Goal: Task Accomplishment & Management: Manage account settings

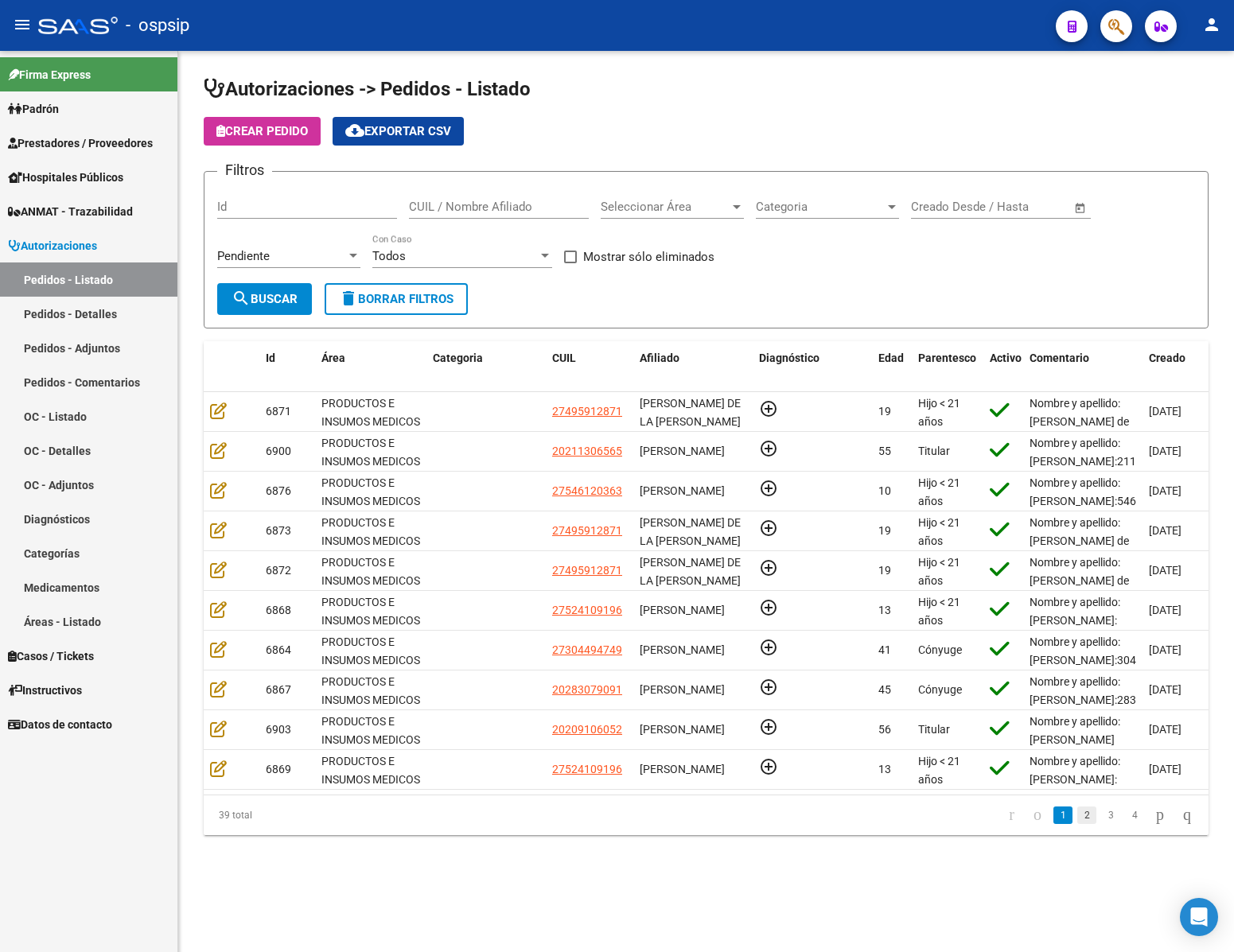
click at [1077, 824] on link "2" at bounding box center [1086, 814] width 19 height 17
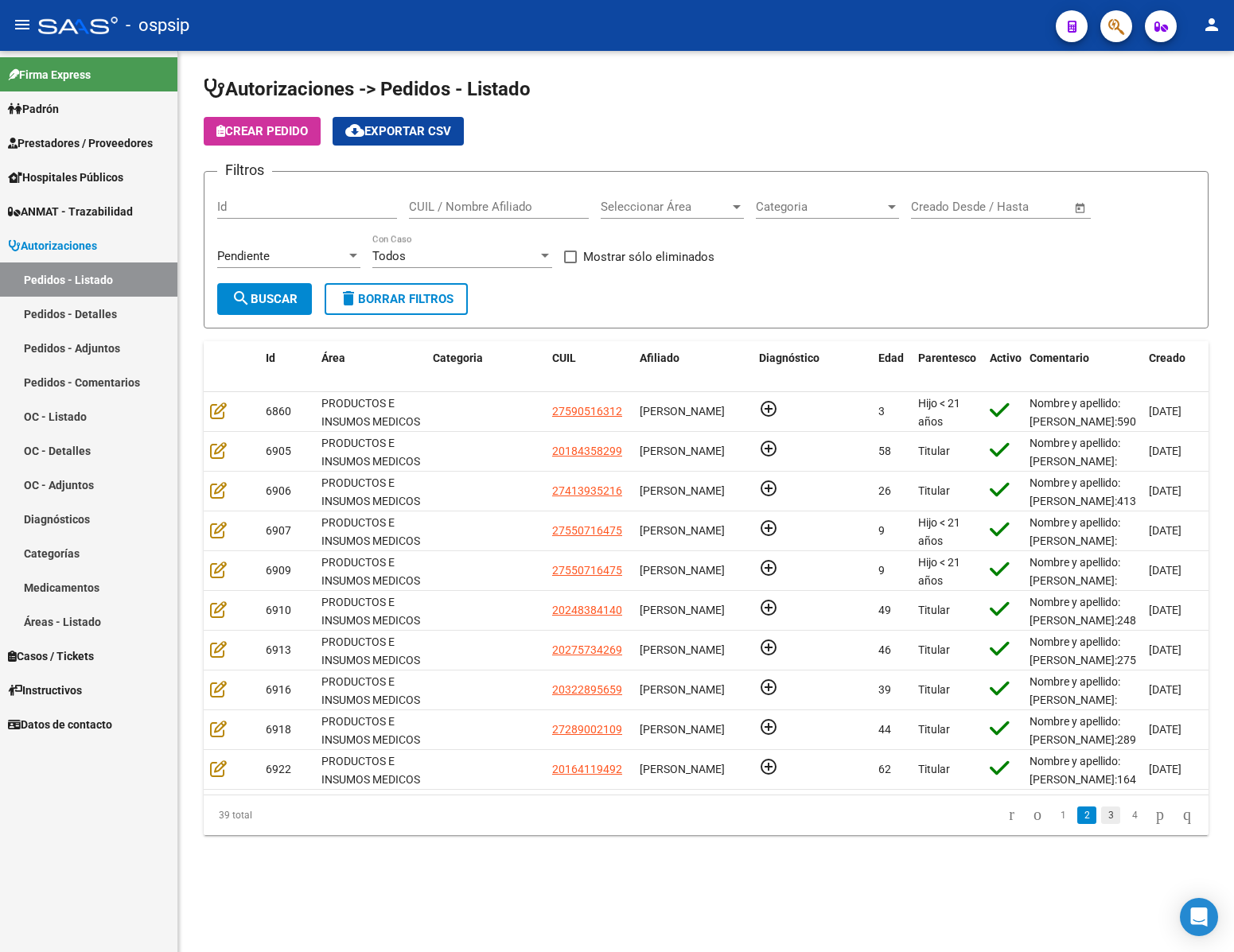
click at [1102, 824] on link "3" at bounding box center [1111, 814] width 19 height 17
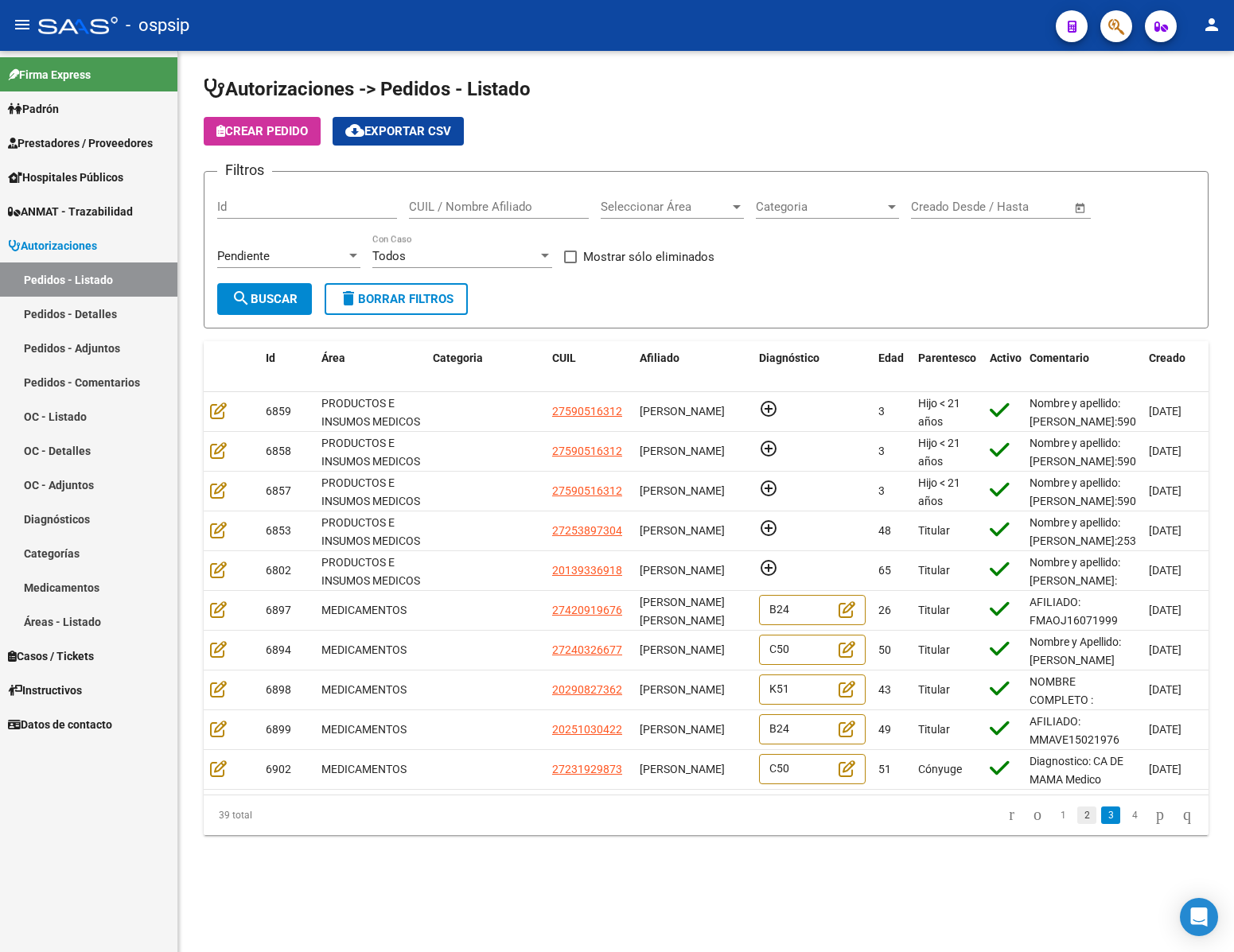
click at [1077, 824] on link "2" at bounding box center [1086, 814] width 19 height 17
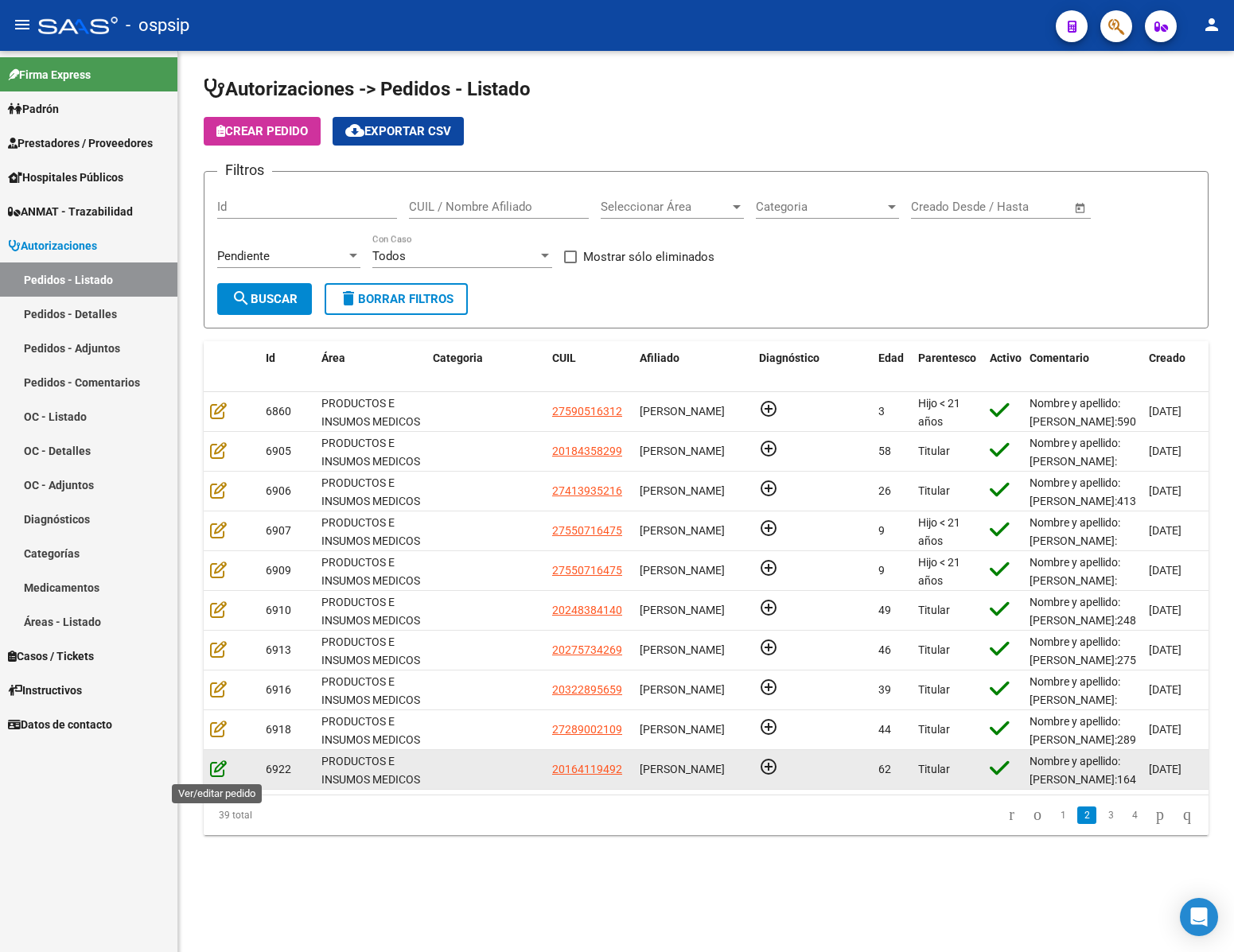
click at [213, 768] on icon at bounding box center [218, 768] width 17 height 17
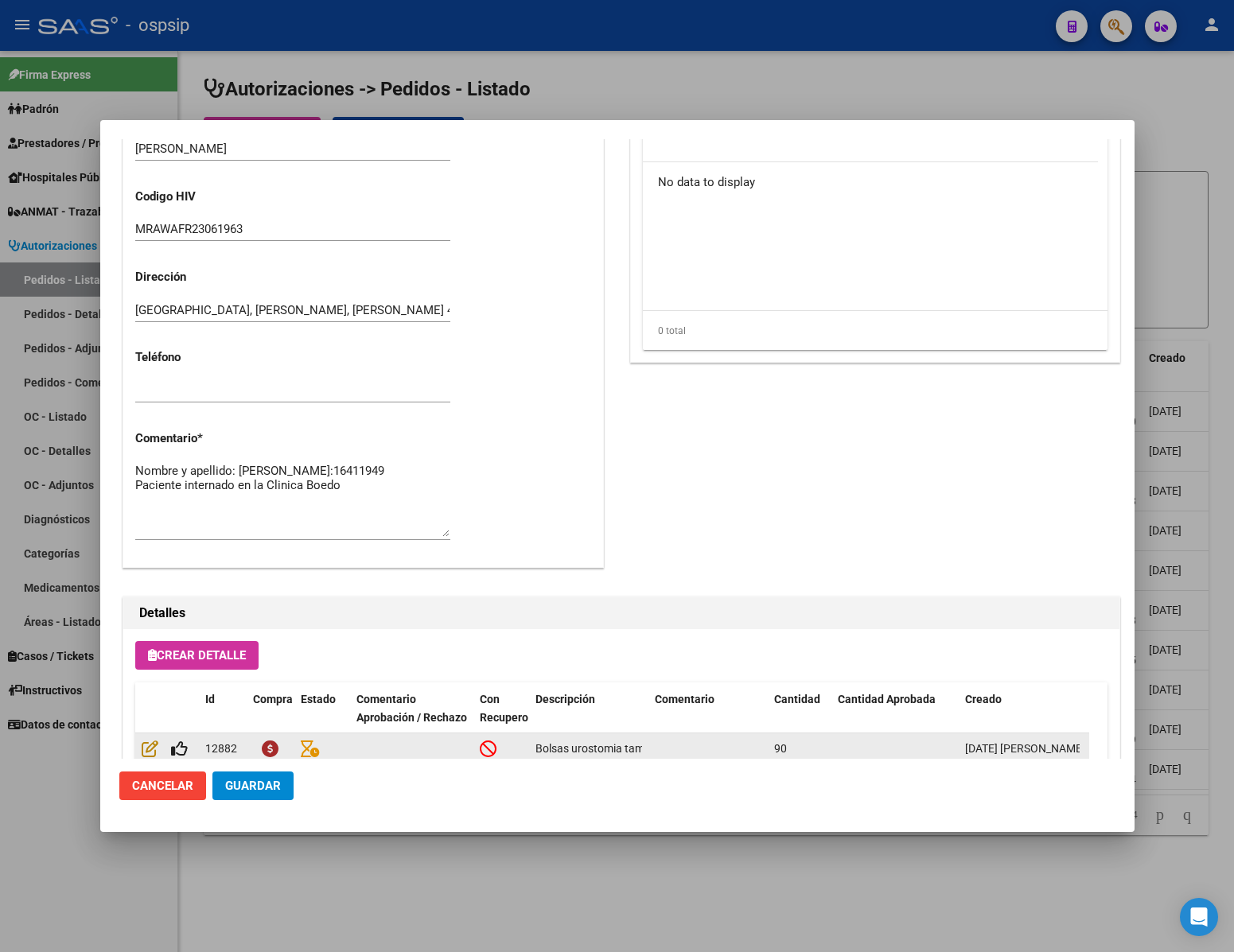
scroll to position [810, 0]
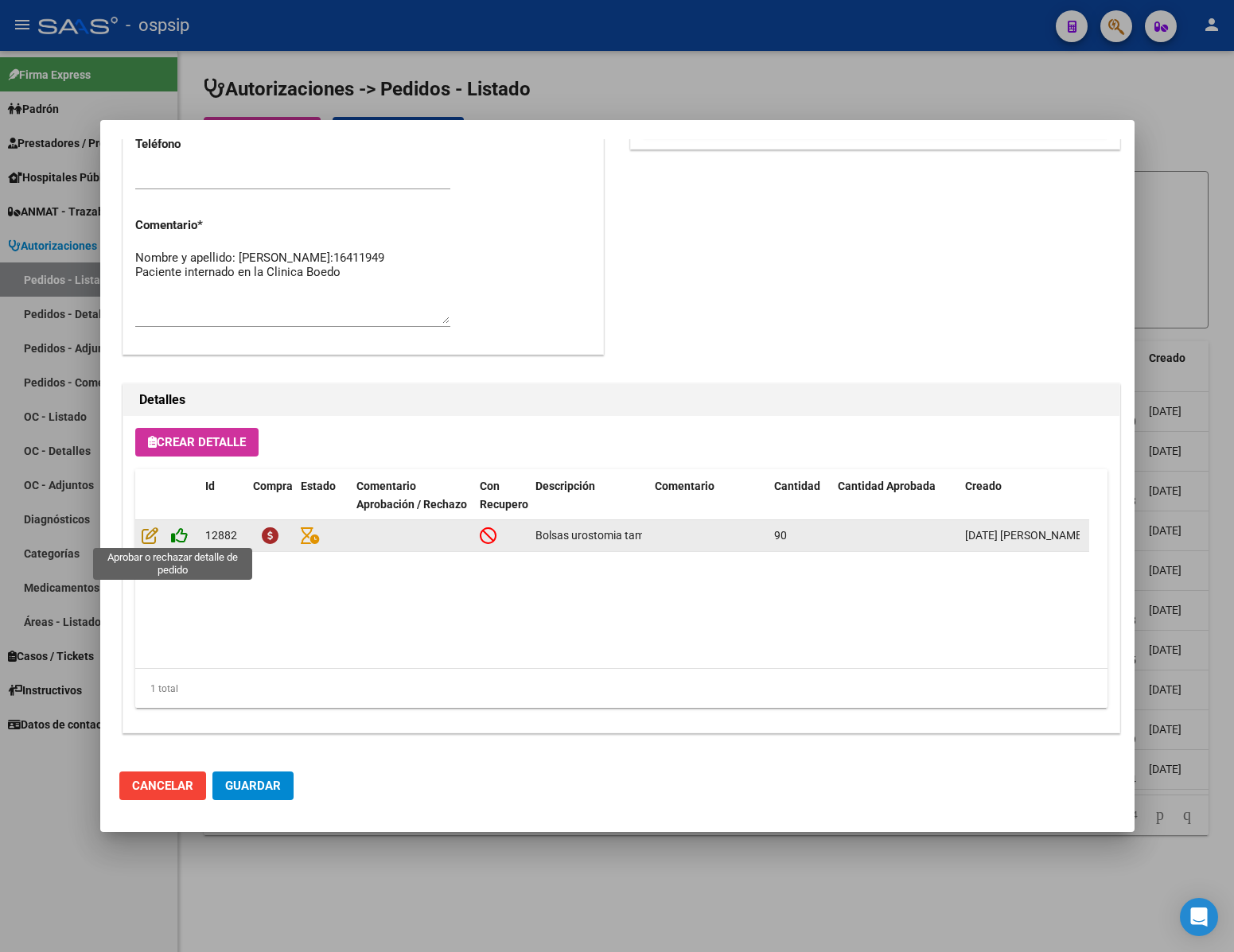
click at [177, 538] on icon at bounding box center [179, 534] width 17 height 17
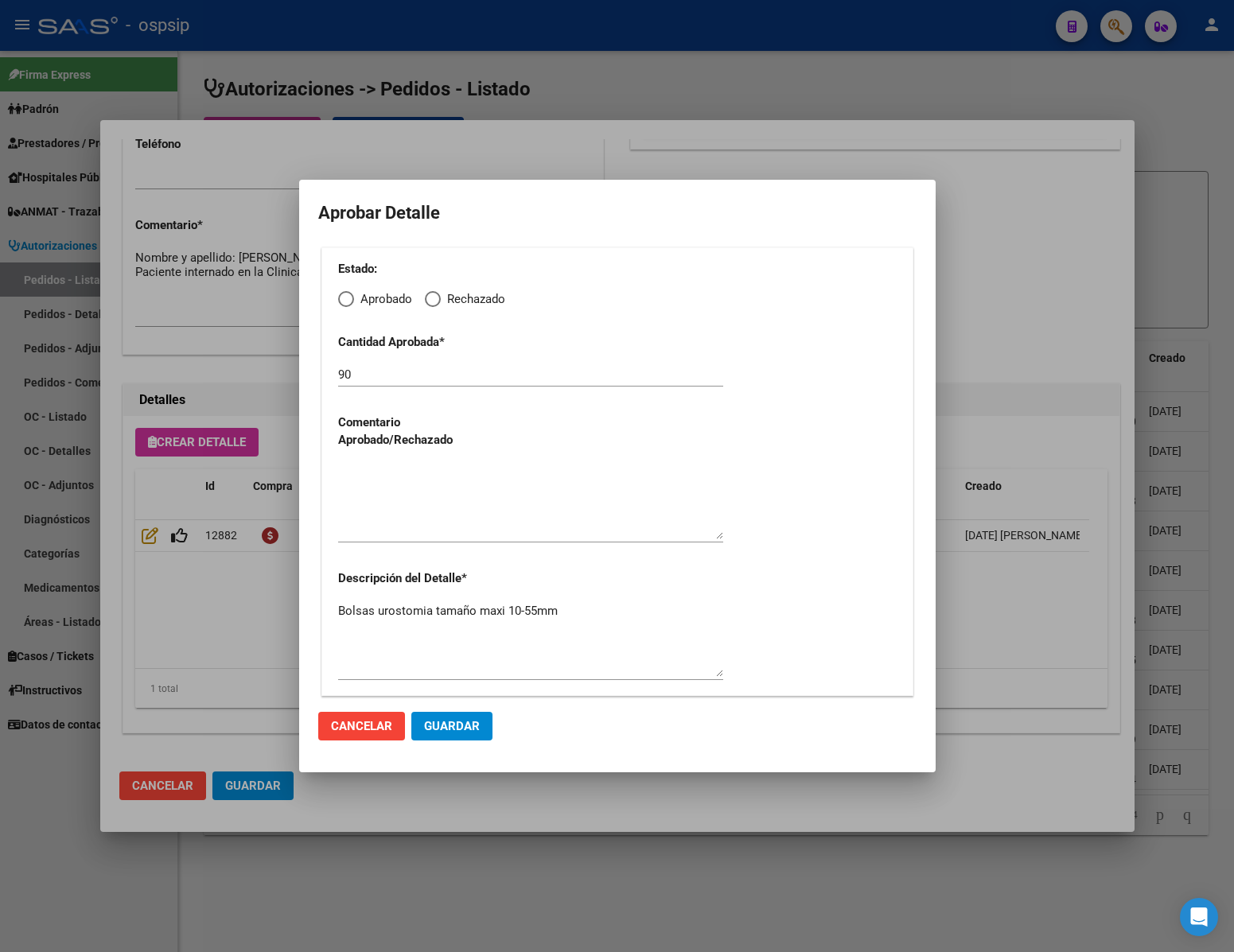
click at [345, 304] on span "Elija una opción" at bounding box center [347, 300] width 16 height 16
click at [345, 304] on input "Aprobado" at bounding box center [347, 300] width 16 height 16
radio input "true"
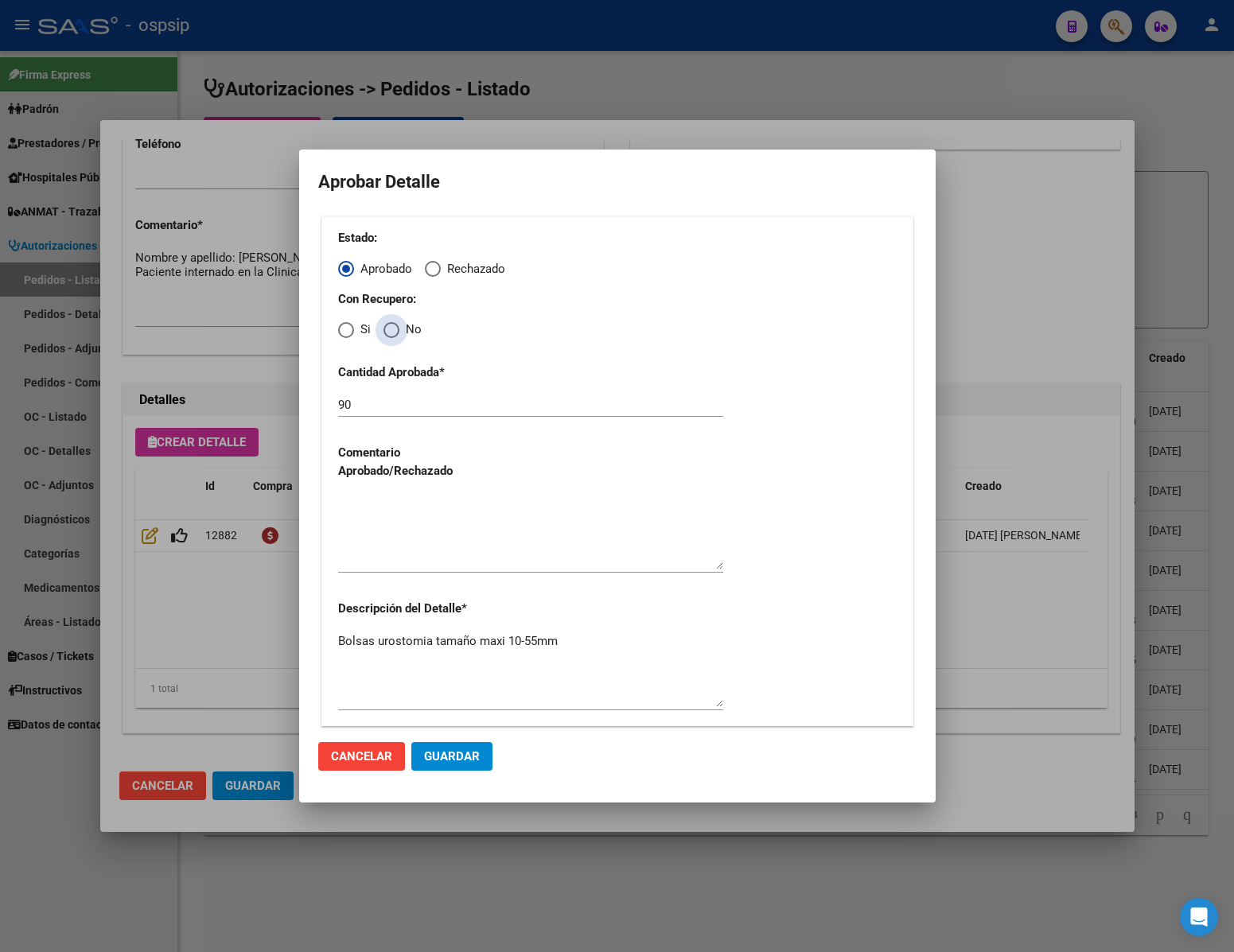
click at [385, 323] on span "Elija una opción" at bounding box center [392, 330] width 16 height 16
click at [385, 323] on input "No" at bounding box center [392, 330] width 16 height 16
radio input "true"
click at [435, 561] on textarea at bounding box center [531, 532] width 385 height 75
type textarea "."
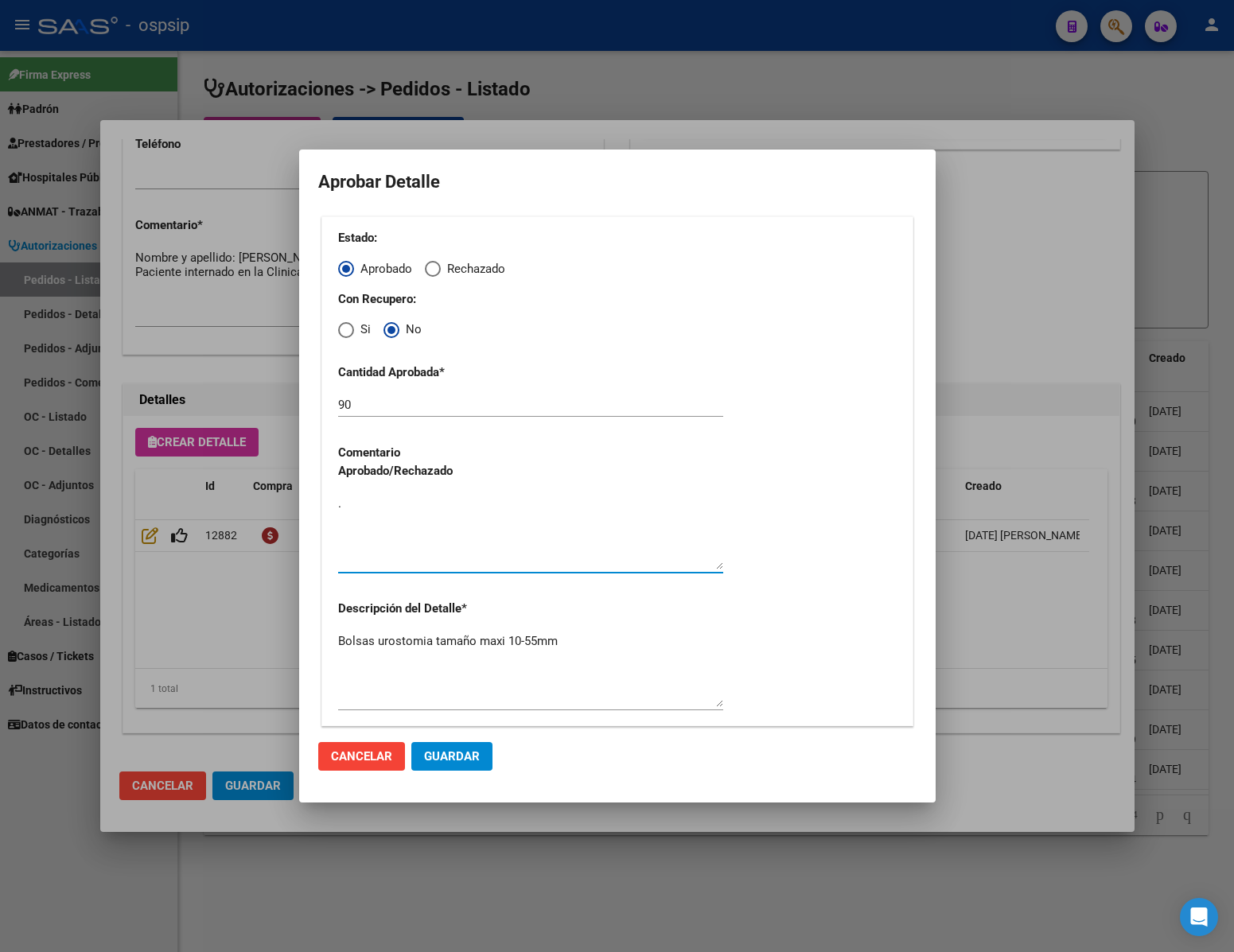
click at [471, 758] on span "Guardar" at bounding box center [452, 757] width 56 height 14
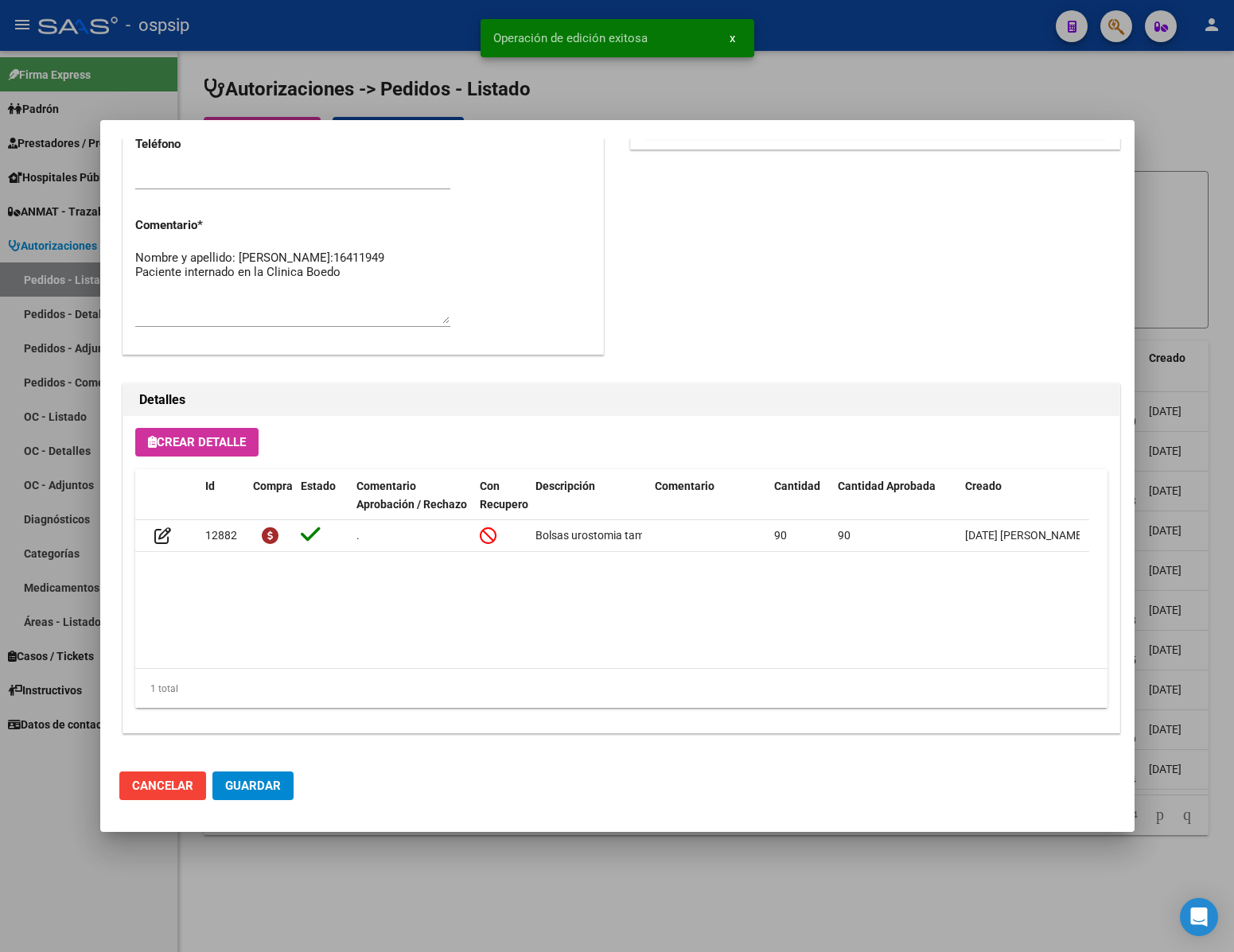
scroll to position [809, 0]
click at [251, 797] on button "Guardar" at bounding box center [253, 786] width 81 height 29
click at [342, 867] on div at bounding box center [617, 476] width 1234 height 952
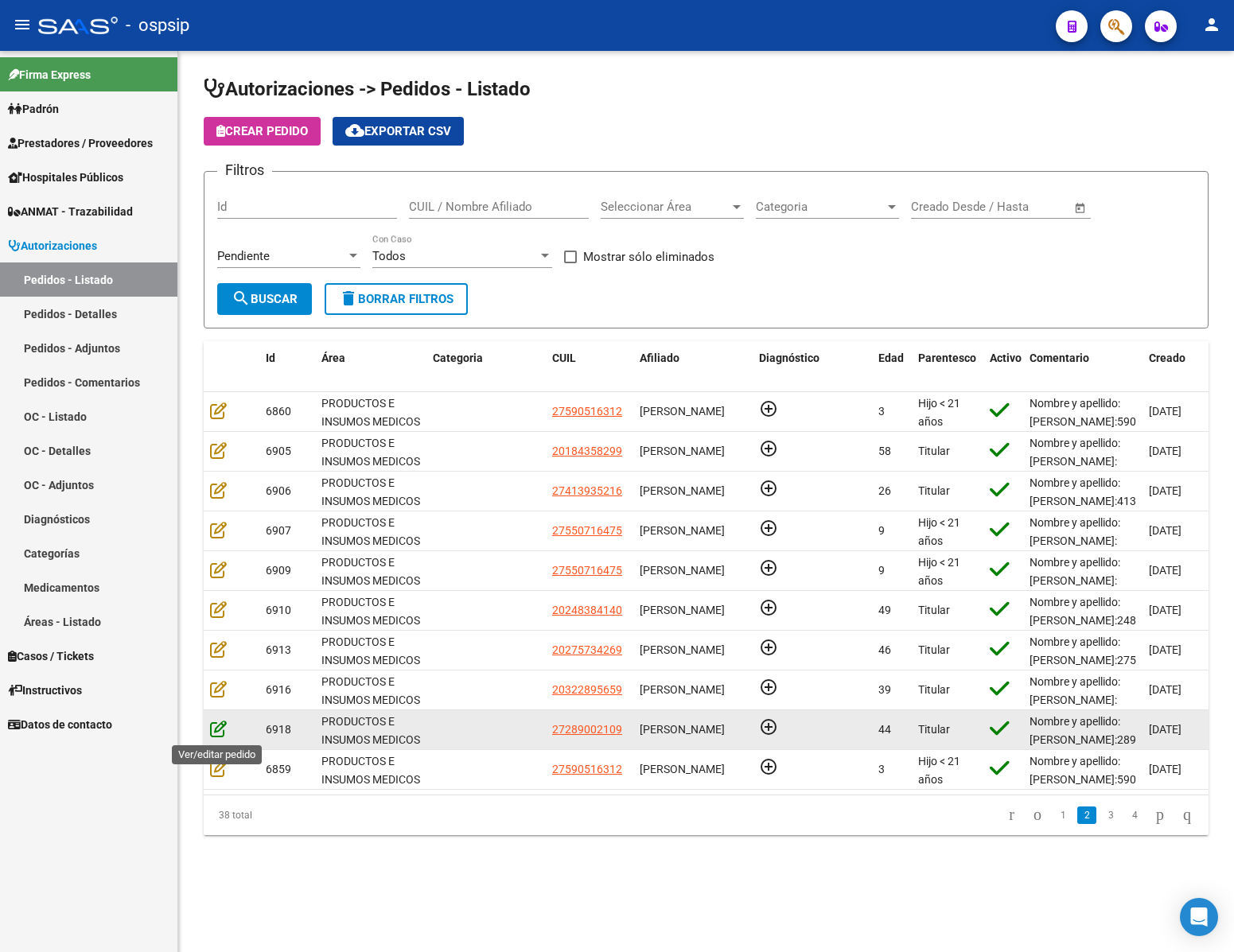
click at [215, 735] on icon at bounding box center [218, 728] width 17 height 17
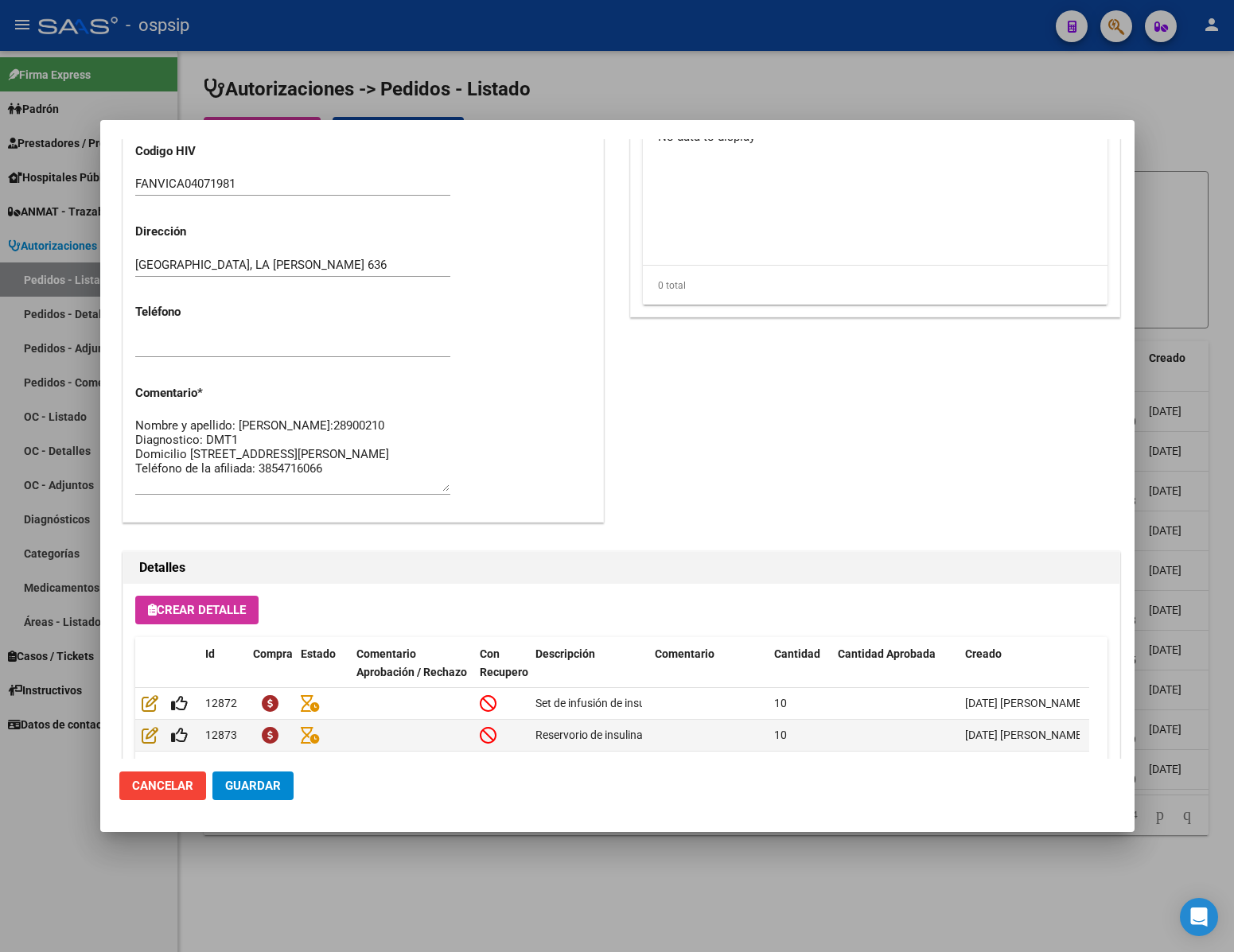
scroll to position [810, 0]
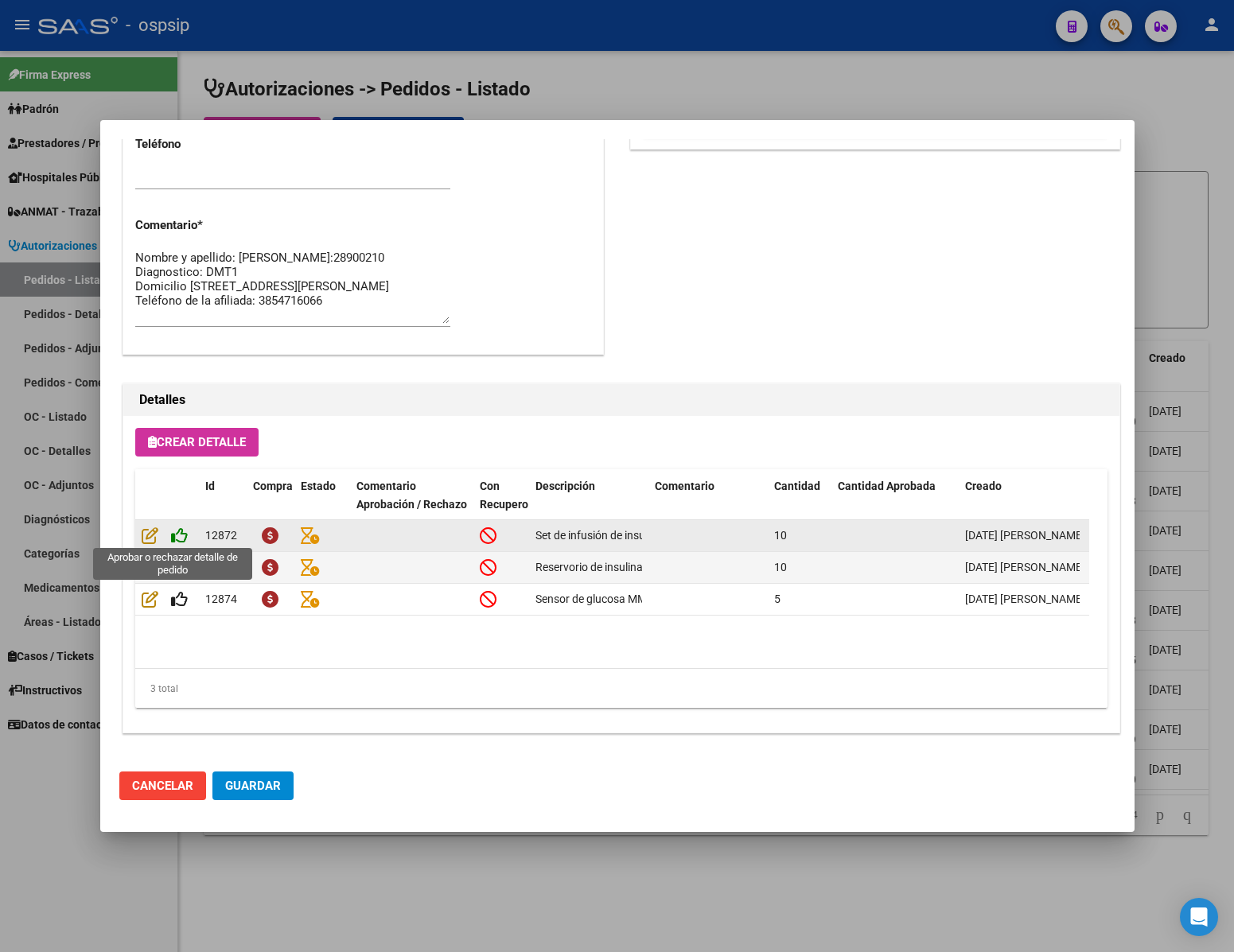
click at [176, 539] on icon at bounding box center [179, 534] width 17 height 17
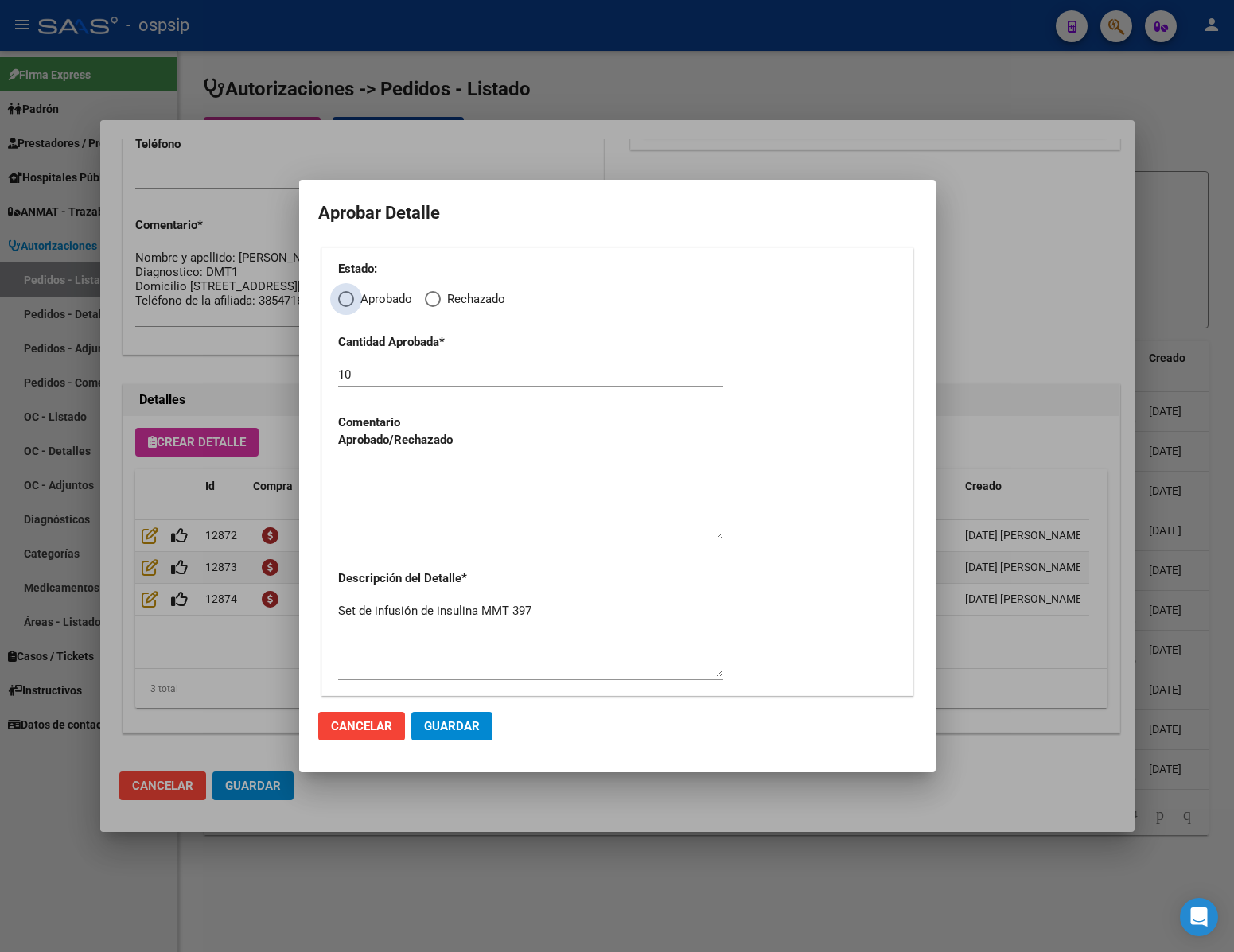
click at [347, 306] on span "Elija una opción" at bounding box center [347, 300] width 16 height 16
click at [347, 306] on input "Aprobado" at bounding box center [347, 300] width 16 height 16
radio input "true"
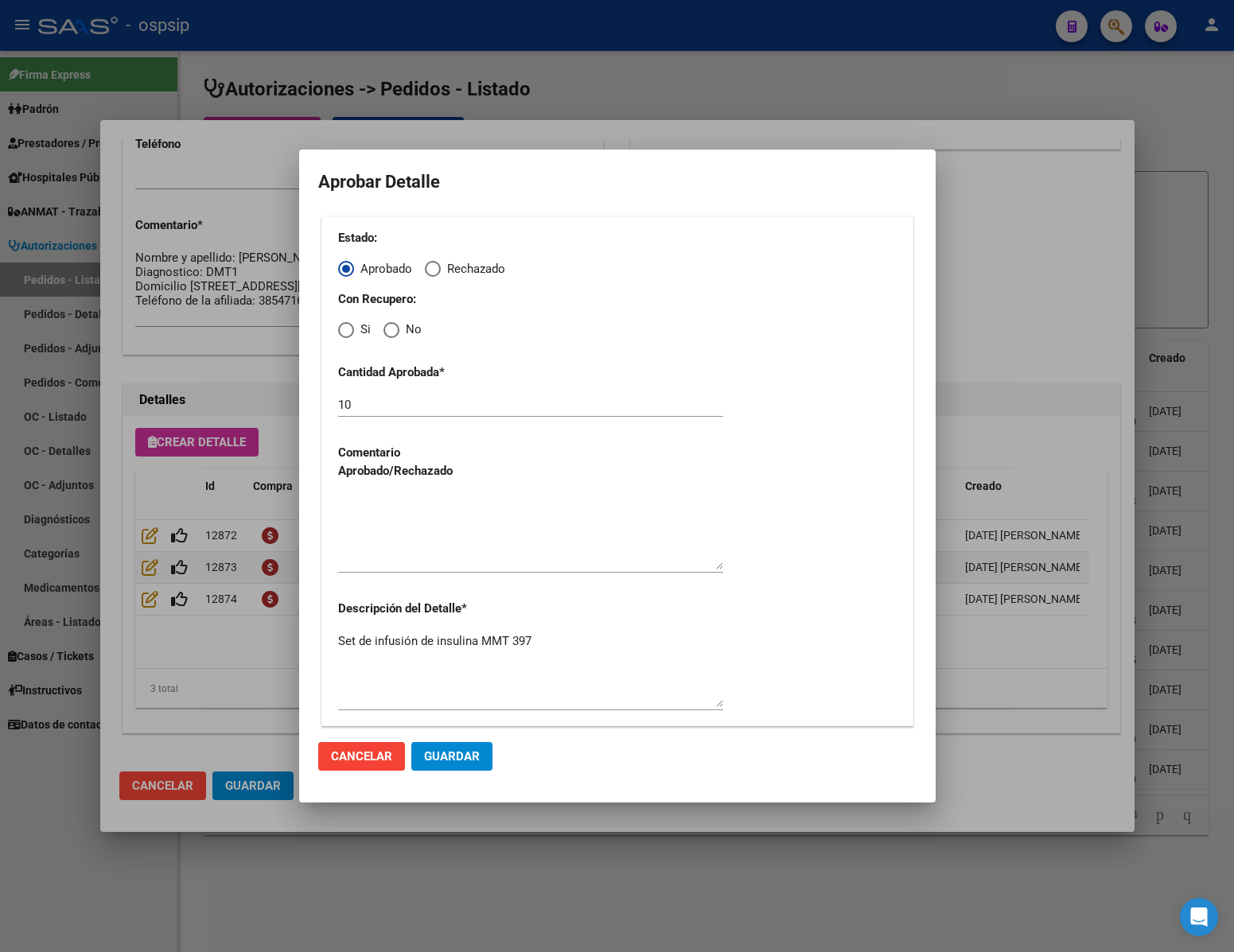
click at [392, 332] on span "Elija una opción" at bounding box center [392, 330] width 16 height 16
click at [392, 332] on input "No" at bounding box center [392, 330] width 16 height 16
radio input "true"
click at [401, 543] on textarea at bounding box center [531, 532] width 385 height 75
type textarea "."
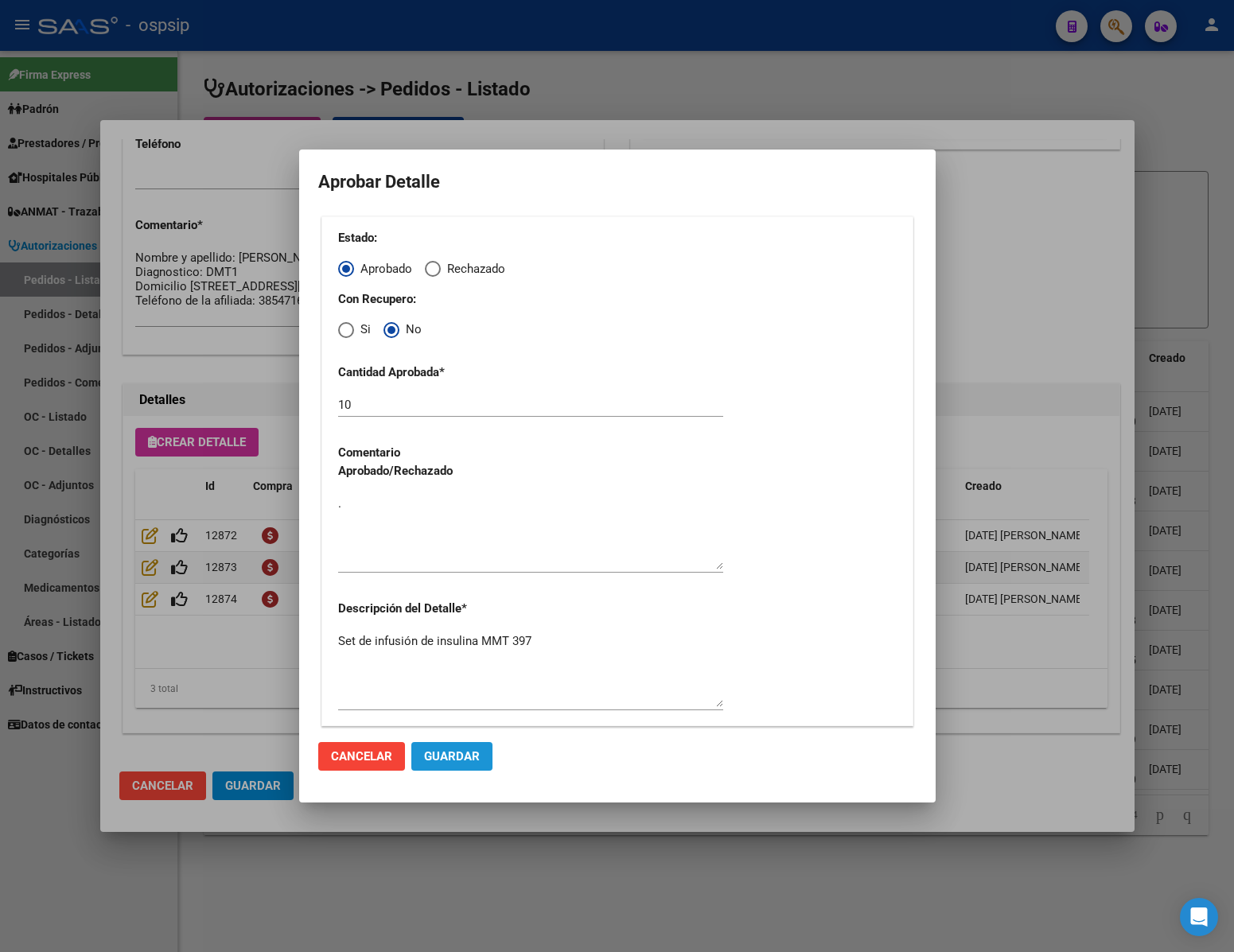
click at [445, 751] on span "Guardar" at bounding box center [452, 757] width 56 height 14
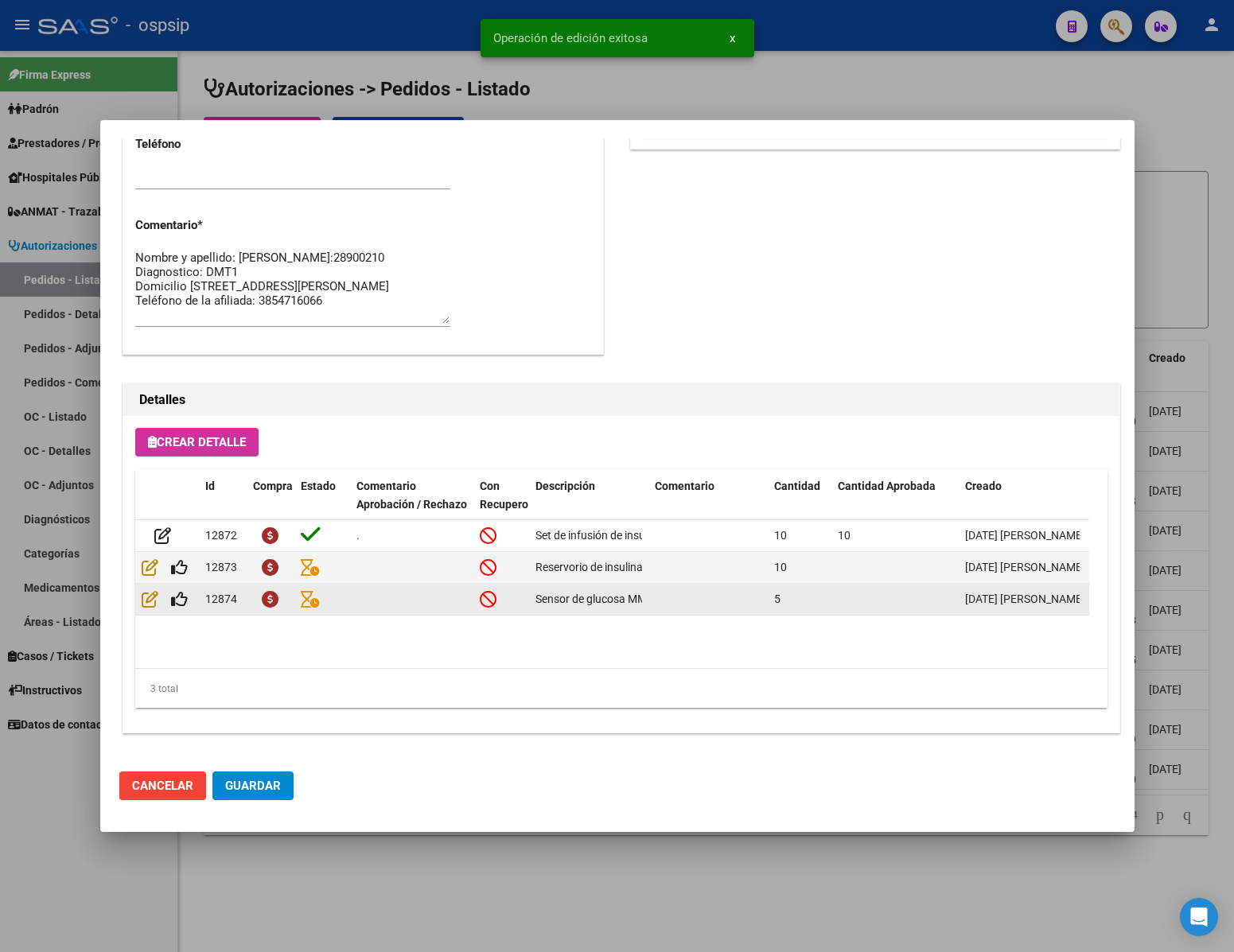
scroll to position [809, 0]
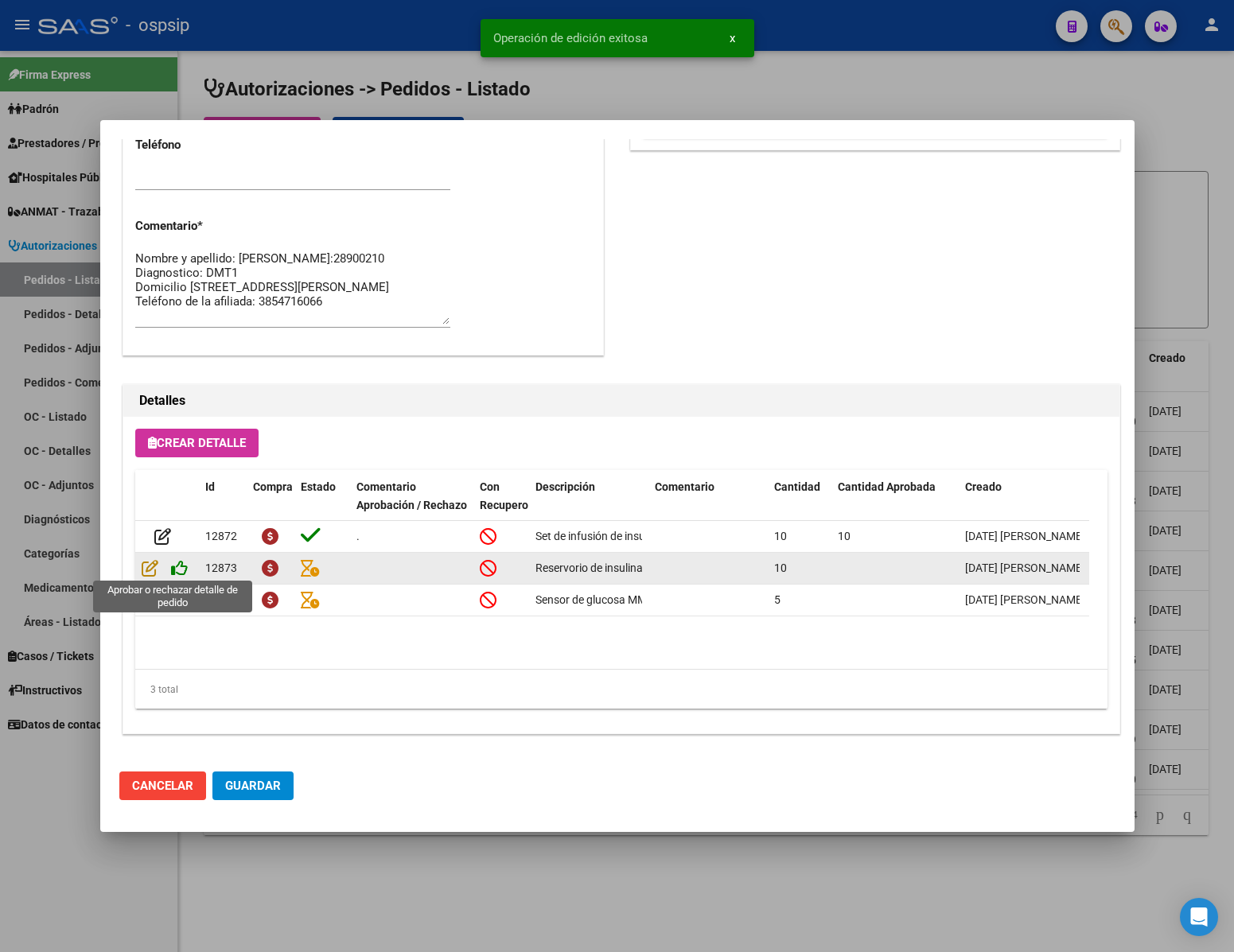
click at [182, 573] on icon at bounding box center [179, 567] width 17 height 17
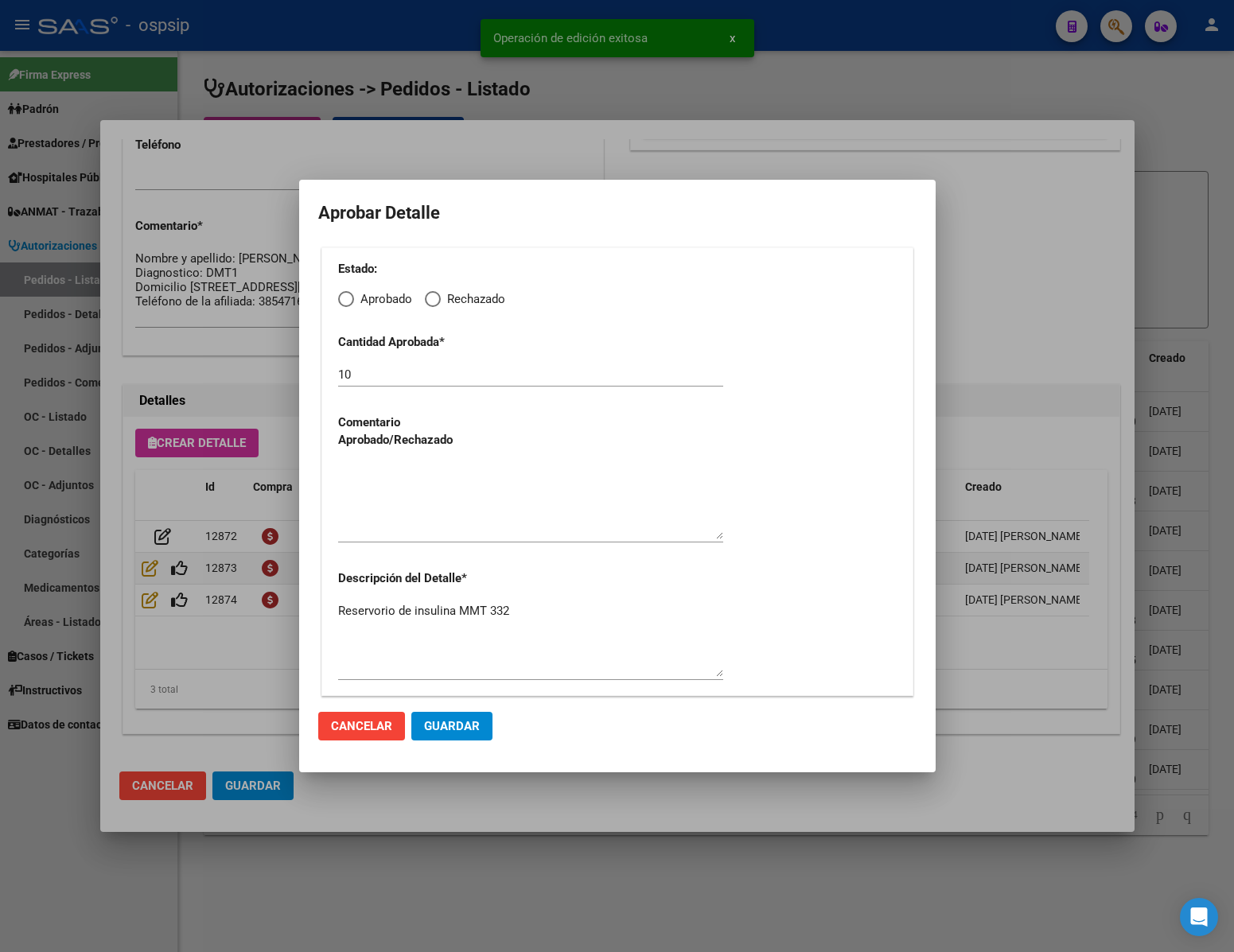
click at [345, 303] on span "Elija una opción" at bounding box center [347, 300] width 16 height 16
click at [345, 303] on input "Aprobado" at bounding box center [347, 300] width 16 height 16
radio input "true"
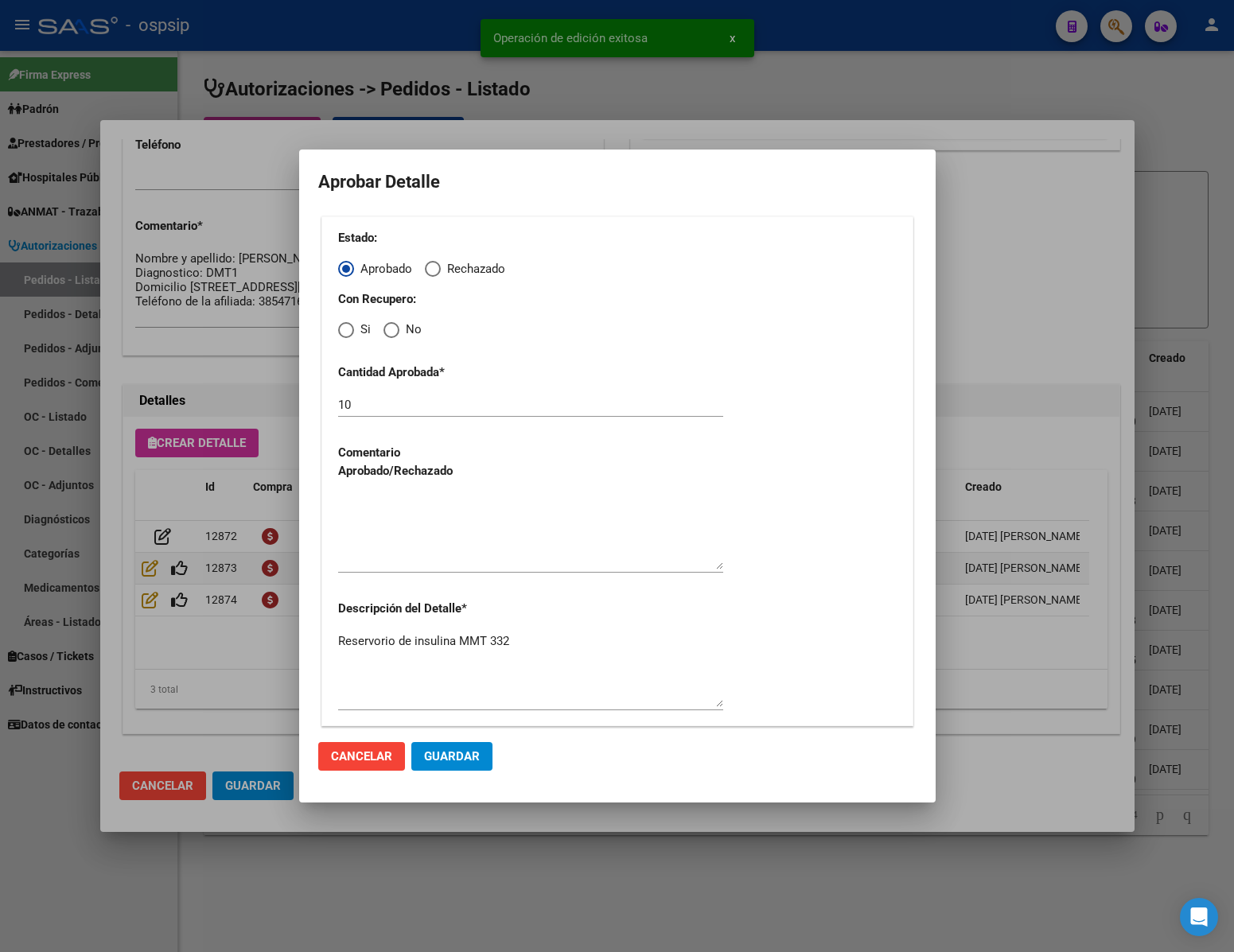
drag, startPoint x: 390, startPoint y: 328, endPoint x: 394, endPoint y: 344, distance: 16.5
click at [392, 328] on span "Elija una opción" at bounding box center [392, 330] width 16 height 16
click at [392, 328] on input "No" at bounding box center [392, 330] width 16 height 16
radio input "true"
click at [445, 553] on textarea at bounding box center [531, 532] width 385 height 75
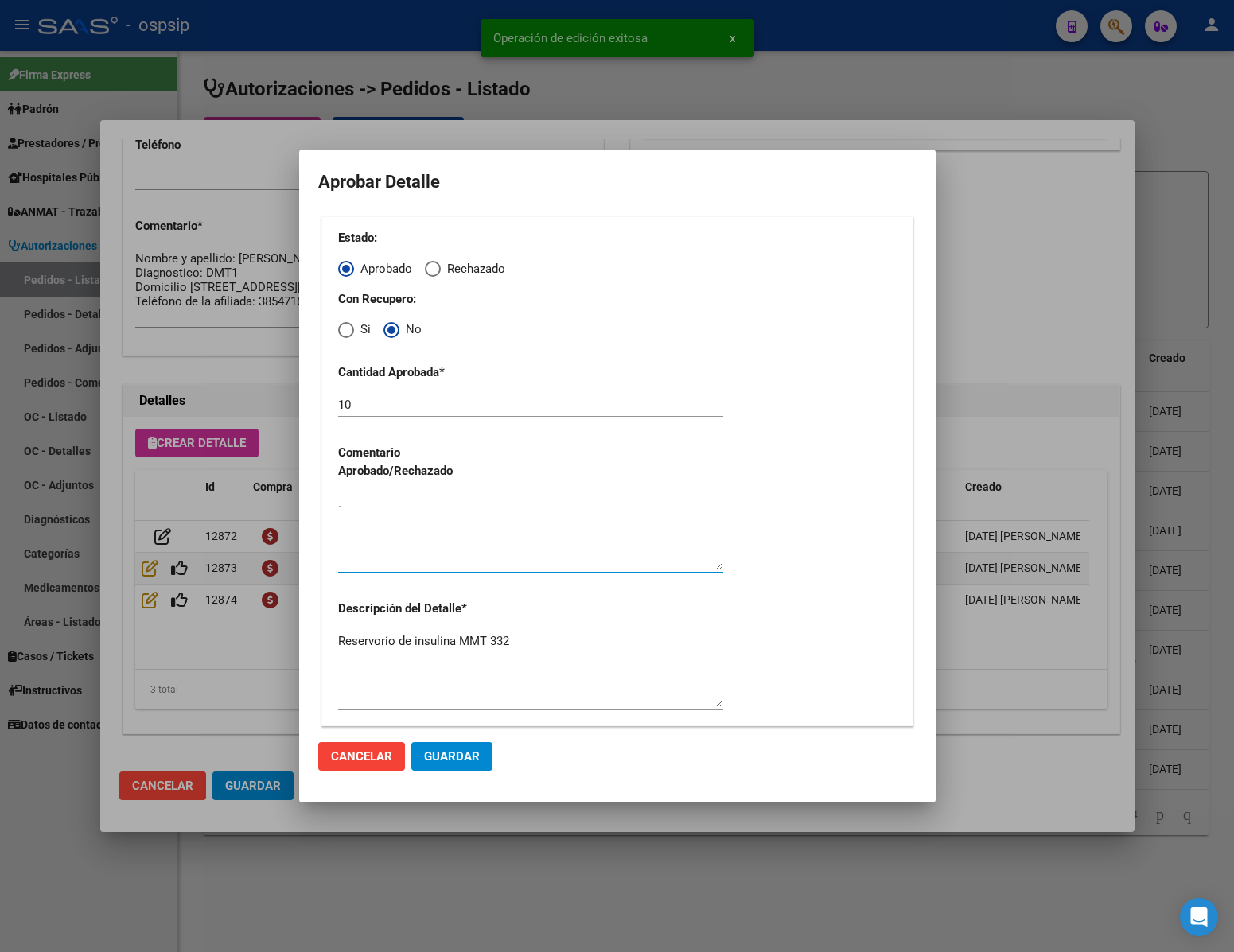
type textarea "."
click at [449, 745] on button "Guardar" at bounding box center [452, 757] width 81 height 29
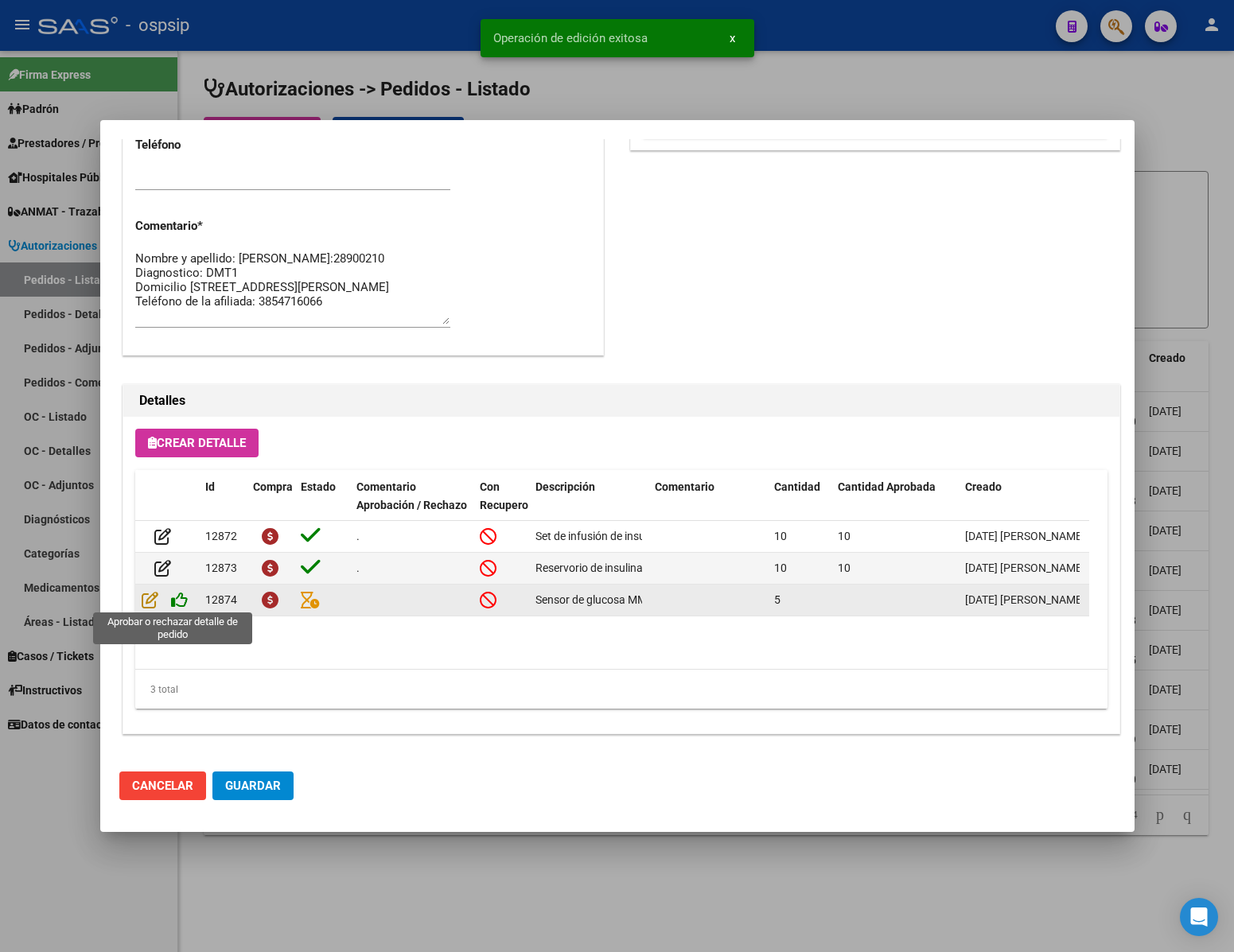
click at [175, 601] on icon at bounding box center [179, 599] width 17 height 17
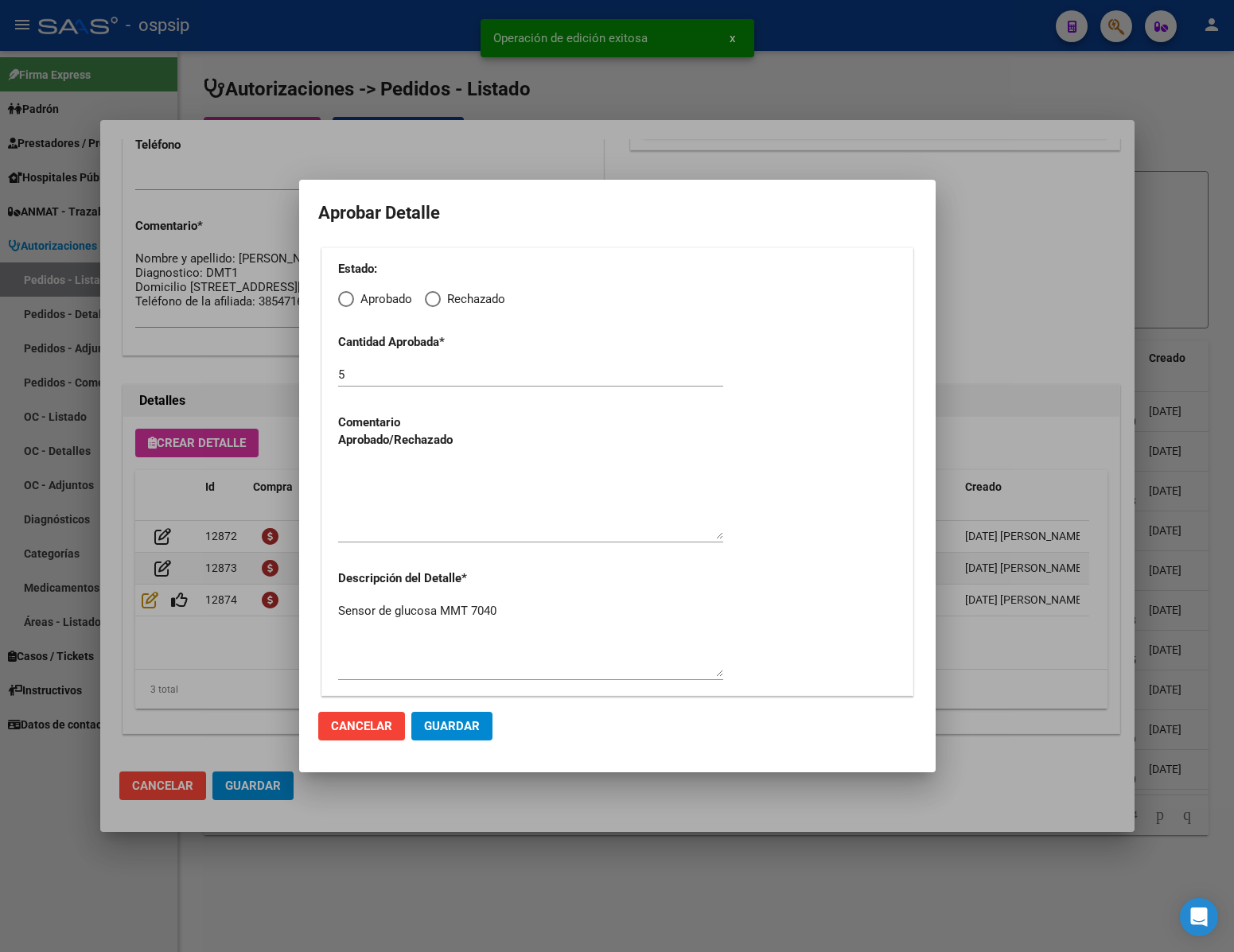
click at [349, 294] on span "Elija una opción" at bounding box center [347, 300] width 16 height 16
click at [349, 294] on input "Aprobado" at bounding box center [347, 300] width 16 height 16
radio input "true"
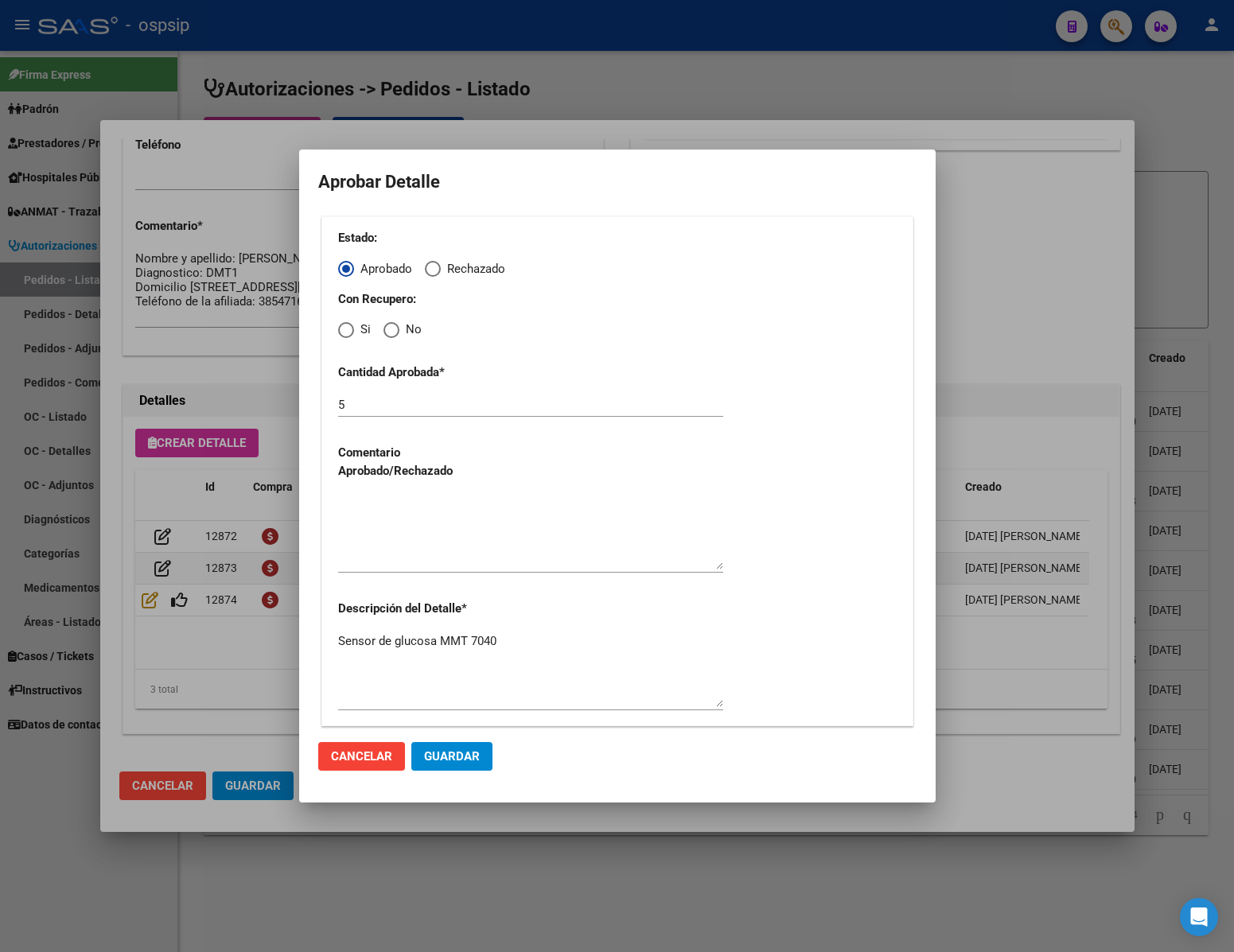
drag, startPoint x: 394, startPoint y: 330, endPoint x: 397, endPoint y: 341, distance: 11.4
click at [396, 330] on span "Elija una opción" at bounding box center [392, 330] width 16 height 16
click at [396, 330] on input "No" at bounding box center [392, 330] width 16 height 16
radio input "true"
click at [443, 516] on textarea at bounding box center [531, 532] width 385 height 75
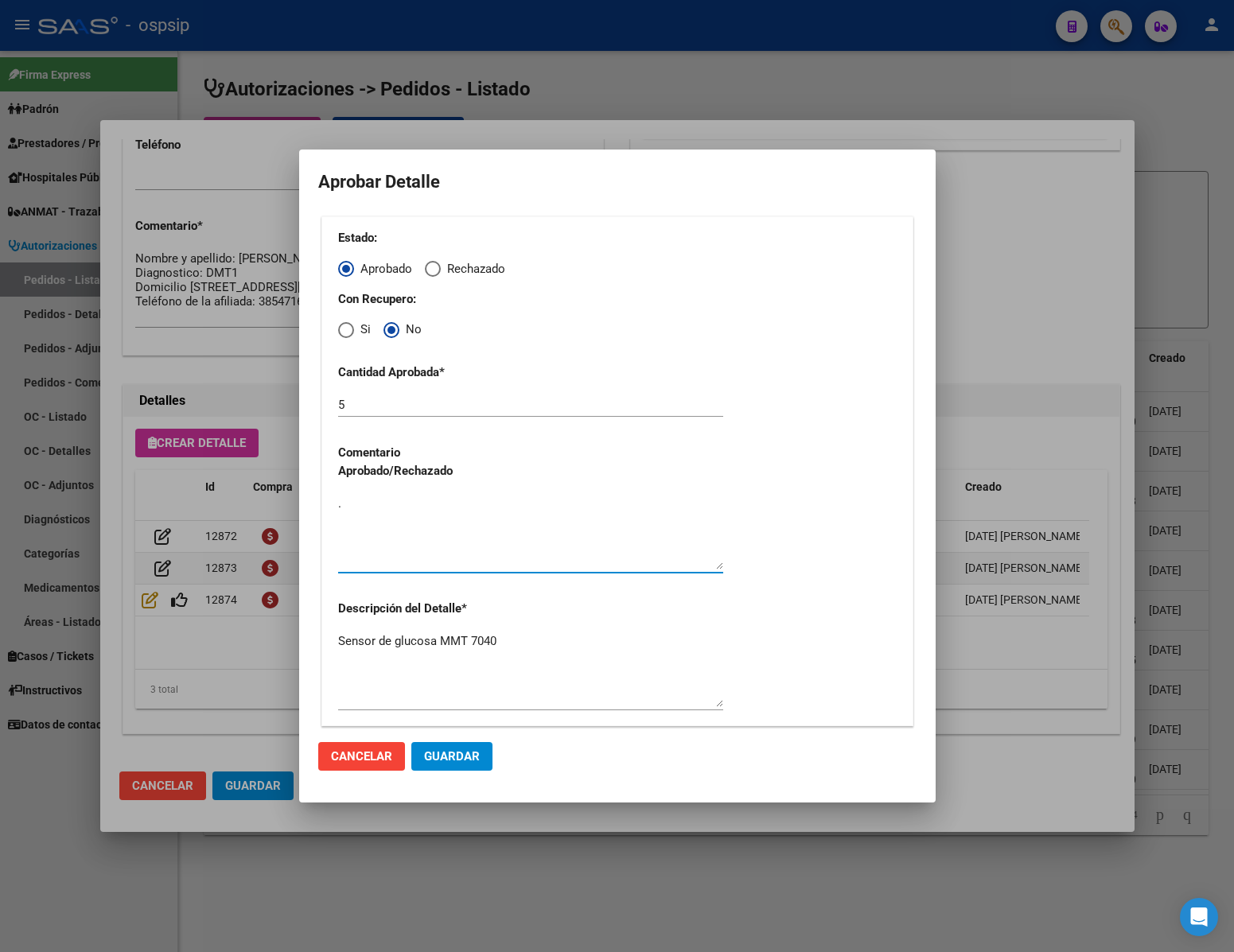
type textarea "."
click at [459, 765] on button "Guardar" at bounding box center [452, 757] width 81 height 29
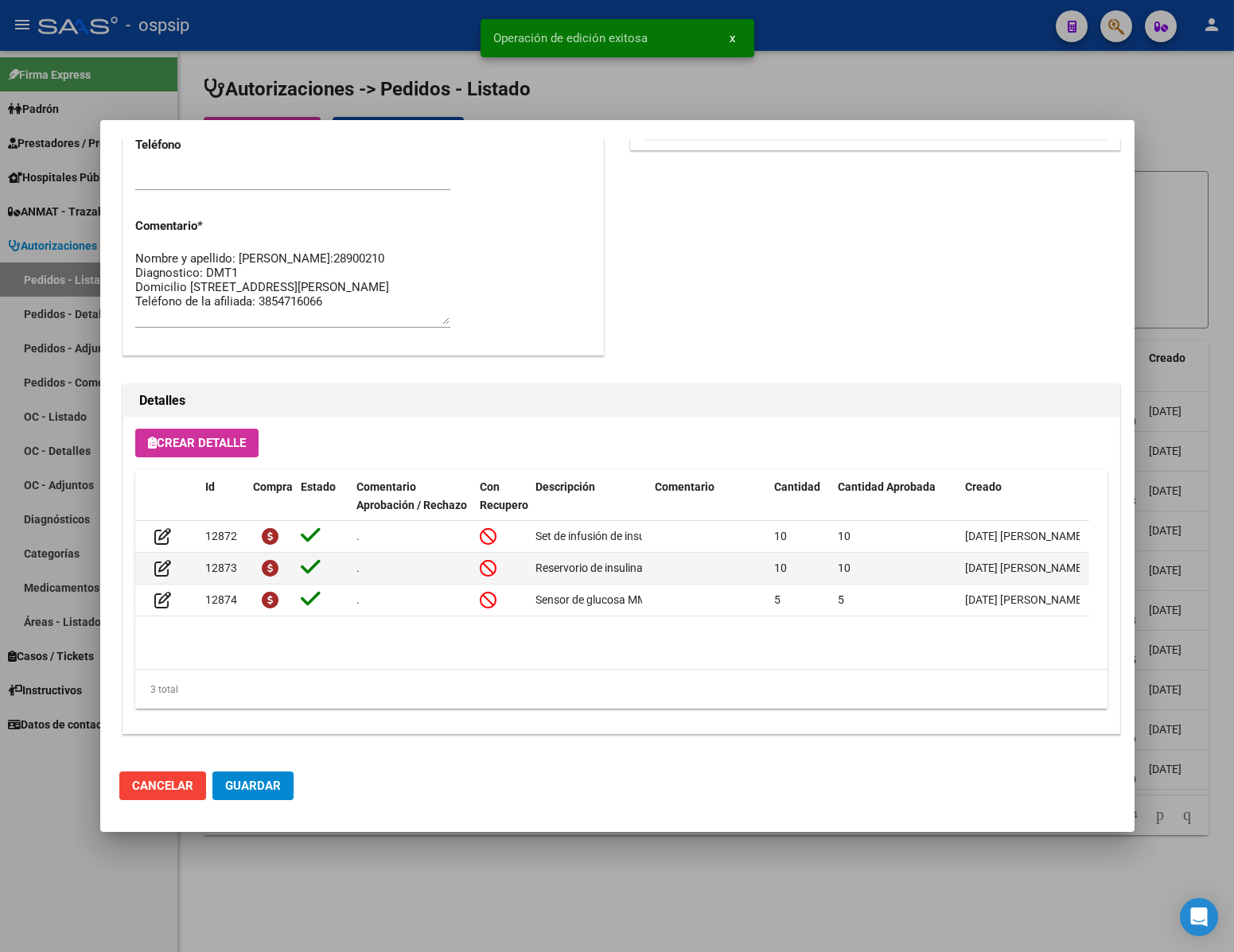
click at [265, 786] on span "Guardar" at bounding box center [253, 786] width 56 height 14
click at [349, 894] on div at bounding box center [617, 476] width 1234 height 952
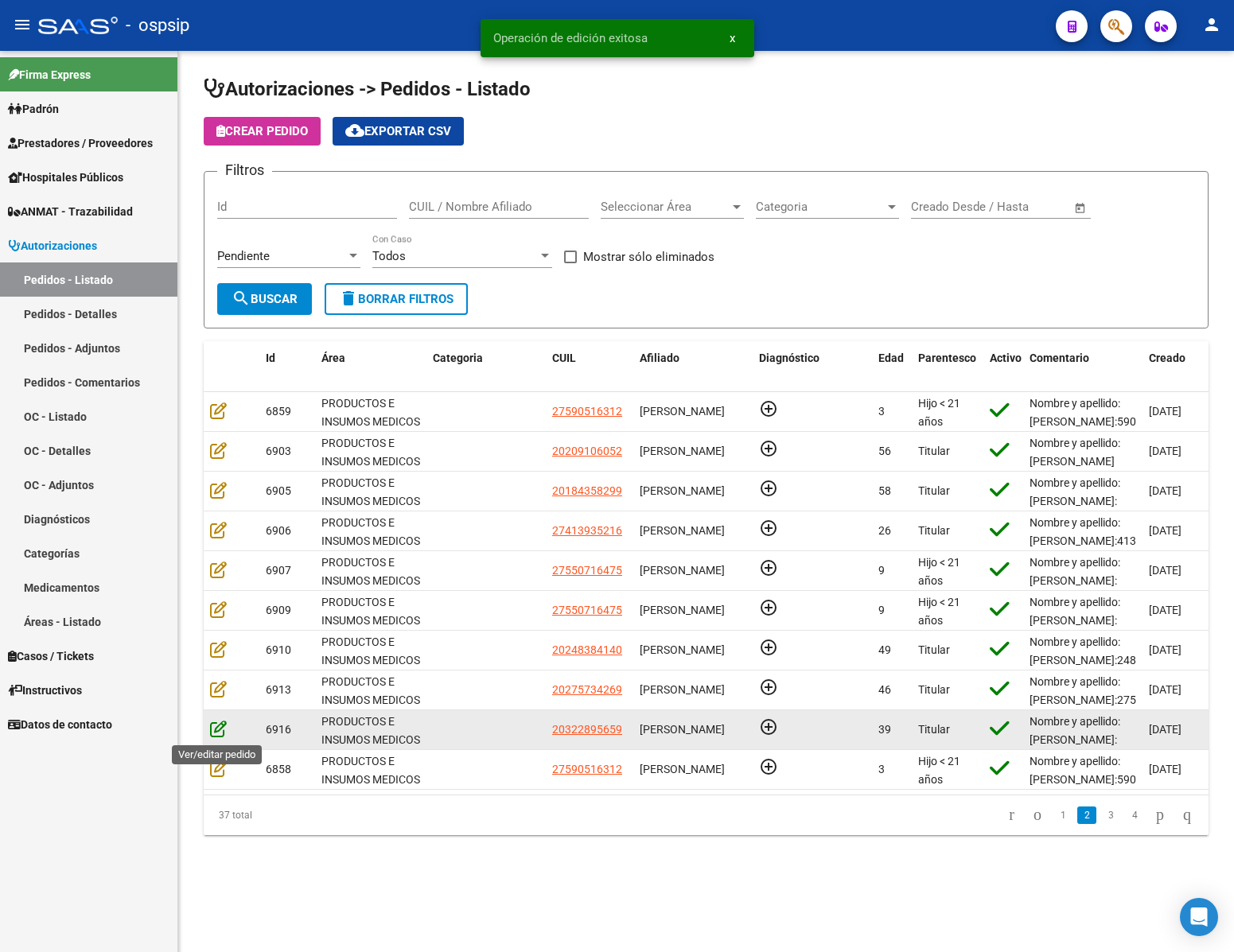
click at [213, 731] on icon at bounding box center [218, 728] width 17 height 17
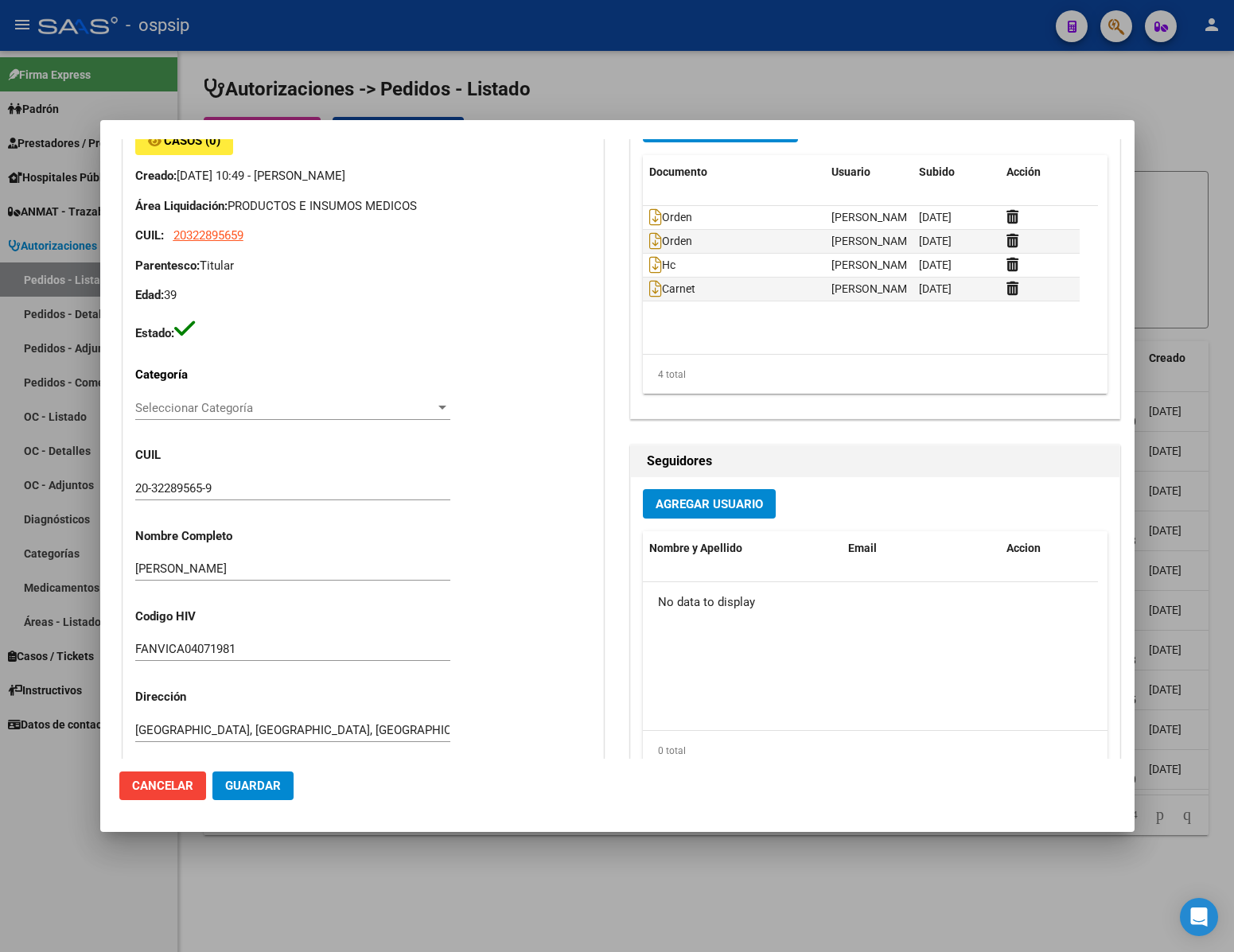
scroll to position [0, 0]
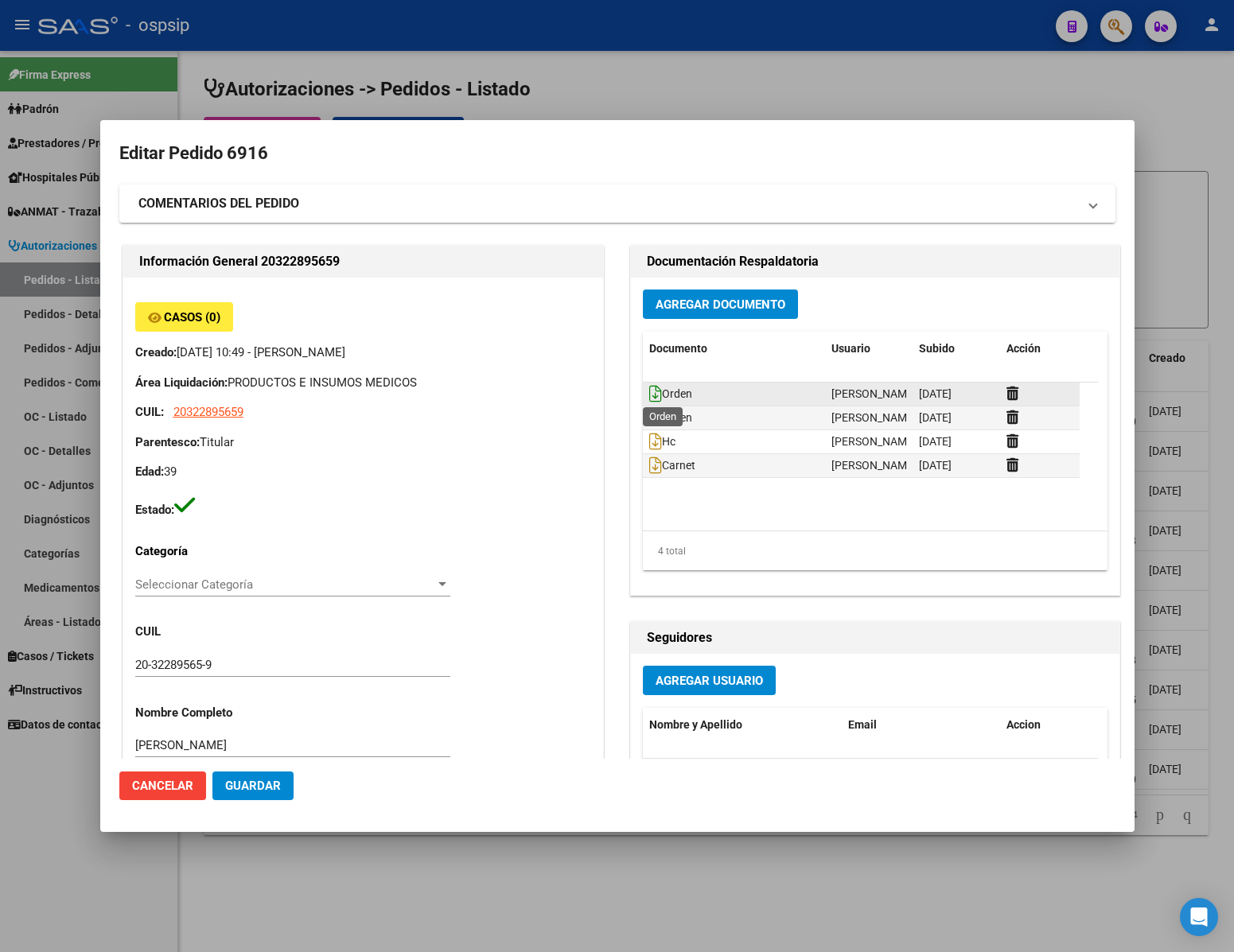
click at [649, 397] on icon at bounding box center [655, 393] width 13 height 17
click at [649, 418] on icon at bounding box center [655, 417] width 13 height 17
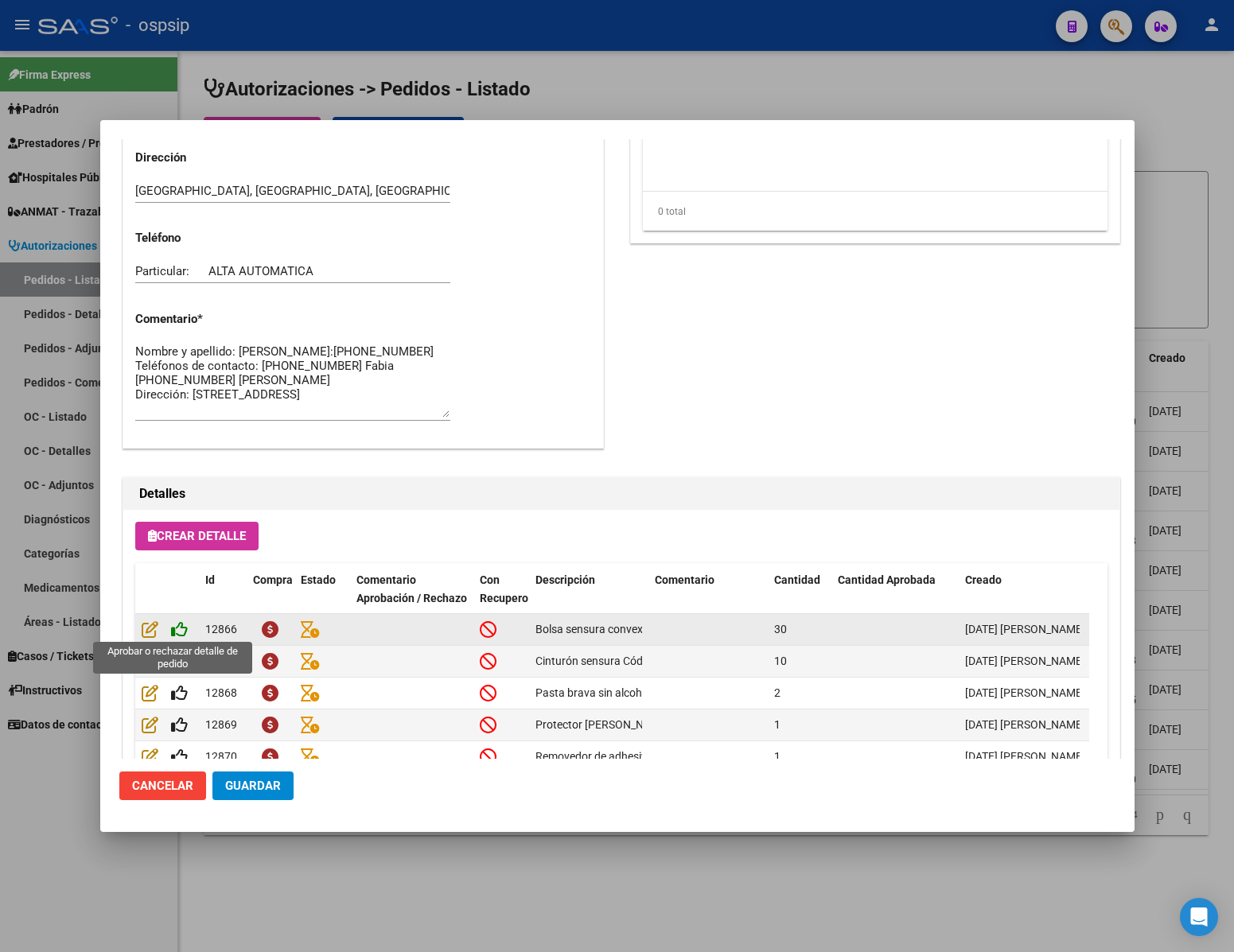
click at [175, 628] on icon at bounding box center [179, 629] width 17 height 17
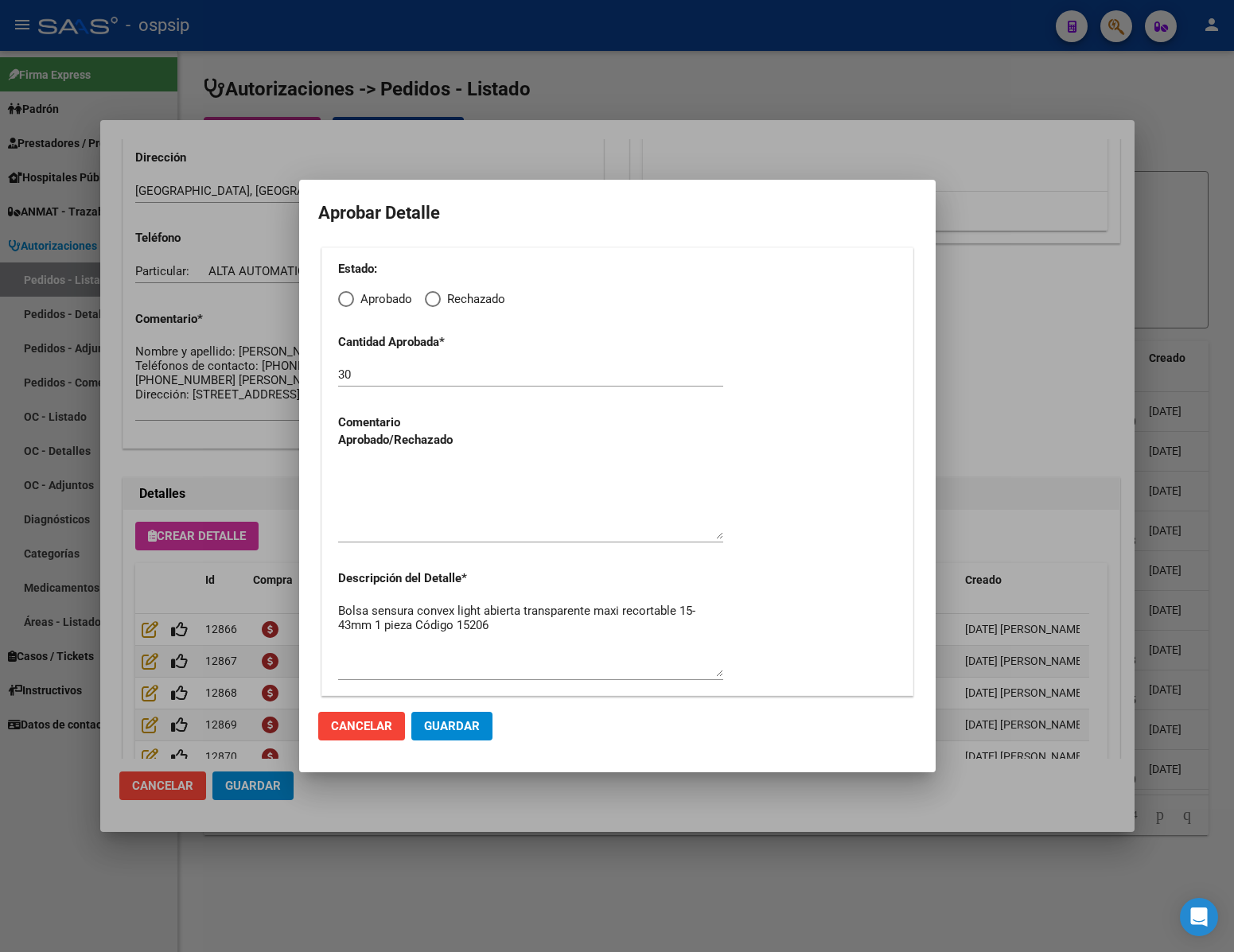
click at [347, 292] on span "Elija una opción" at bounding box center [347, 300] width 16 height 16
click at [347, 292] on input "Aprobado" at bounding box center [347, 300] width 16 height 16
radio input "true"
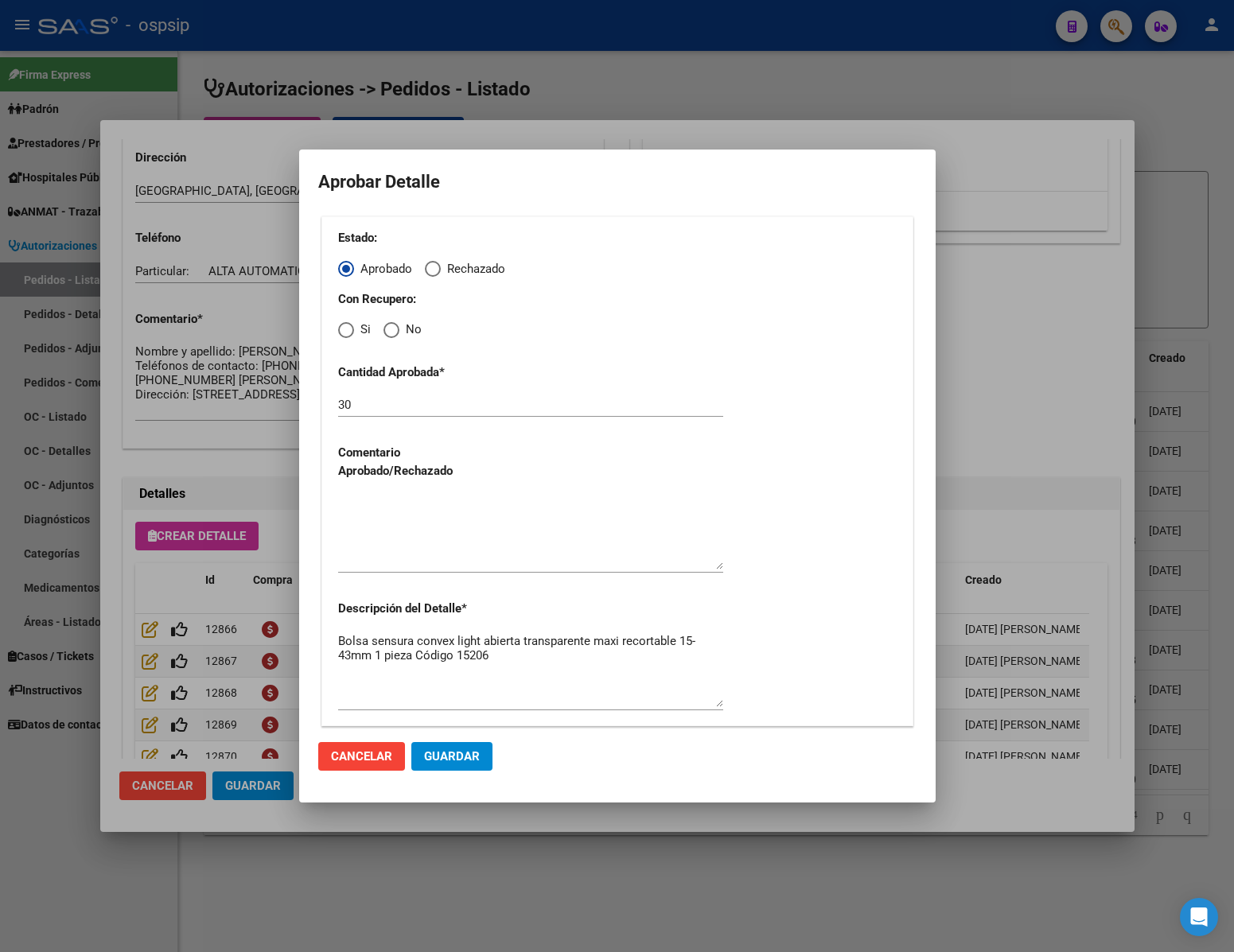
click at [422, 561] on textarea at bounding box center [531, 532] width 385 height 75
type textarea "s"
drag, startPoint x: 491, startPoint y: 502, endPoint x: 217, endPoint y: 478, distance: 275.0
click at [217, 478] on div "Editar Pedido 6916 COMENTARIOS DEL PEDIDO Escriba su comentario aquí. Enviar co…" at bounding box center [617, 476] width 1234 height 952
type textarea "se autoriza generico"
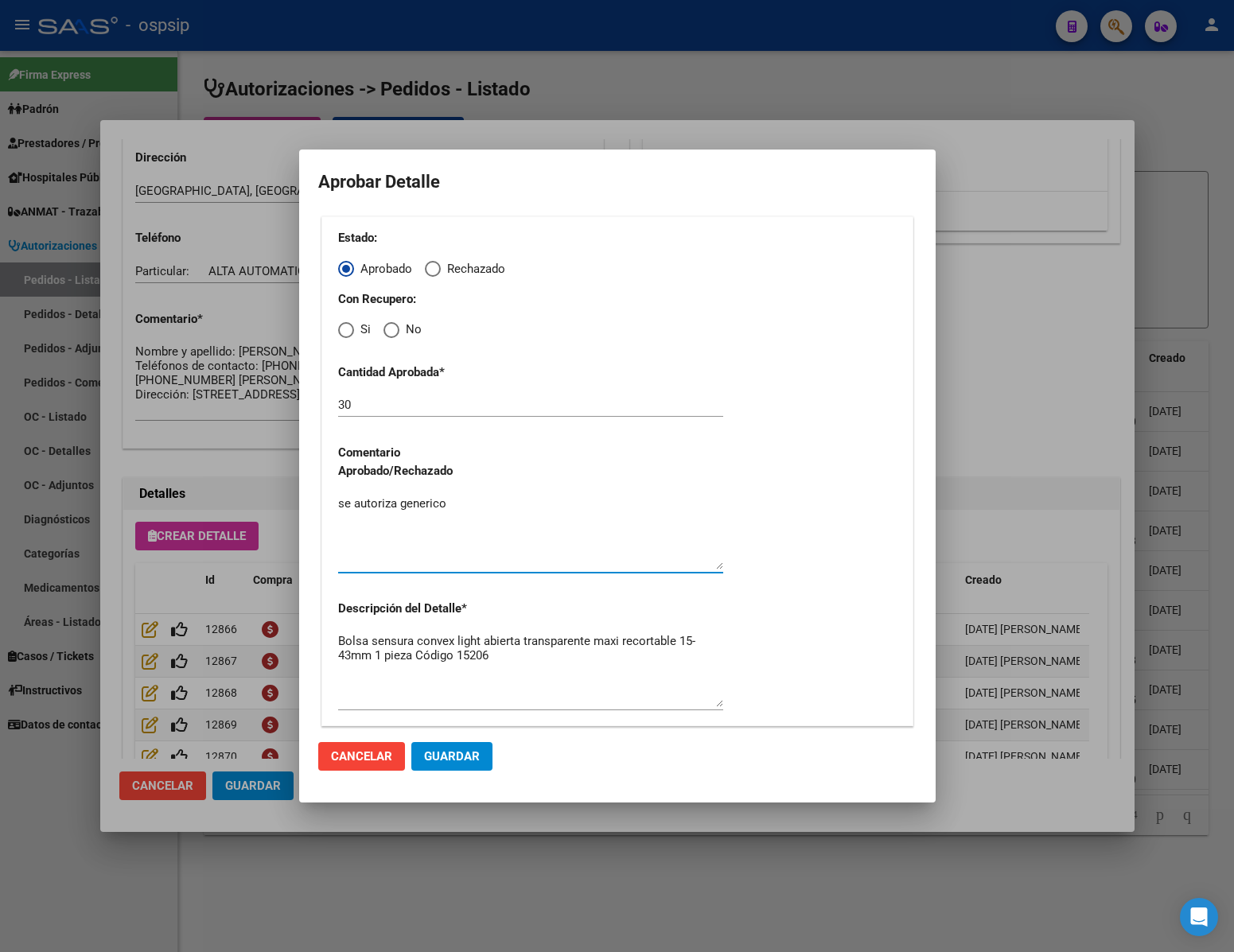
click at [437, 758] on span "Guardar" at bounding box center [452, 757] width 56 height 14
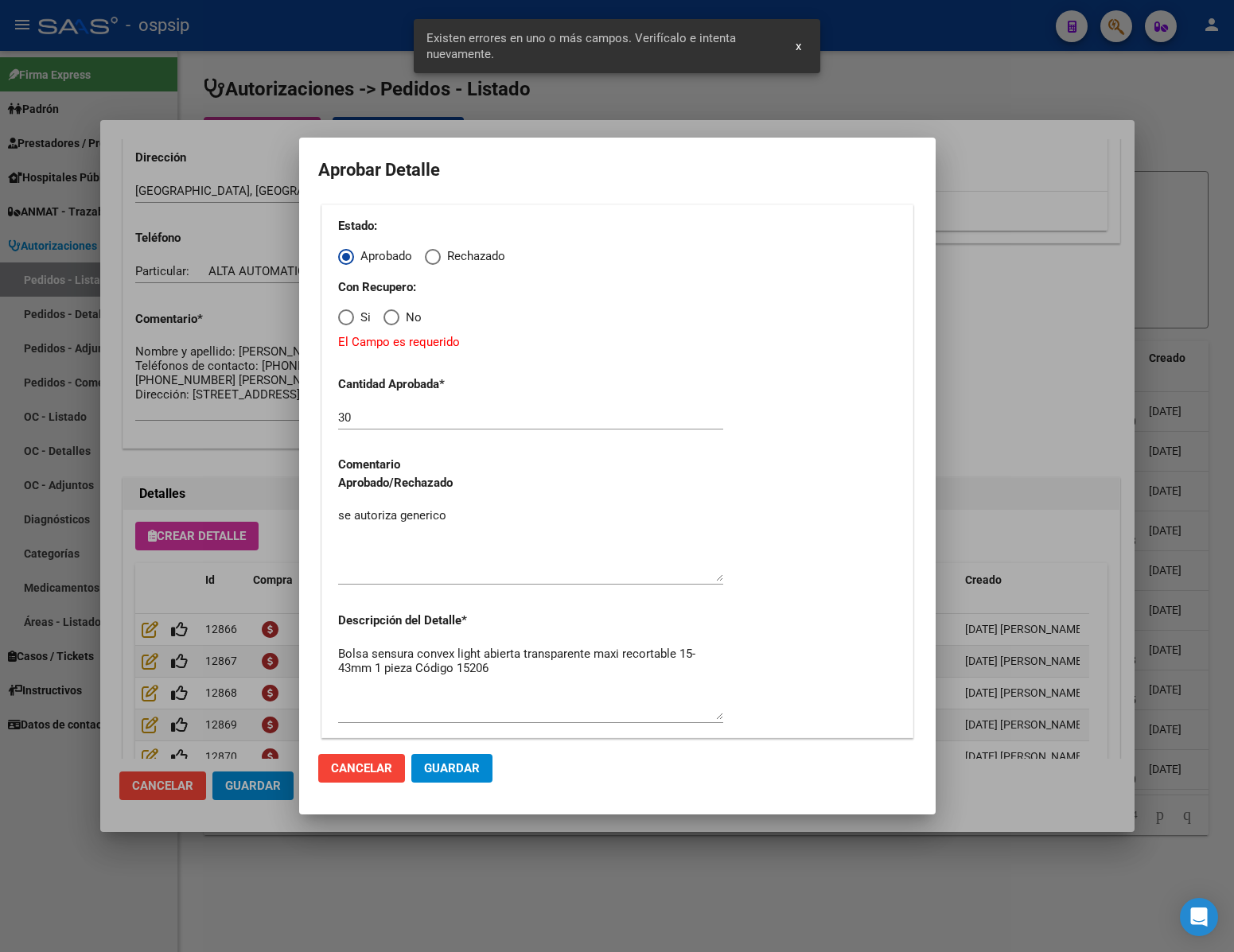
click at [390, 316] on span "Elija una opción" at bounding box center [392, 318] width 16 height 16
click at [390, 316] on input "No" at bounding box center [392, 318] width 16 height 16
radio input "true"
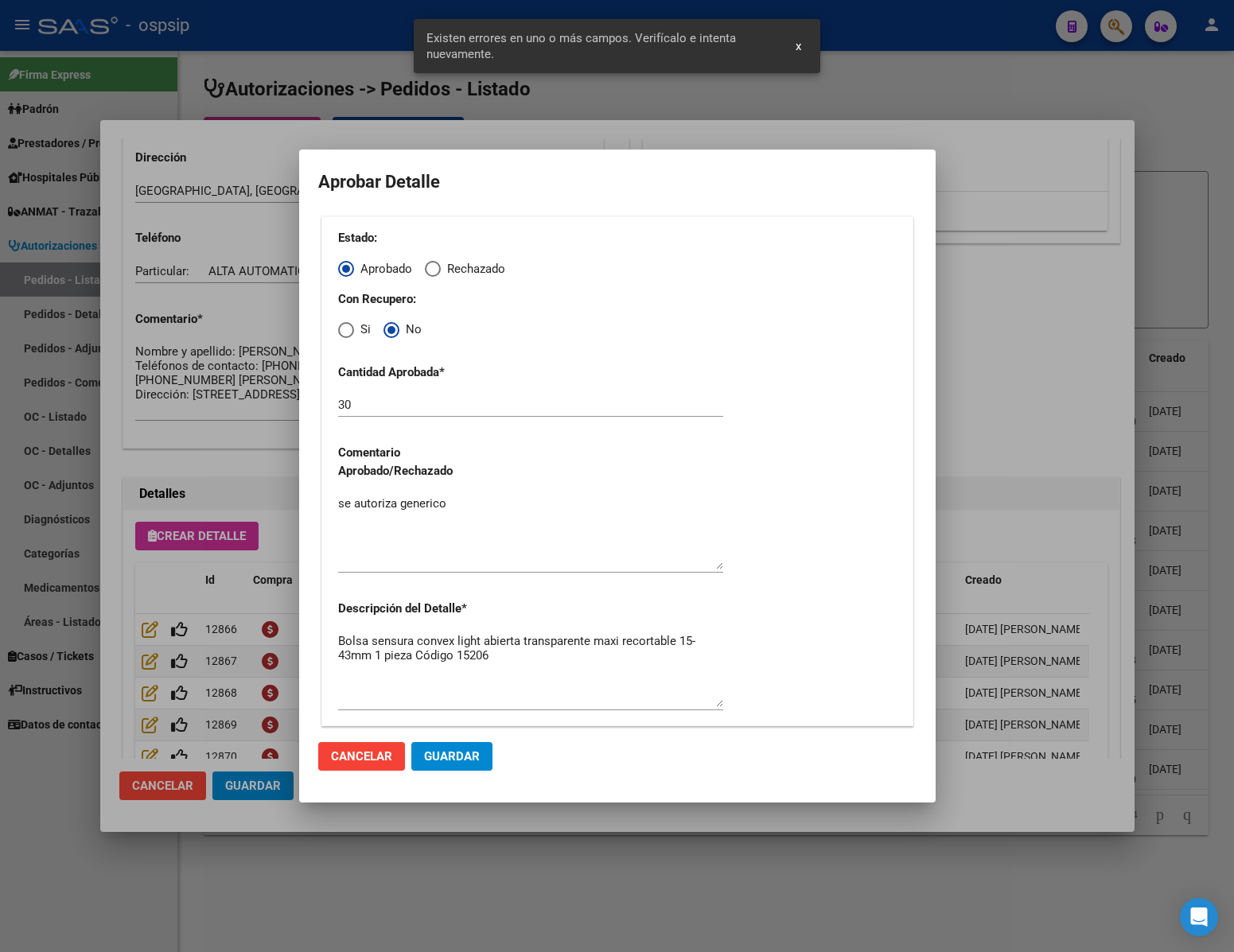
click at [451, 762] on span "Guardar" at bounding box center [452, 757] width 56 height 14
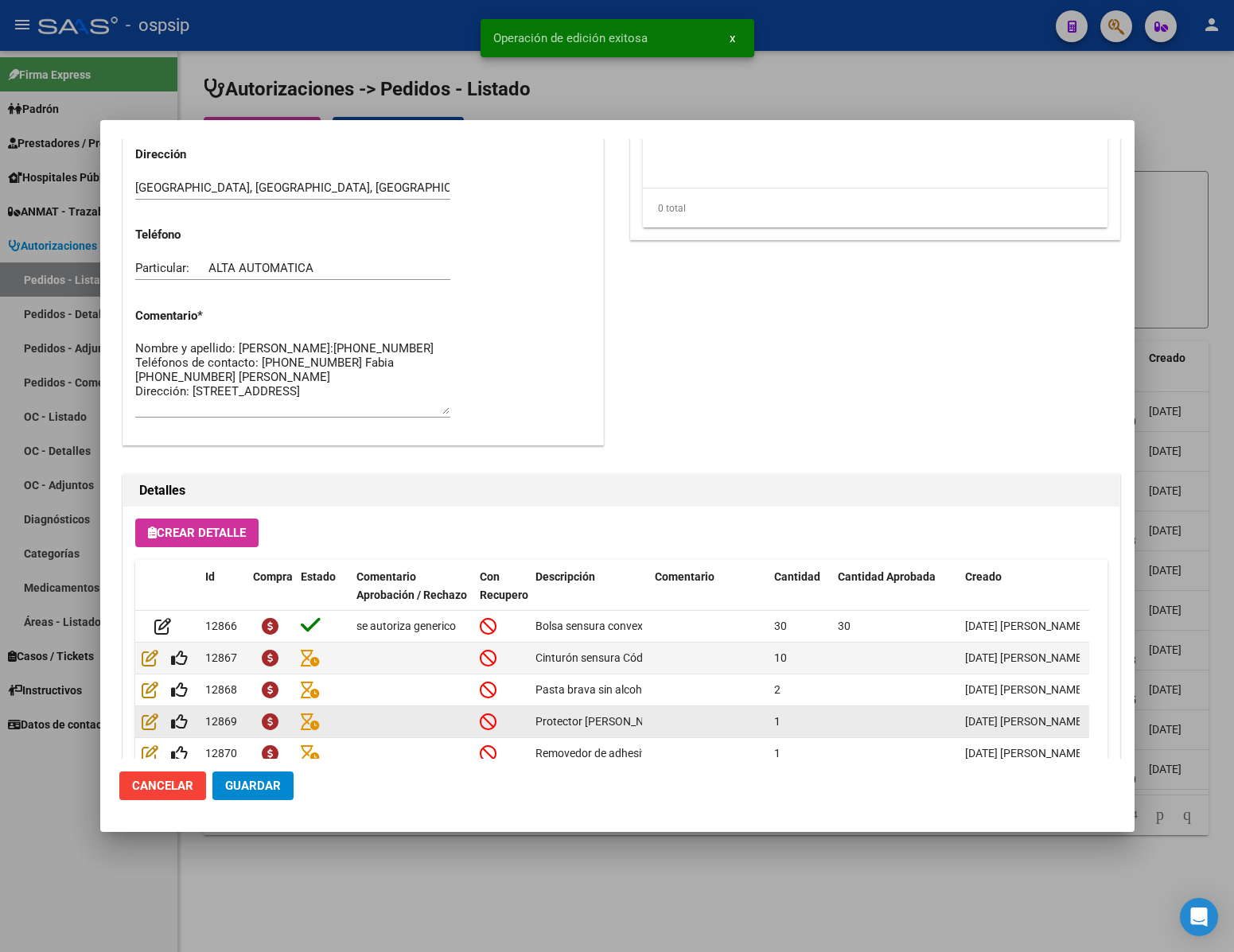
scroll to position [716, 0]
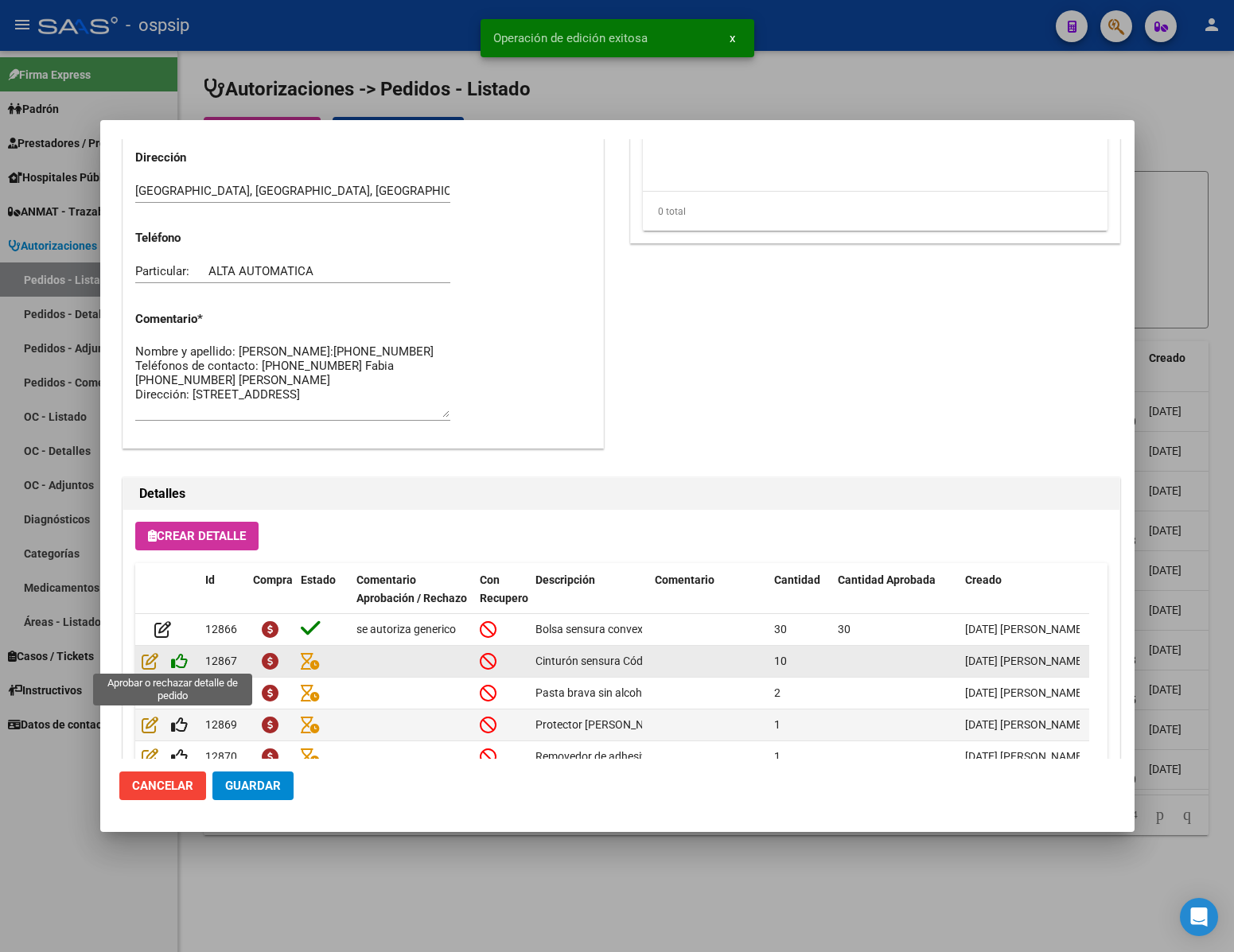
click at [182, 666] on icon at bounding box center [179, 660] width 17 height 17
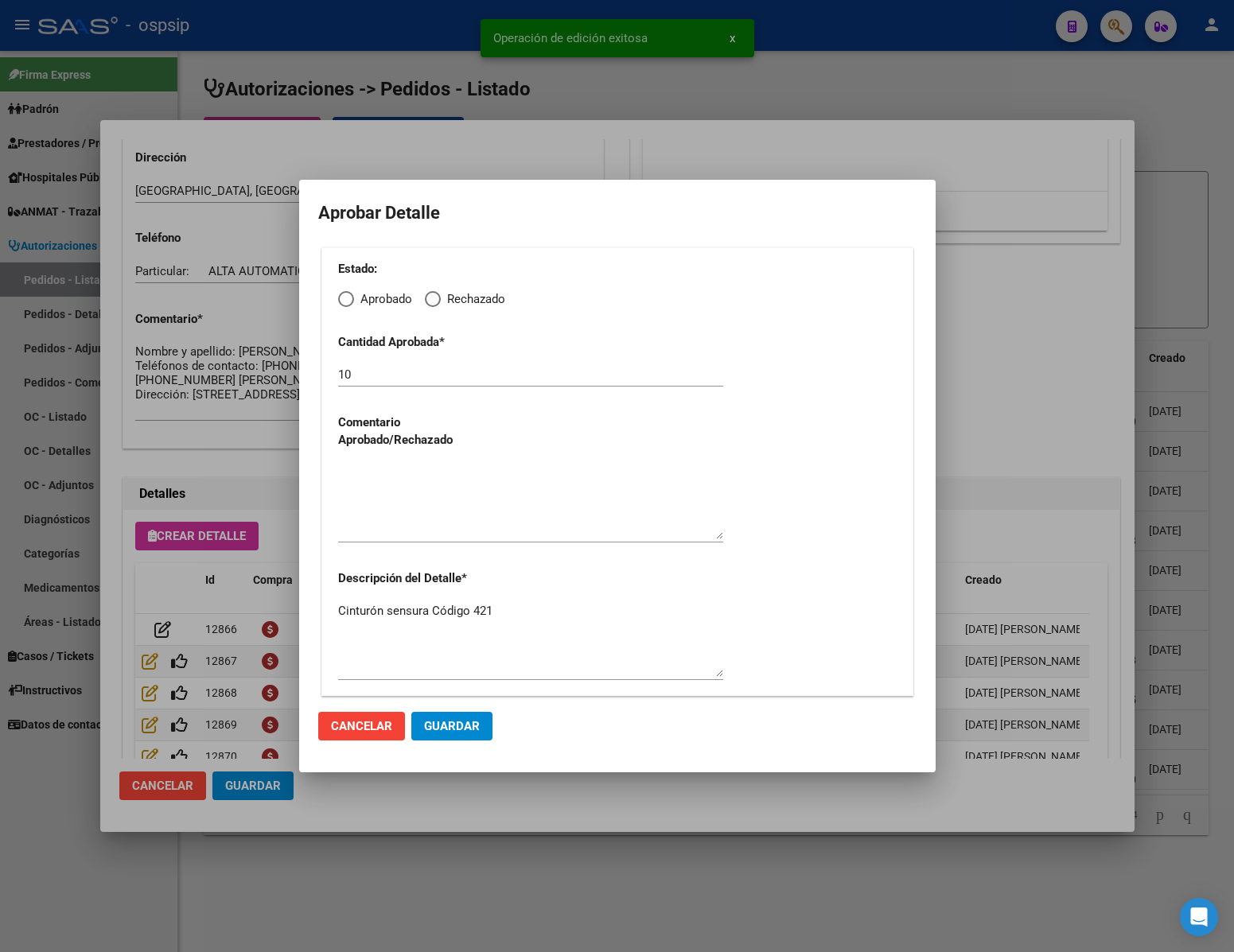
click at [347, 306] on span "Elija una opción" at bounding box center [347, 300] width 16 height 16
click at [347, 306] on input "Aprobado" at bounding box center [347, 300] width 16 height 16
radio input "true"
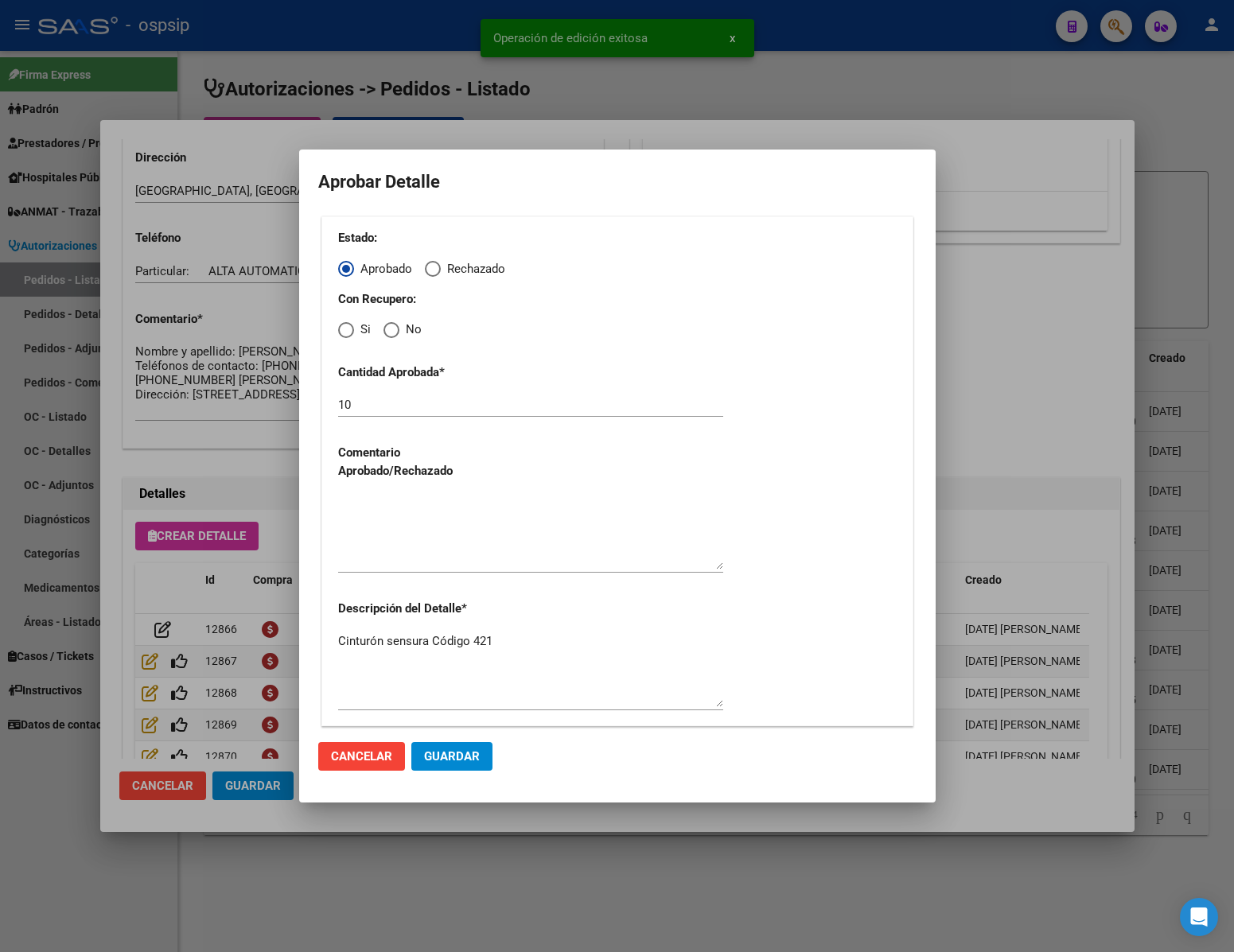
click at [392, 333] on span "Elija una opción" at bounding box center [392, 330] width 16 height 16
click at [392, 333] on input "No" at bounding box center [392, 330] width 16 height 16
radio input "true"
click at [385, 535] on textarea at bounding box center [531, 532] width 385 height 75
paste textarea "se autoriza generico"
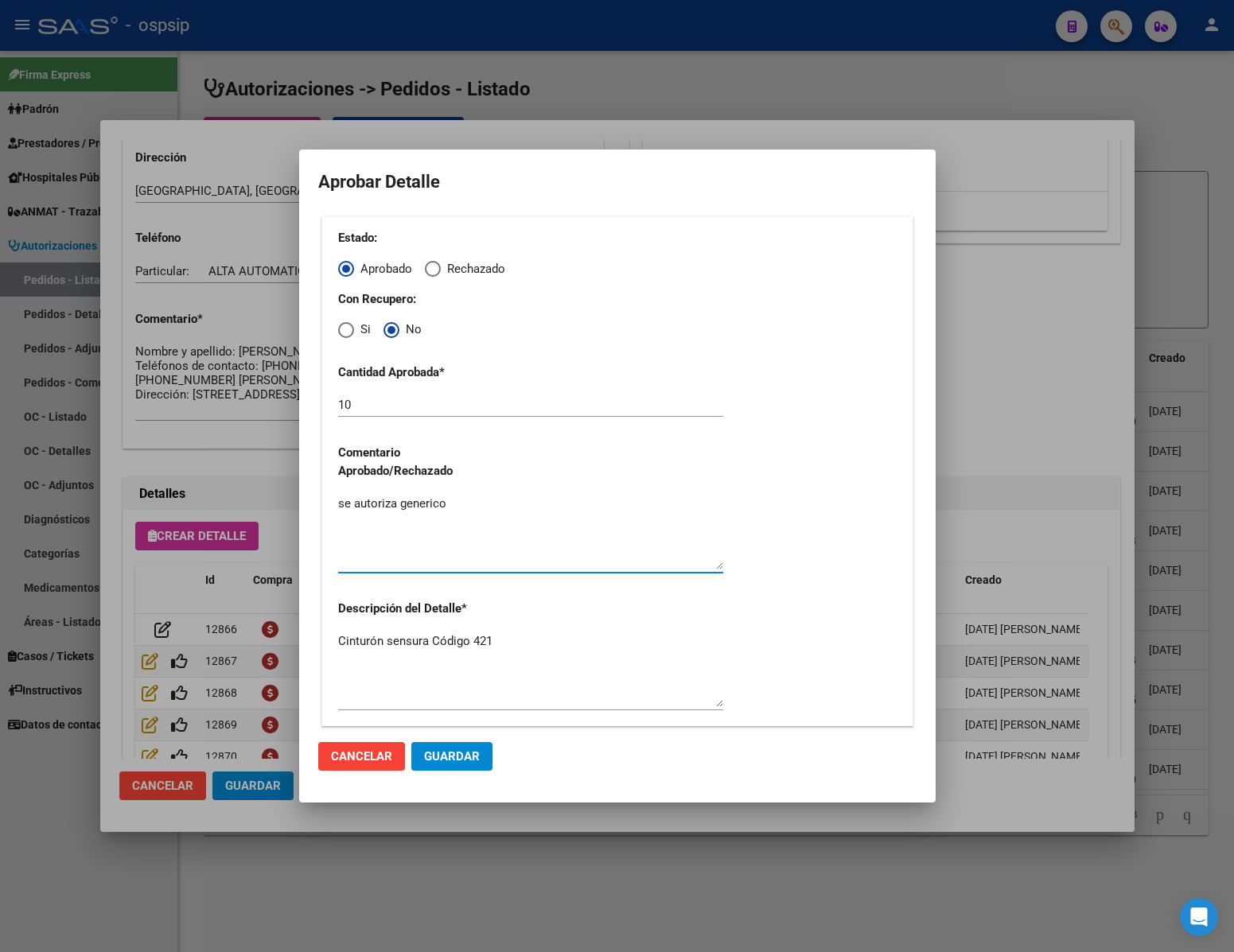
type textarea "se autoriza generico"
click at [445, 759] on span "Guardar" at bounding box center [452, 757] width 56 height 14
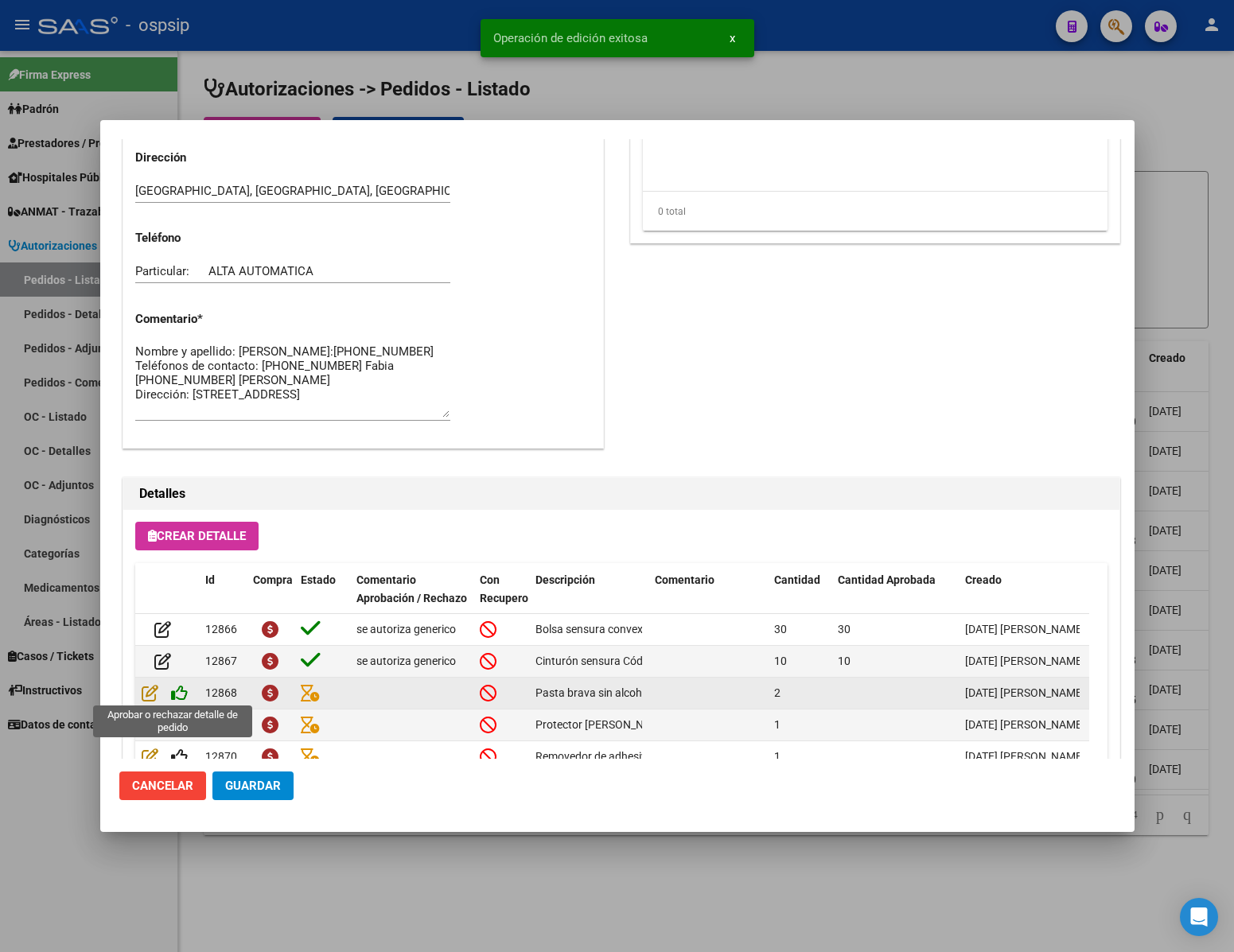
click at [180, 693] on icon at bounding box center [179, 692] width 17 height 17
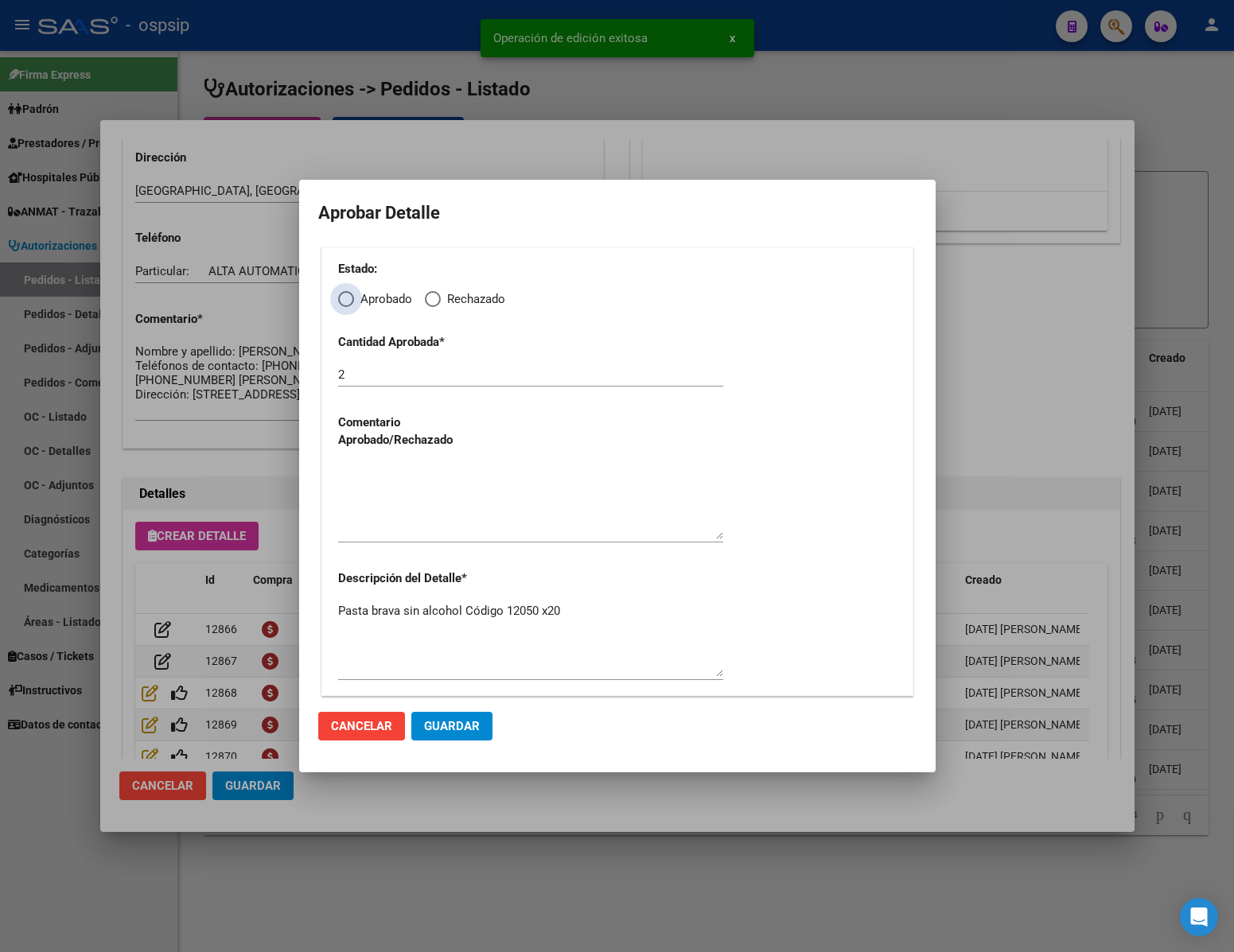
click at [352, 303] on span "Elija una opción" at bounding box center [347, 300] width 16 height 16
click at [352, 303] on input "Aprobado" at bounding box center [347, 300] width 16 height 16
radio input "true"
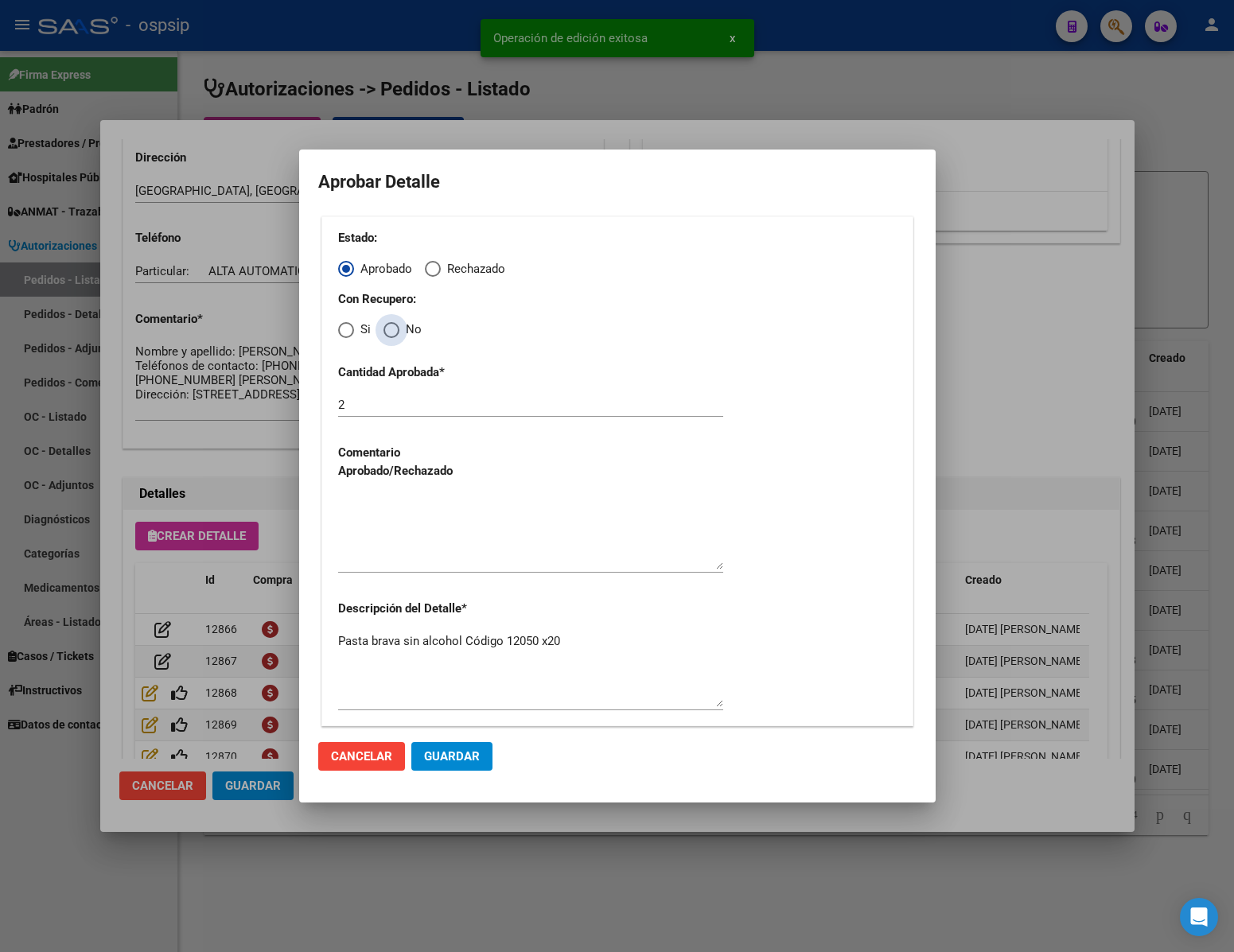
drag, startPoint x: 389, startPoint y: 325, endPoint x: 389, endPoint y: 371, distance: 46.0
click at [389, 328] on span "Elija una opción" at bounding box center [392, 330] width 16 height 16
click at [389, 328] on input "No" at bounding box center [392, 330] width 16 height 16
radio input "true"
click at [411, 539] on textarea at bounding box center [531, 532] width 385 height 75
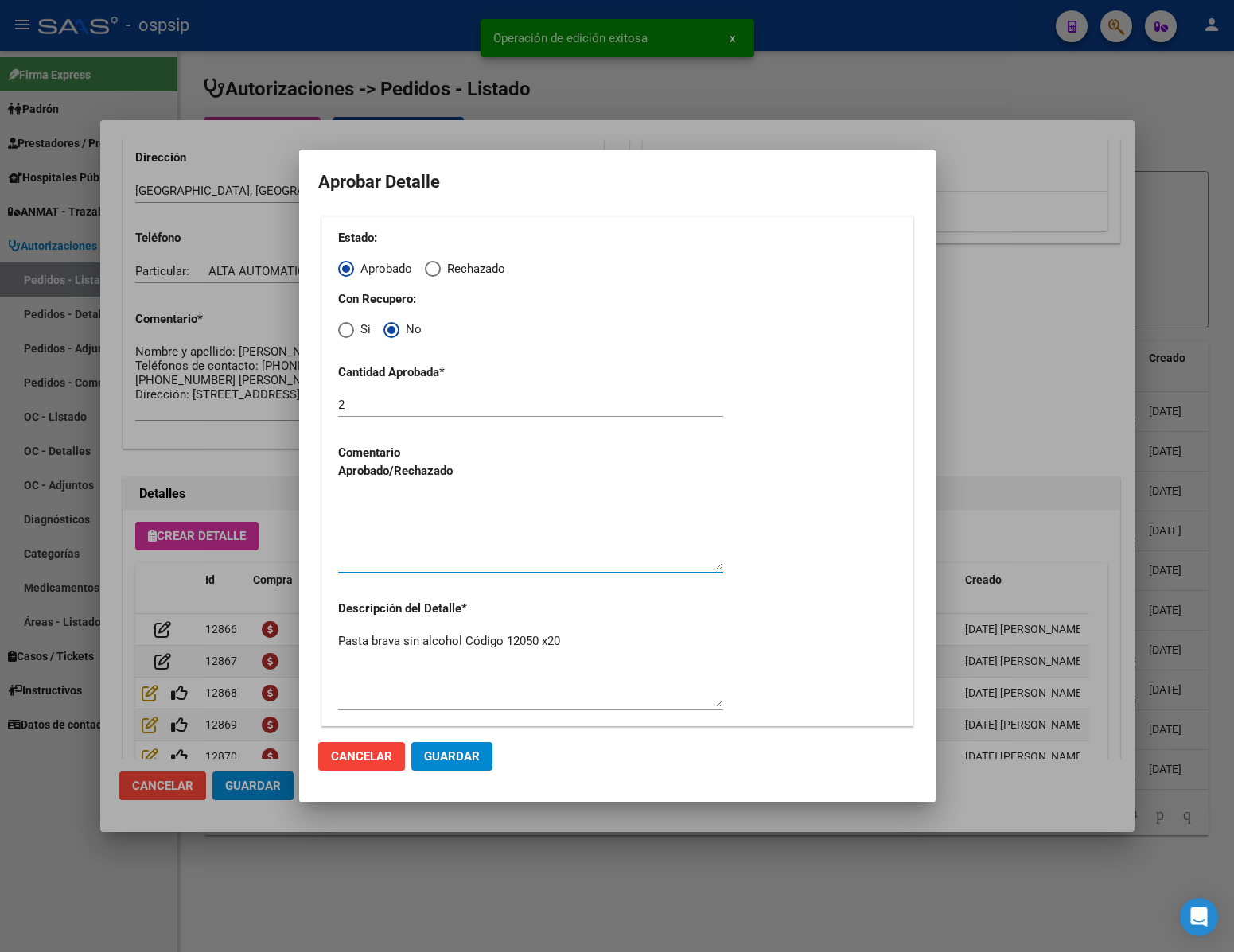
paste textarea "se autoriza generico"
type textarea "se autoriza generico"
click at [454, 751] on span "Guardar" at bounding box center [452, 757] width 56 height 14
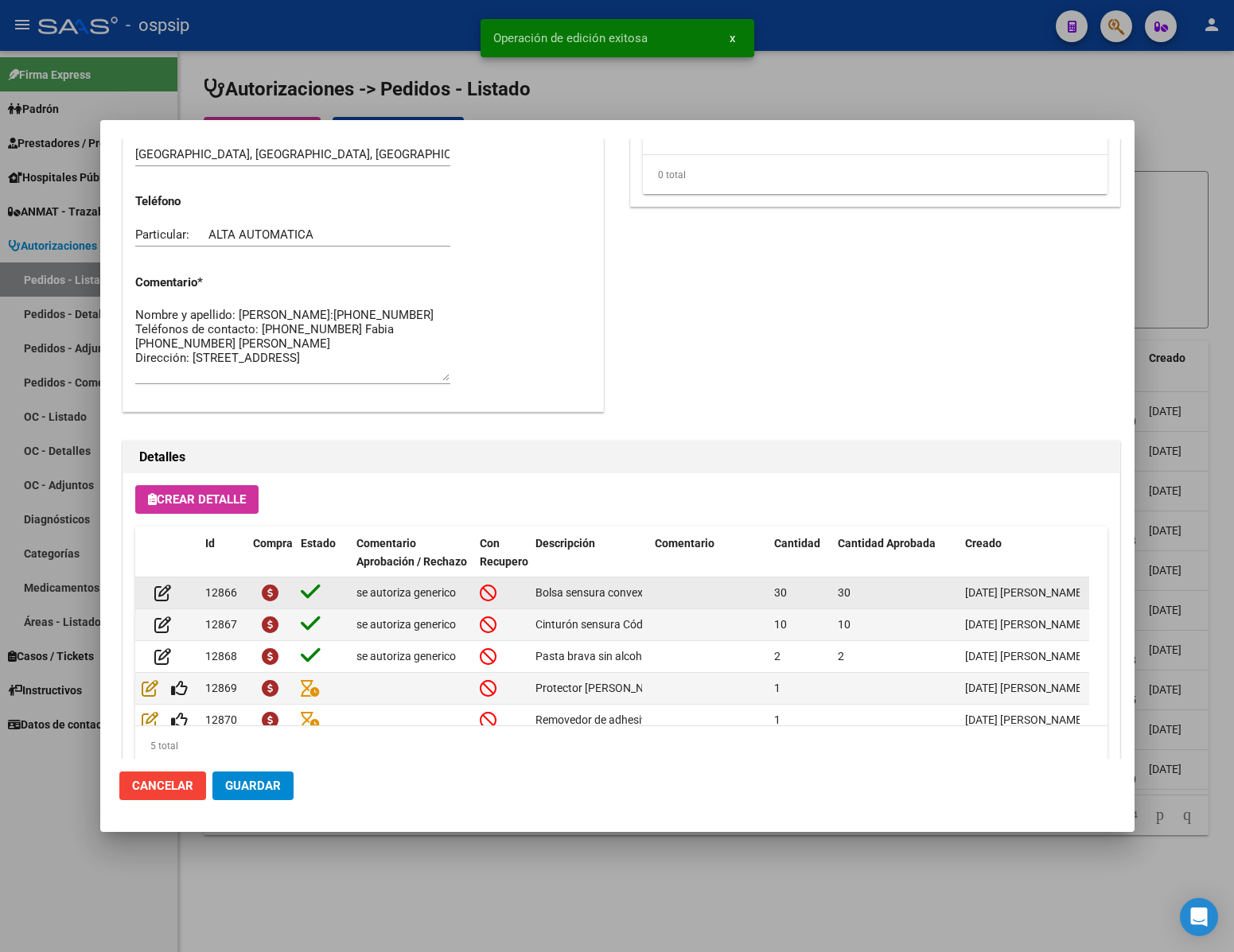
scroll to position [810, 0]
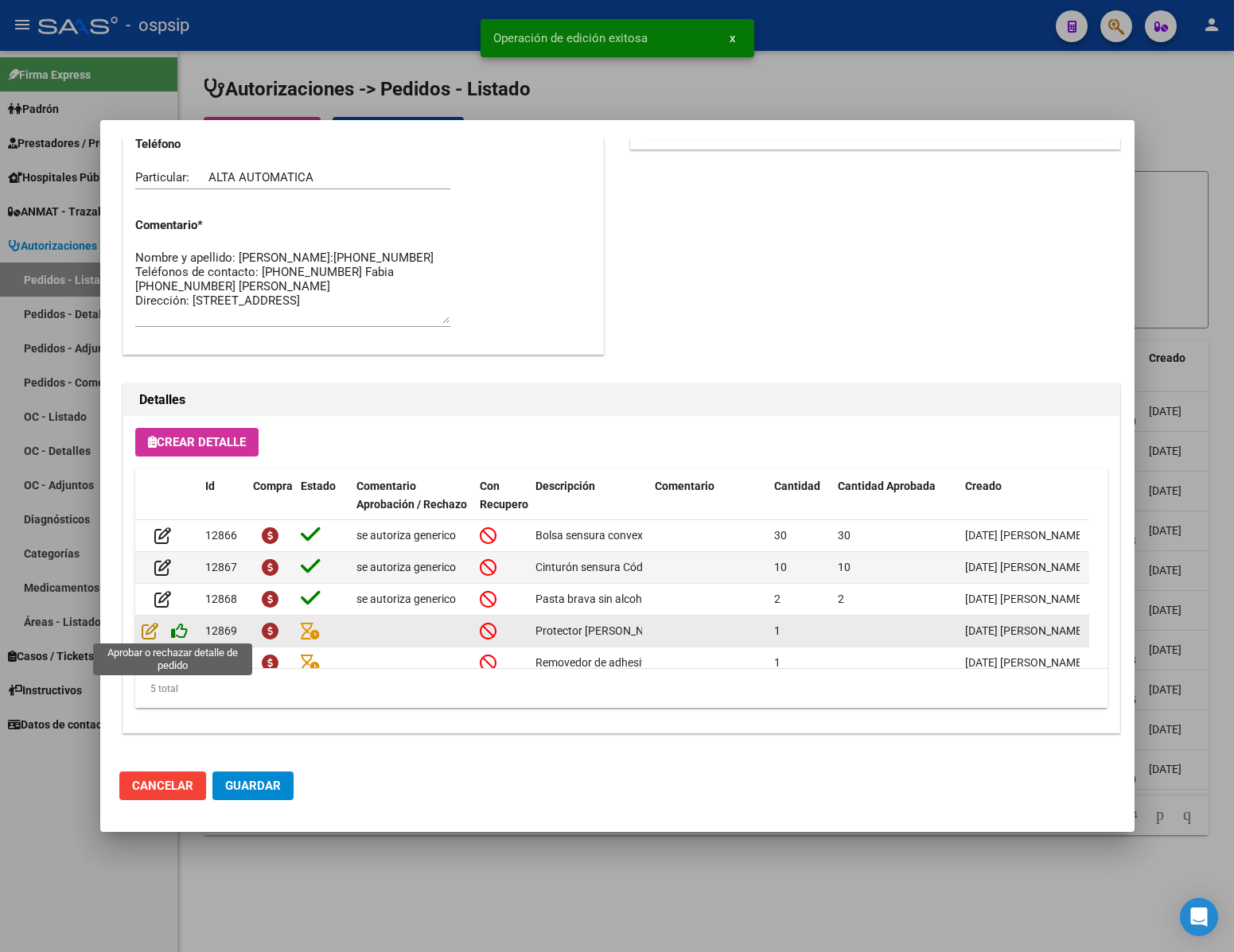
click at [177, 633] on icon at bounding box center [179, 630] width 17 height 17
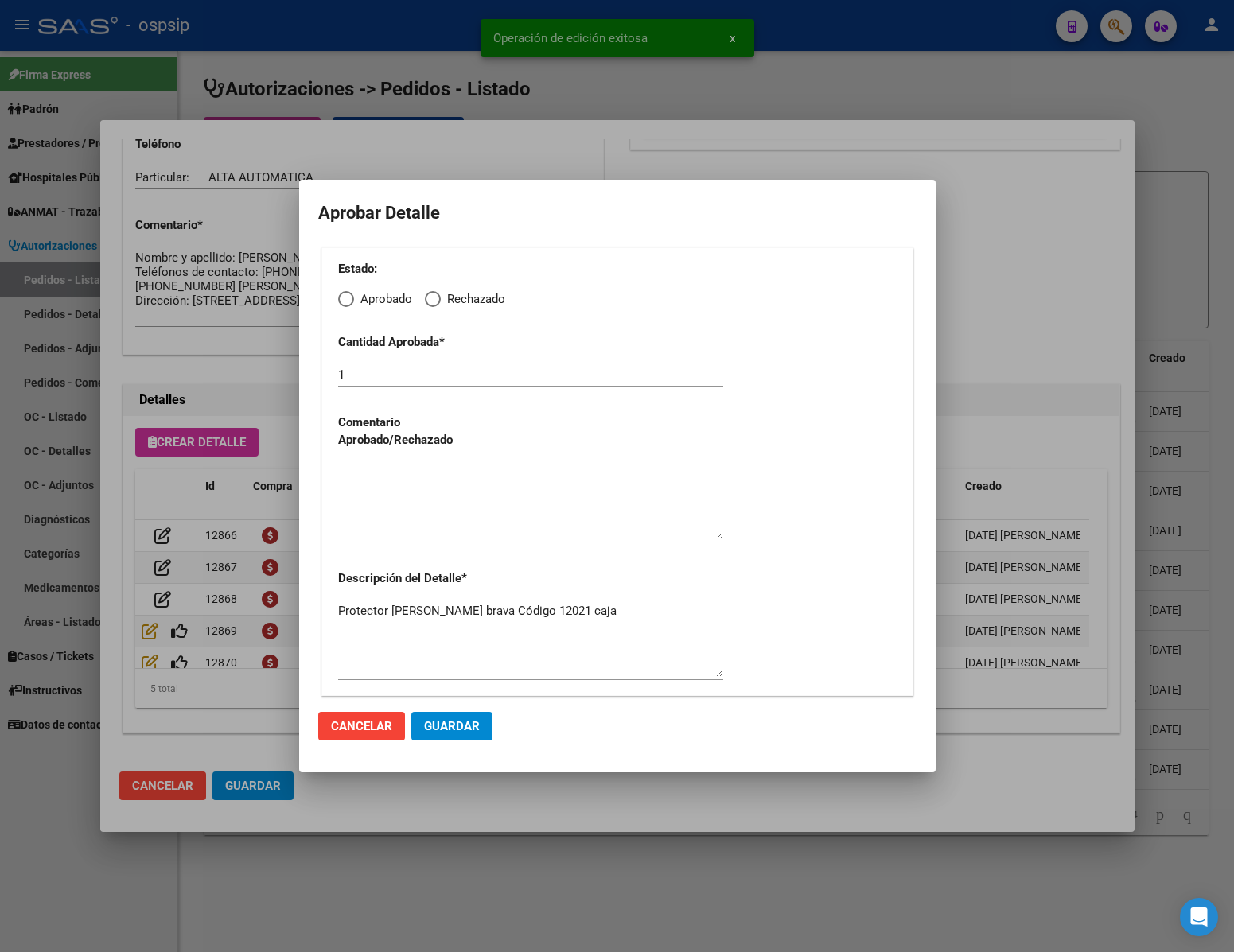
click at [349, 299] on span "Elija una opción" at bounding box center [347, 300] width 16 height 16
click at [349, 299] on input "Aprobado" at bounding box center [347, 300] width 16 height 16
radio input "true"
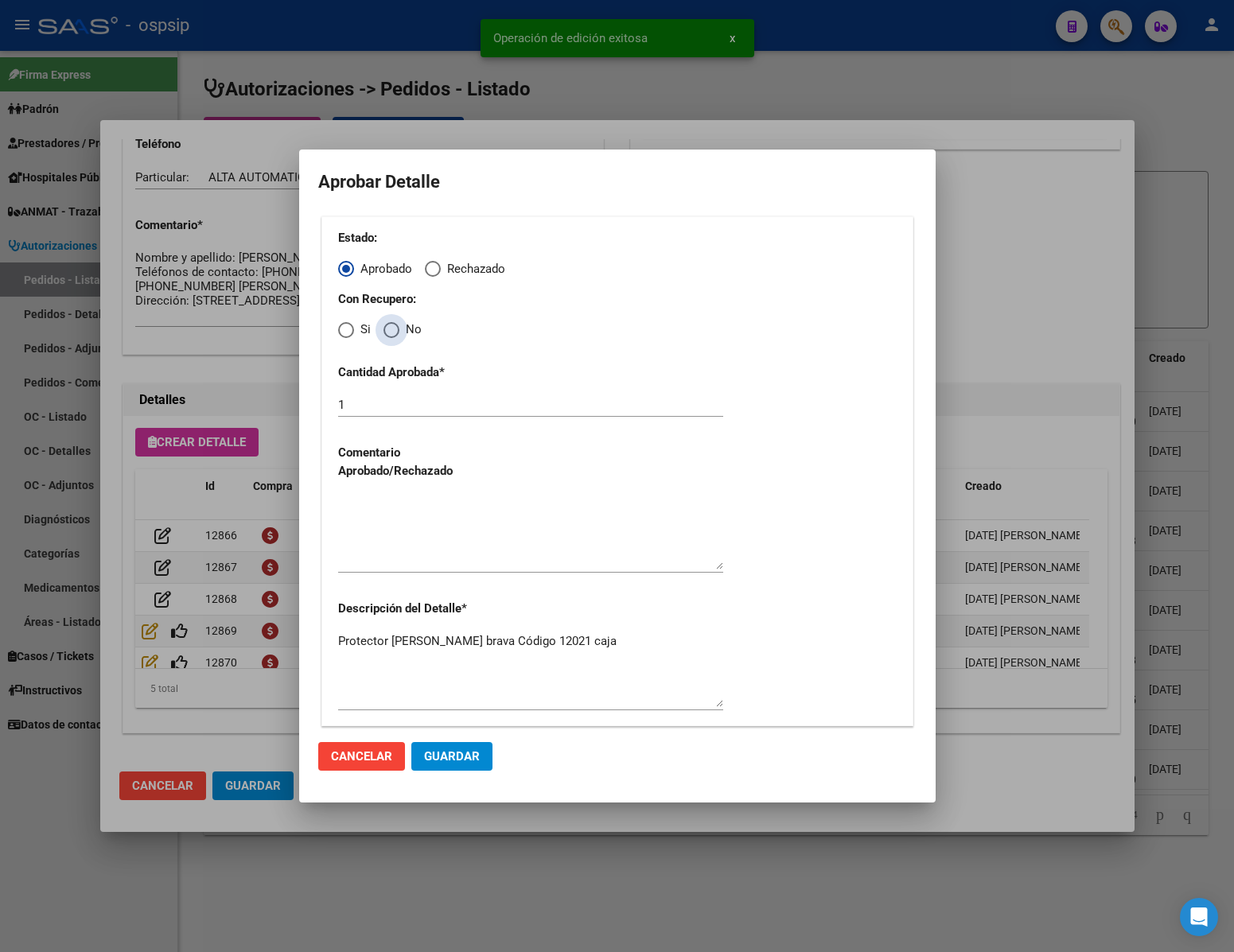
click at [389, 332] on span "Elija una opción" at bounding box center [392, 330] width 16 height 16
click at [389, 332] on input "No" at bounding box center [392, 330] width 16 height 16
radio input "true"
click at [420, 532] on textarea at bounding box center [531, 532] width 385 height 75
paste textarea "se autoriza generico"
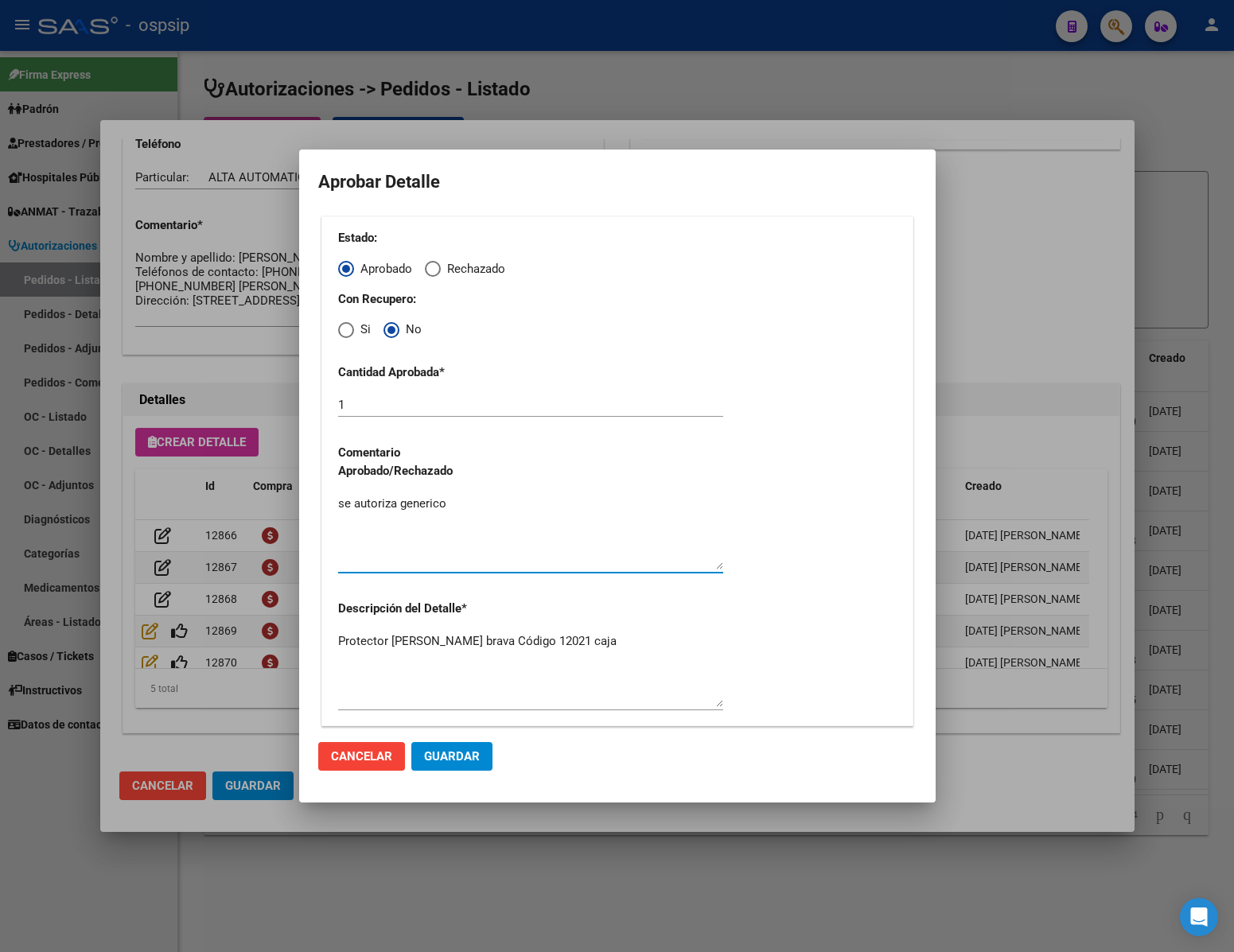
type textarea "se autoriza generico"
click at [449, 758] on span "Guardar" at bounding box center [452, 757] width 56 height 14
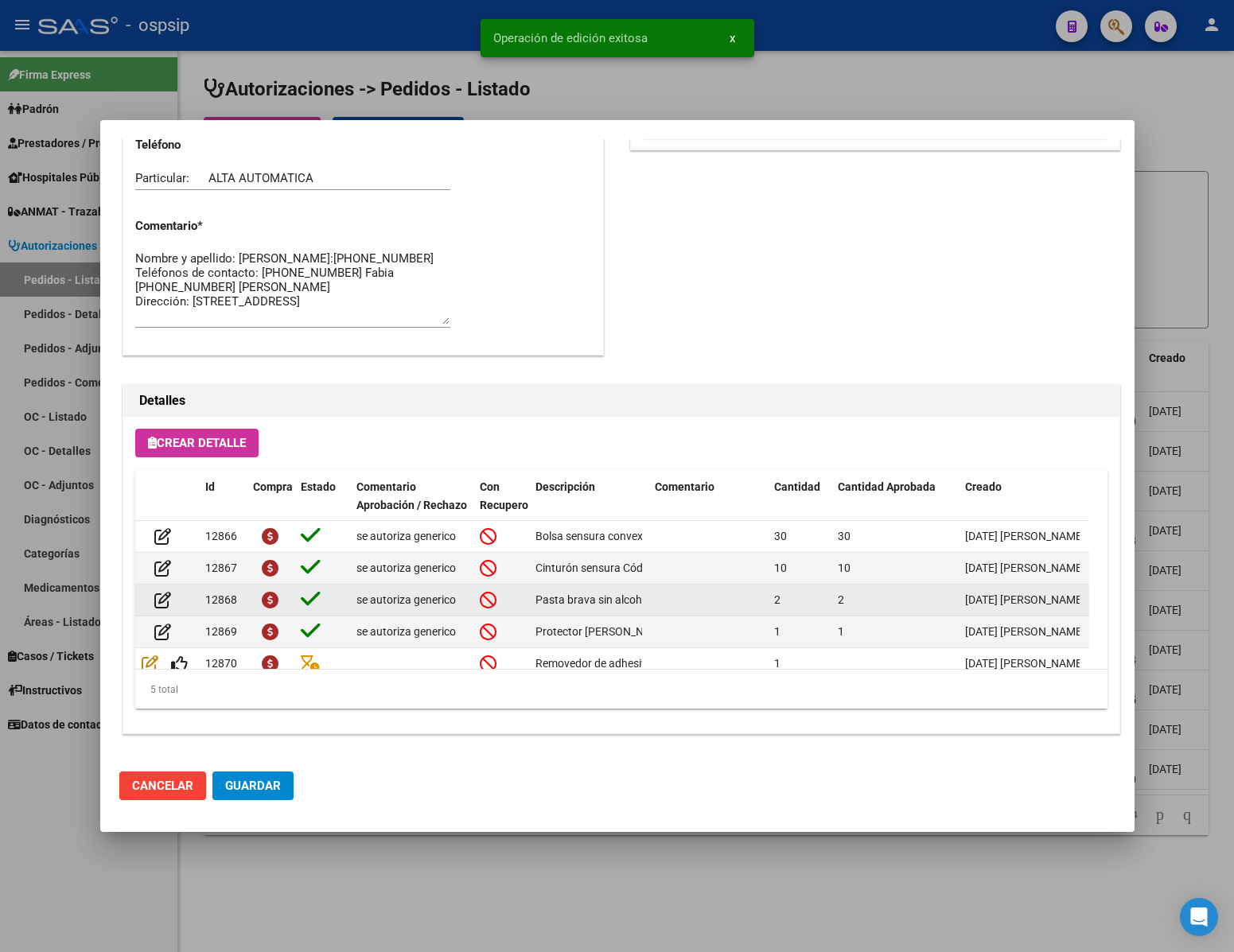
scroll to position [33, 0]
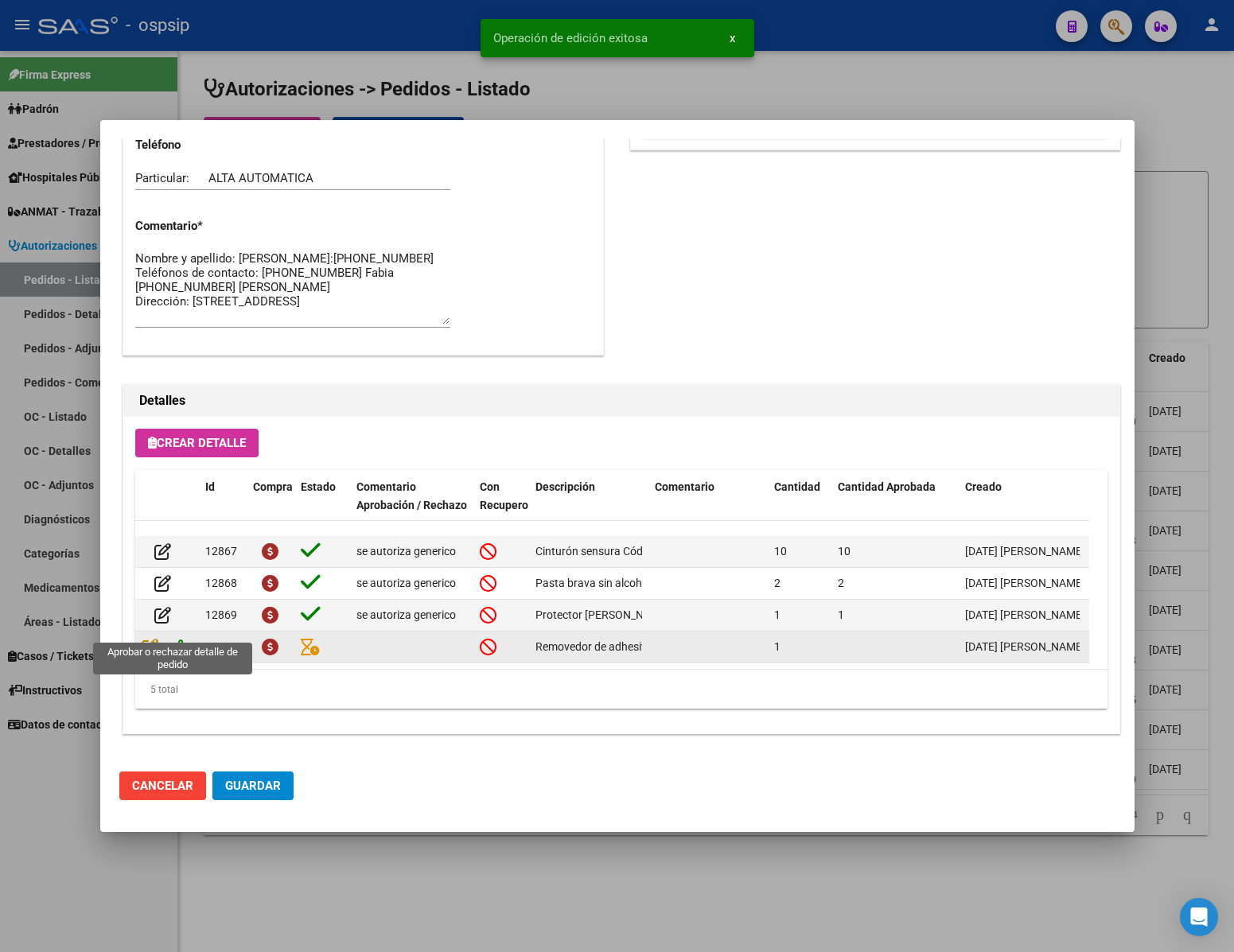
click at [177, 638] on icon at bounding box center [179, 646] width 17 height 17
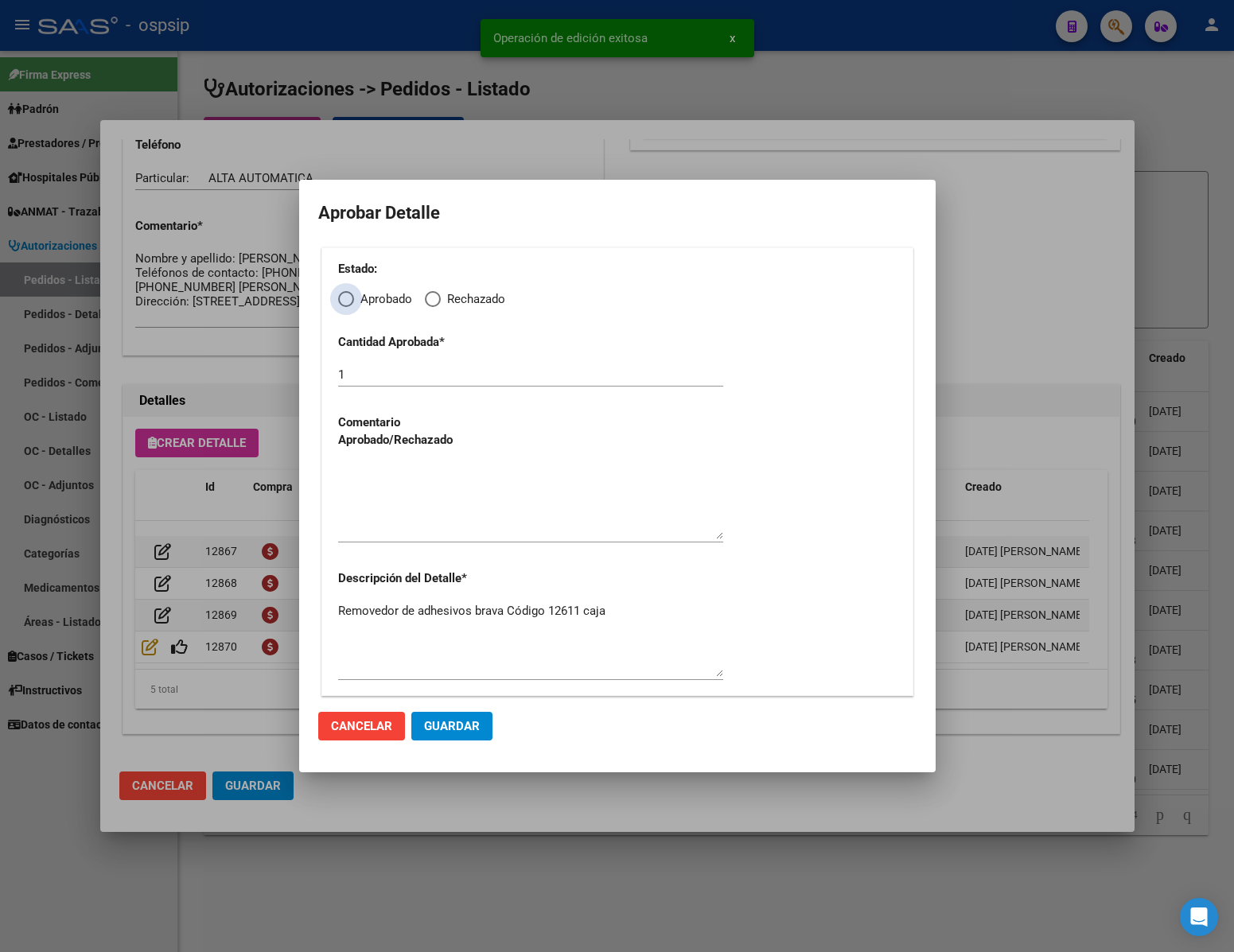
click at [358, 299] on span "Aprobado" at bounding box center [383, 300] width 59 height 18
click at [354, 299] on input "Aprobado" at bounding box center [347, 300] width 16 height 16
radio input "true"
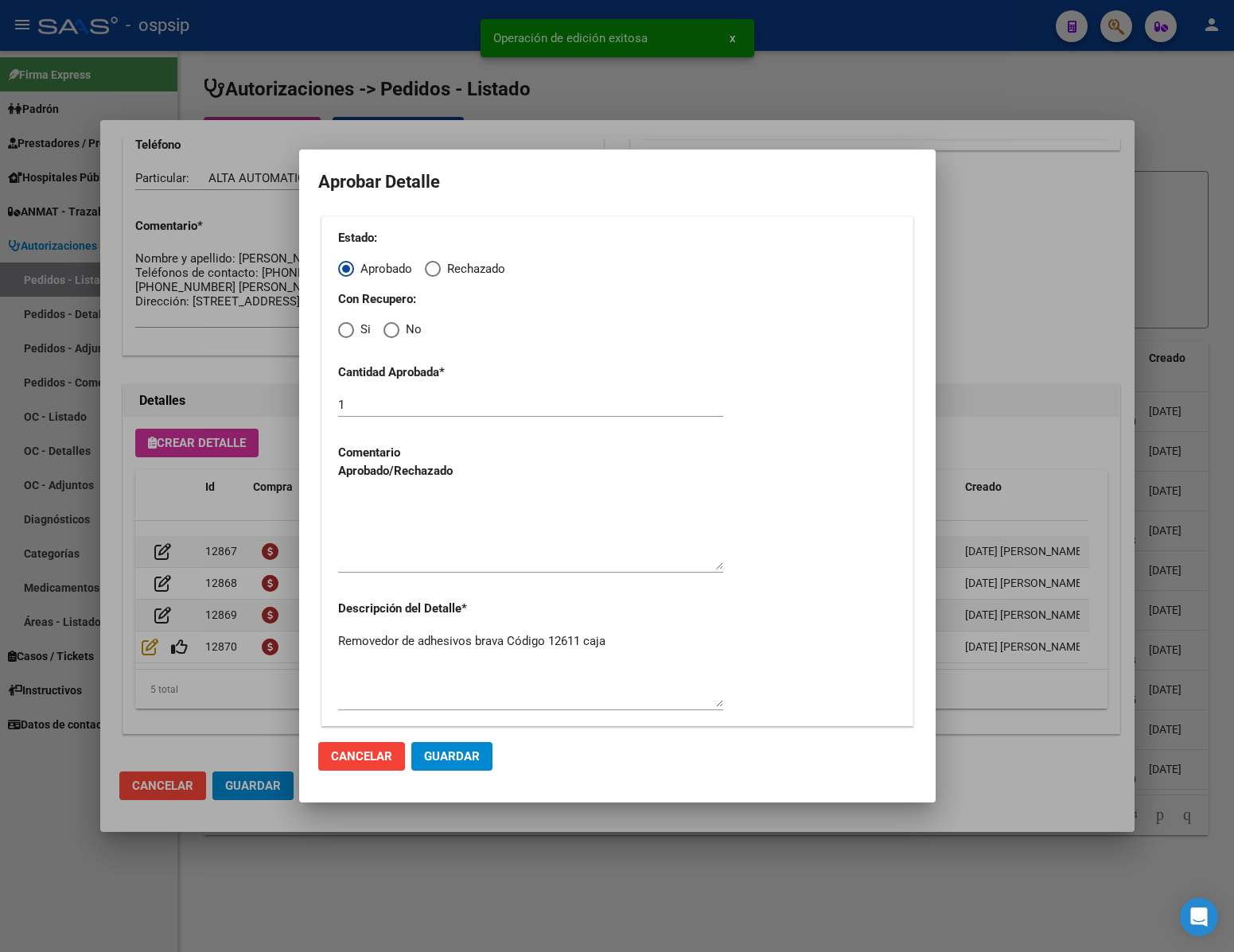
click at [399, 327] on span "Elija una opción" at bounding box center [392, 330] width 16 height 16
click at [399, 327] on input "No" at bounding box center [392, 330] width 16 height 16
radio input "true"
click at [421, 504] on textarea at bounding box center [531, 532] width 385 height 75
paste textarea "se autoriza generico"
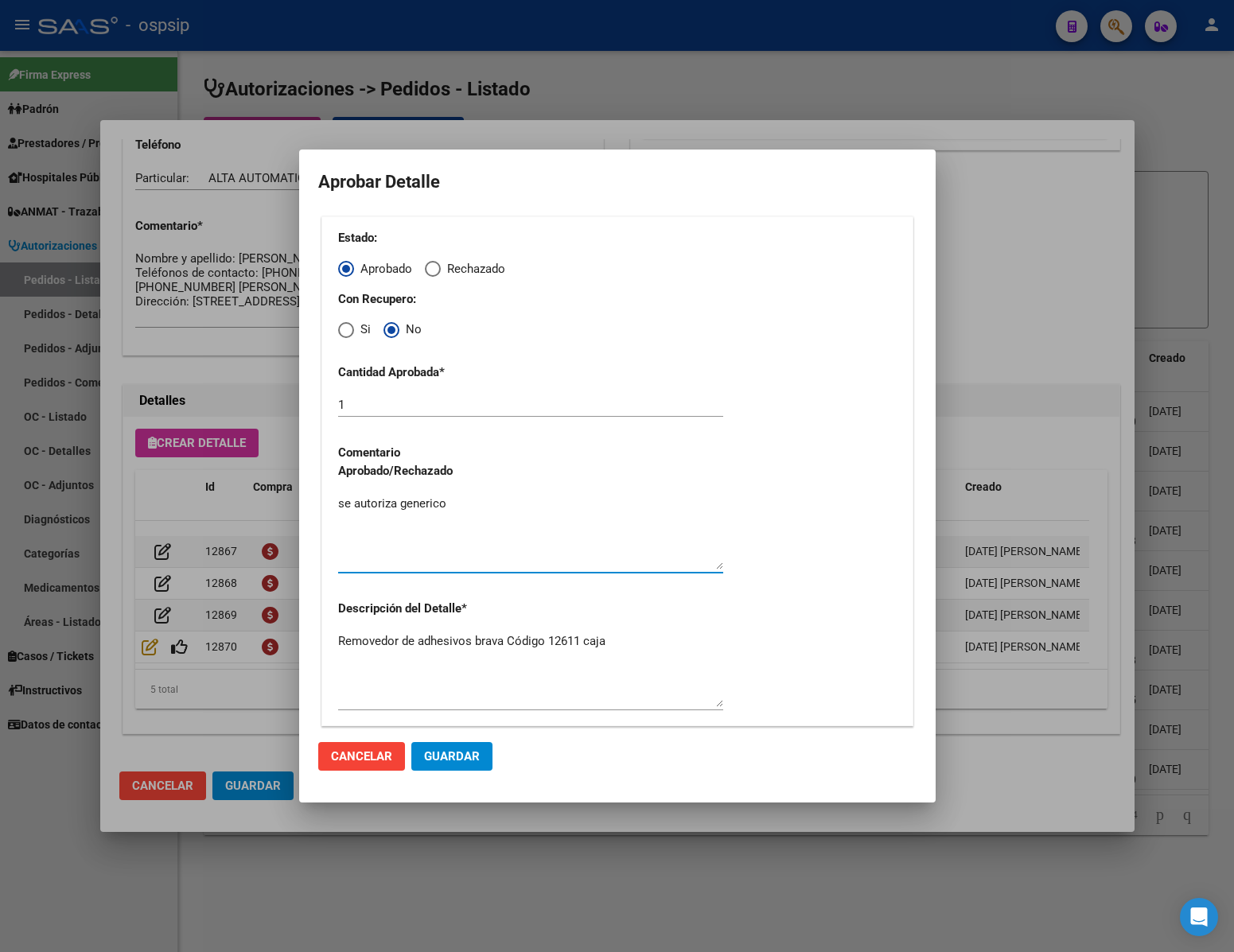
type textarea "se autoriza generico"
click at [444, 758] on span "Guardar" at bounding box center [452, 757] width 56 height 14
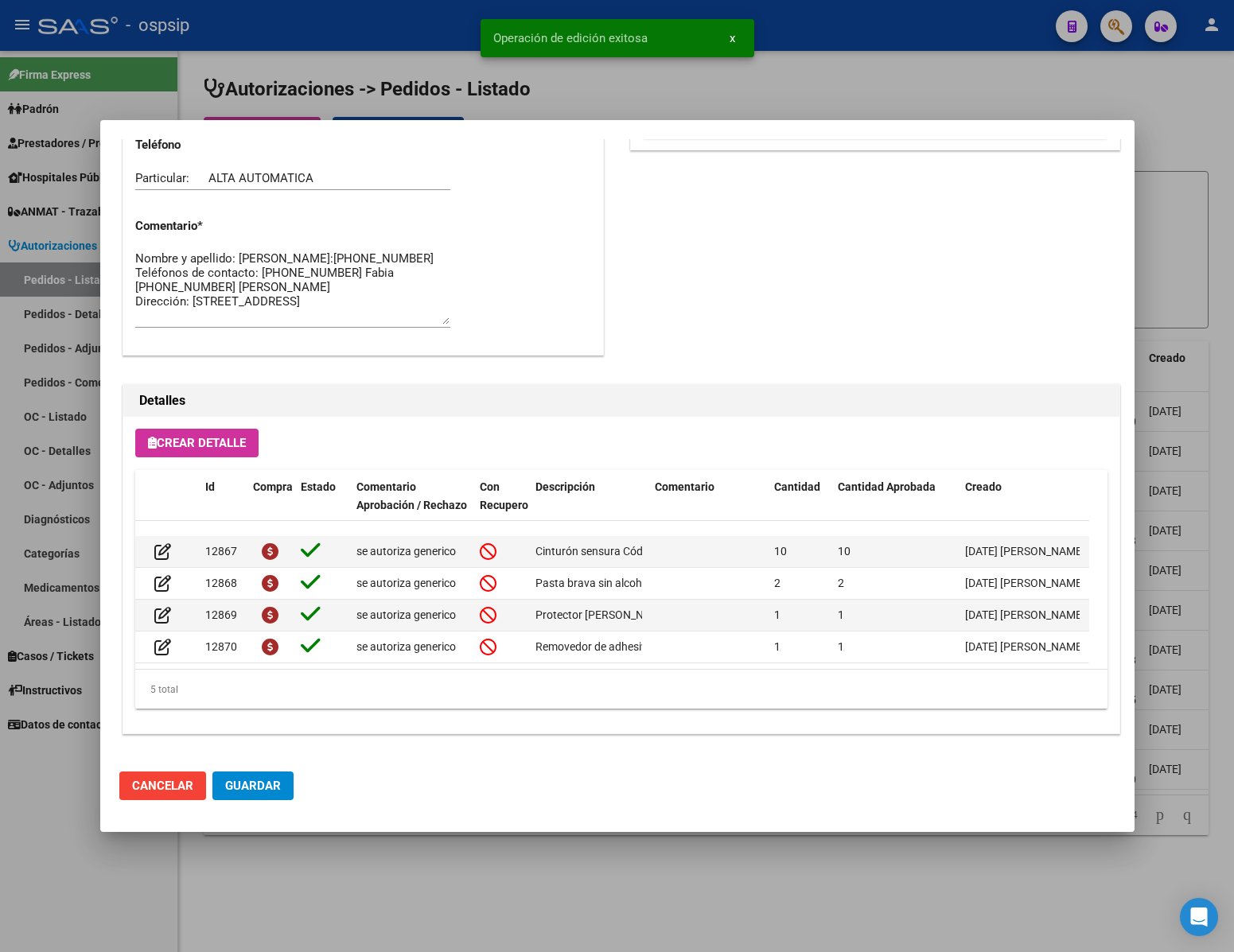
click at [270, 788] on span "Guardar" at bounding box center [253, 786] width 56 height 14
click at [323, 867] on div at bounding box center [617, 476] width 1234 height 952
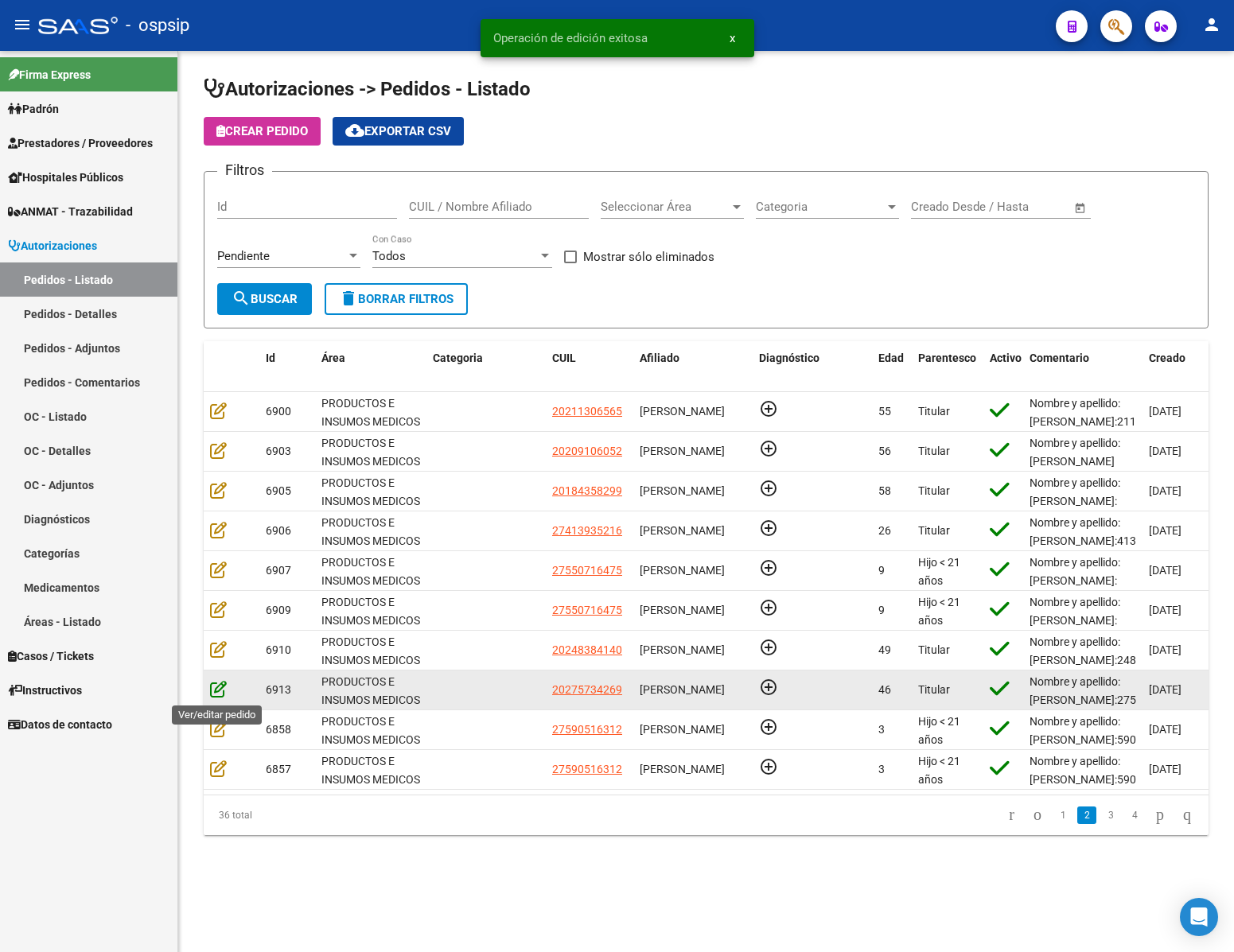
click at [222, 688] on icon at bounding box center [218, 688] width 17 height 17
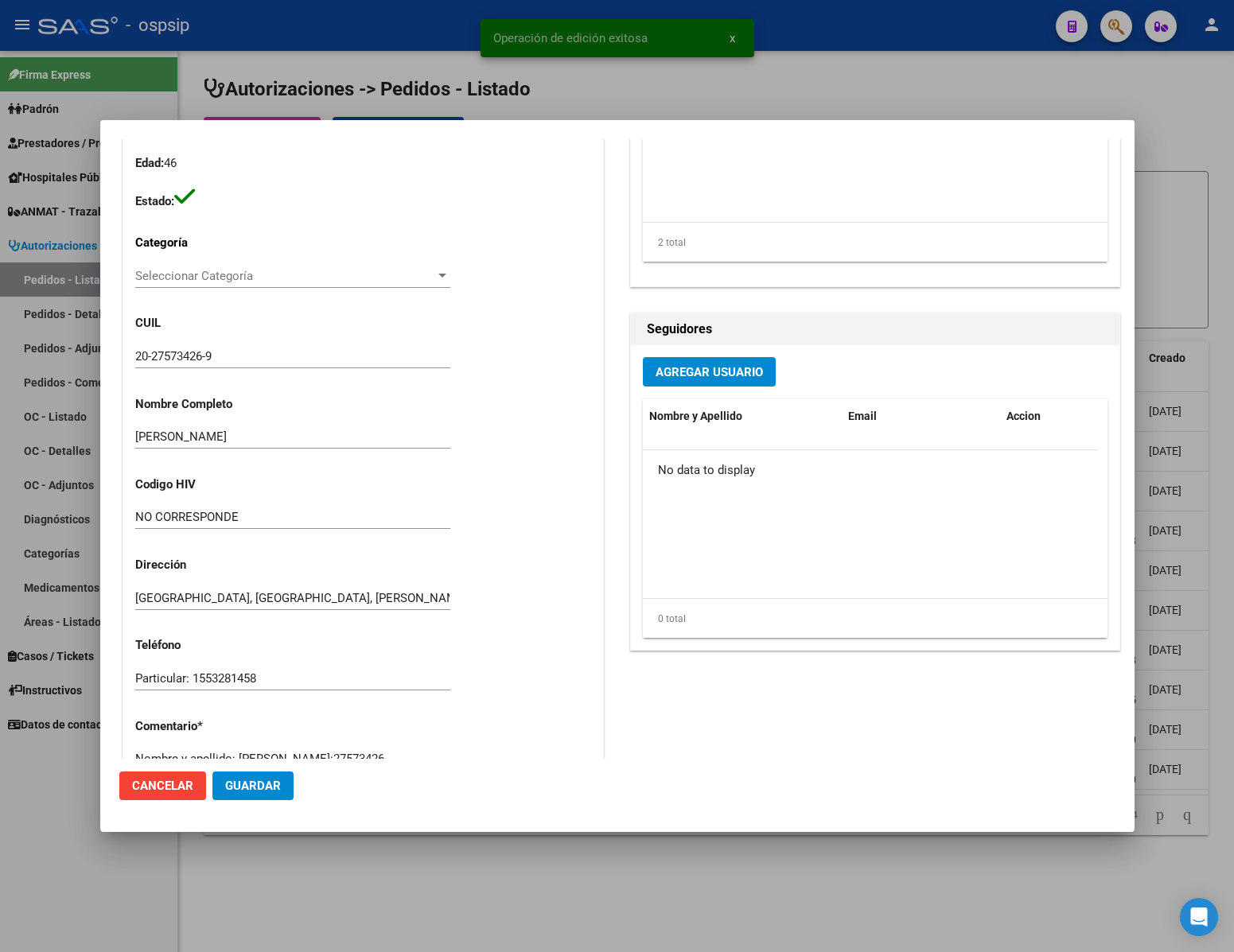
scroll to position [716, 0]
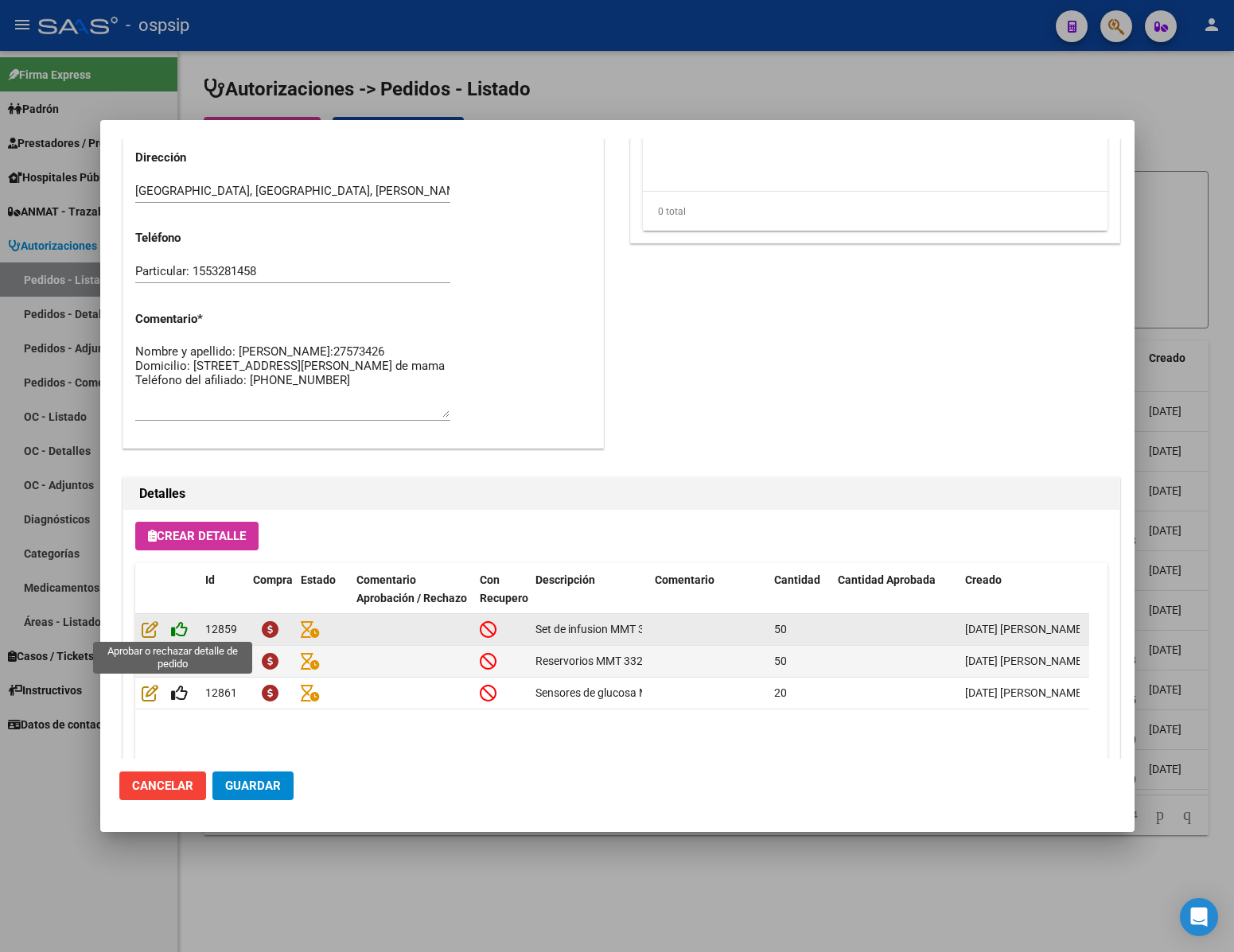
click at [175, 634] on icon at bounding box center [179, 629] width 17 height 17
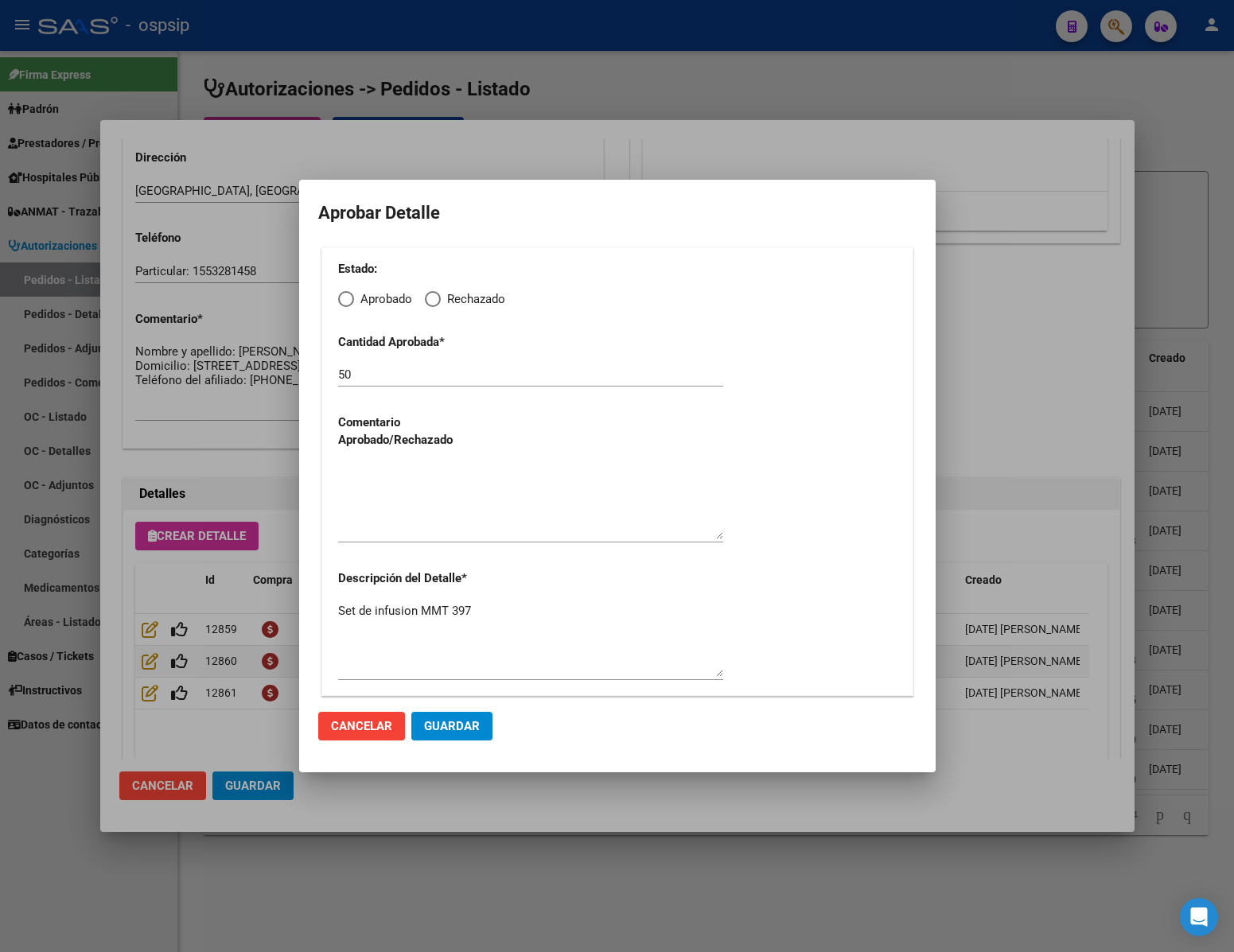
click at [341, 297] on span "Elija una opción" at bounding box center [347, 300] width 16 height 16
click at [341, 297] on input "Aprobado" at bounding box center [347, 300] width 16 height 16
radio input "true"
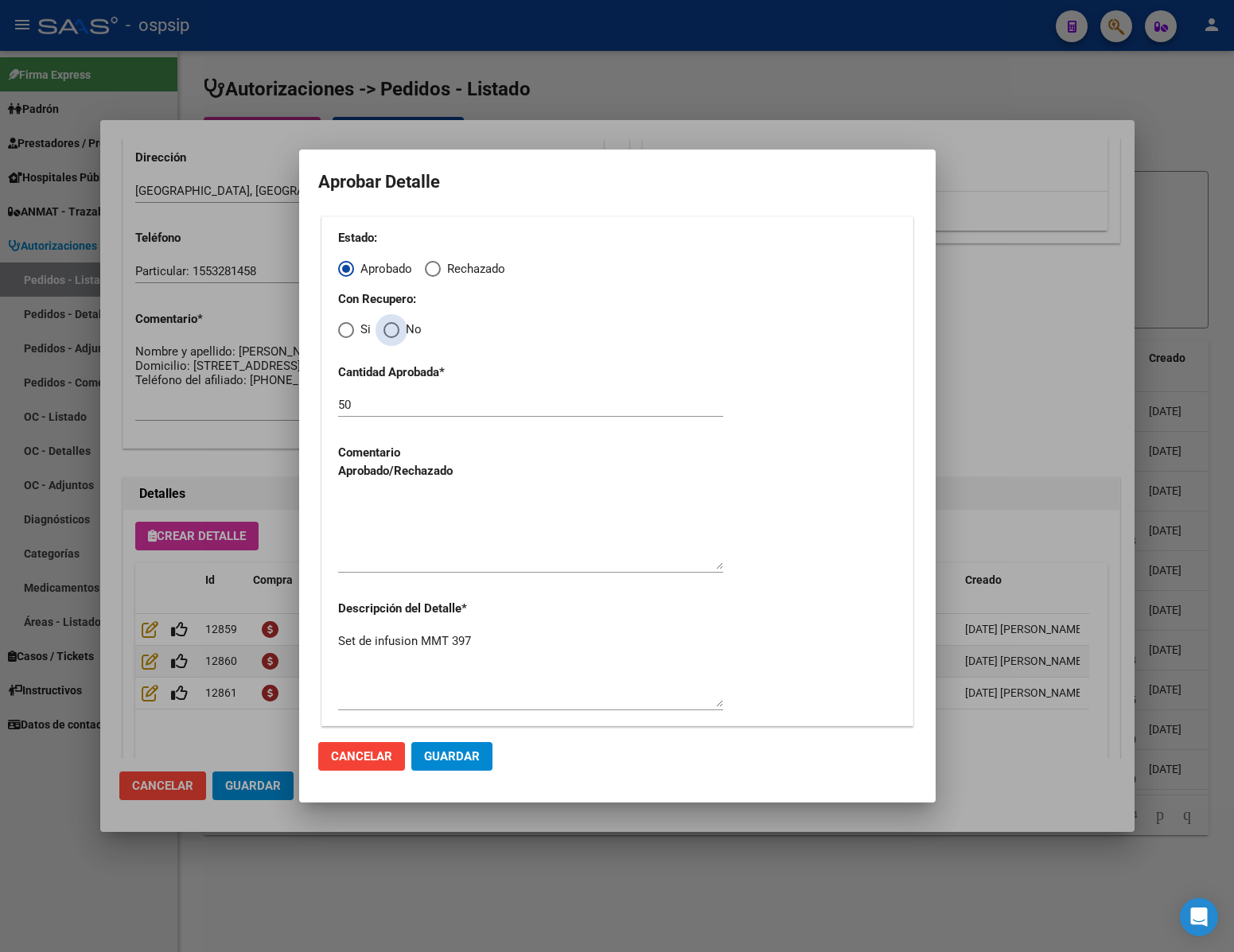
drag, startPoint x: 390, startPoint y: 333, endPoint x: 392, endPoint y: 436, distance: 103.0
click at [390, 335] on span "Elija una opción" at bounding box center [392, 330] width 16 height 16
click at [390, 335] on input "No" at bounding box center [392, 330] width 16 height 16
radio input "true"
click at [406, 556] on textarea at bounding box center [531, 532] width 385 height 75
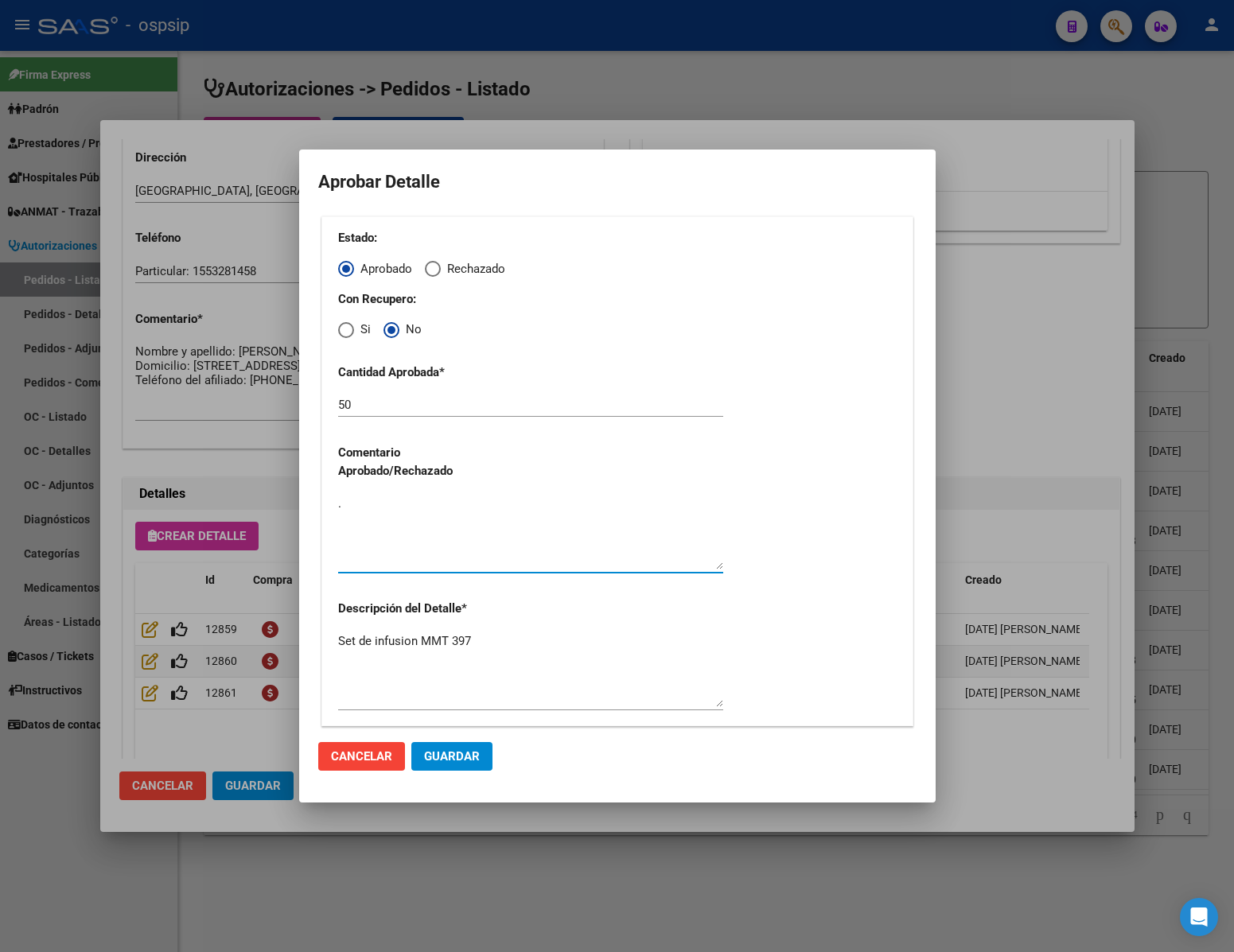
type textarea "."
click at [459, 758] on span "Guardar" at bounding box center [452, 757] width 56 height 14
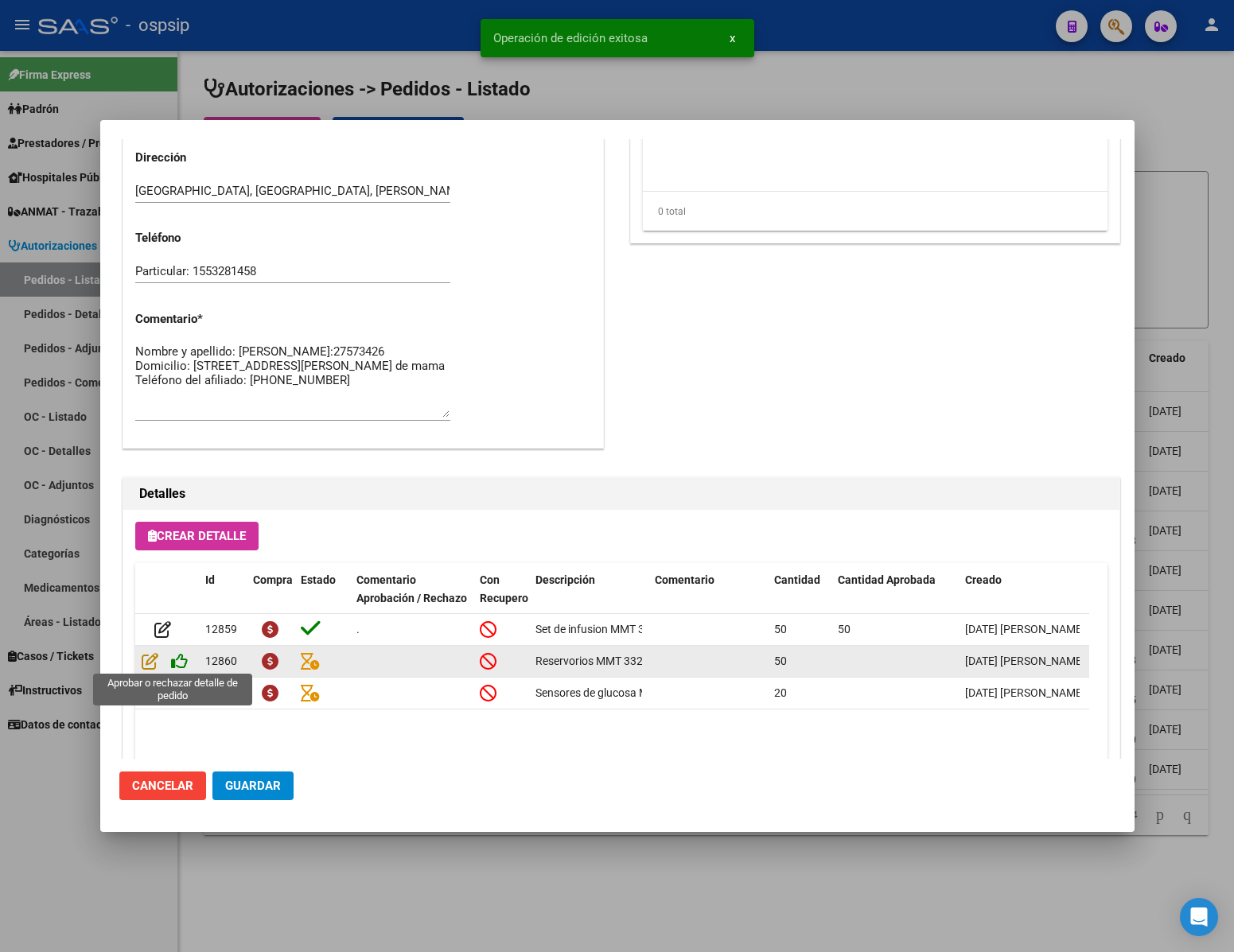
click at [184, 669] on icon at bounding box center [179, 660] width 17 height 17
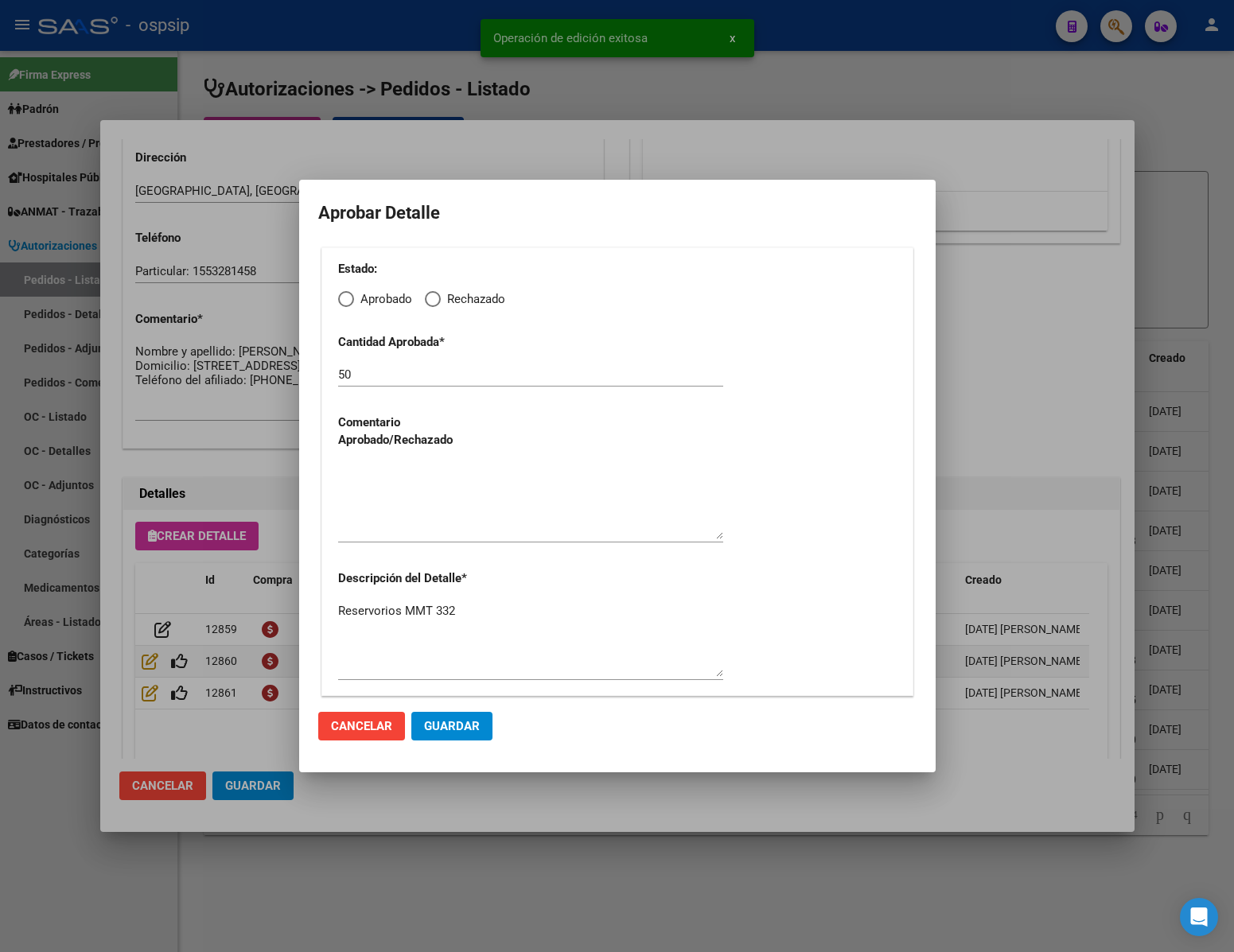
click at [347, 303] on span "Elija una opción" at bounding box center [347, 300] width 16 height 16
click at [347, 303] on input "Aprobado" at bounding box center [347, 300] width 16 height 16
radio input "true"
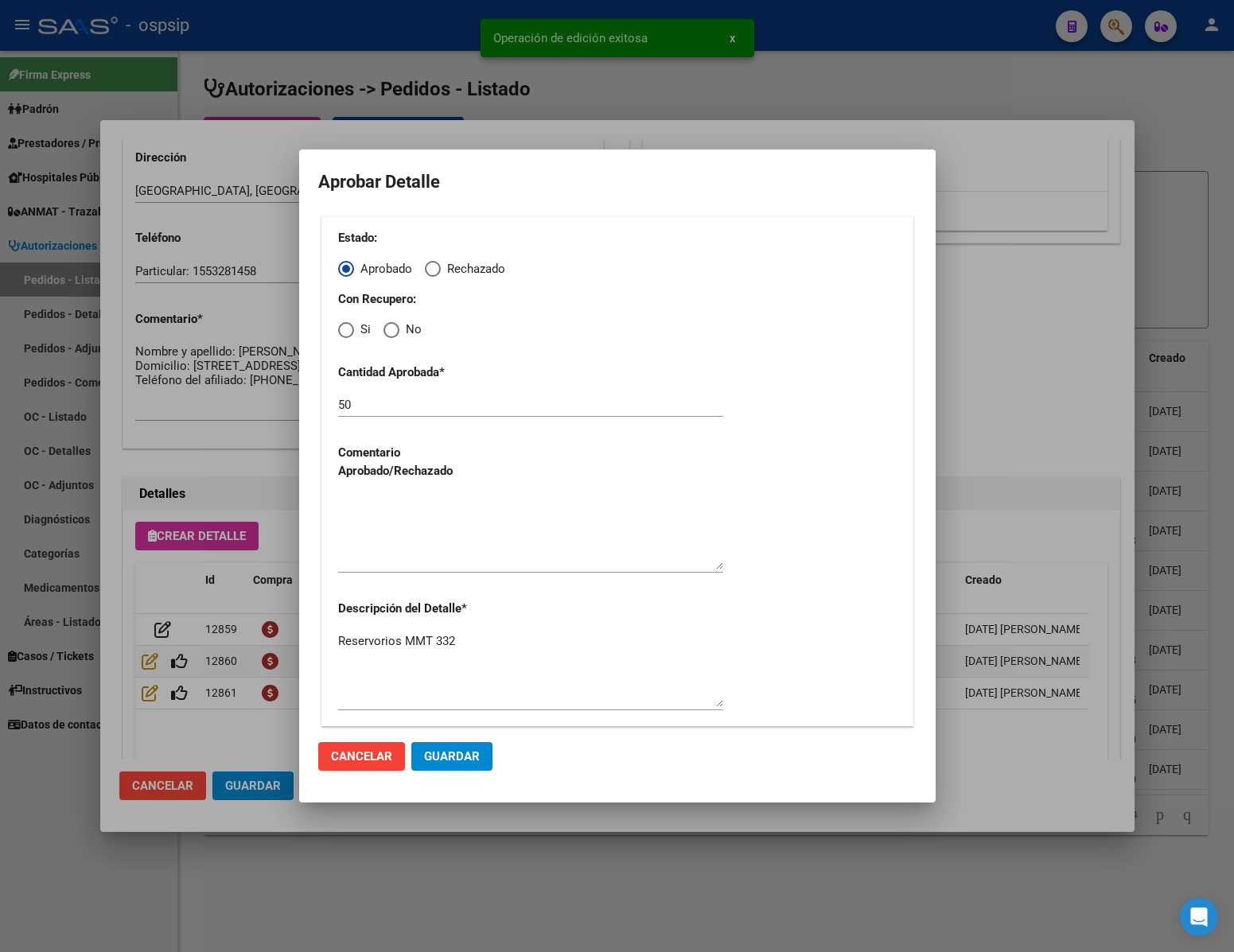
click at [401, 334] on span "No" at bounding box center [410, 329] width 23 height 18
click at [400, 334] on input "No" at bounding box center [392, 330] width 16 height 16
radio input "true"
drag, startPoint x: 454, startPoint y: 561, endPoint x: 454, endPoint y: 573, distance: 12.0
click at [454, 559] on textarea at bounding box center [531, 532] width 385 height 75
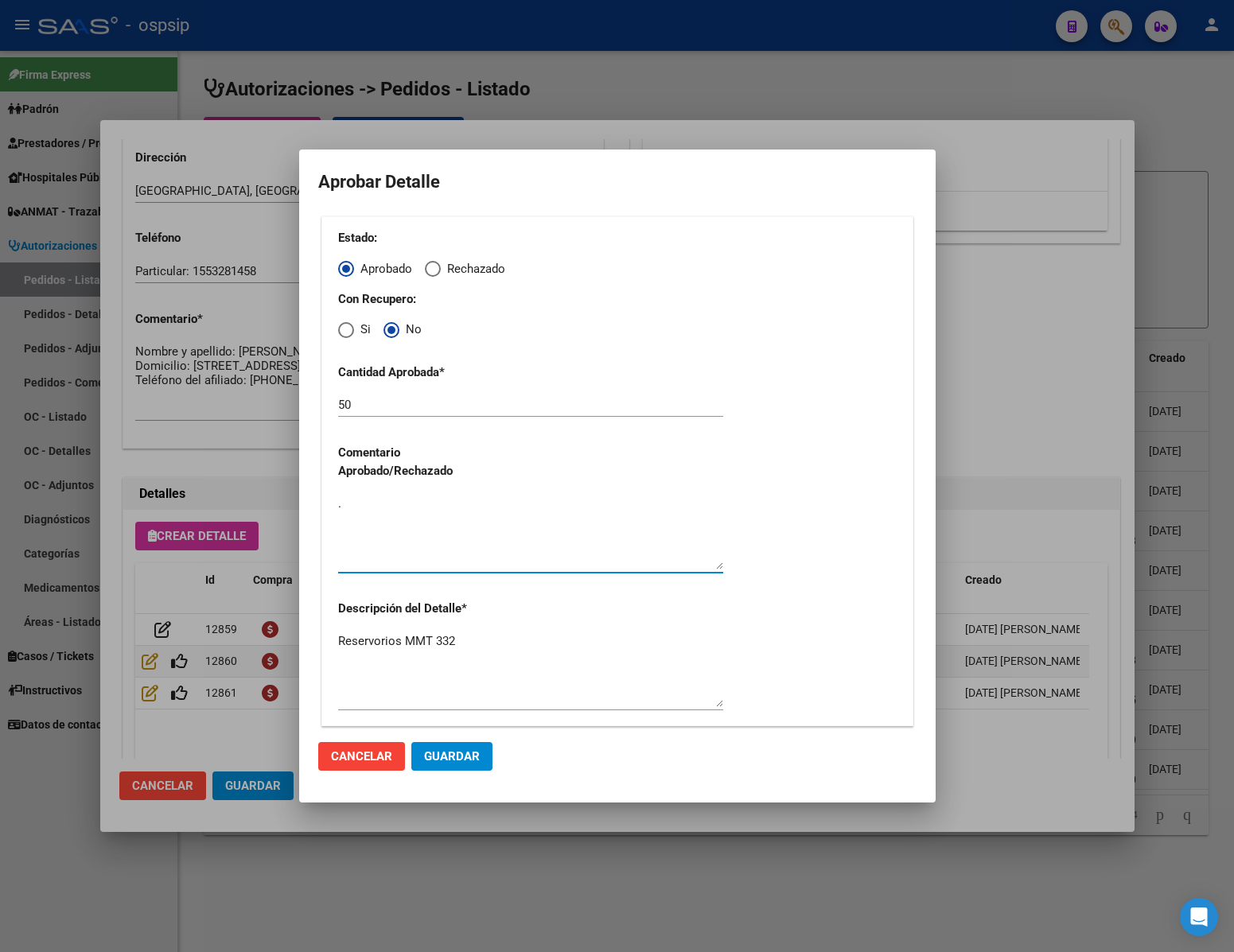
type textarea "."
click at [464, 758] on span "Guardar" at bounding box center [452, 757] width 56 height 14
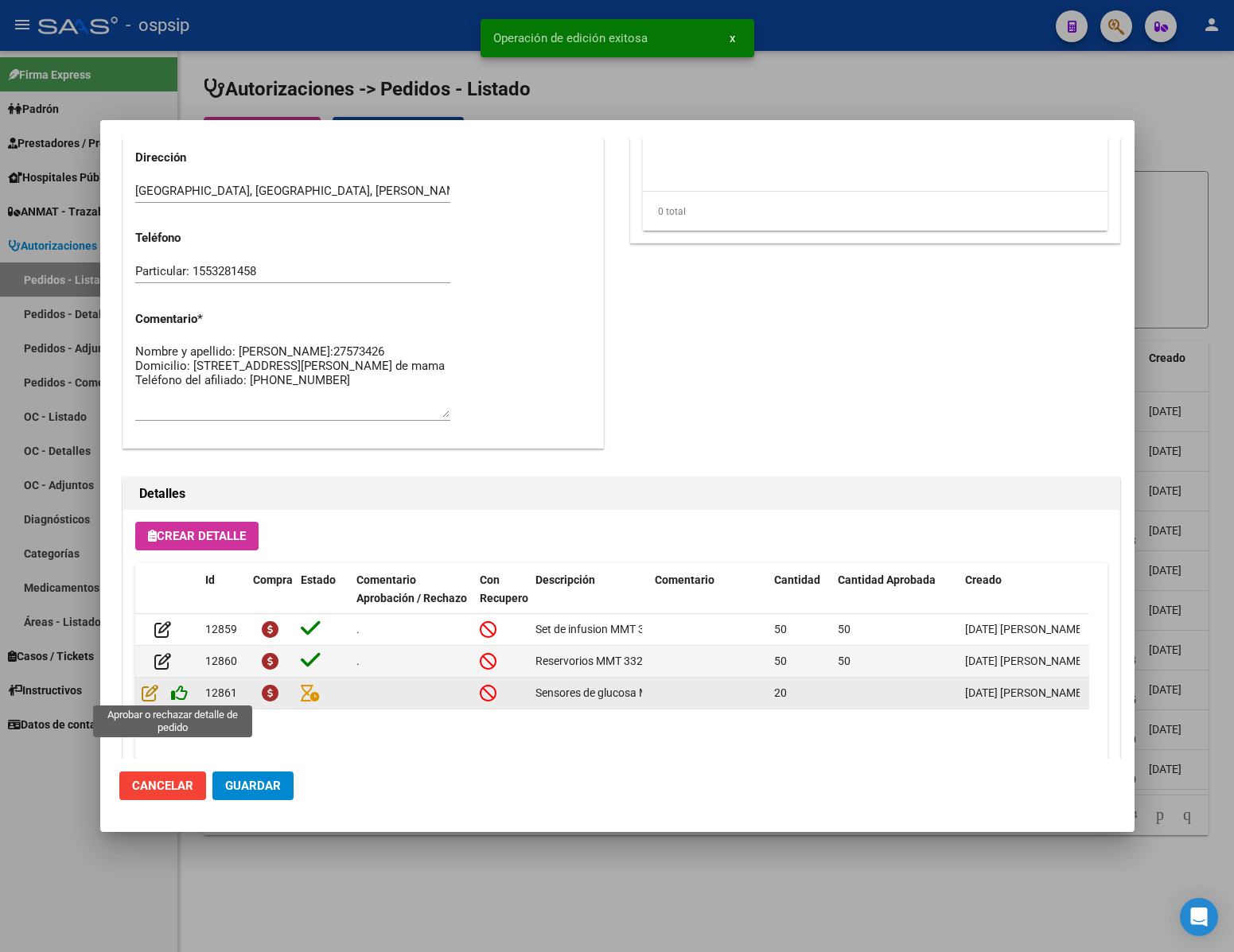
click at [182, 695] on icon at bounding box center [179, 692] width 17 height 17
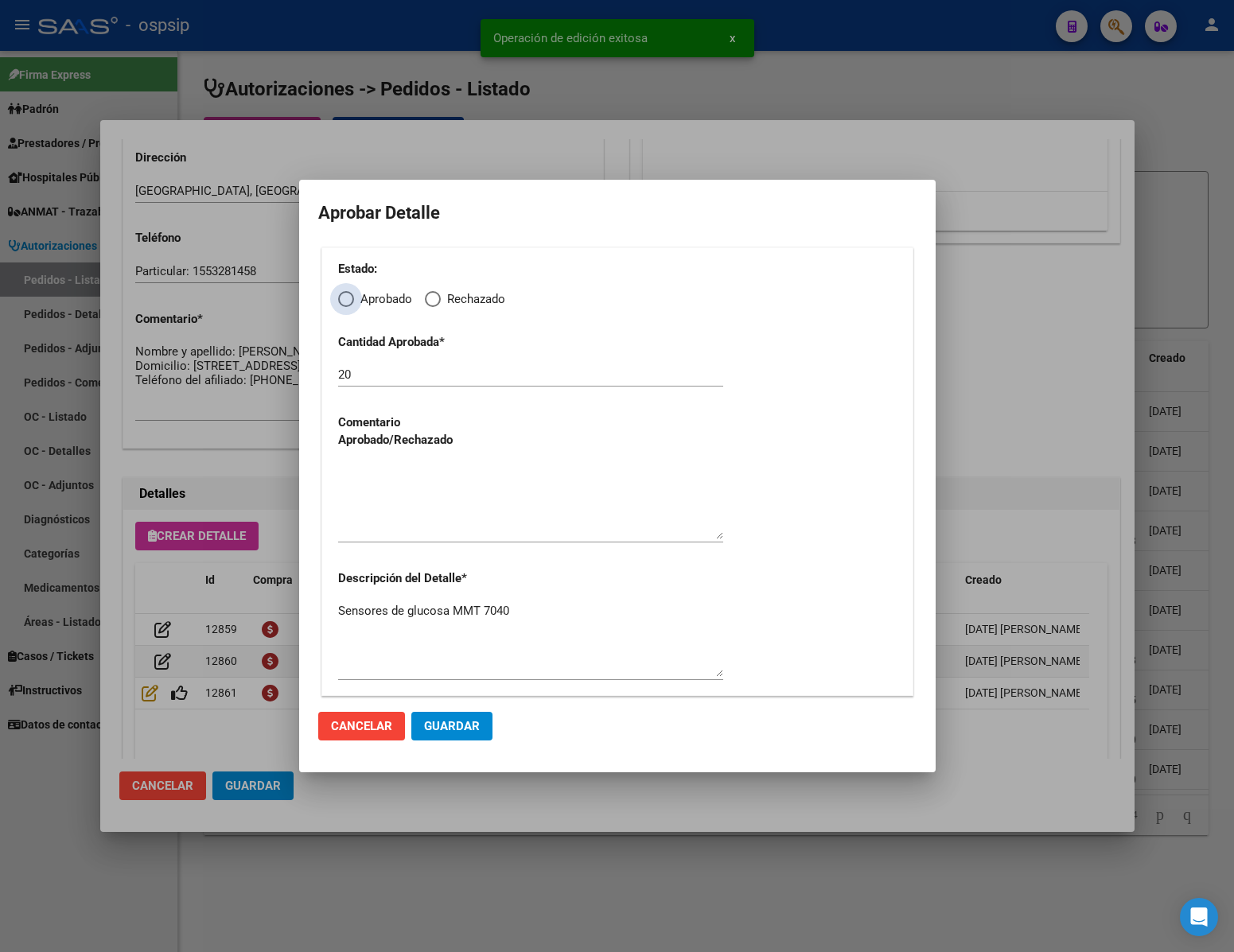
click at [342, 306] on span "Elija una opción" at bounding box center [347, 300] width 16 height 16
click at [342, 306] on input "Aprobado" at bounding box center [347, 300] width 16 height 16
radio input "true"
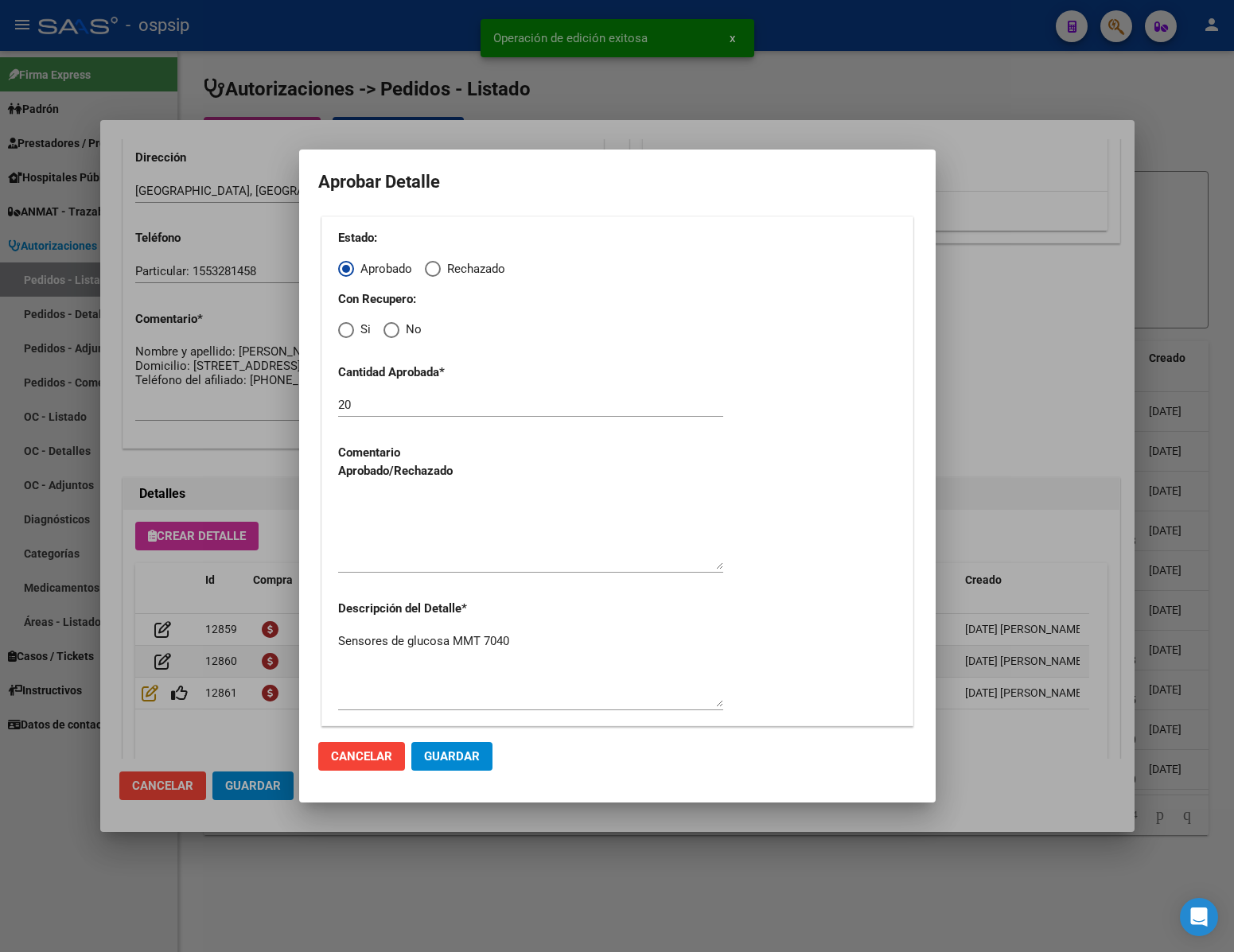
drag, startPoint x: 390, startPoint y: 330, endPoint x: 389, endPoint y: 366, distance: 36.0
click at [392, 332] on span "Elija una opción" at bounding box center [392, 330] width 16 height 16
click at [392, 332] on input "No" at bounding box center [392, 330] width 16 height 16
radio input "true"
click at [426, 540] on textarea at bounding box center [531, 532] width 385 height 75
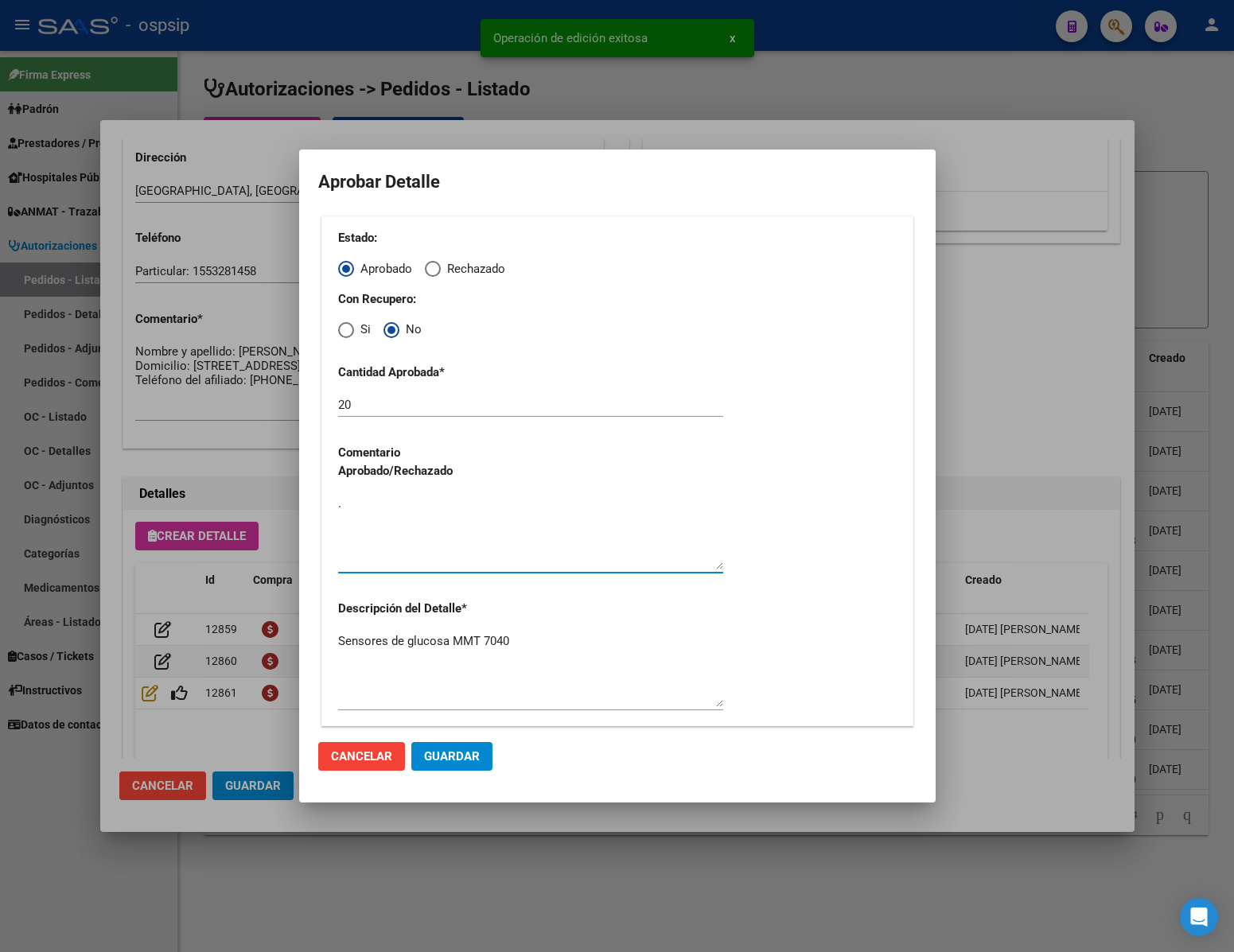
type textarea "."
click at [464, 752] on span "Guardar" at bounding box center [452, 757] width 56 height 14
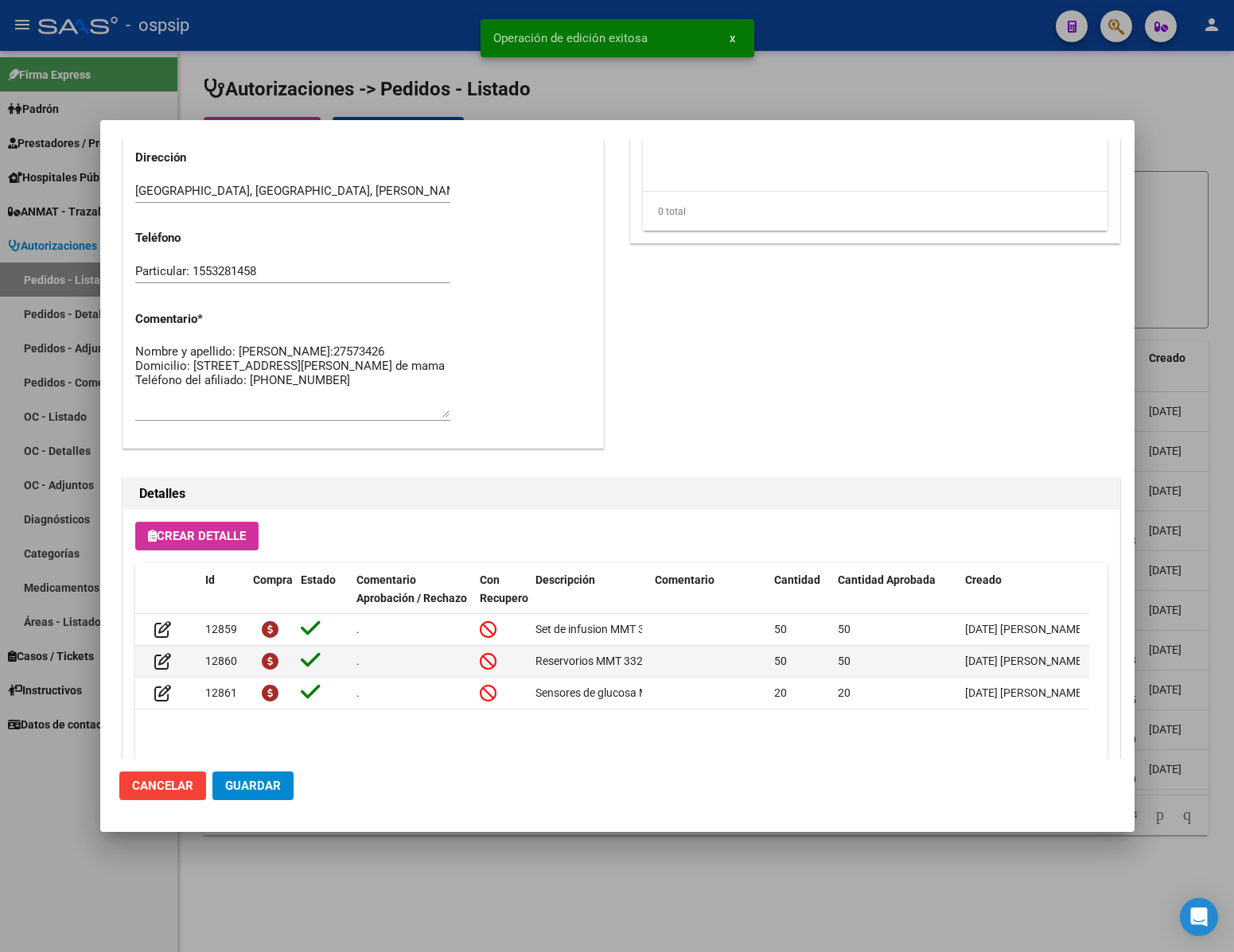
click at [268, 781] on span "Guardar" at bounding box center [253, 786] width 56 height 14
click at [539, 881] on div at bounding box center [617, 476] width 1234 height 952
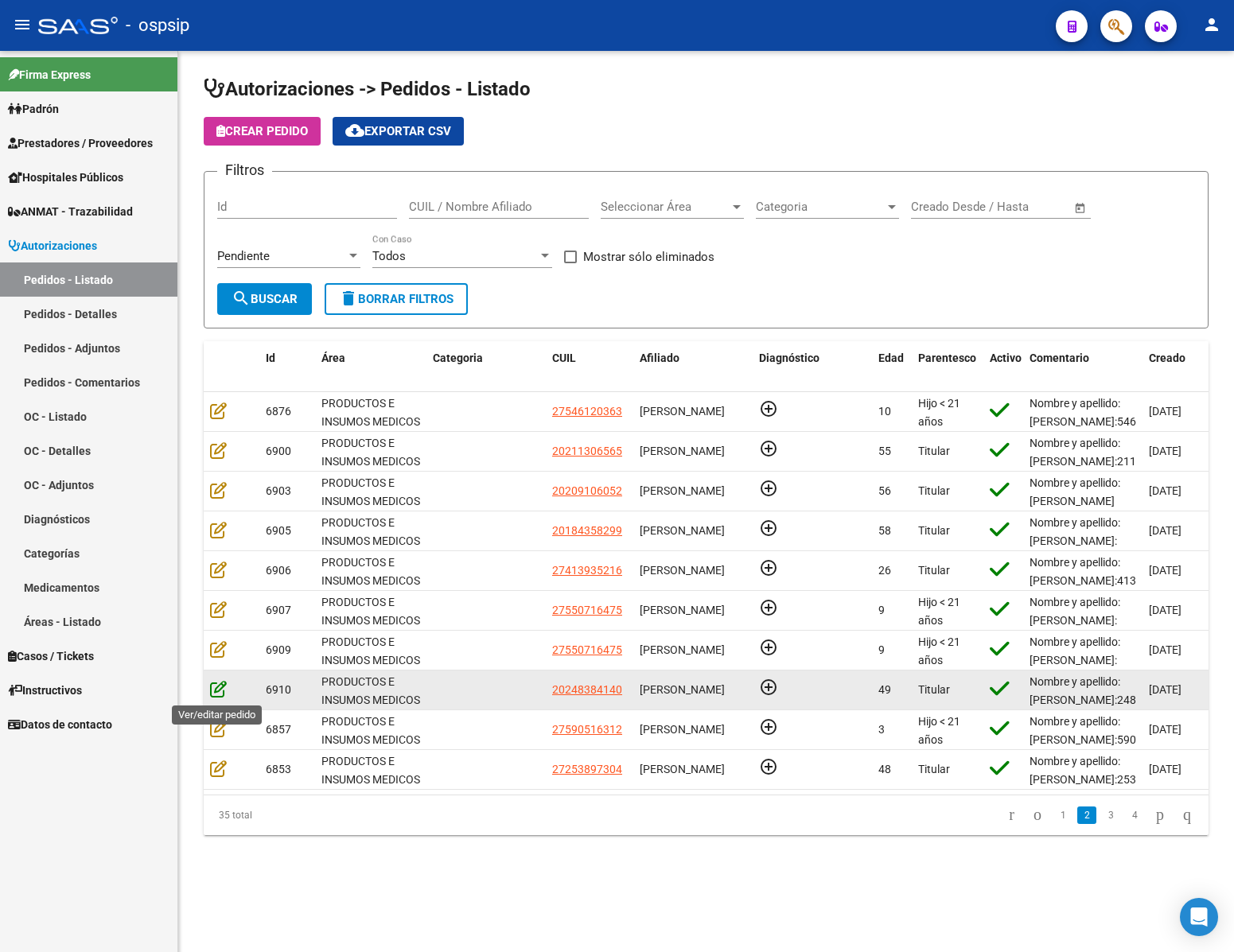
click at [218, 688] on icon at bounding box center [218, 688] width 17 height 17
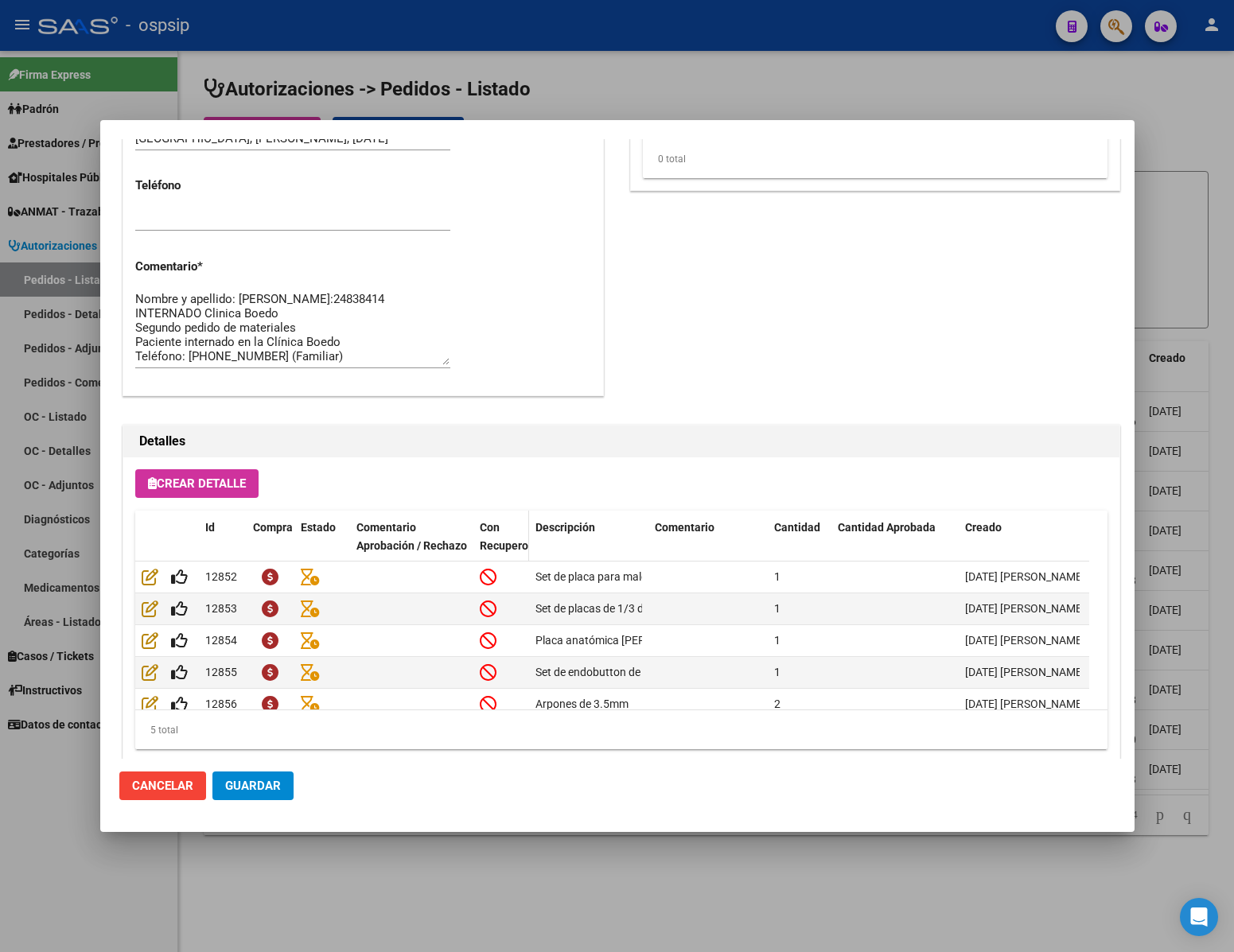
scroll to position [810, 0]
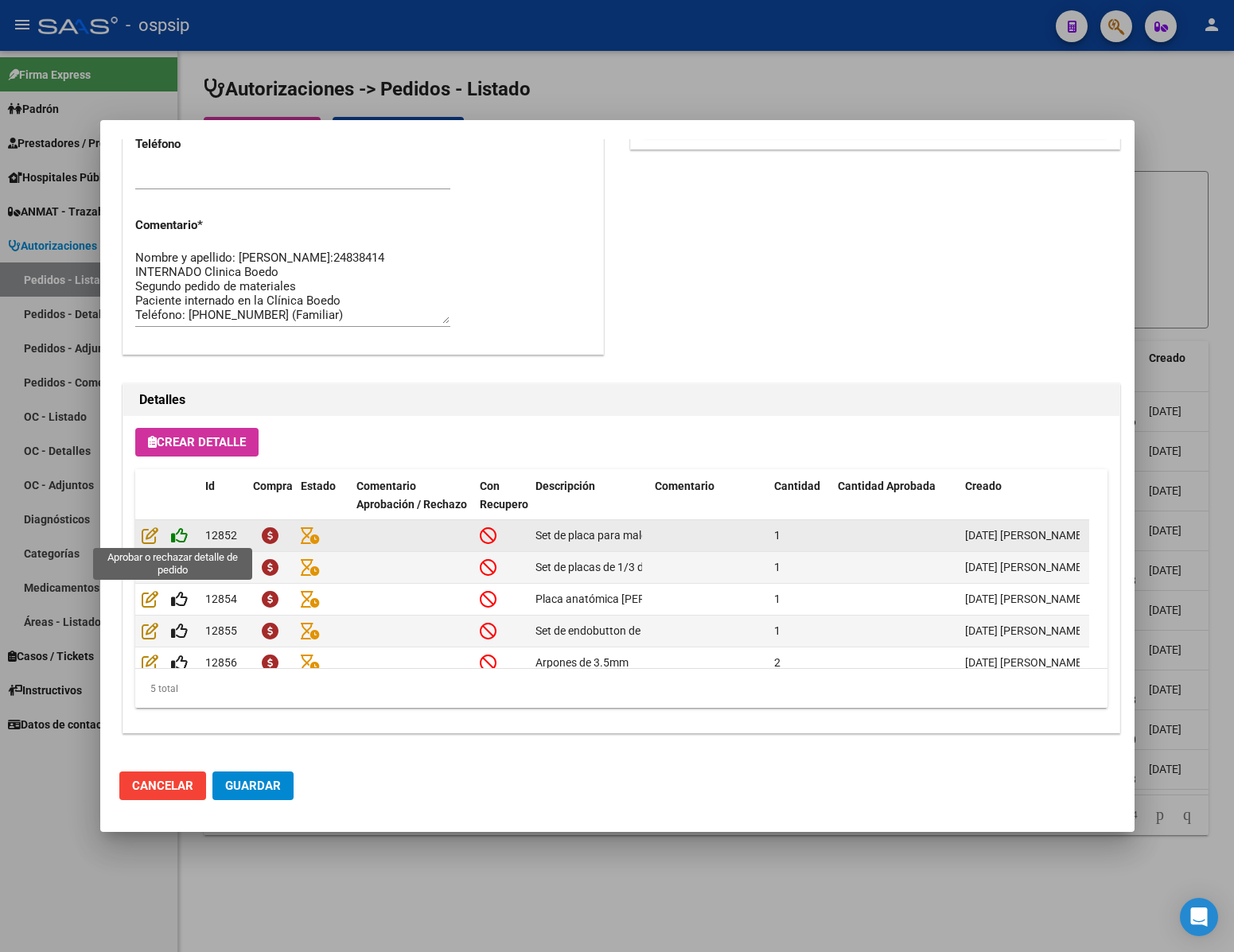
click at [182, 539] on icon at bounding box center [179, 534] width 17 height 17
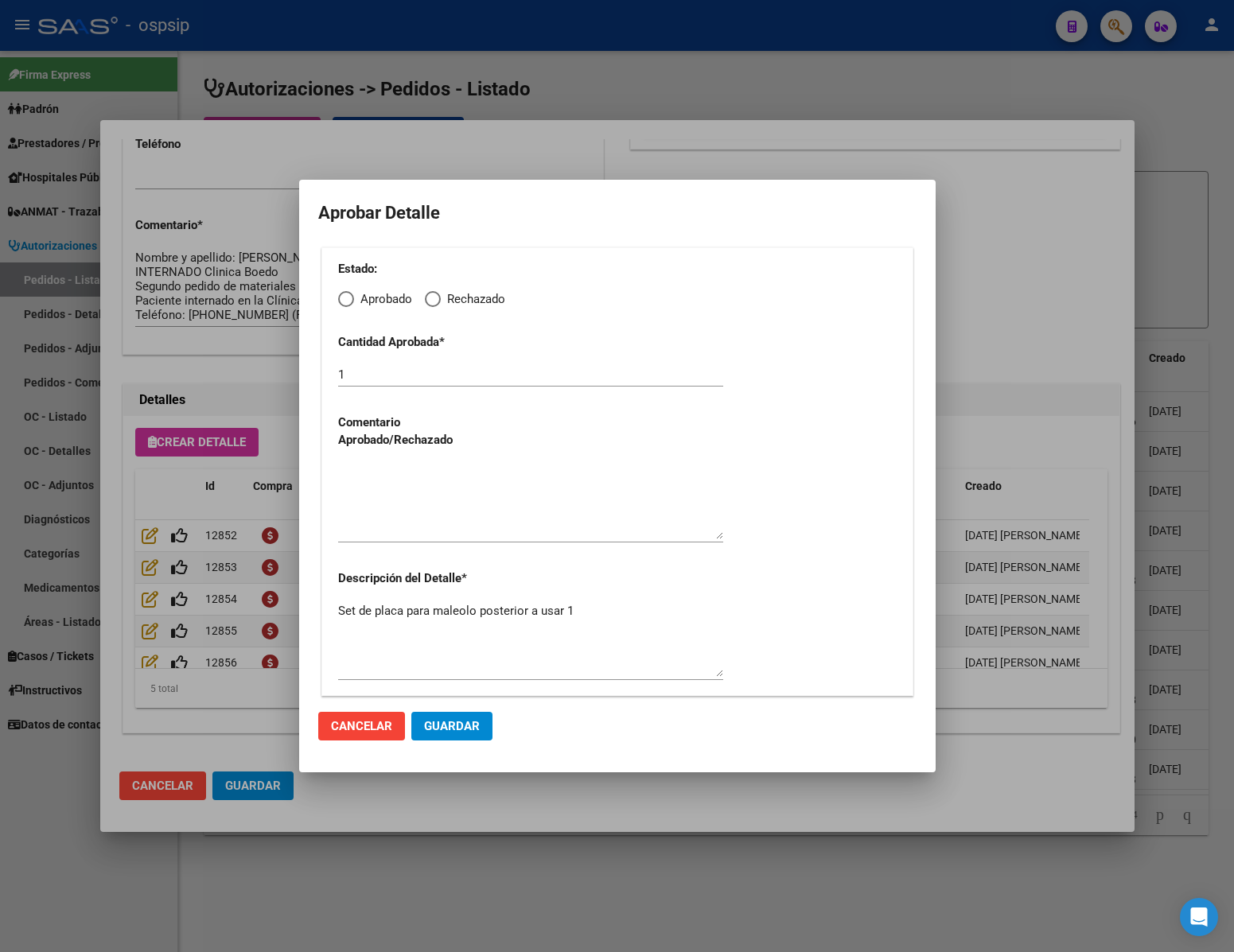
click at [352, 301] on span "Elija una opción" at bounding box center [347, 300] width 16 height 16
click at [352, 301] on input "Aprobado" at bounding box center [347, 300] width 16 height 16
radio input "true"
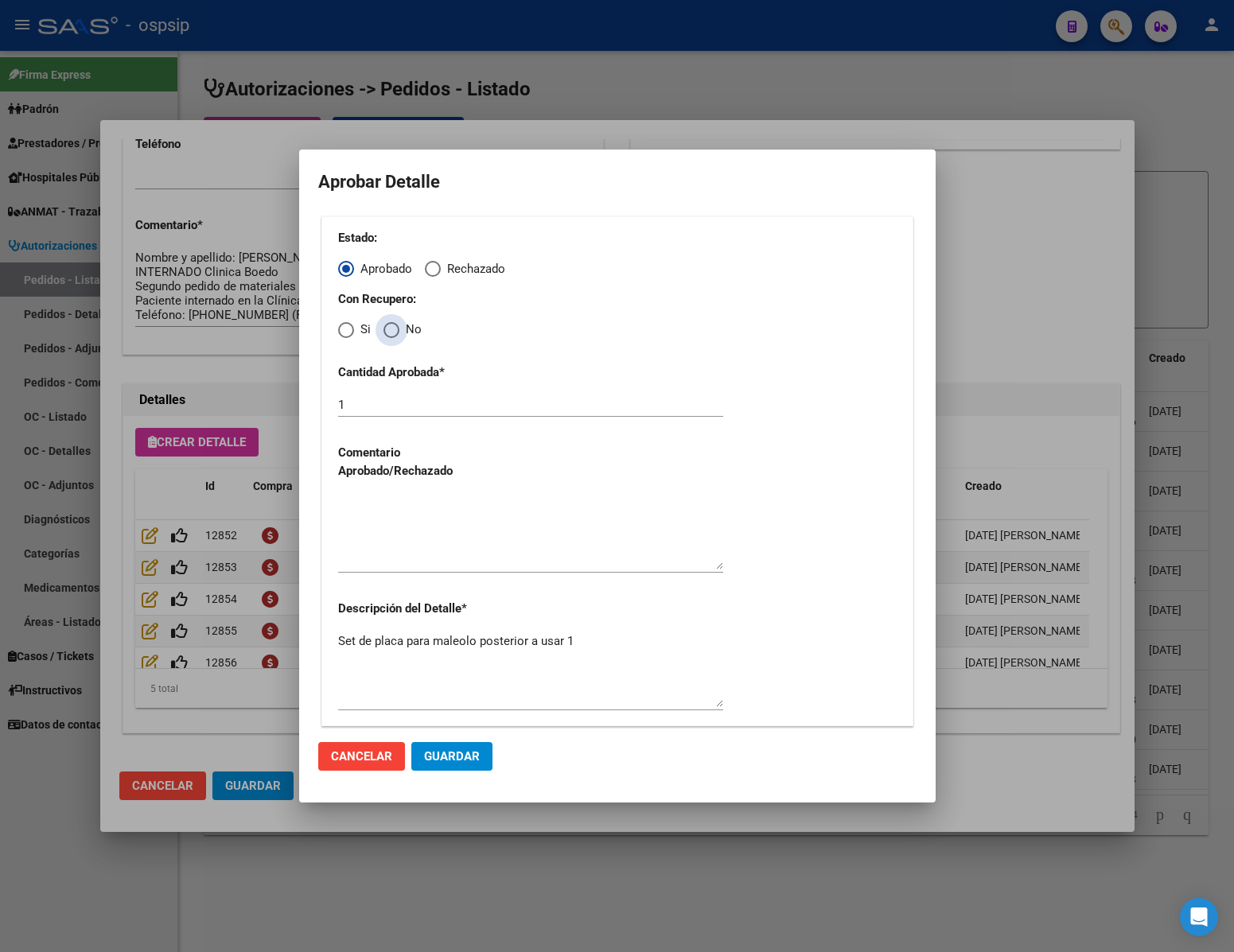
click at [390, 328] on span "Elija una opción" at bounding box center [392, 330] width 16 height 16
click at [390, 328] on input "No" at bounding box center [392, 330] width 16 height 16
radio input "true"
click at [409, 569] on textarea at bounding box center [531, 532] width 385 height 75
type textarea "."
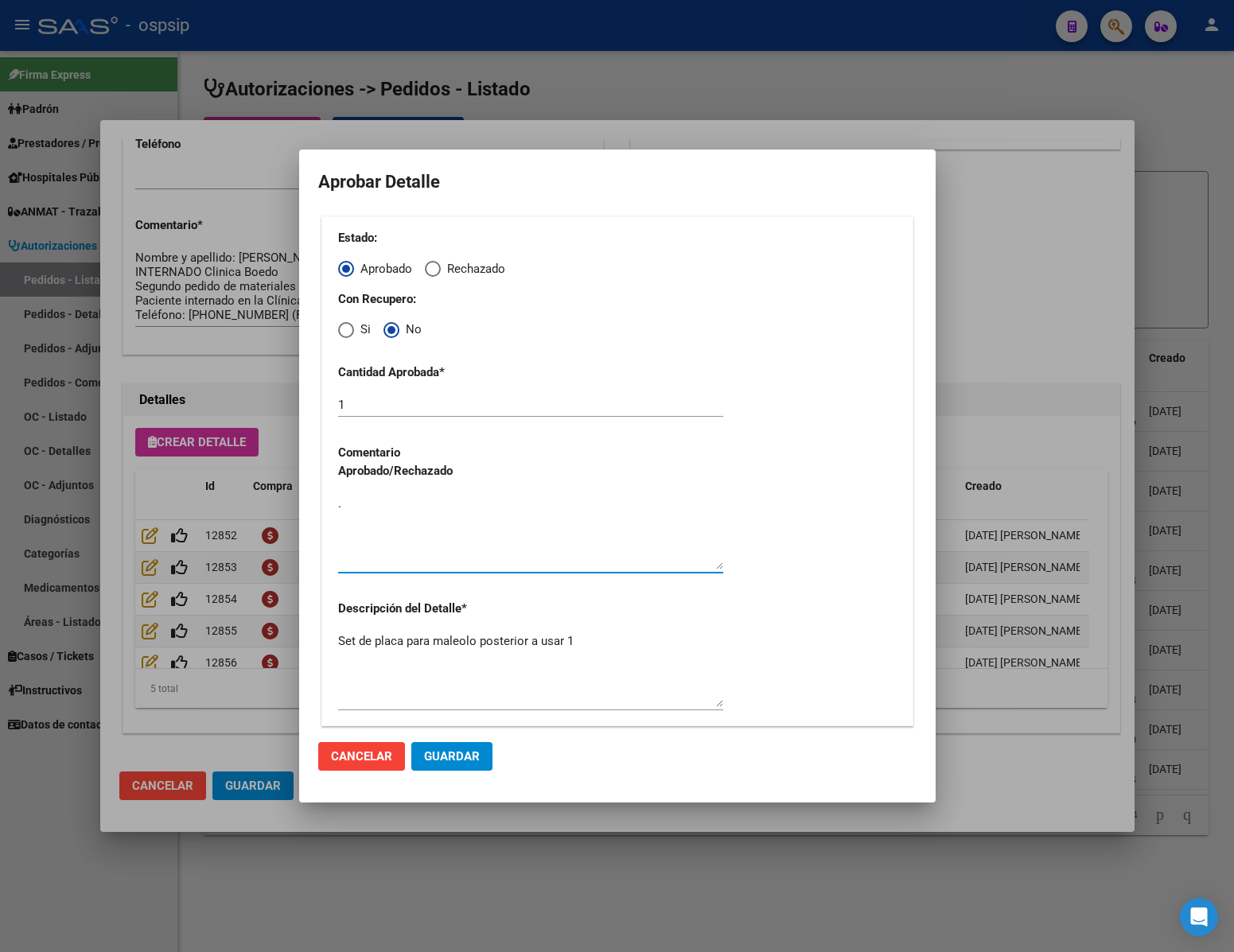
click at [446, 761] on span "Guardar" at bounding box center [452, 757] width 56 height 14
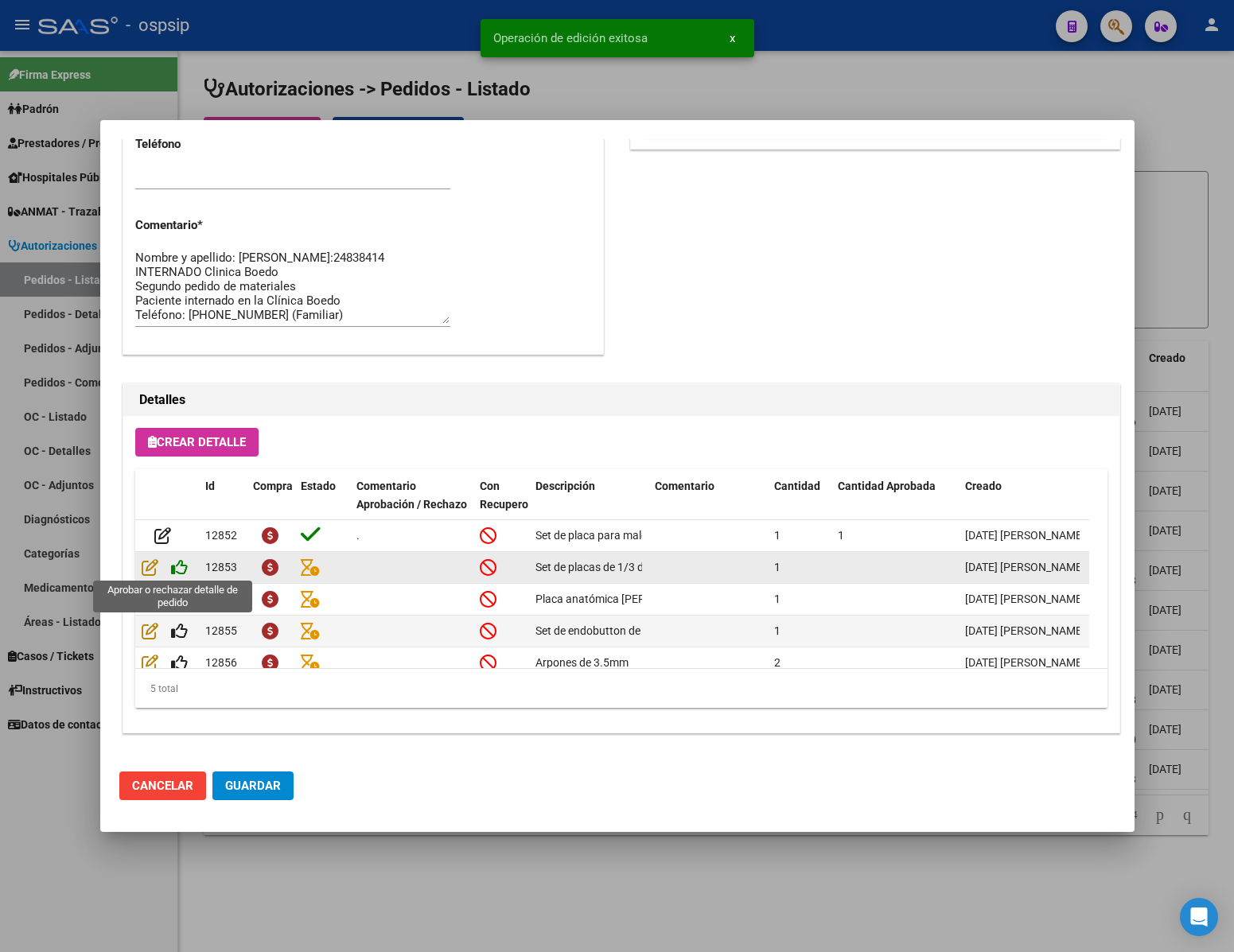
scroll to position [809, 0]
click at [182, 570] on icon at bounding box center [179, 567] width 17 height 17
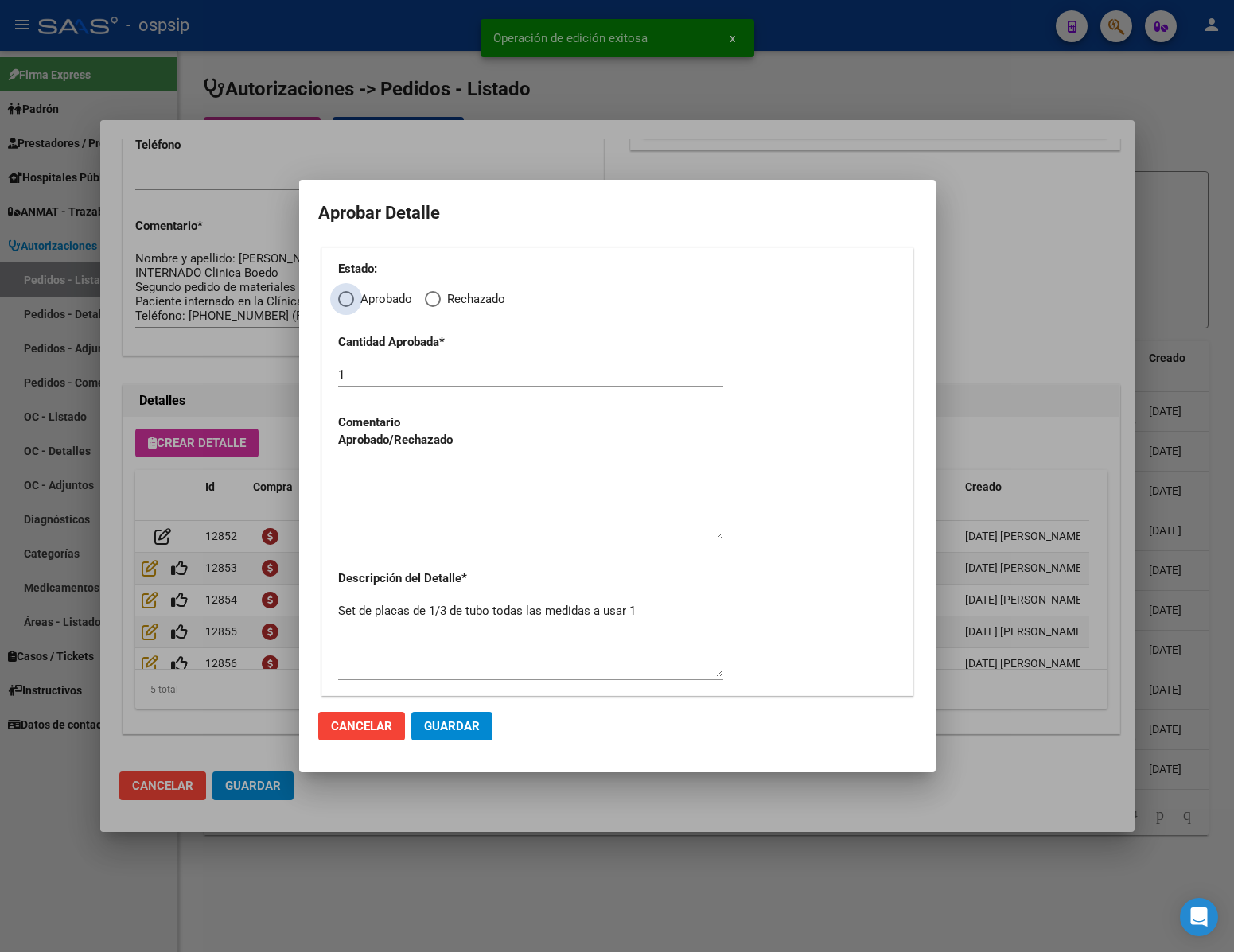
click at [352, 299] on span "Elija una opción" at bounding box center [347, 300] width 16 height 16
click at [352, 299] on input "Aprobado" at bounding box center [347, 300] width 16 height 16
radio input "true"
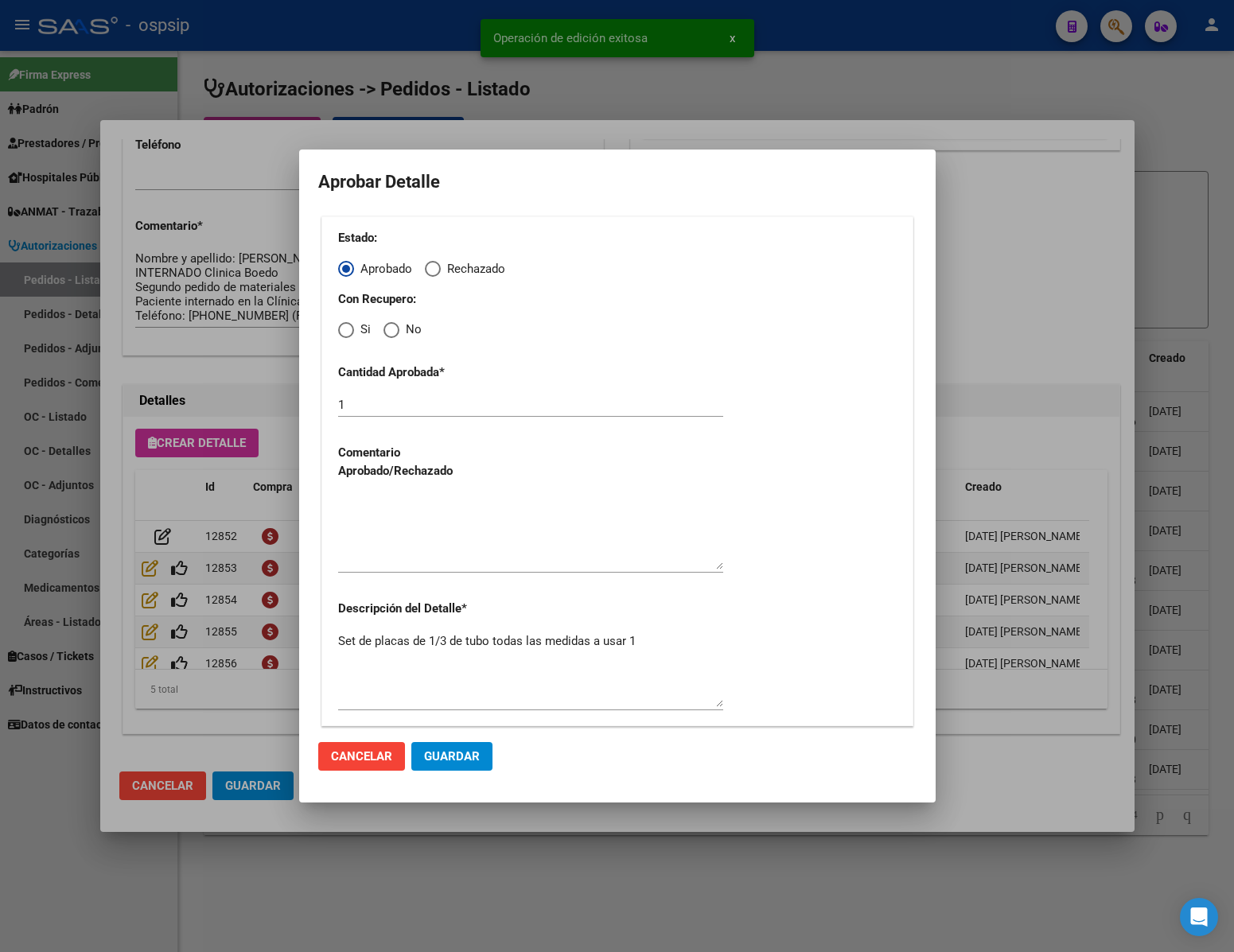
drag, startPoint x: 388, startPoint y: 323, endPoint x: 404, endPoint y: 375, distance: 54.4
click at [389, 327] on span "Elija una opción" at bounding box center [392, 330] width 16 height 16
click at [389, 327] on input "No" at bounding box center [392, 330] width 16 height 16
radio input "true"
click at [440, 511] on textarea at bounding box center [531, 532] width 385 height 75
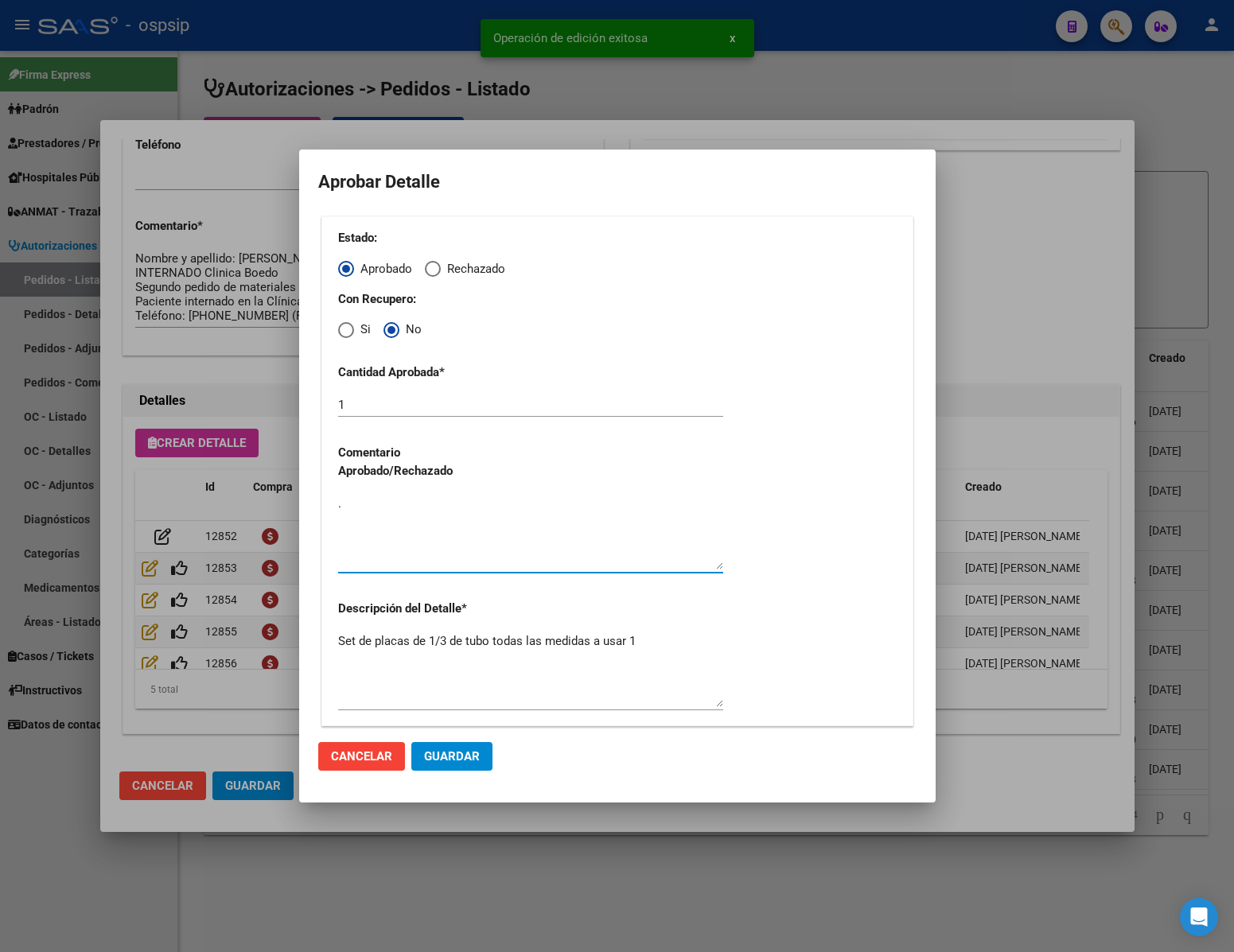
type textarea "."
click at [458, 767] on button "Guardar" at bounding box center [452, 757] width 81 height 29
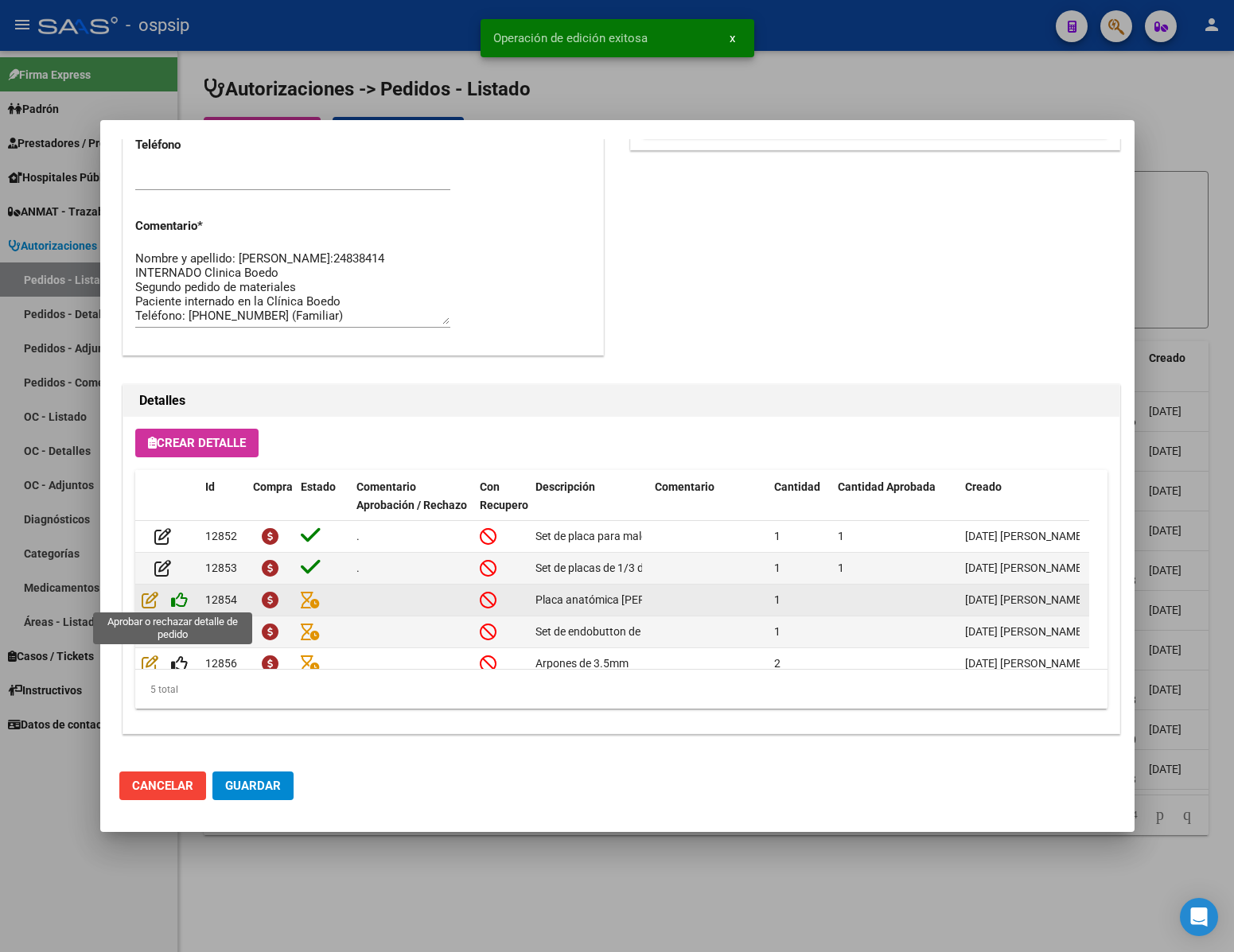
click at [182, 606] on icon at bounding box center [179, 599] width 17 height 17
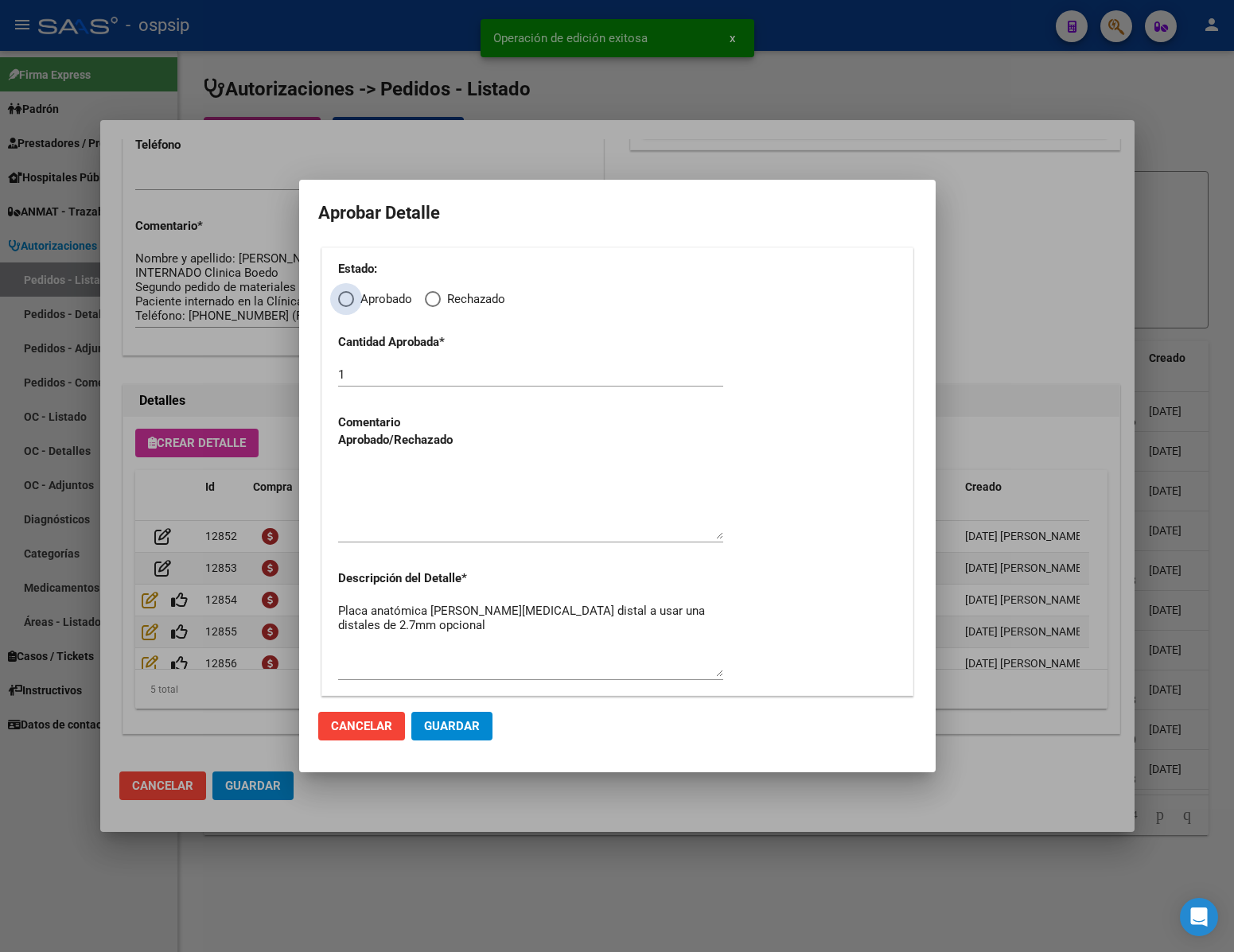
click at [347, 299] on span "Elija una opción" at bounding box center [347, 300] width 16 height 16
click at [347, 299] on input "Aprobado" at bounding box center [347, 300] width 16 height 16
radio input "true"
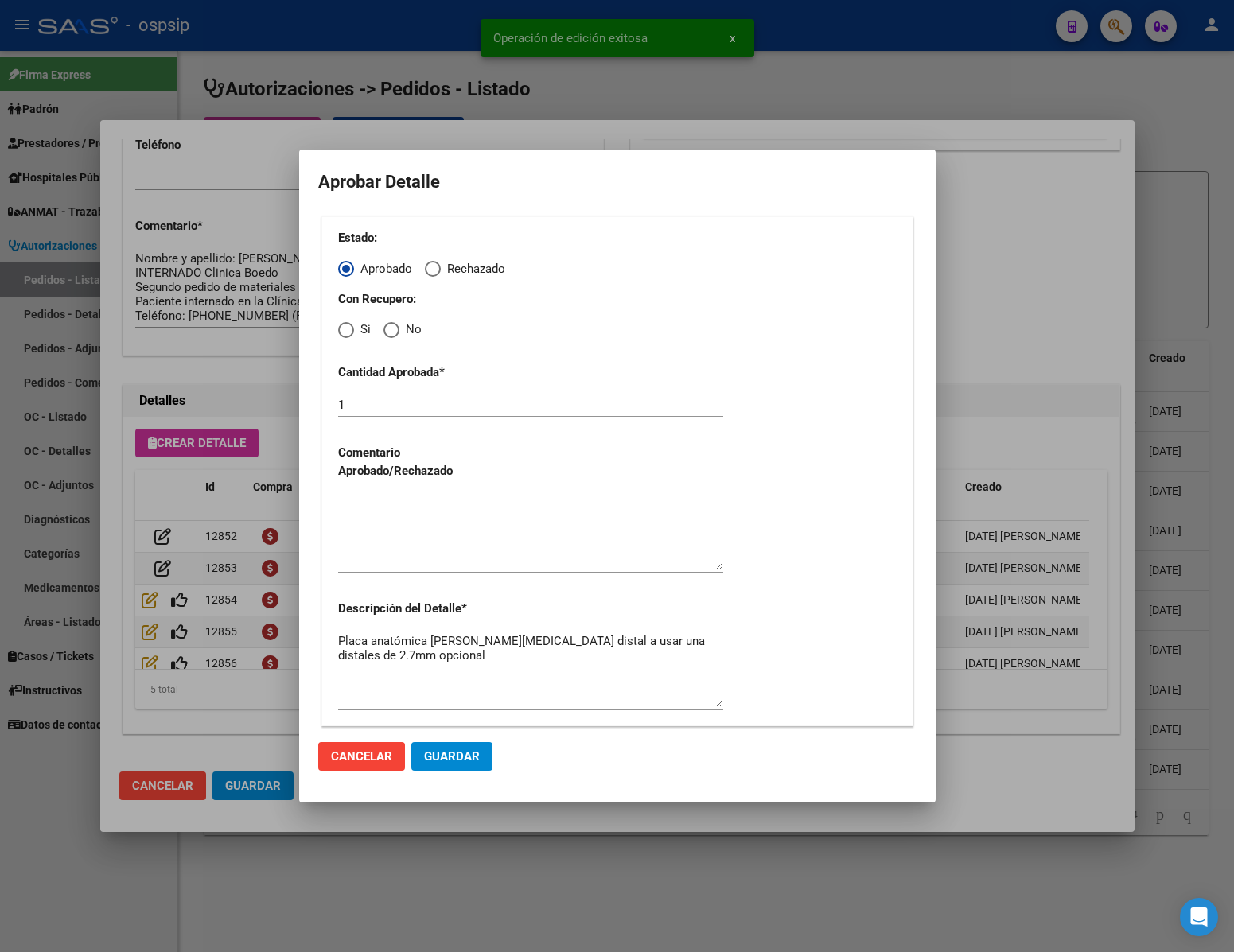
click at [387, 333] on span "Elija una opción" at bounding box center [392, 330] width 16 height 16
click at [387, 333] on input "No" at bounding box center [392, 330] width 16 height 16
radio input "true"
click at [425, 544] on textarea at bounding box center [531, 532] width 385 height 75
type textarea "."
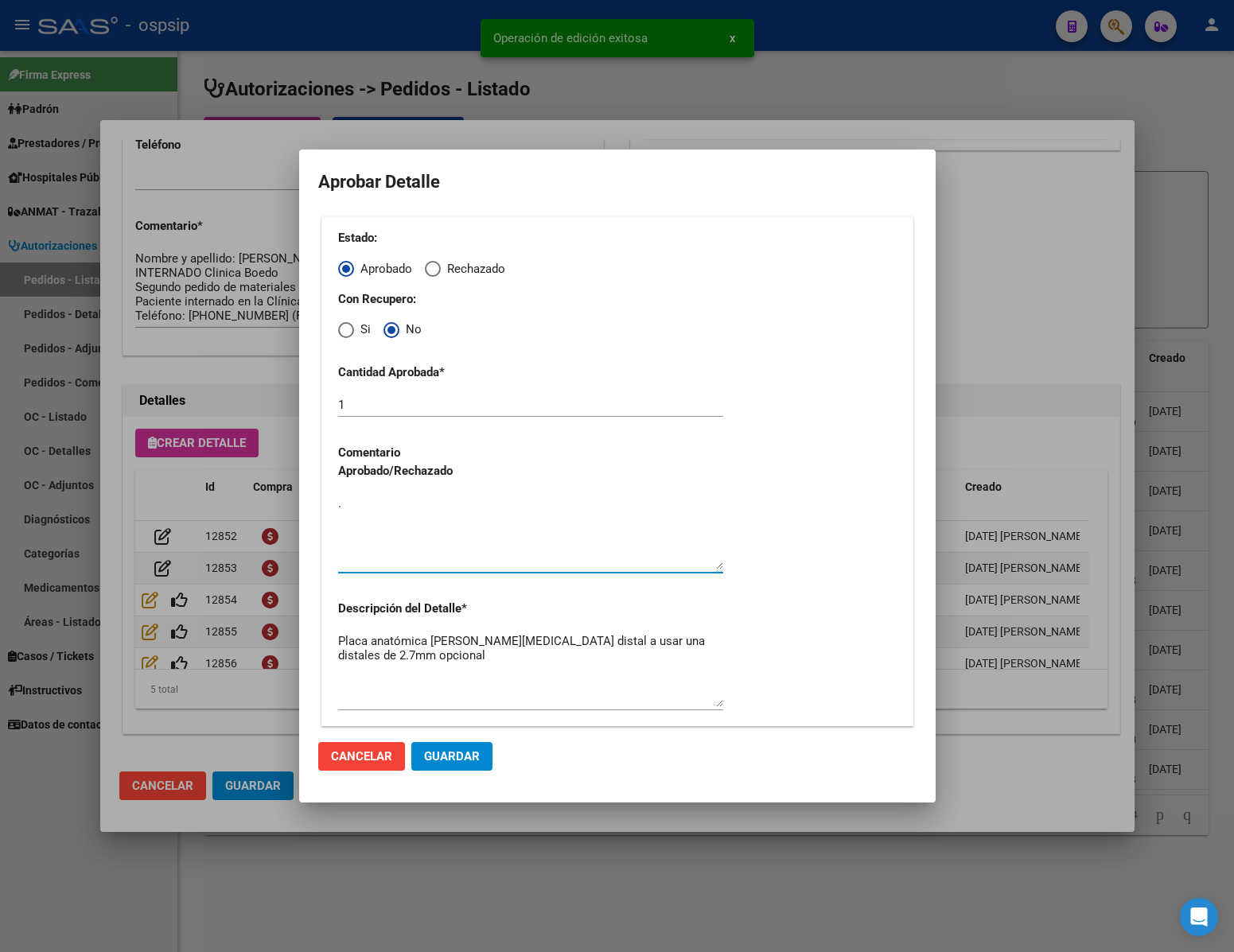
click at [466, 750] on span "Guardar" at bounding box center [452, 757] width 56 height 14
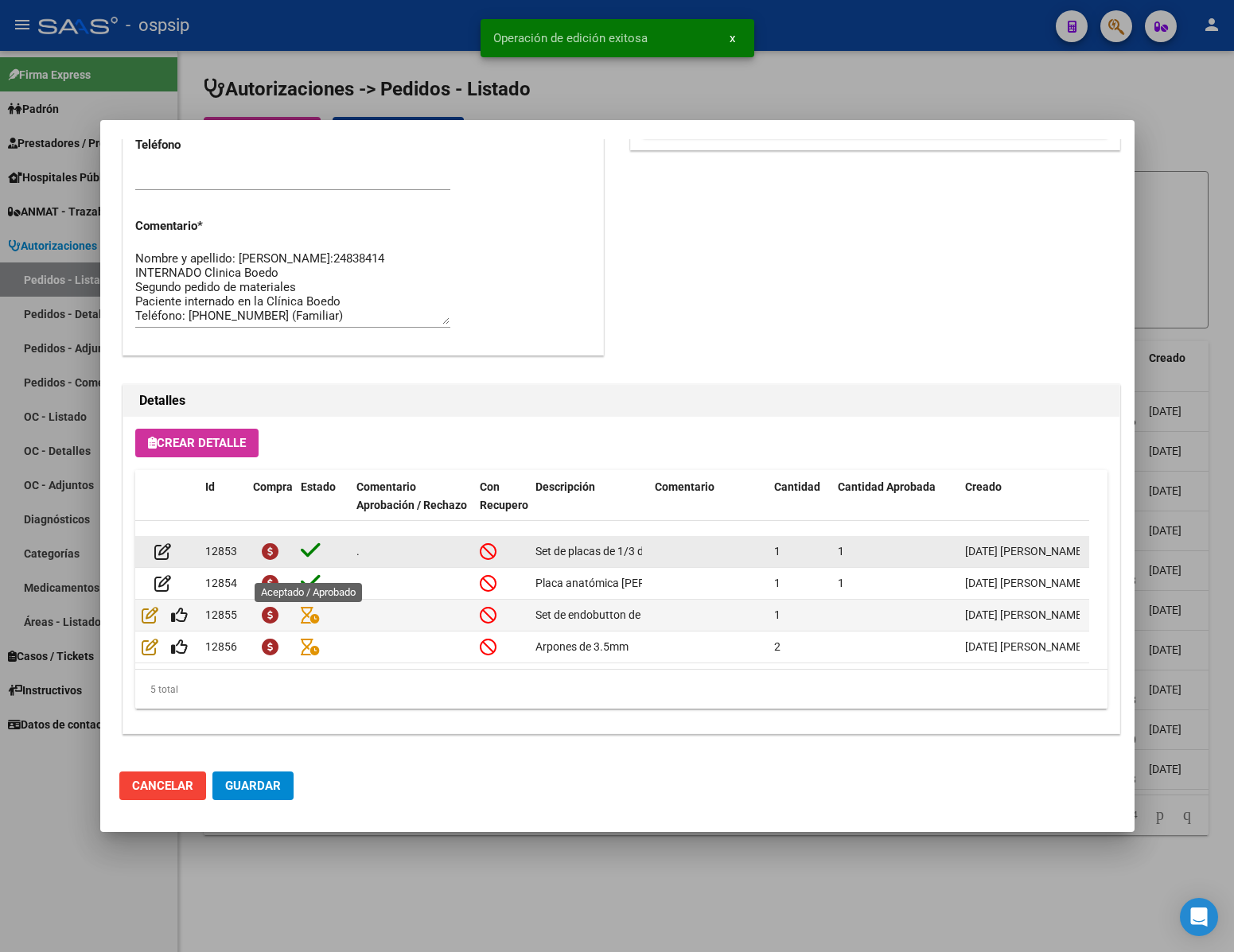
scroll to position [33, 0]
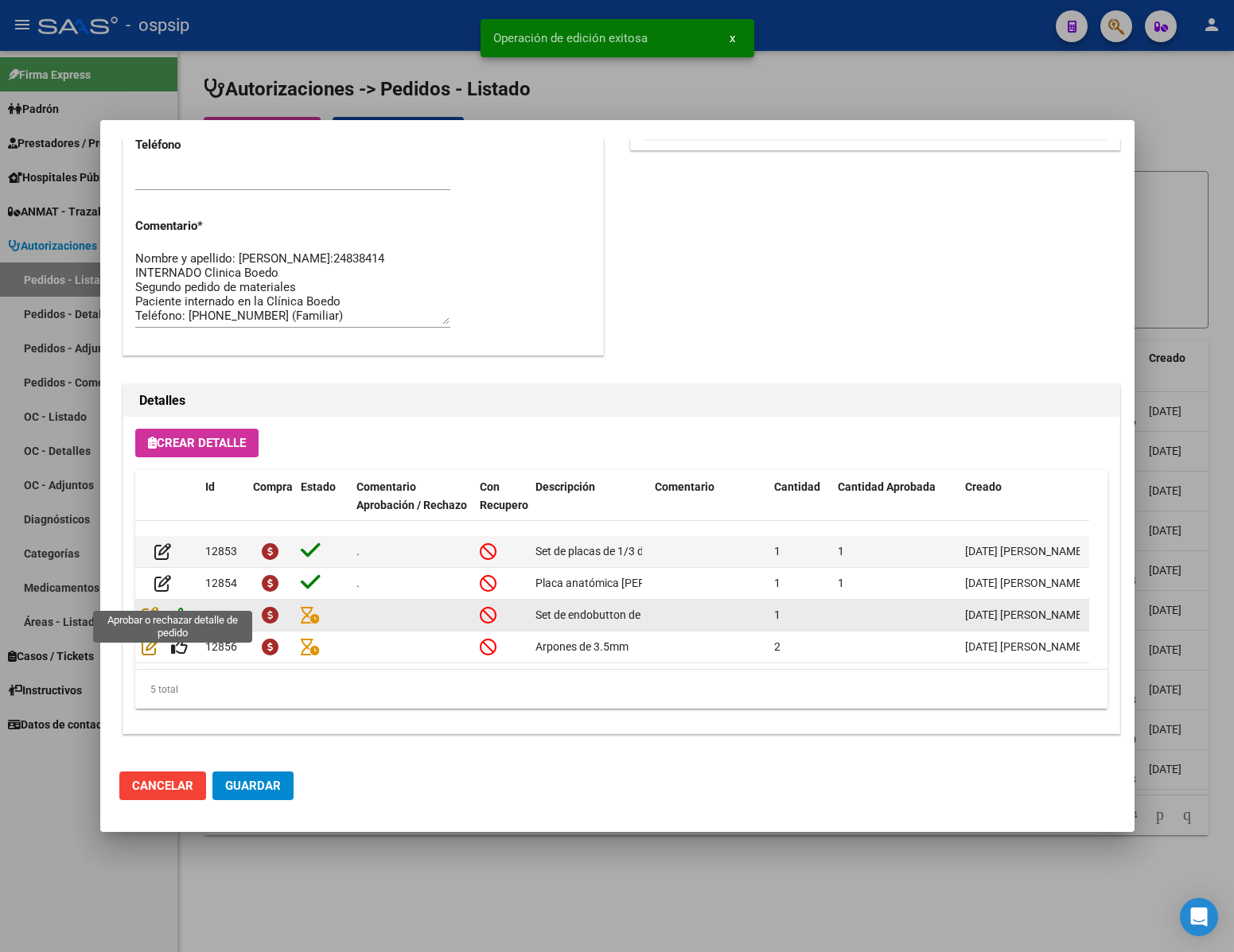
click at [182, 606] on icon at bounding box center [179, 615] width 17 height 17
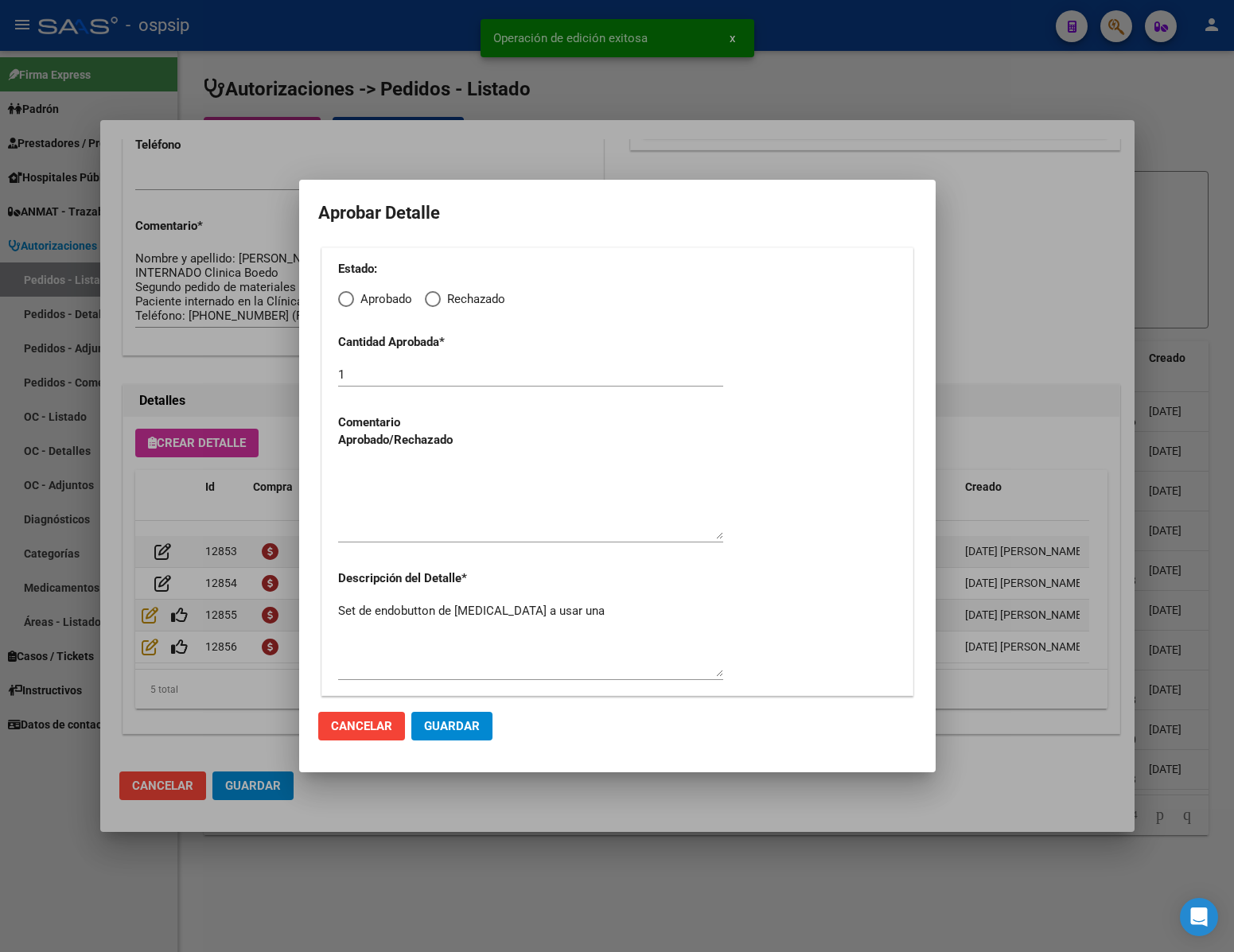
click at [347, 297] on span "Elija una opción" at bounding box center [347, 300] width 16 height 16
click at [347, 297] on input "Aprobado" at bounding box center [347, 300] width 16 height 16
radio input "true"
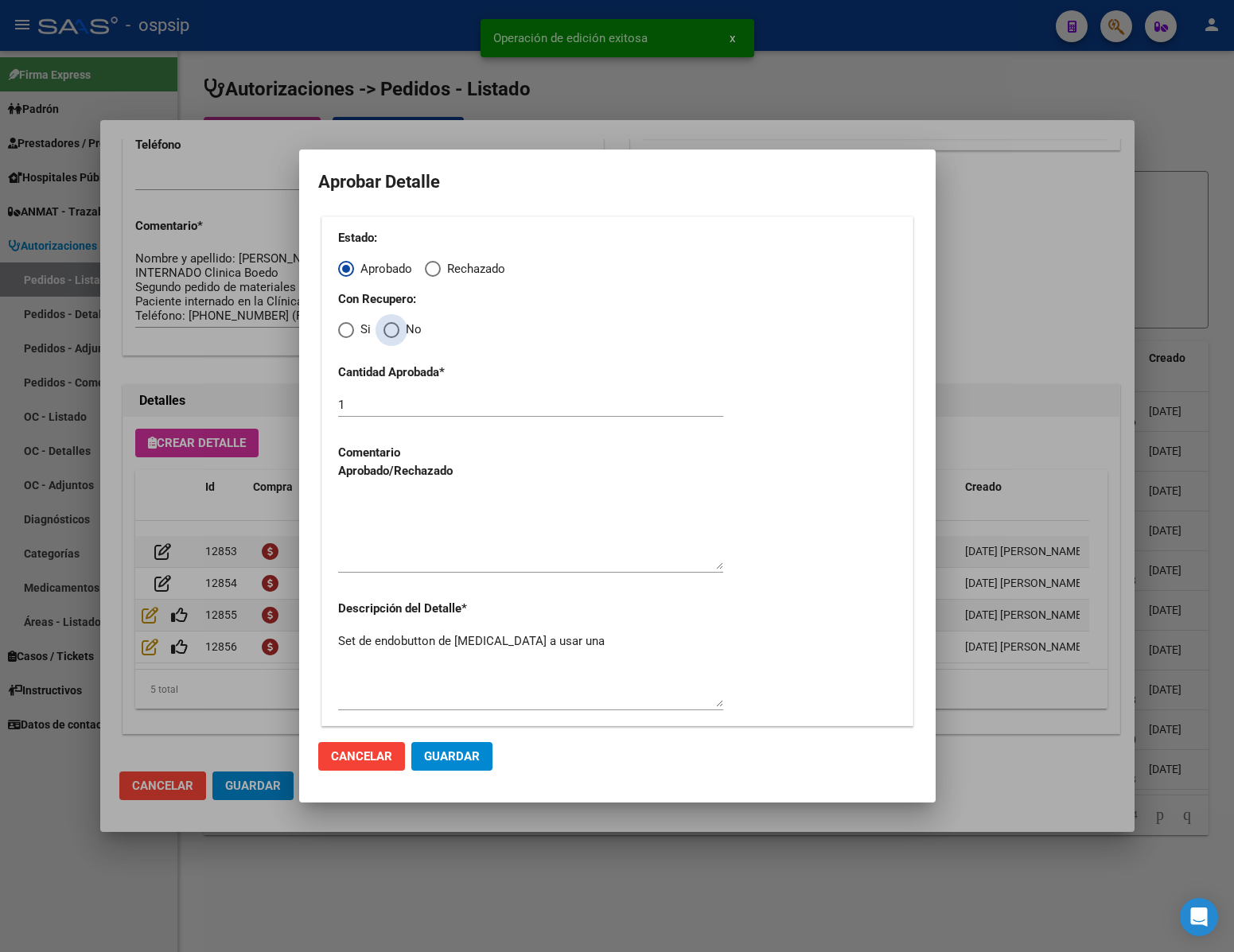
click at [384, 337] on span "Elija una opción" at bounding box center [392, 330] width 16 height 16
click at [384, 337] on input "No" at bounding box center [392, 330] width 16 height 16
radio input "true"
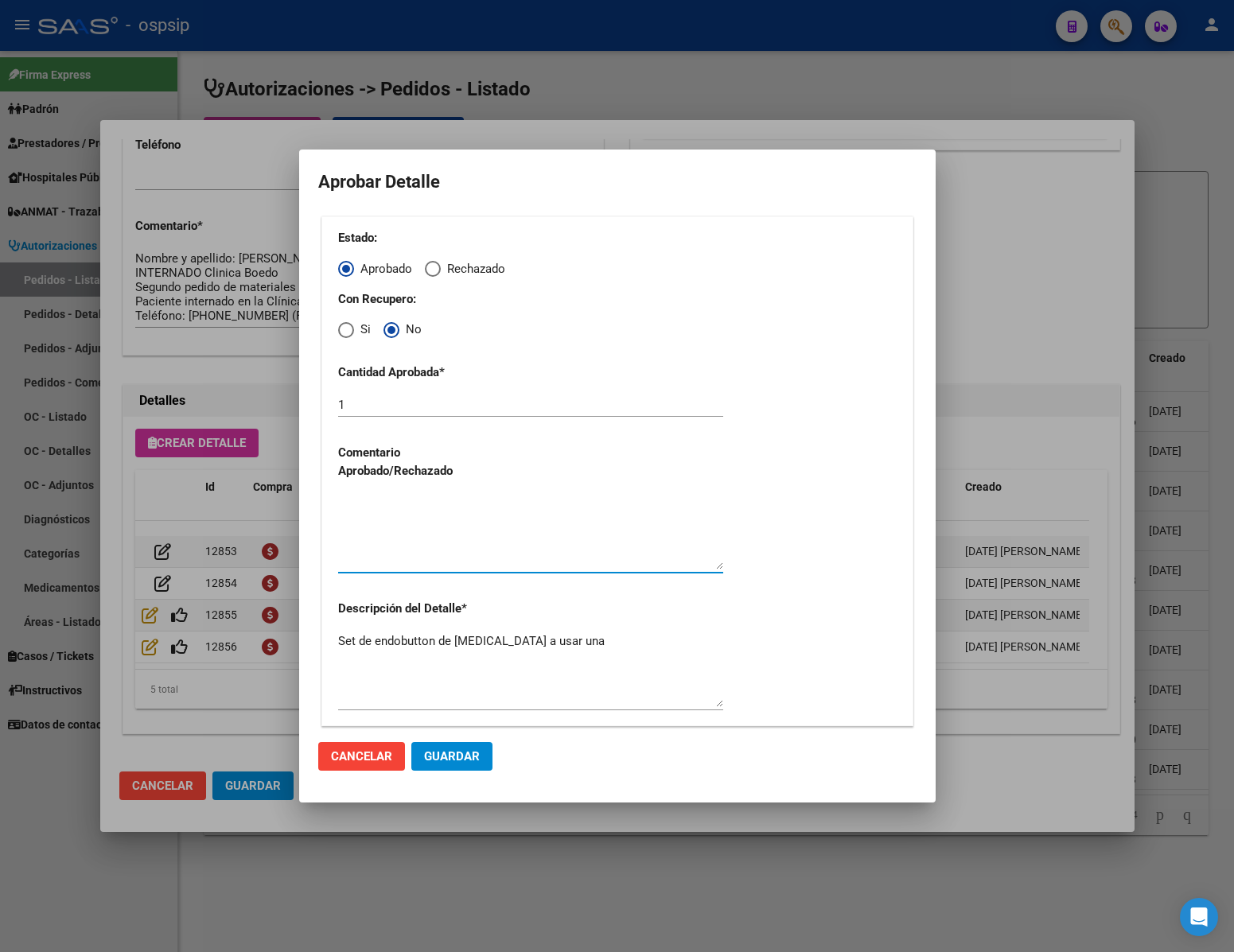
click at [416, 543] on textarea at bounding box center [531, 532] width 385 height 75
type textarea "."
click at [449, 759] on span "Guardar" at bounding box center [452, 757] width 56 height 14
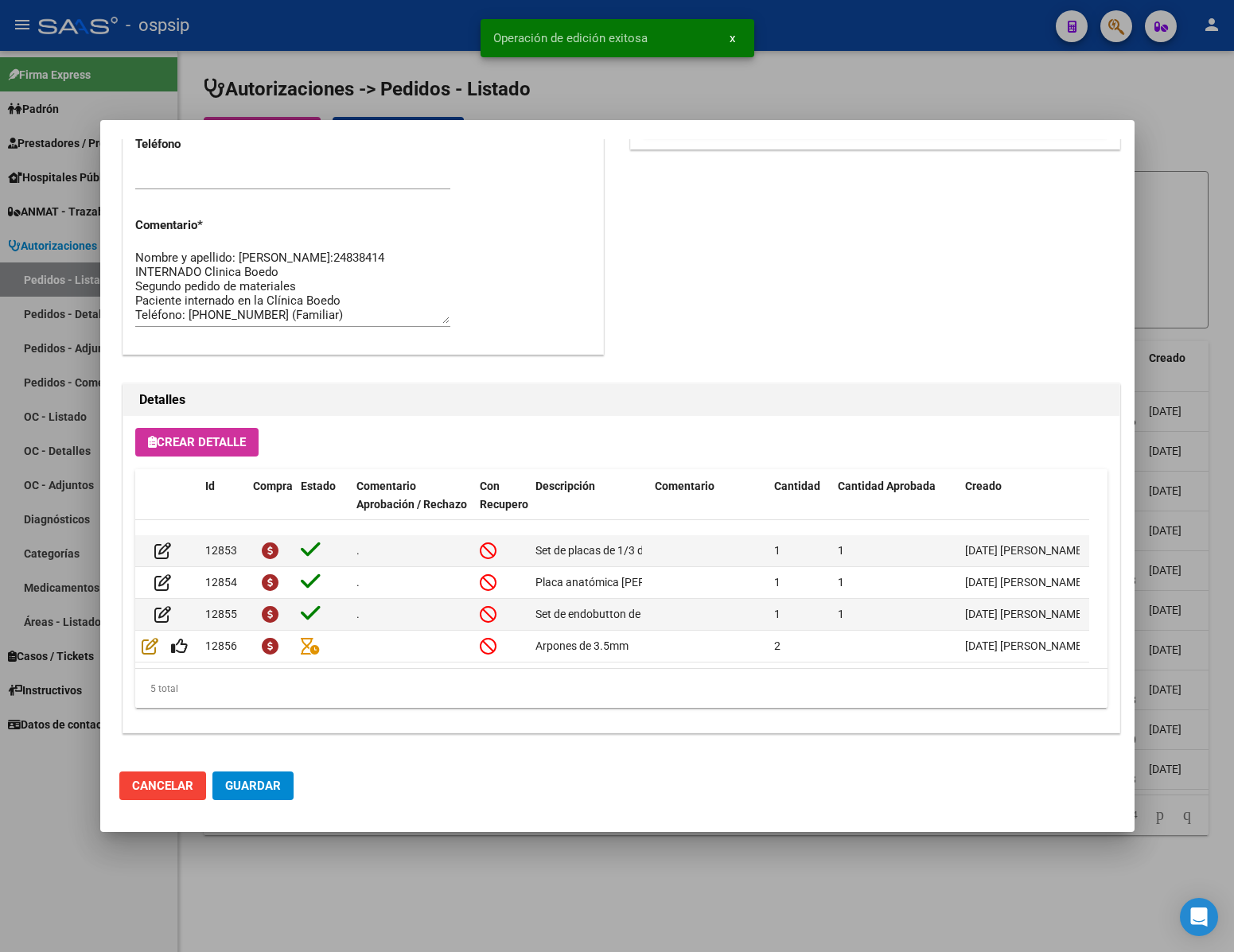
scroll to position [809, 0]
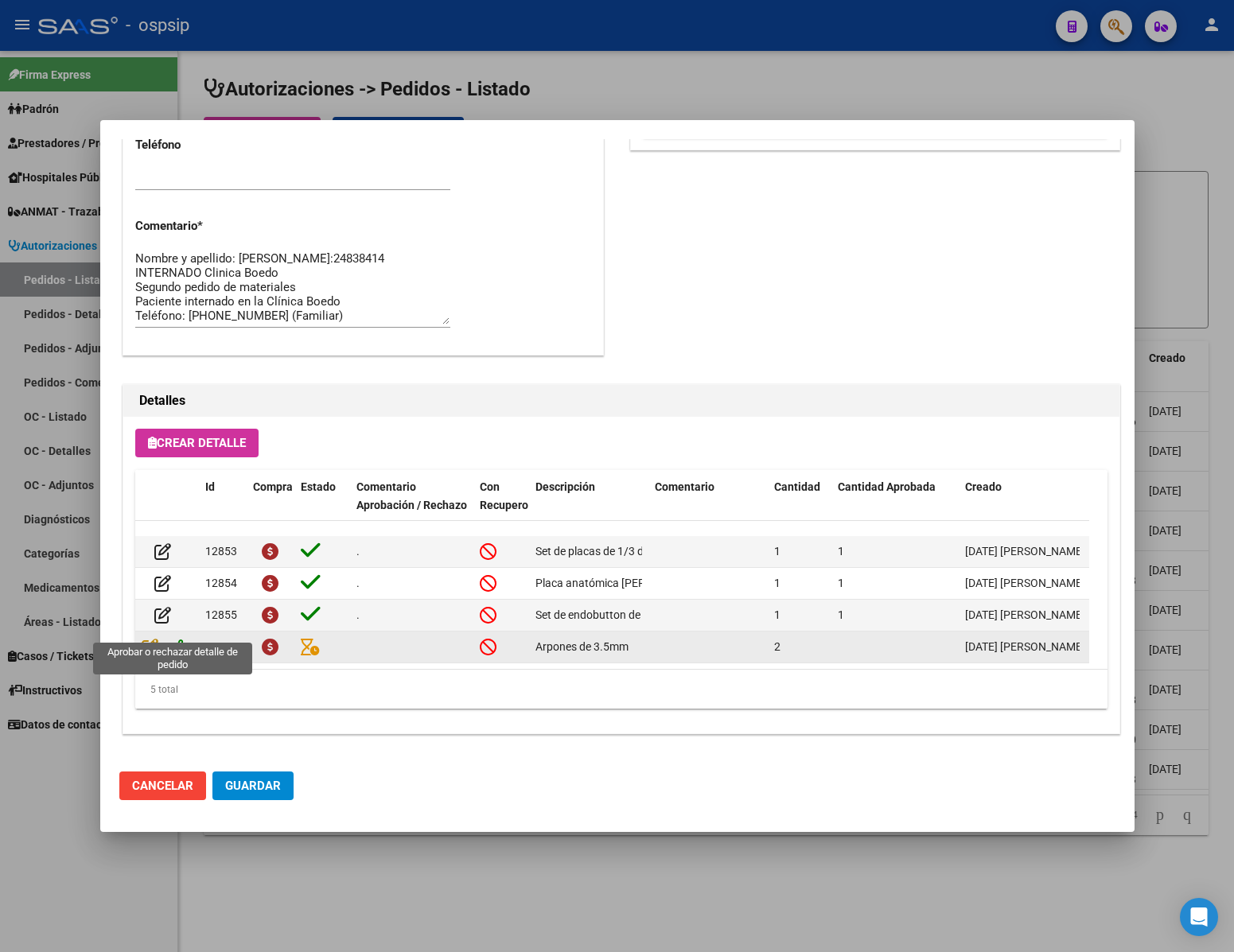
click at [180, 638] on icon at bounding box center [179, 646] width 17 height 17
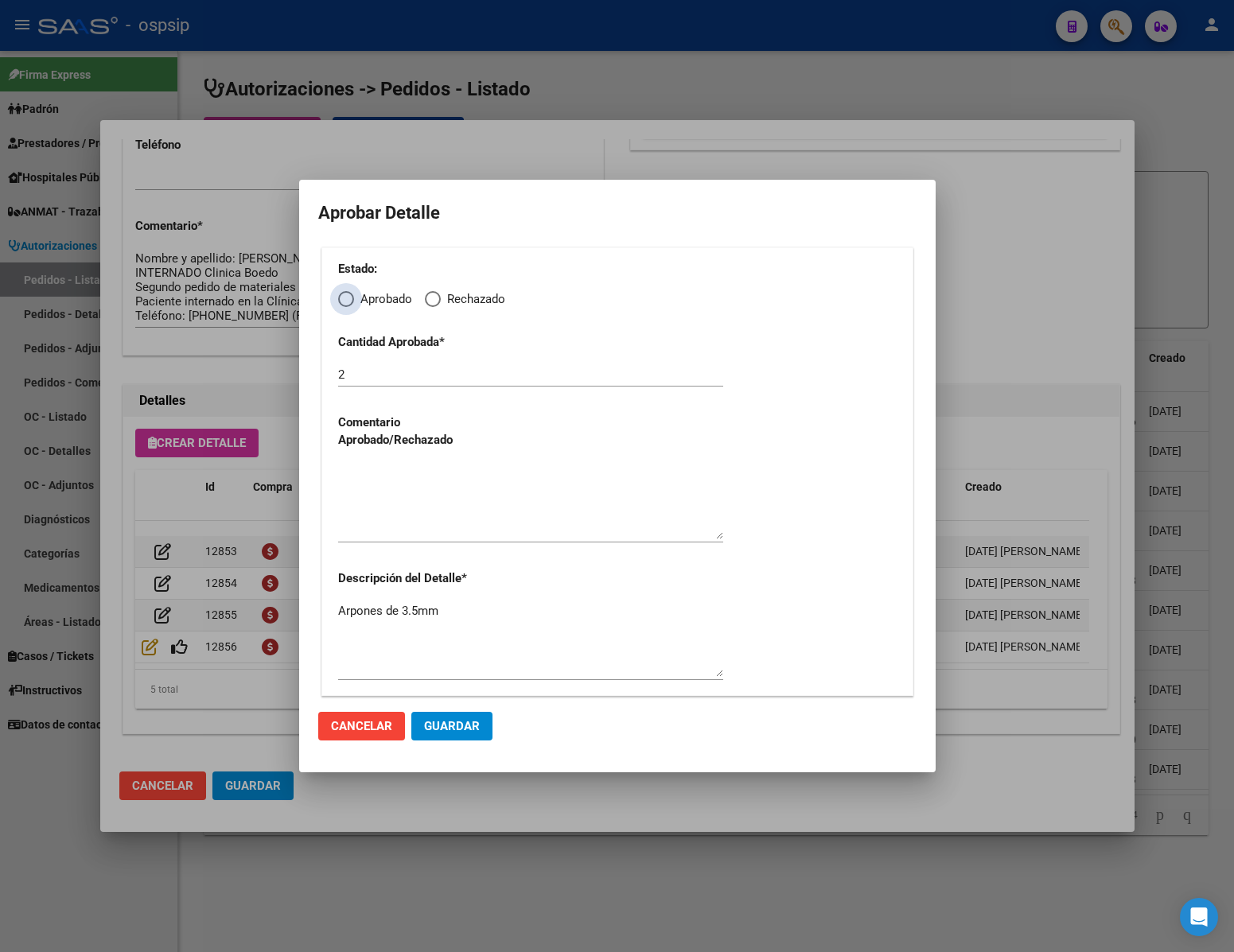
click at [342, 293] on span "Elija una opción" at bounding box center [347, 300] width 16 height 16
click at [342, 293] on input "Aprobado" at bounding box center [347, 300] width 16 height 16
radio input "true"
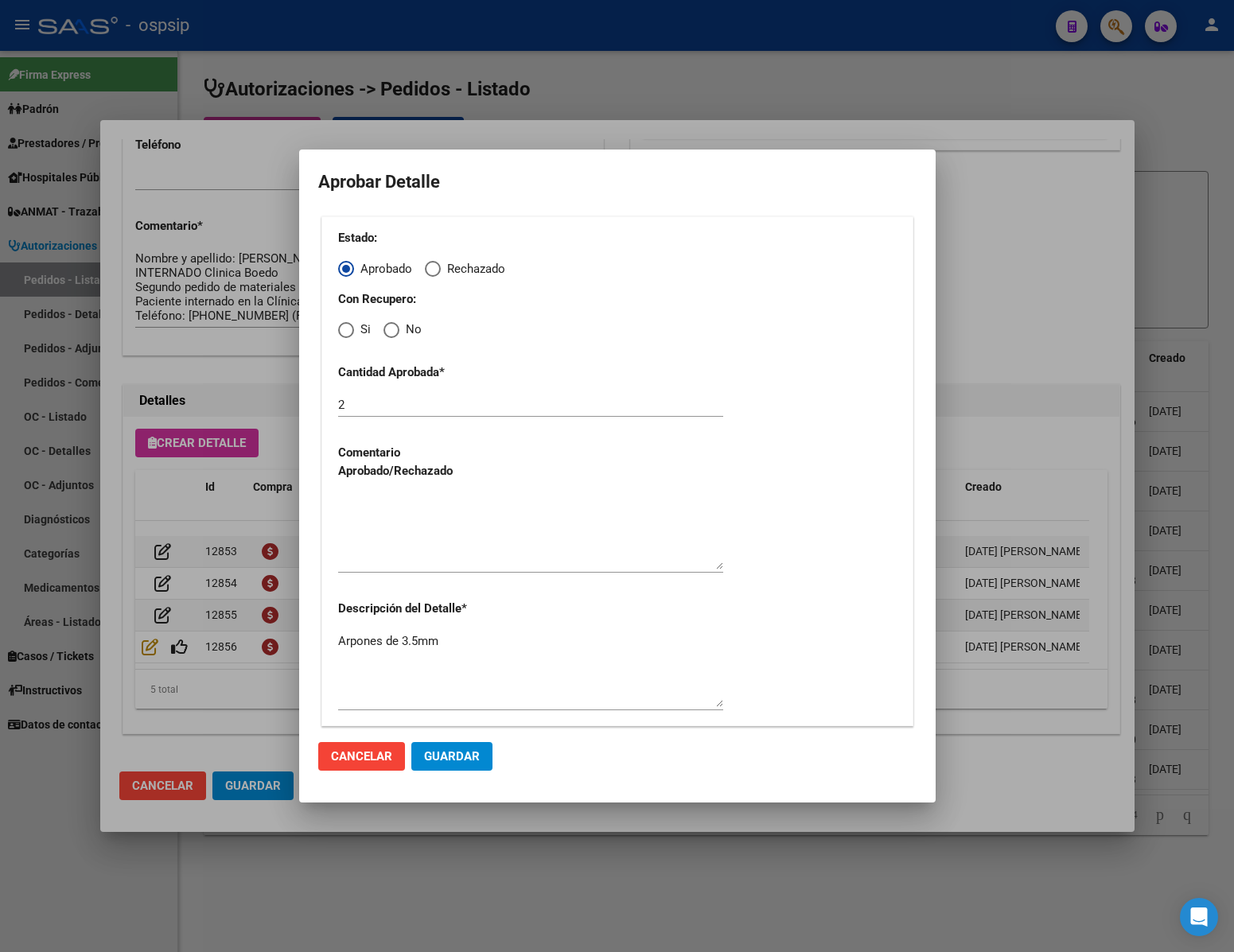
click at [390, 330] on span "Elija una opción" at bounding box center [392, 330] width 16 height 16
click at [390, 330] on input "No" at bounding box center [392, 330] width 16 height 16
radio input "true"
click at [410, 542] on textarea at bounding box center [531, 532] width 385 height 75
type textarea "."
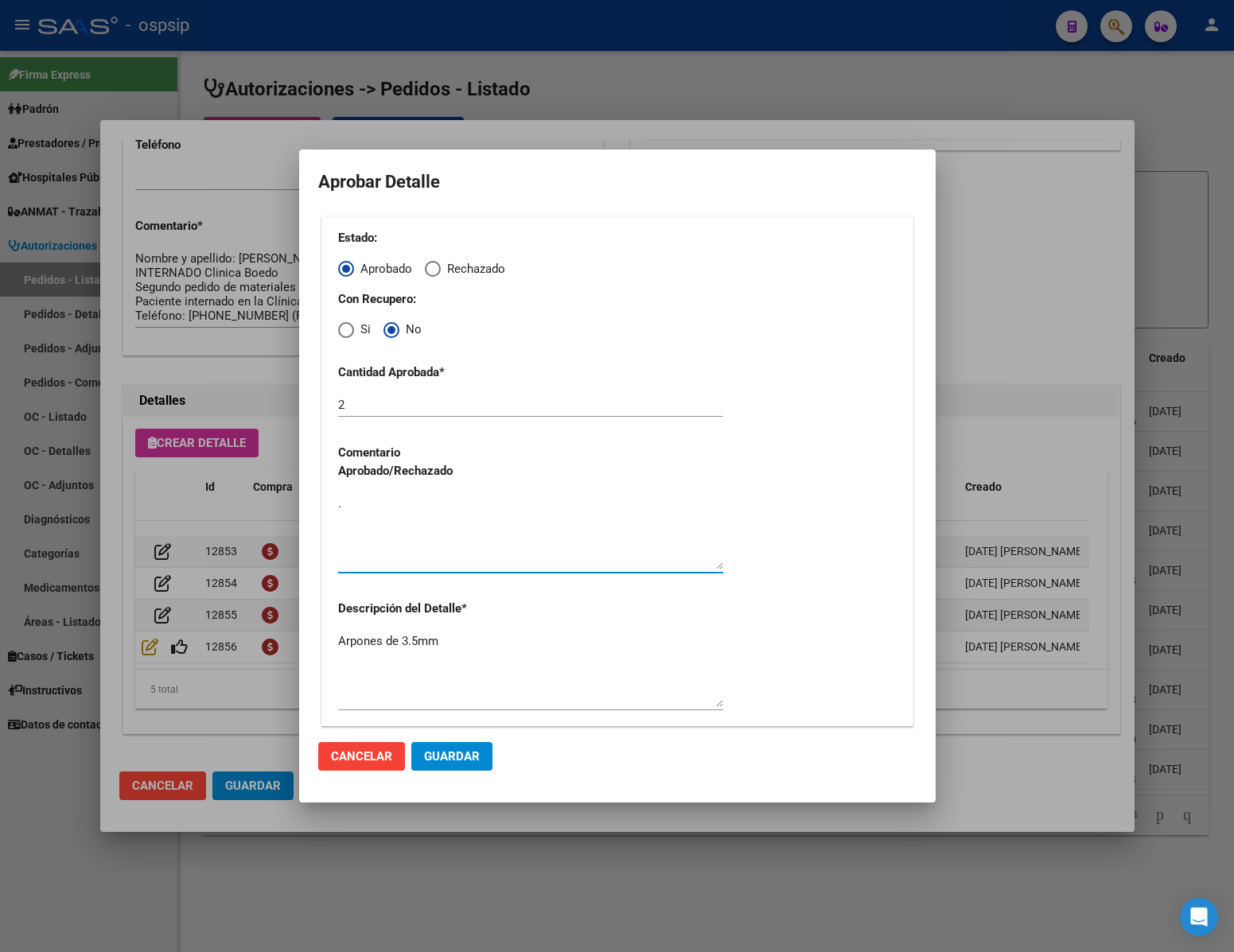
click at [466, 754] on span "Guardar" at bounding box center [452, 757] width 56 height 14
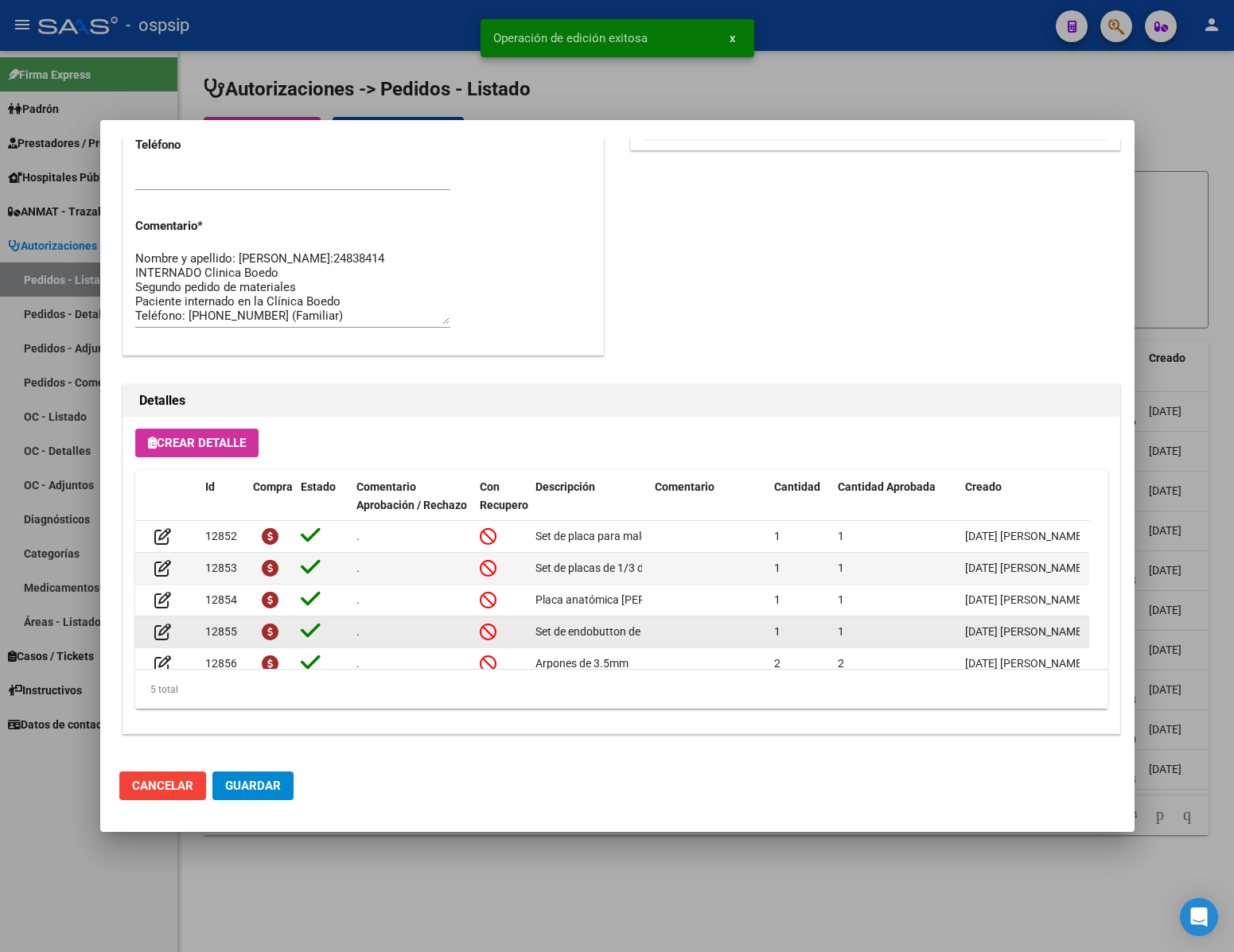
scroll to position [33, 0]
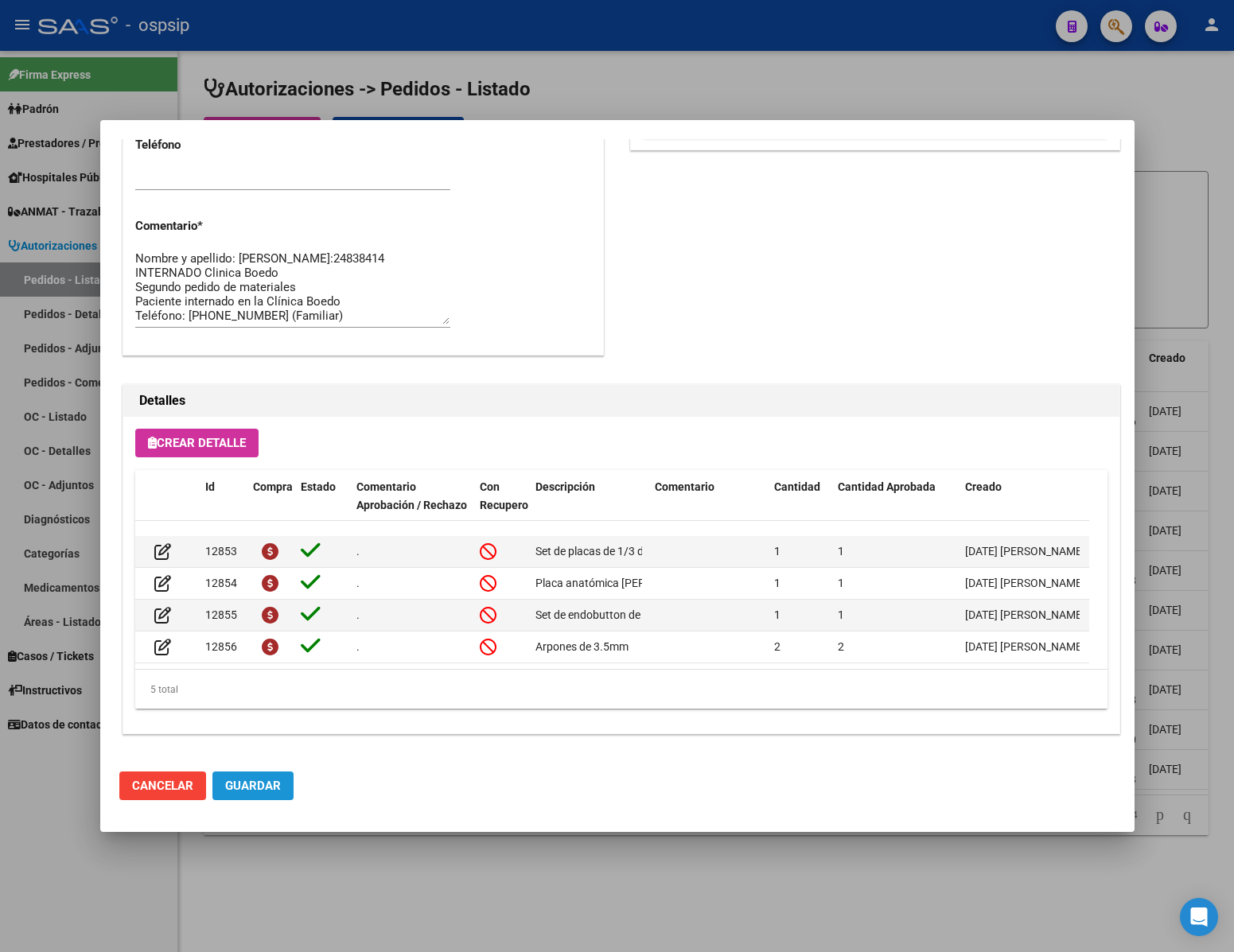
click at [265, 786] on span "Guardar" at bounding box center [253, 786] width 56 height 14
click at [351, 865] on div at bounding box center [617, 476] width 1234 height 952
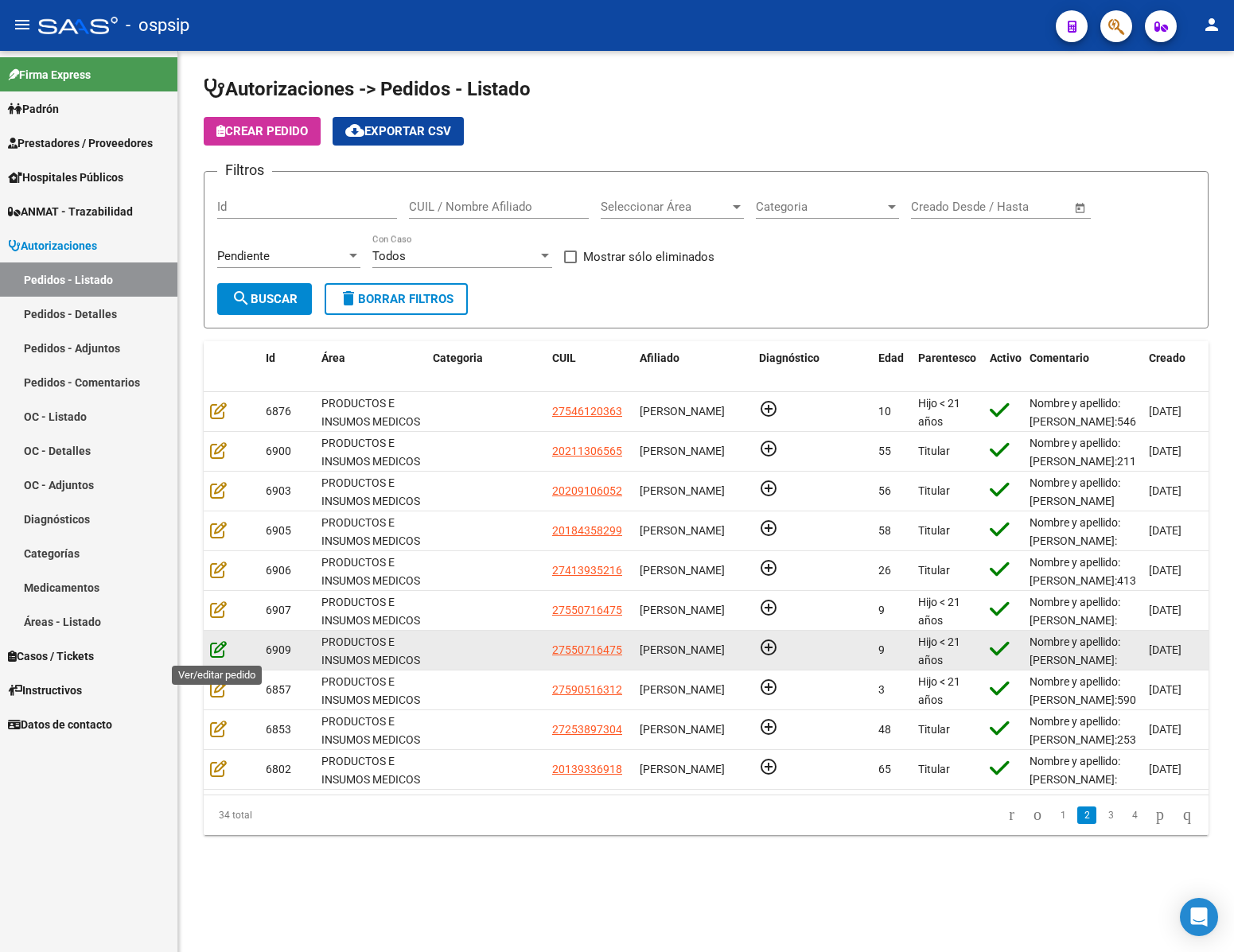
click at [221, 657] on icon at bounding box center [218, 649] width 17 height 17
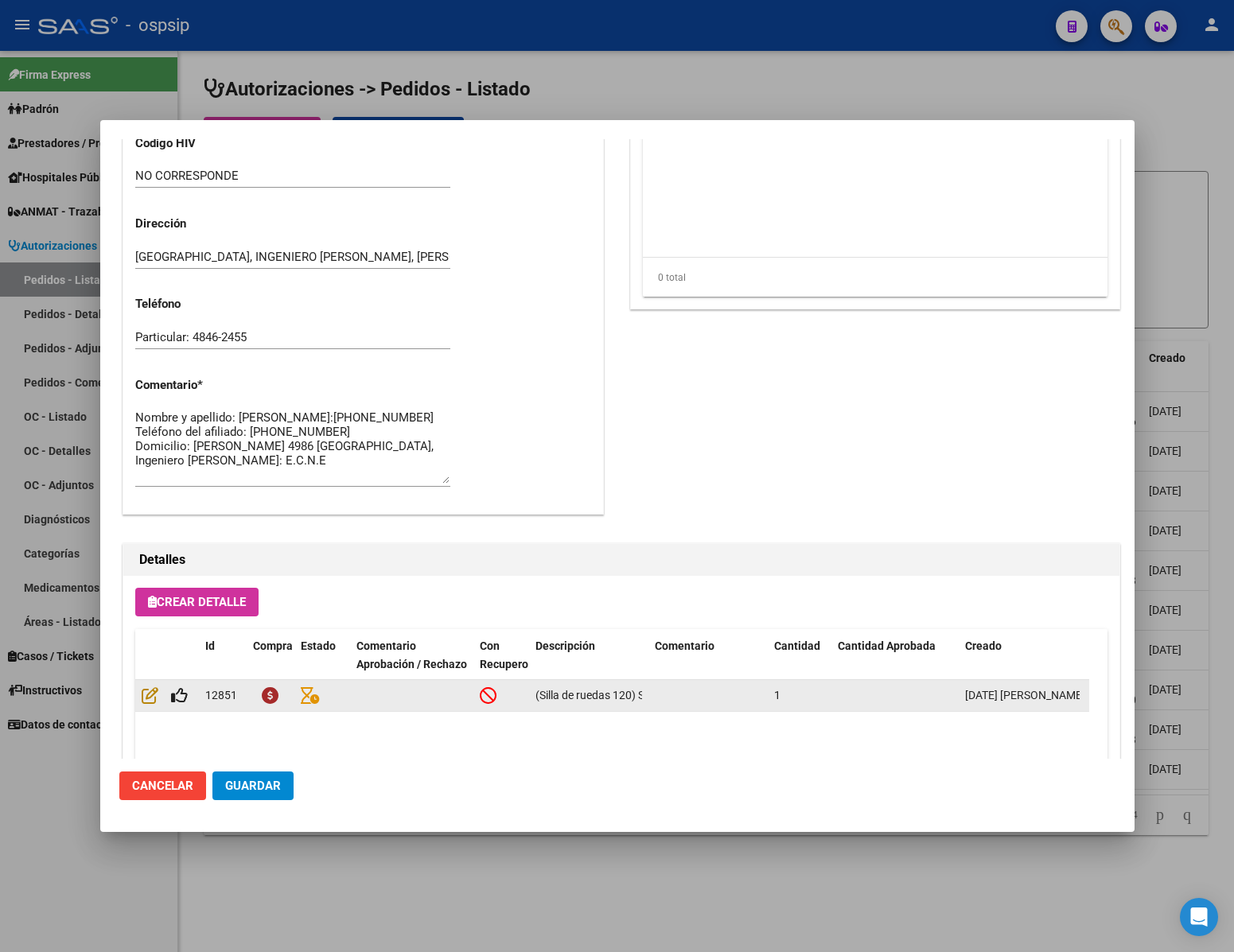
scroll to position [810, 0]
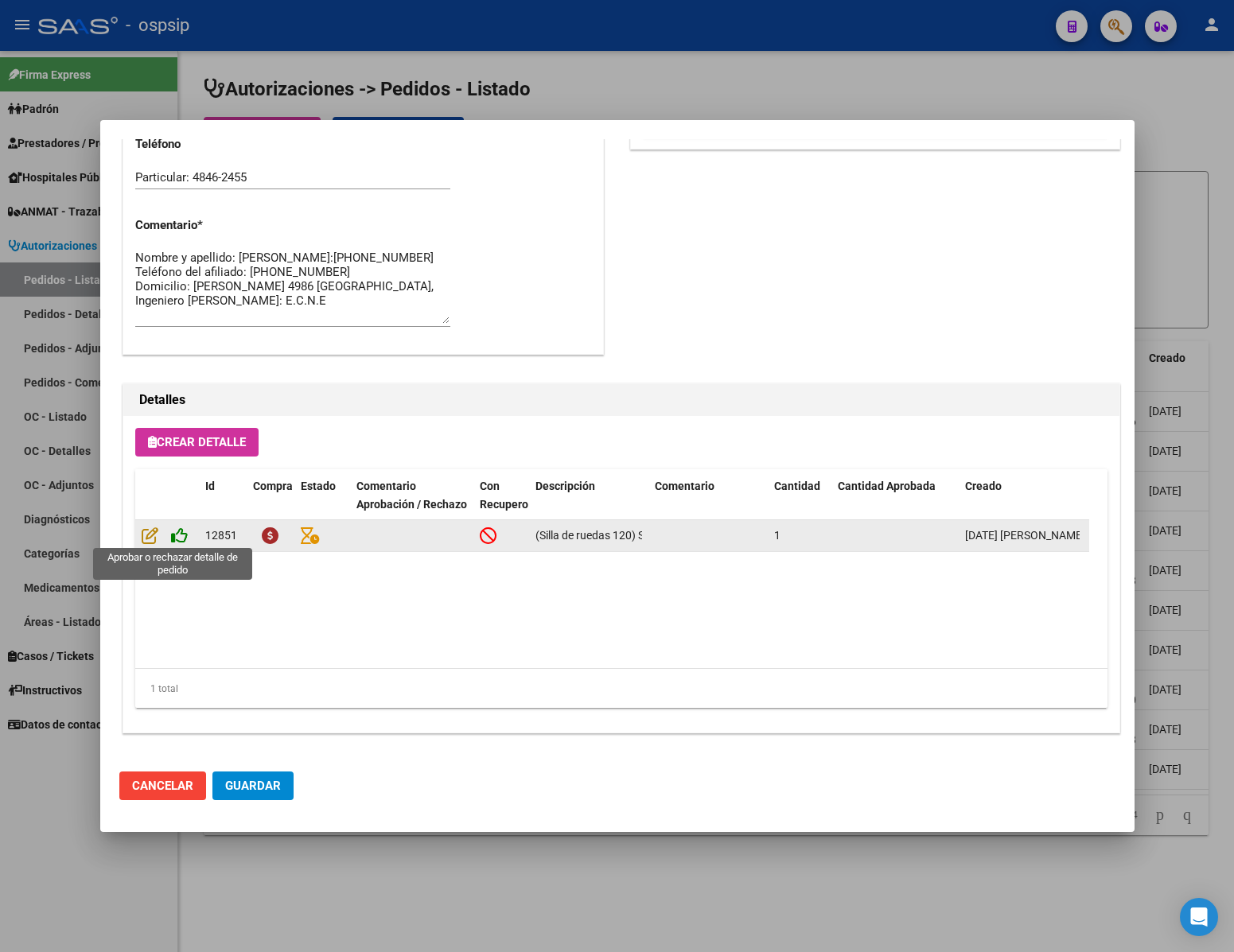
click at [182, 532] on icon at bounding box center [179, 534] width 17 height 17
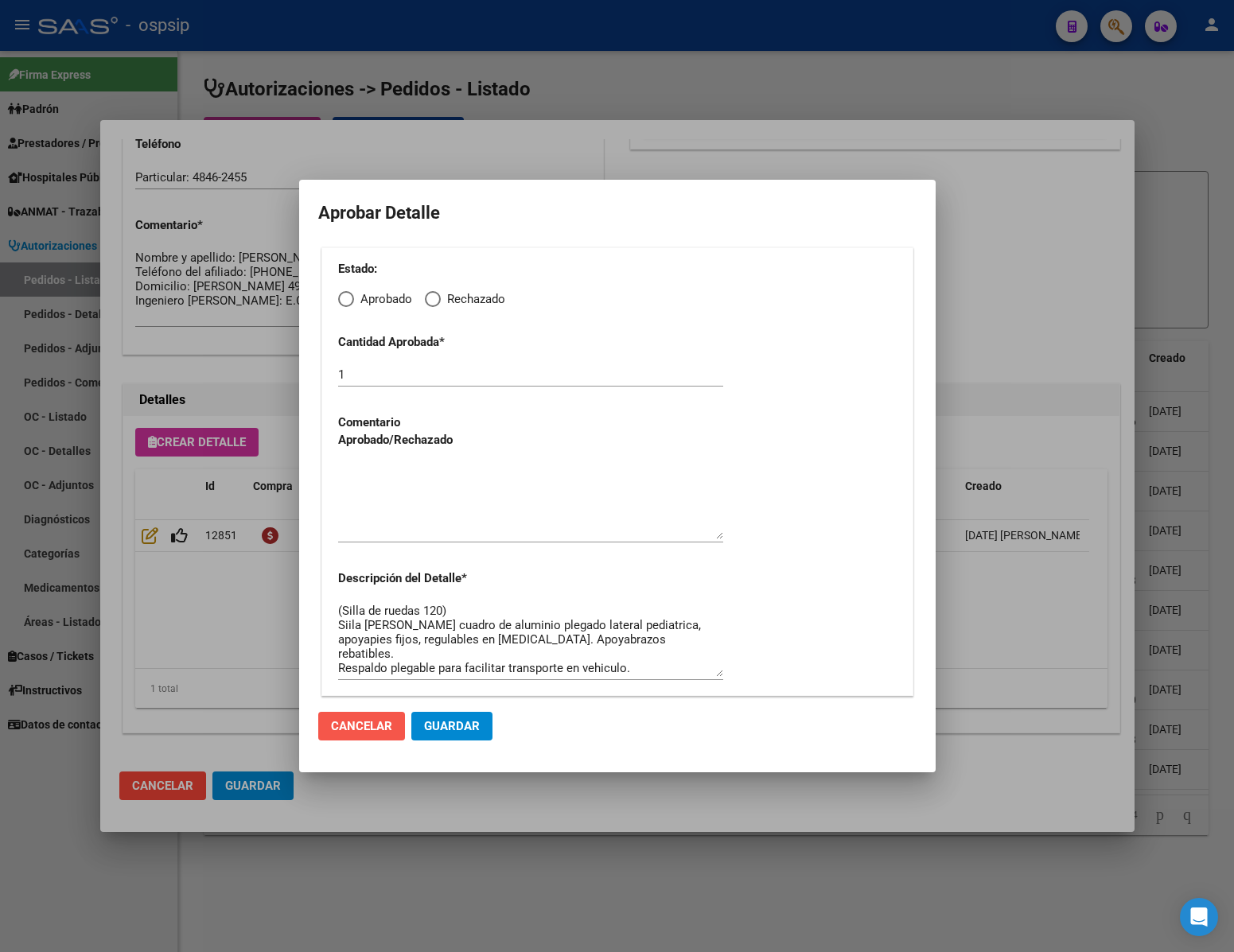
click at [356, 716] on button "Cancelar" at bounding box center [362, 726] width 86 height 29
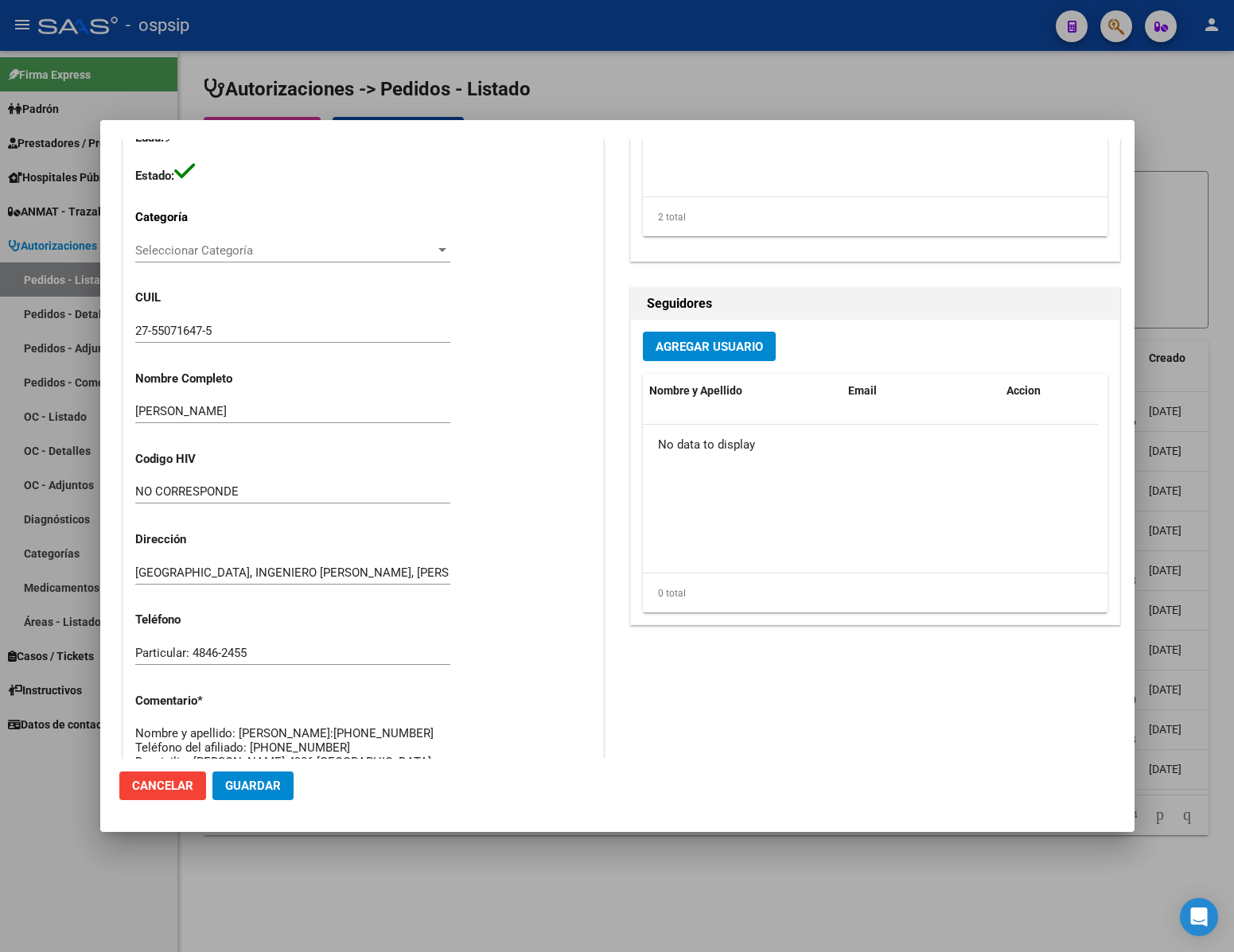
scroll to position [716, 0]
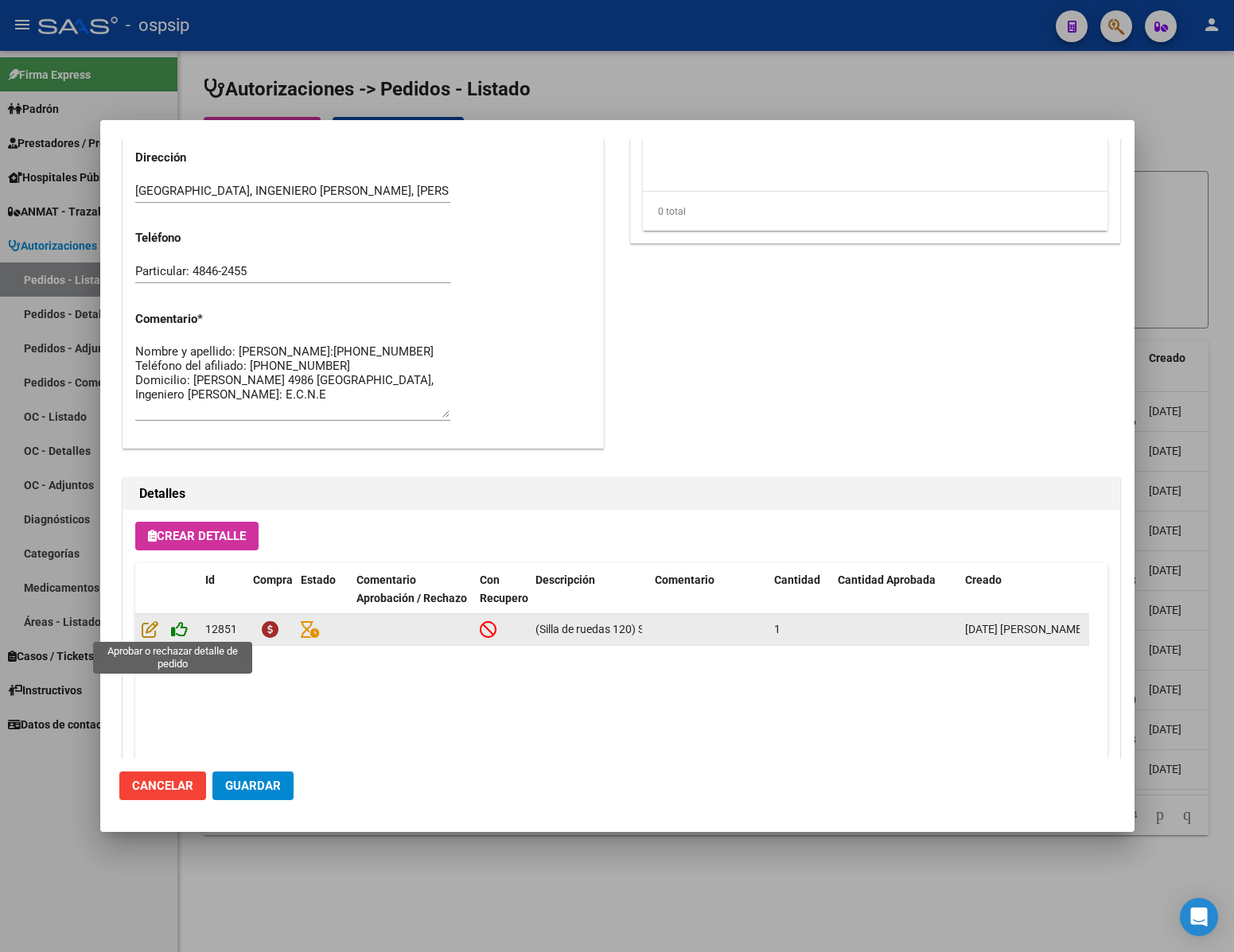
click at [177, 633] on icon at bounding box center [179, 629] width 17 height 17
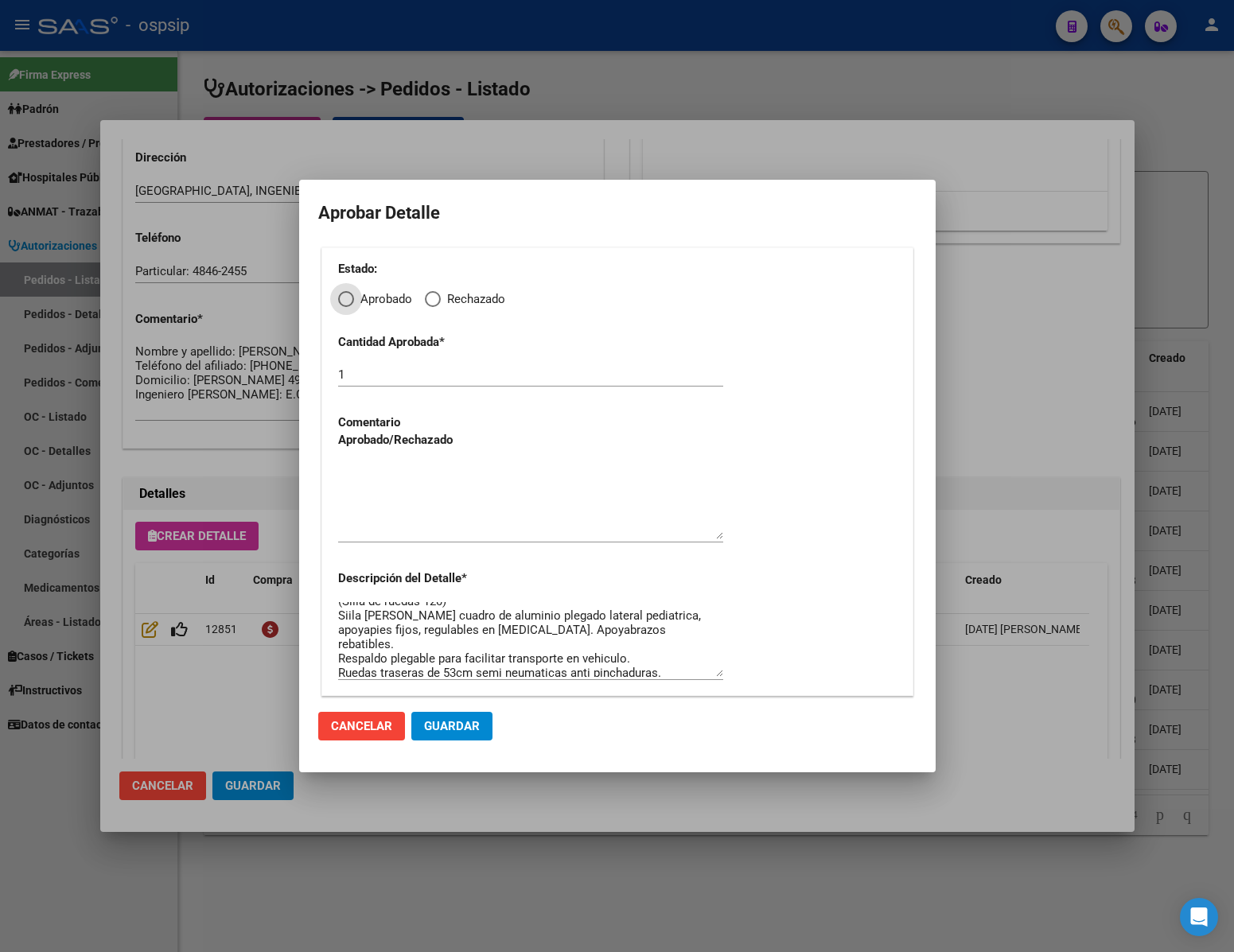
scroll to position [14, 0]
click at [977, 758] on div at bounding box center [617, 476] width 1234 height 952
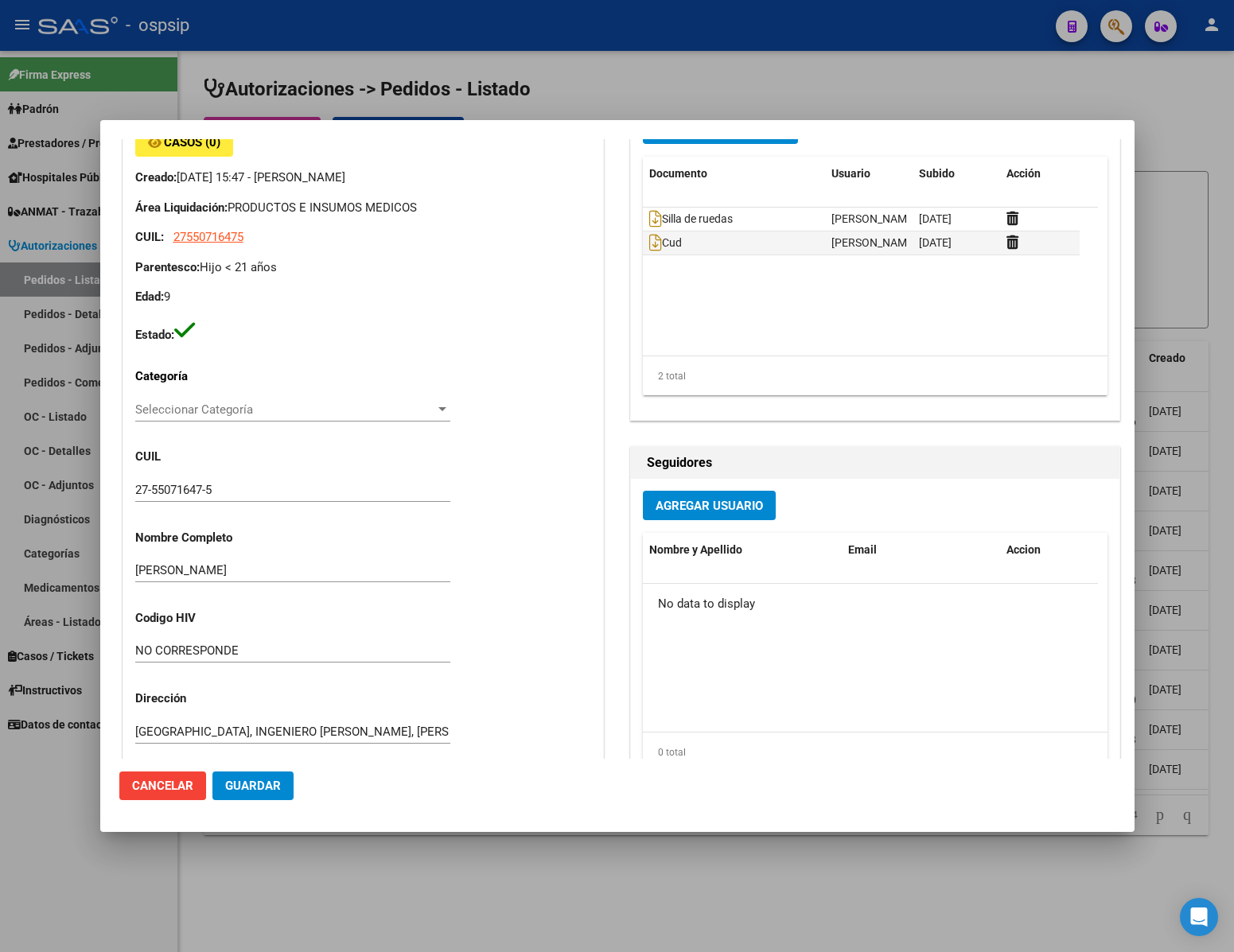
scroll to position [0, 0]
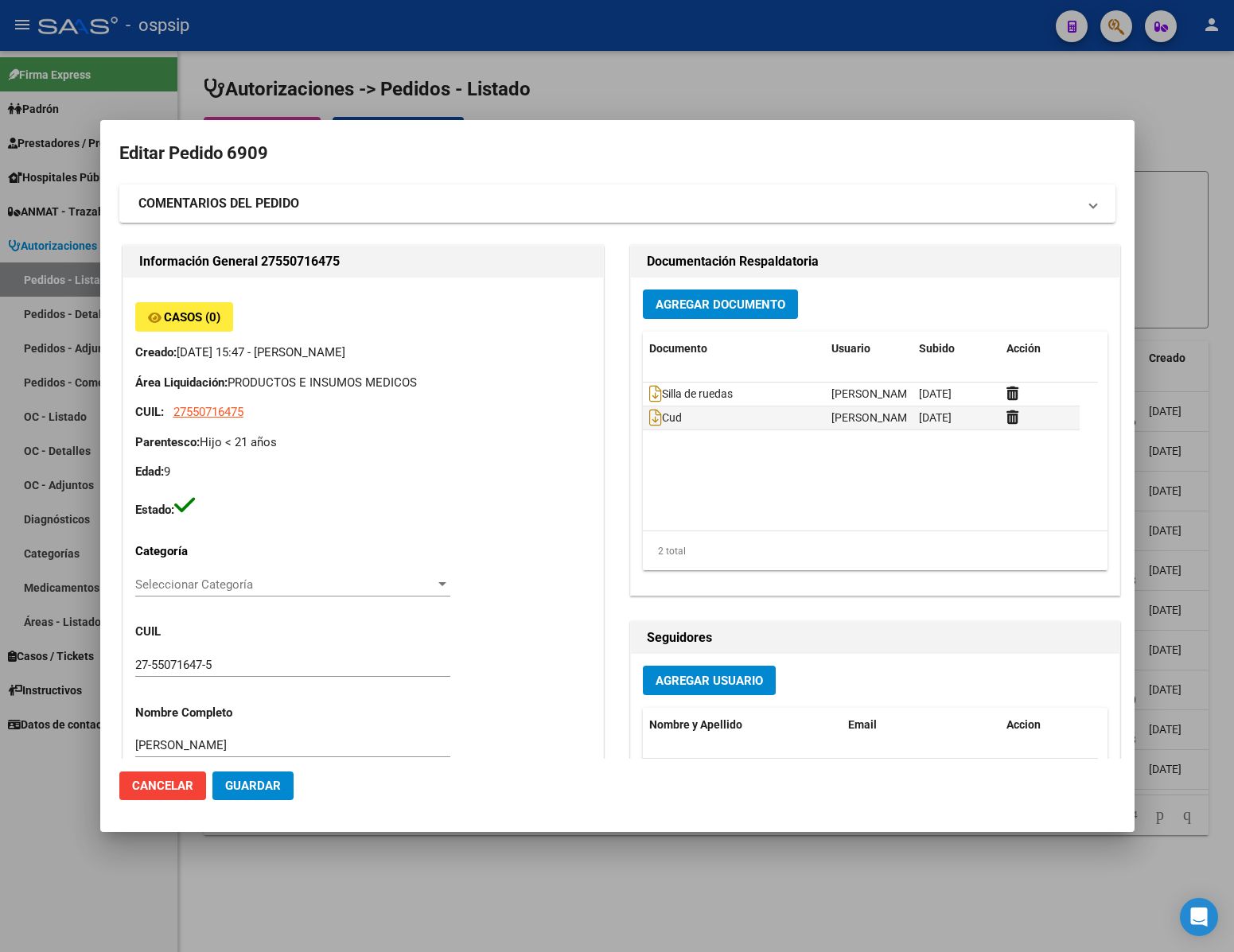
click at [698, 859] on div at bounding box center [617, 476] width 1234 height 952
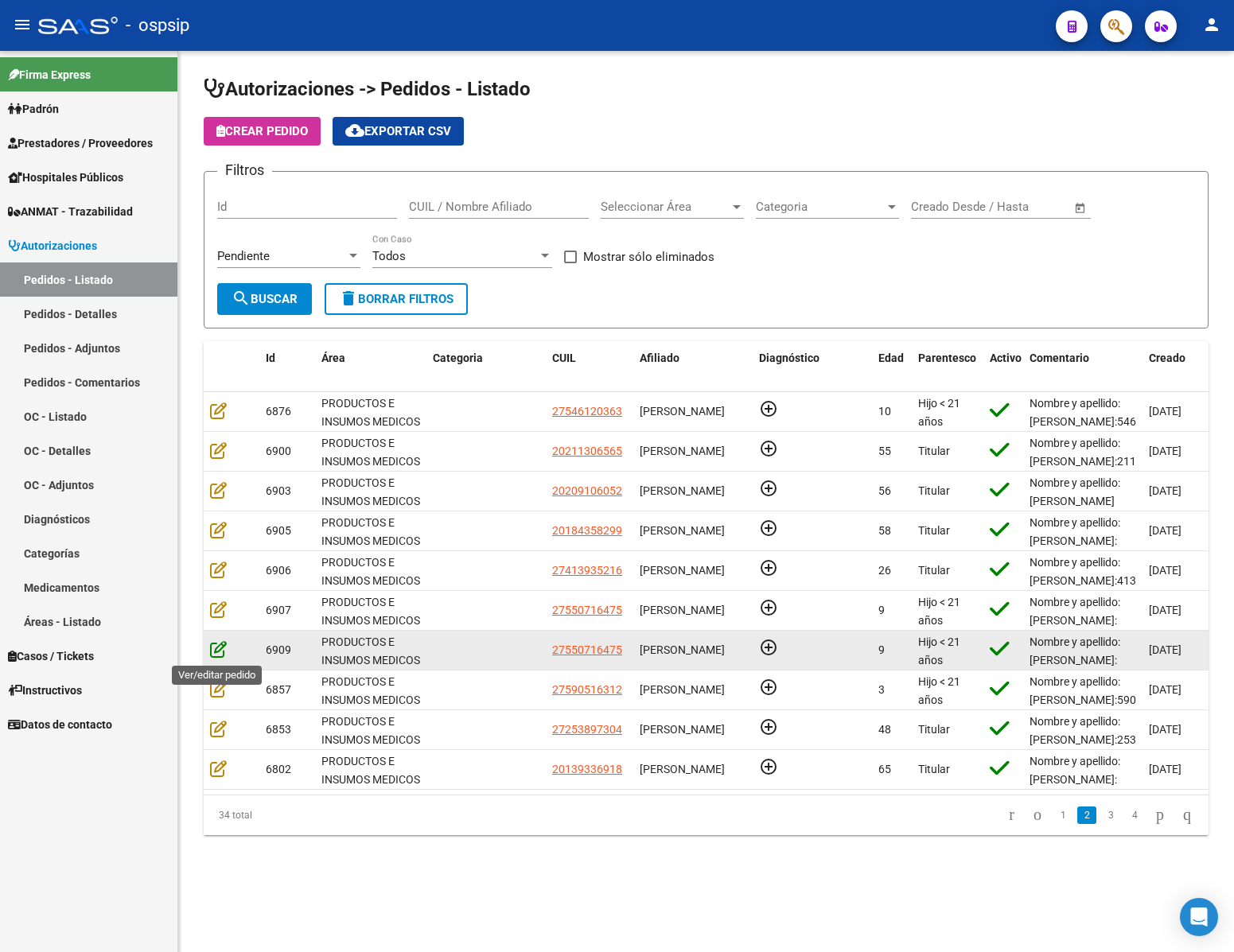
click at [215, 651] on icon at bounding box center [218, 649] width 17 height 17
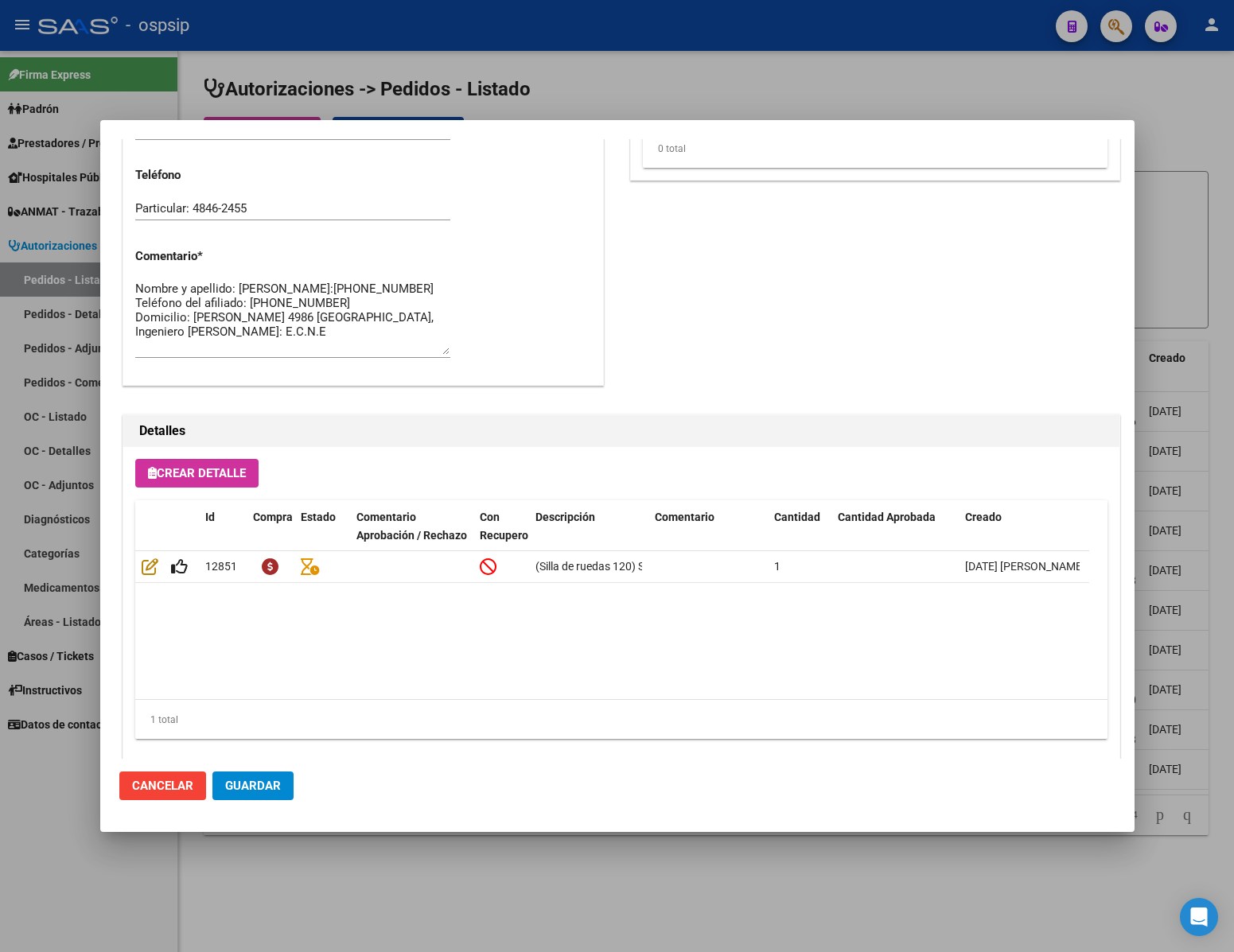
scroll to position [810, 0]
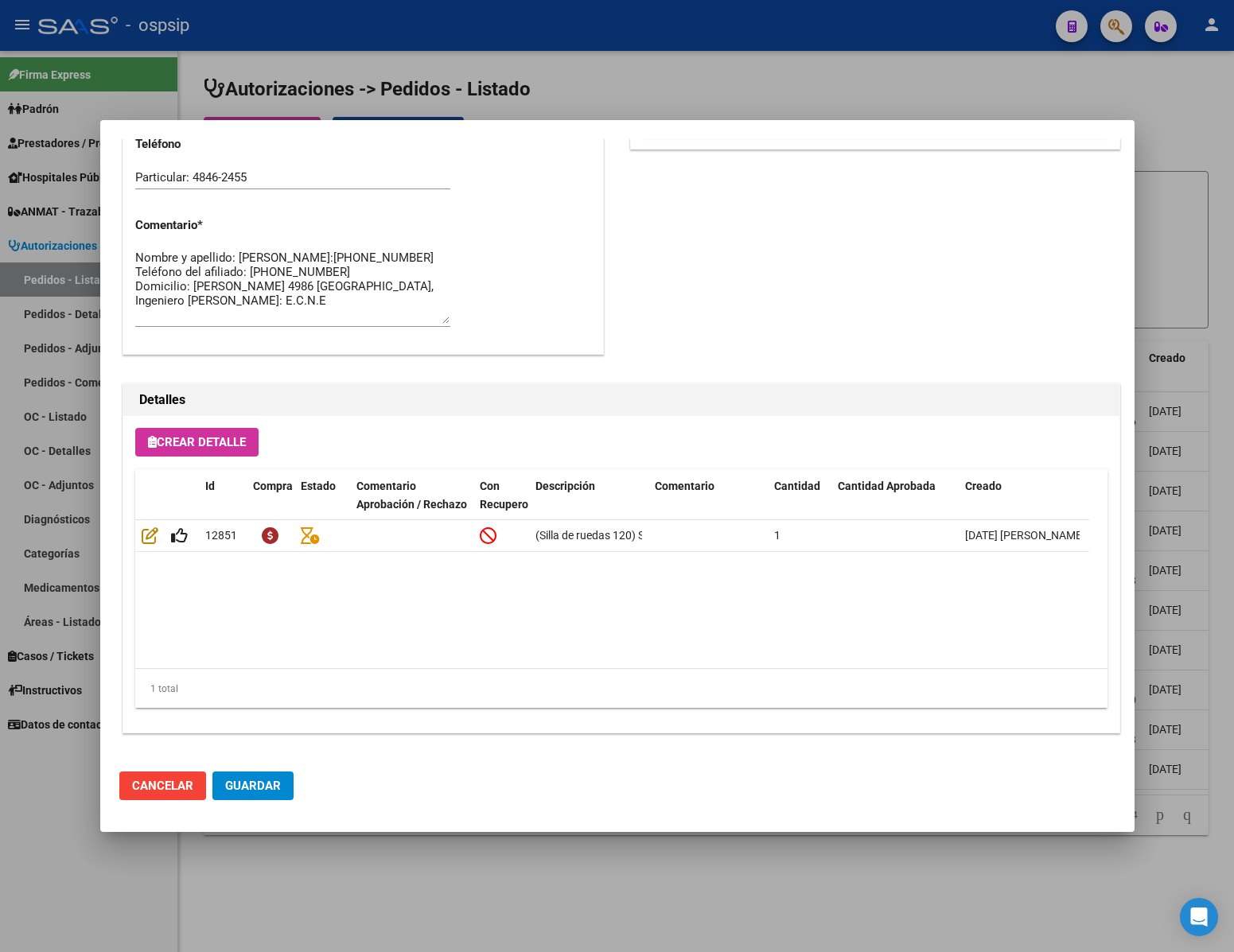
click at [1189, 265] on div at bounding box center [617, 476] width 1234 height 952
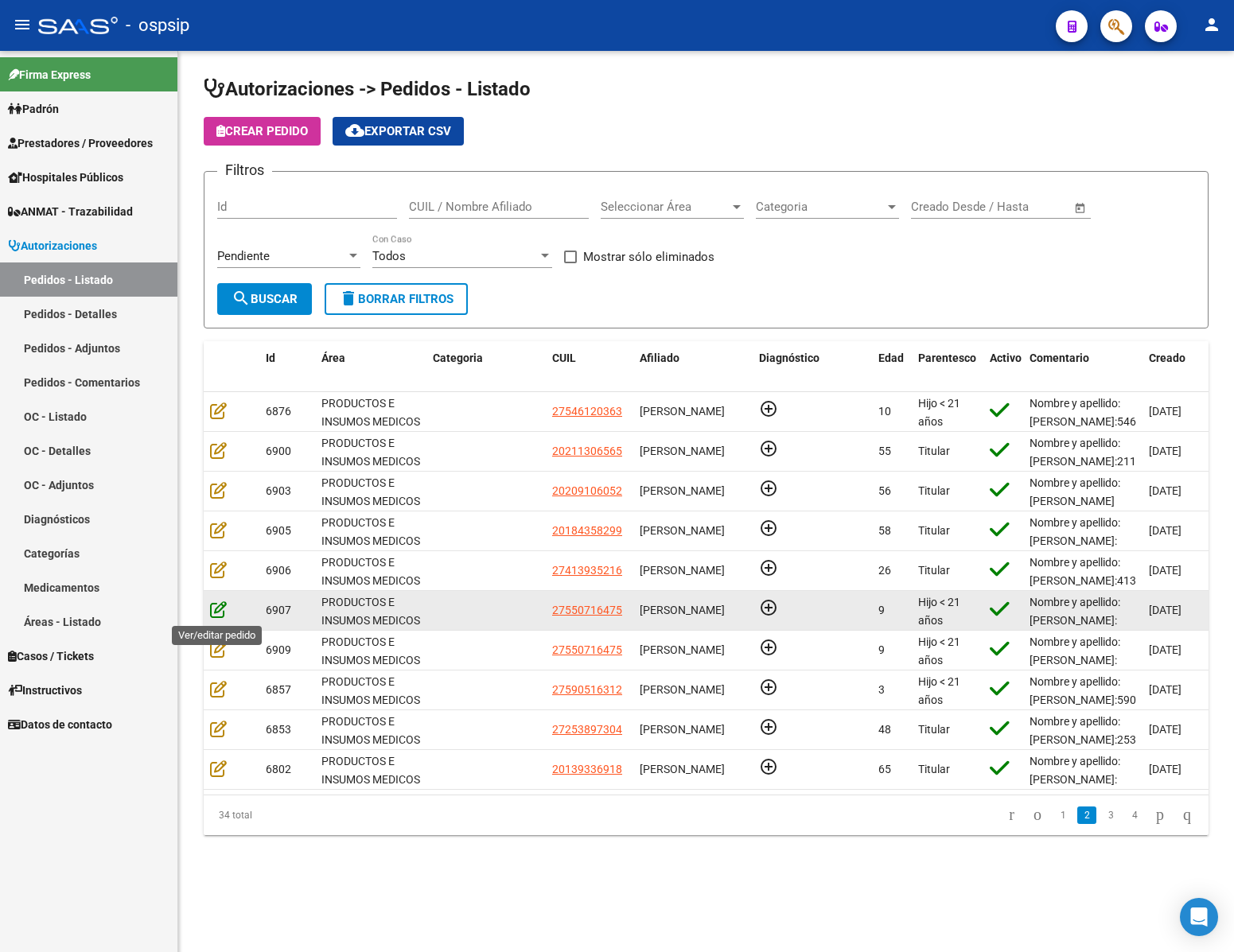
click at [218, 608] on icon at bounding box center [218, 608] width 17 height 17
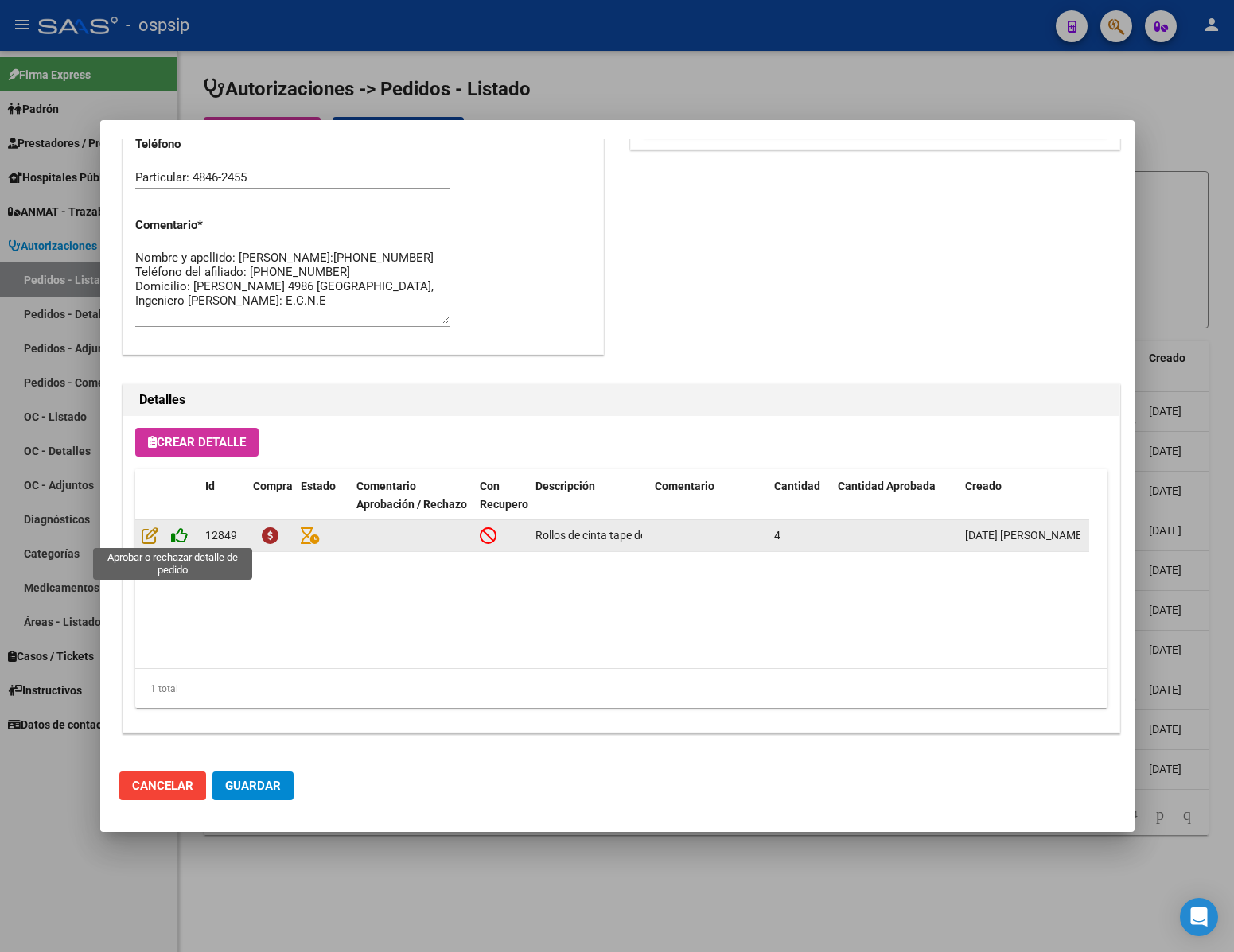
click at [172, 537] on icon at bounding box center [179, 534] width 17 height 17
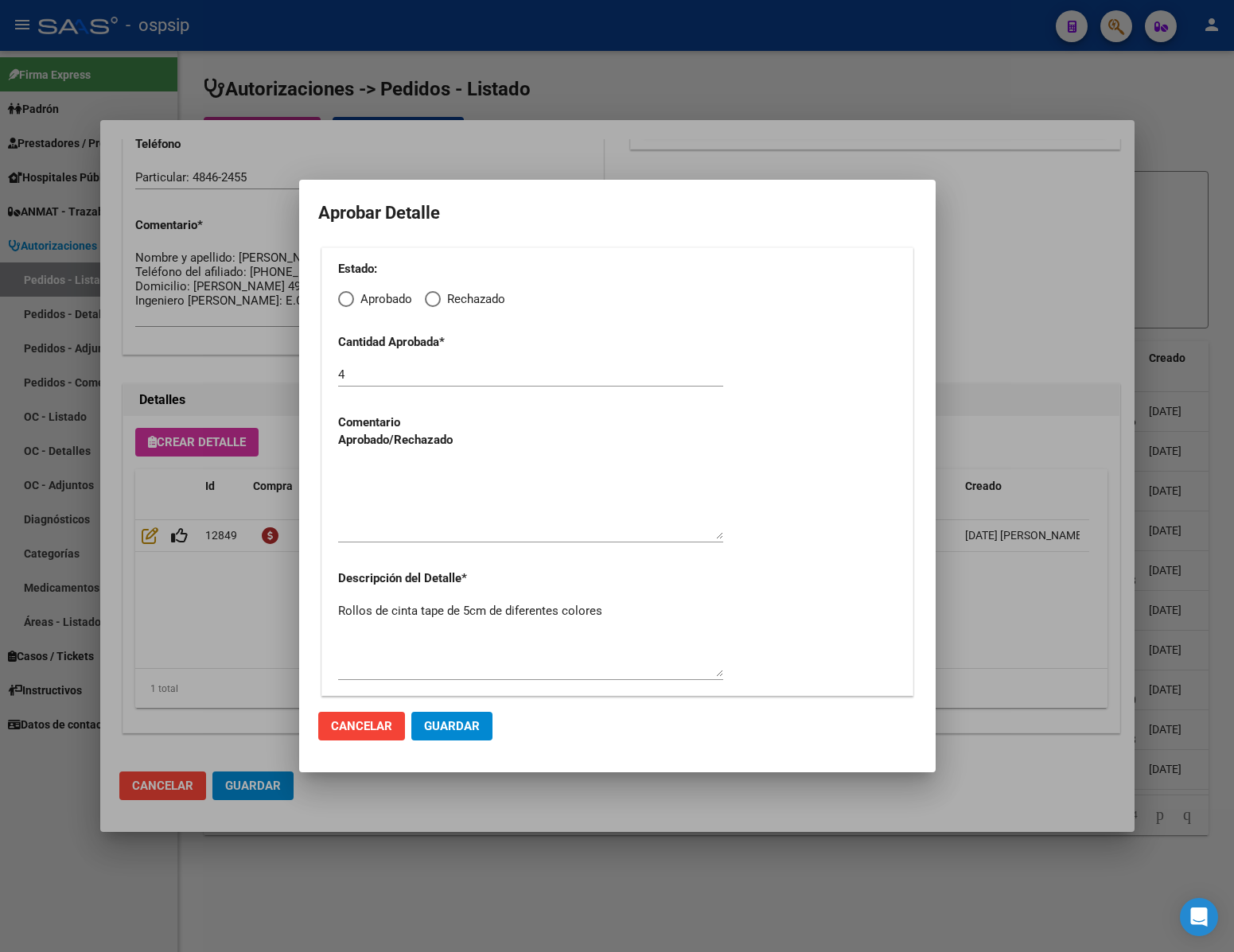
click at [347, 296] on span "Elija una opción" at bounding box center [347, 300] width 16 height 16
click at [347, 296] on input "Aprobado" at bounding box center [347, 300] width 16 height 16
radio input "true"
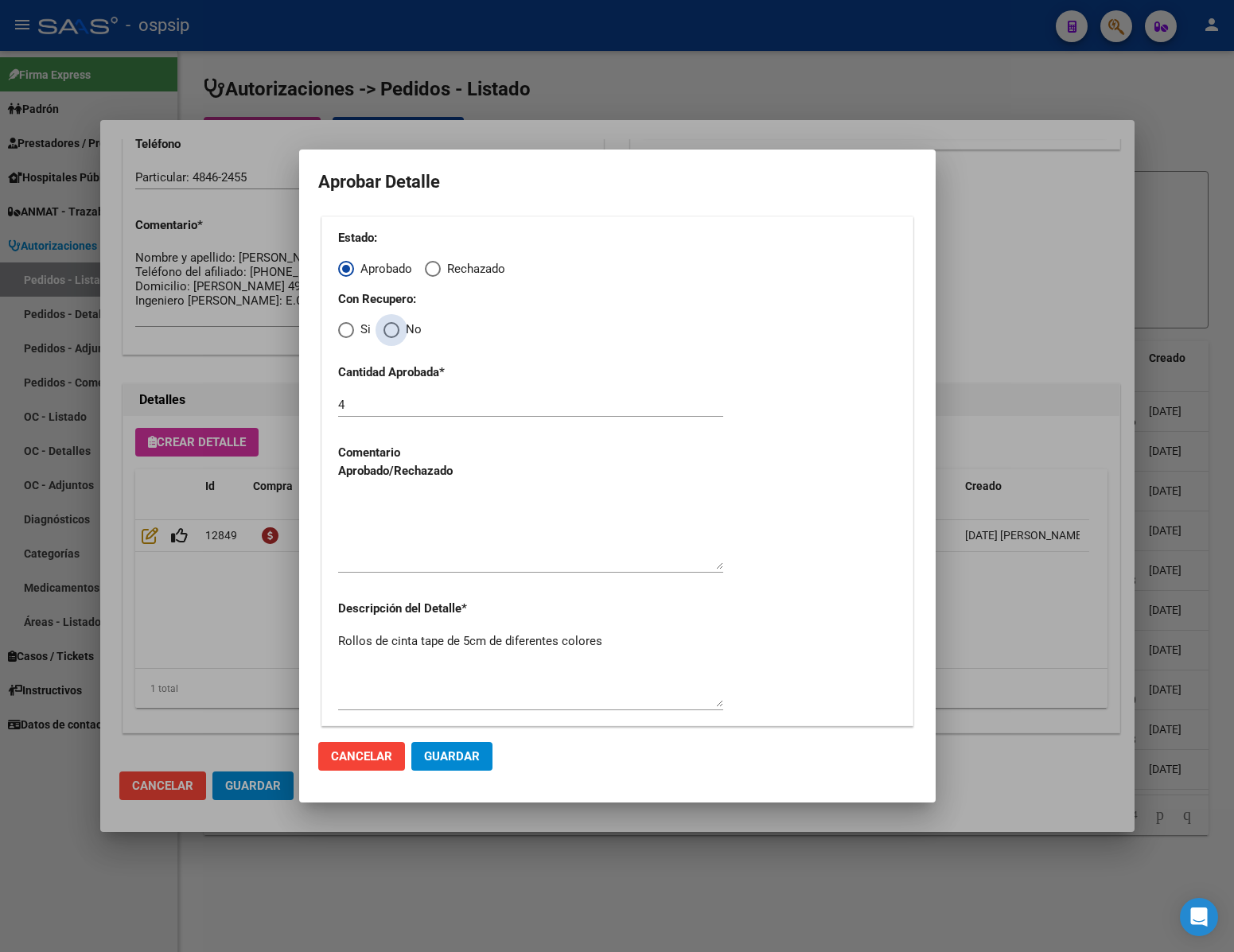
drag, startPoint x: 394, startPoint y: 337, endPoint x: 401, endPoint y: 360, distance: 24.0
click at [394, 337] on span "Elija una opción" at bounding box center [392, 330] width 16 height 16
click at [394, 337] on input "No" at bounding box center [392, 330] width 16 height 16
radio input "true"
click at [428, 530] on textarea at bounding box center [531, 532] width 385 height 75
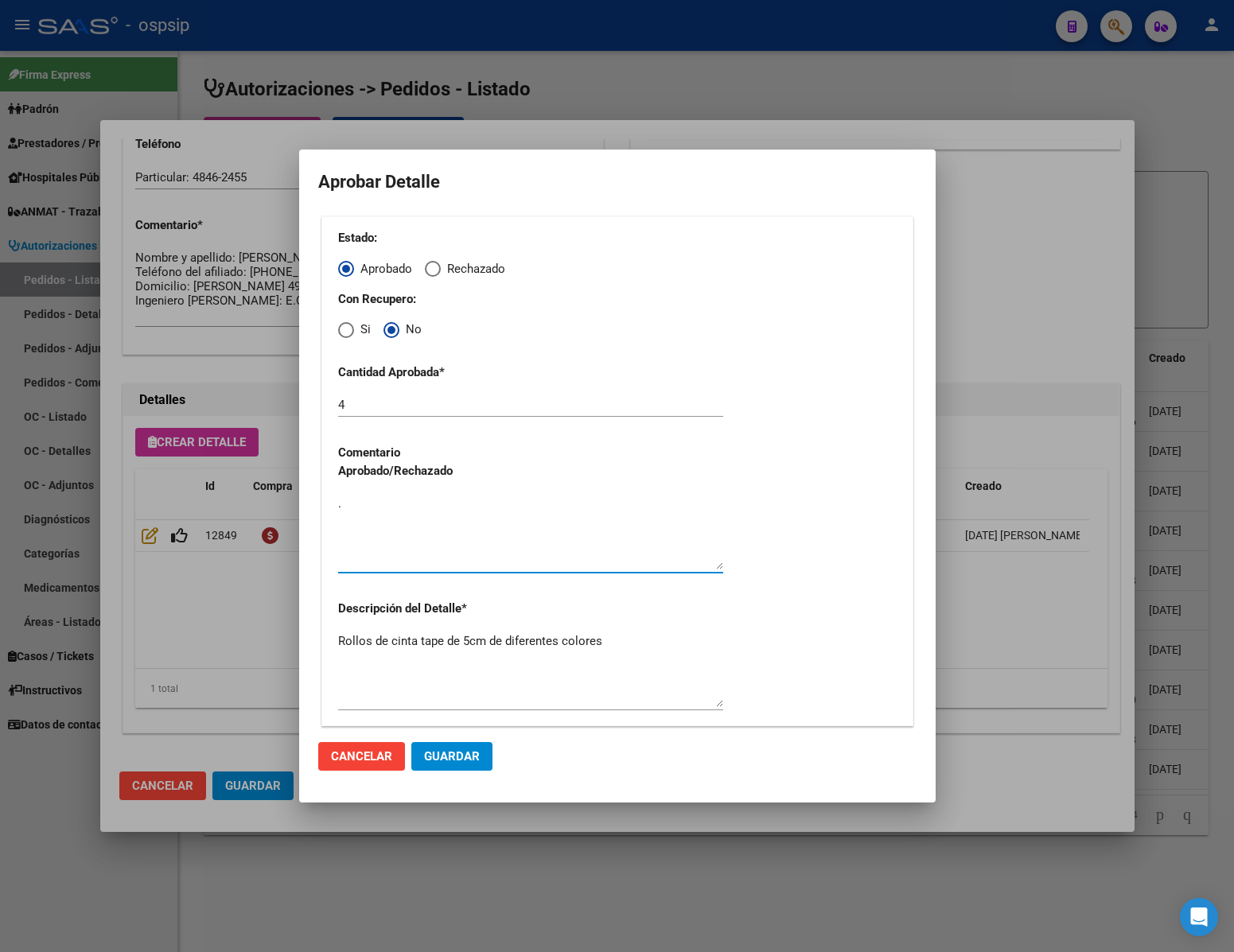
type textarea "."
click at [464, 773] on mat-dialog-actions "Cancelar Guardar" at bounding box center [617, 757] width 599 height 54
click at [464, 758] on span "Guardar" at bounding box center [452, 757] width 56 height 14
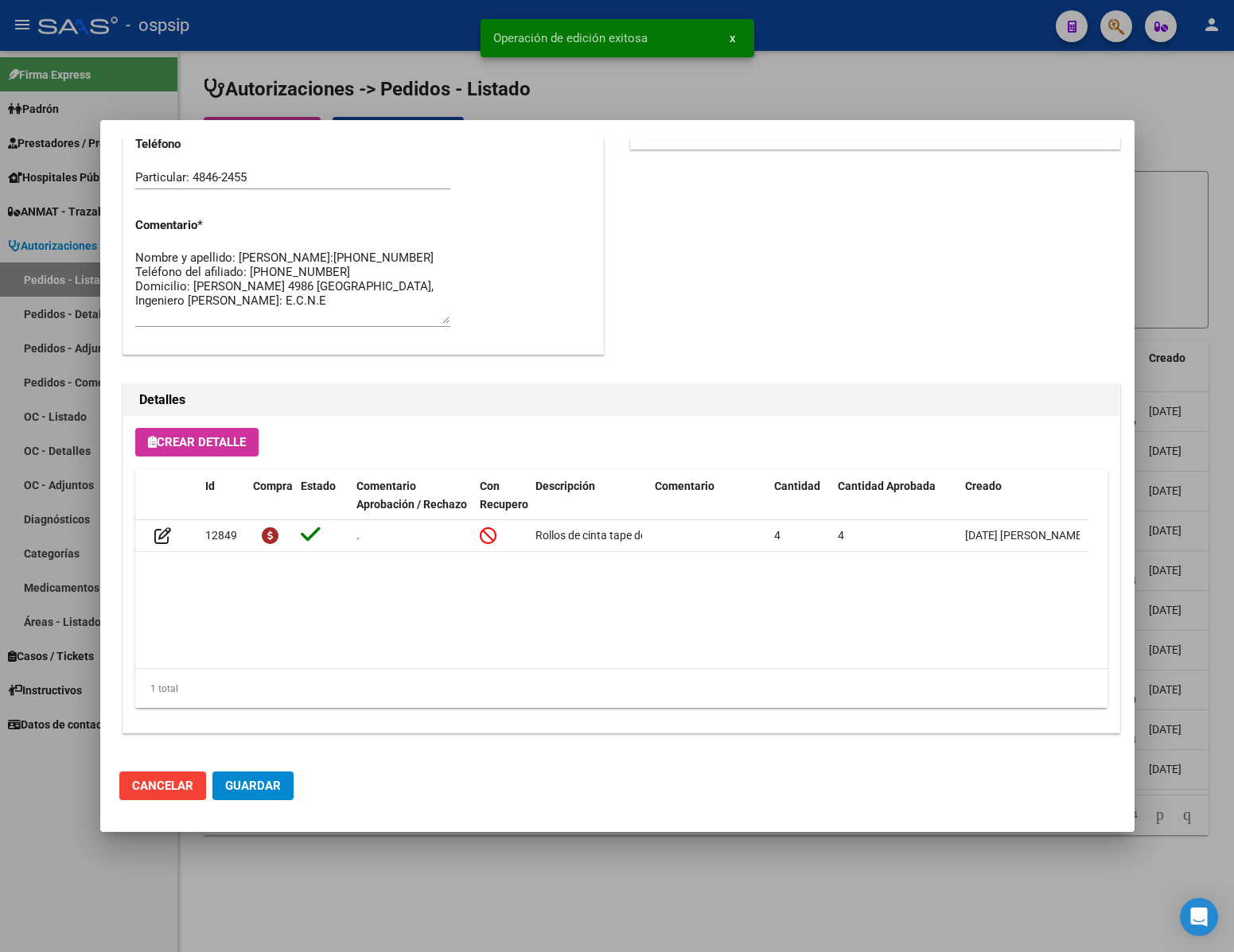
scroll to position [809, 0]
click at [473, 840] on div at bounding box center [617, 476] width 1234 height 952
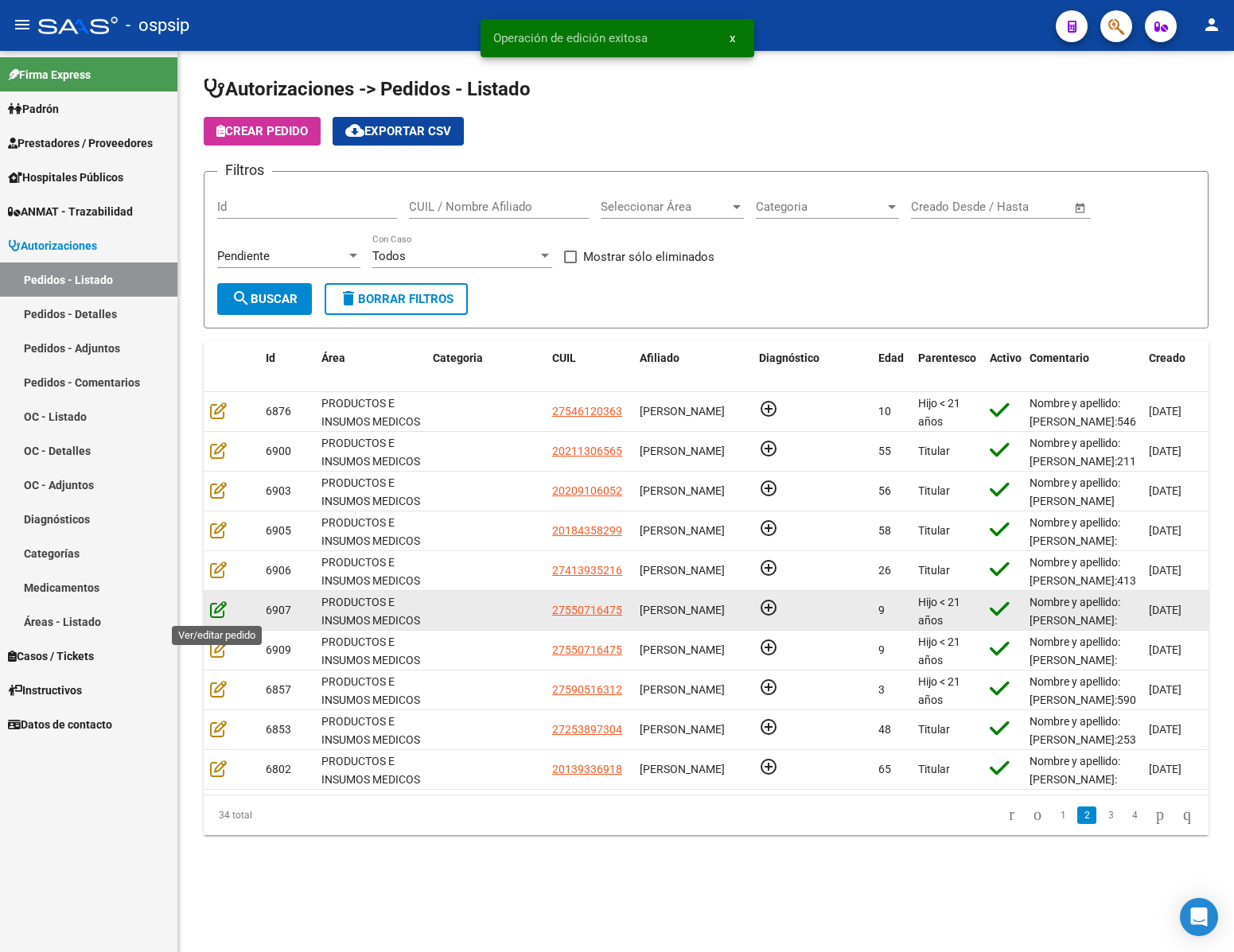
click at [215, 607] on icon at bounding box center [218, 608] width 17 height 17
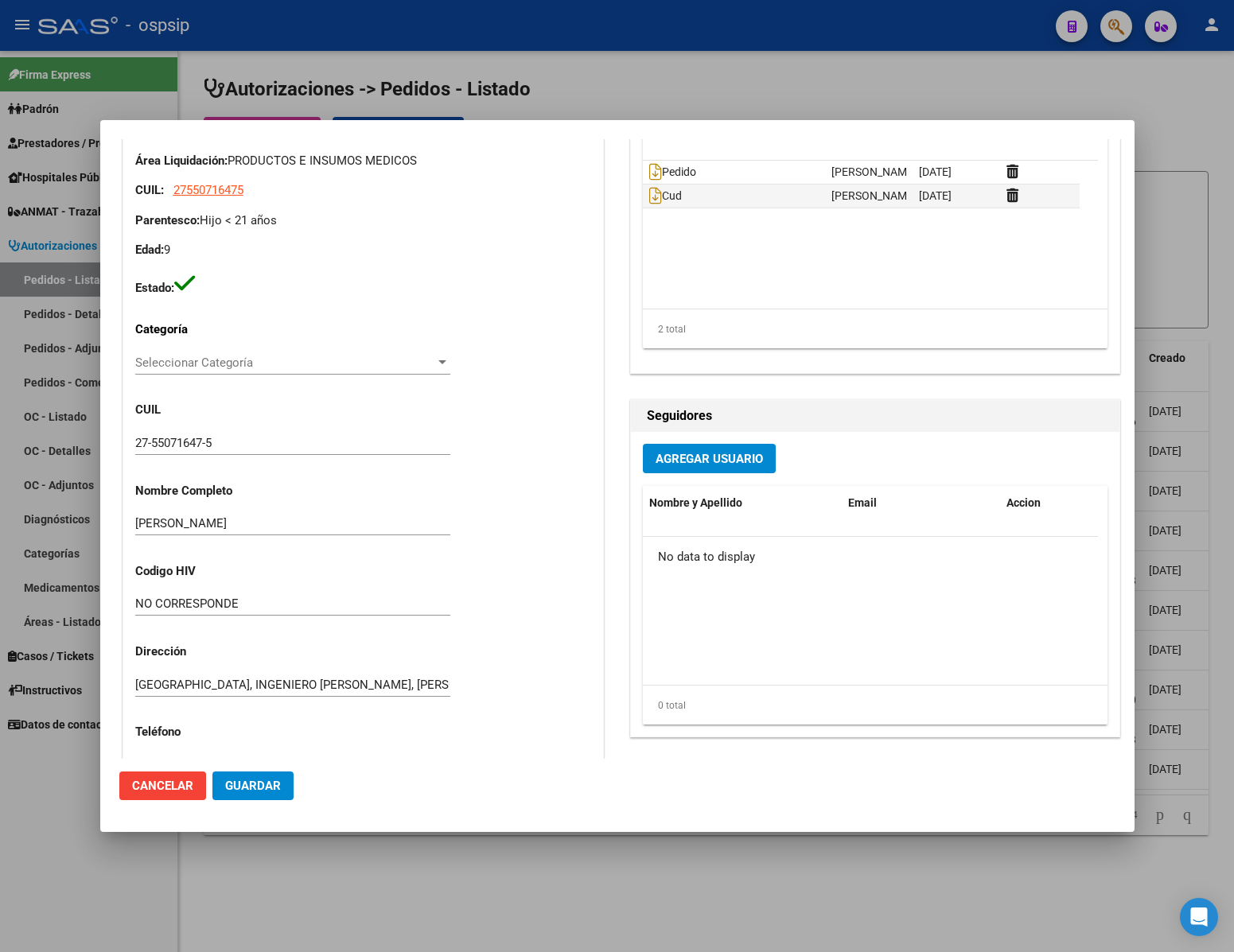
scroll to position [716, 0]
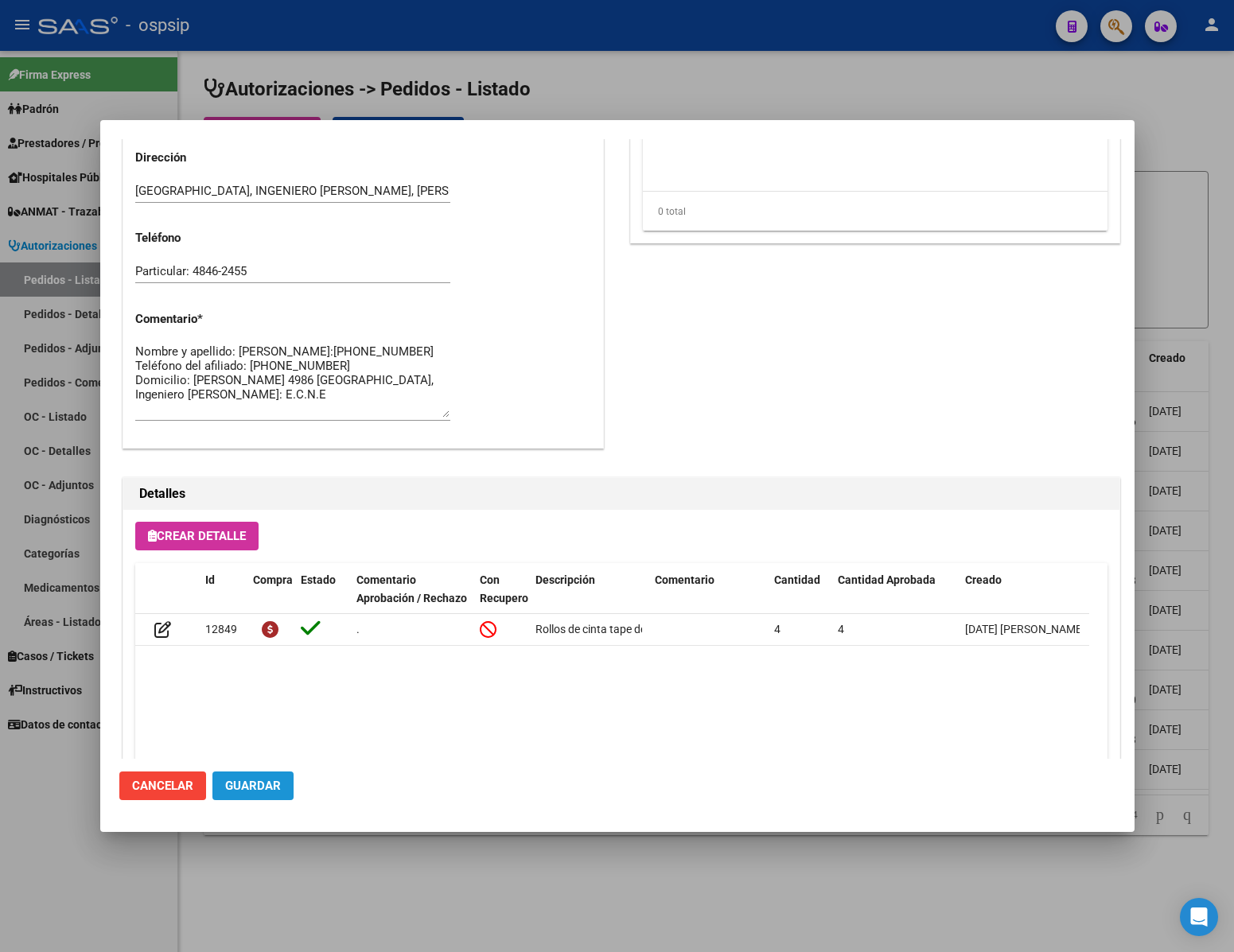
click at [258, 784] on span "Guardar" at bounding box center [253, 786] width 56 height 14
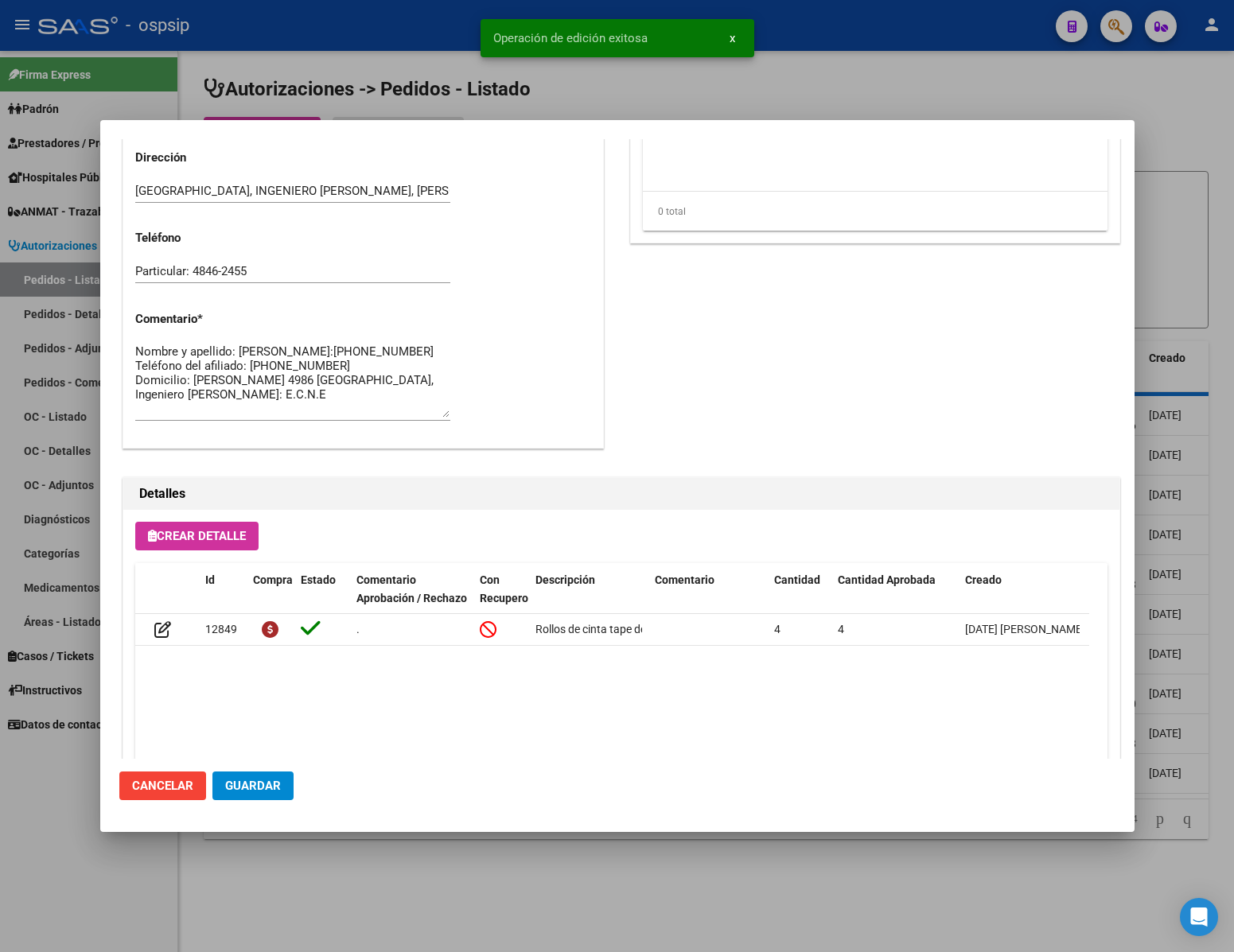
click at [344, 897] on div at bounding box center [617, 476] width 1234 height 952
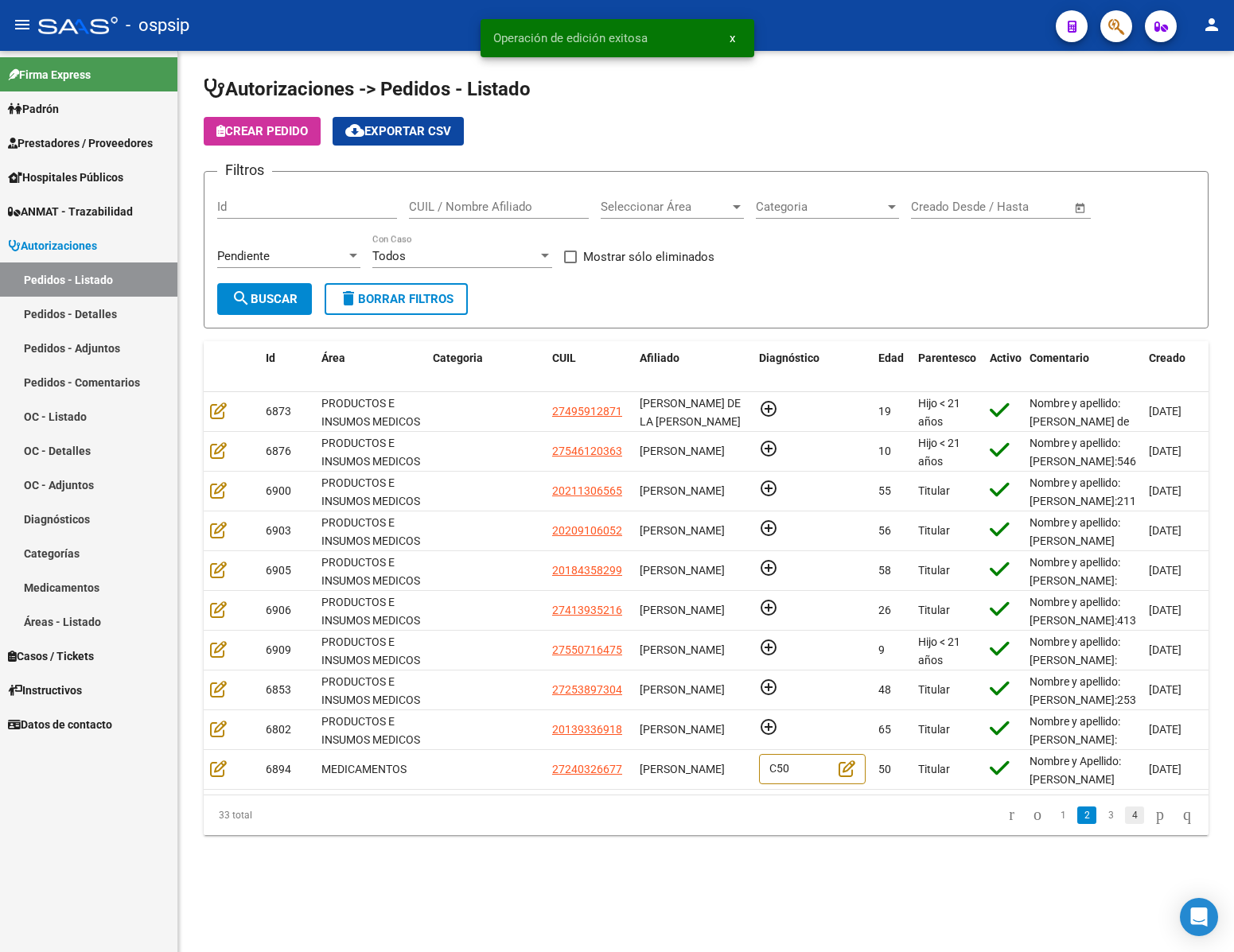
click at [1125, 824] on link "4" at bounding box center [1134, 814] width 19 height 17
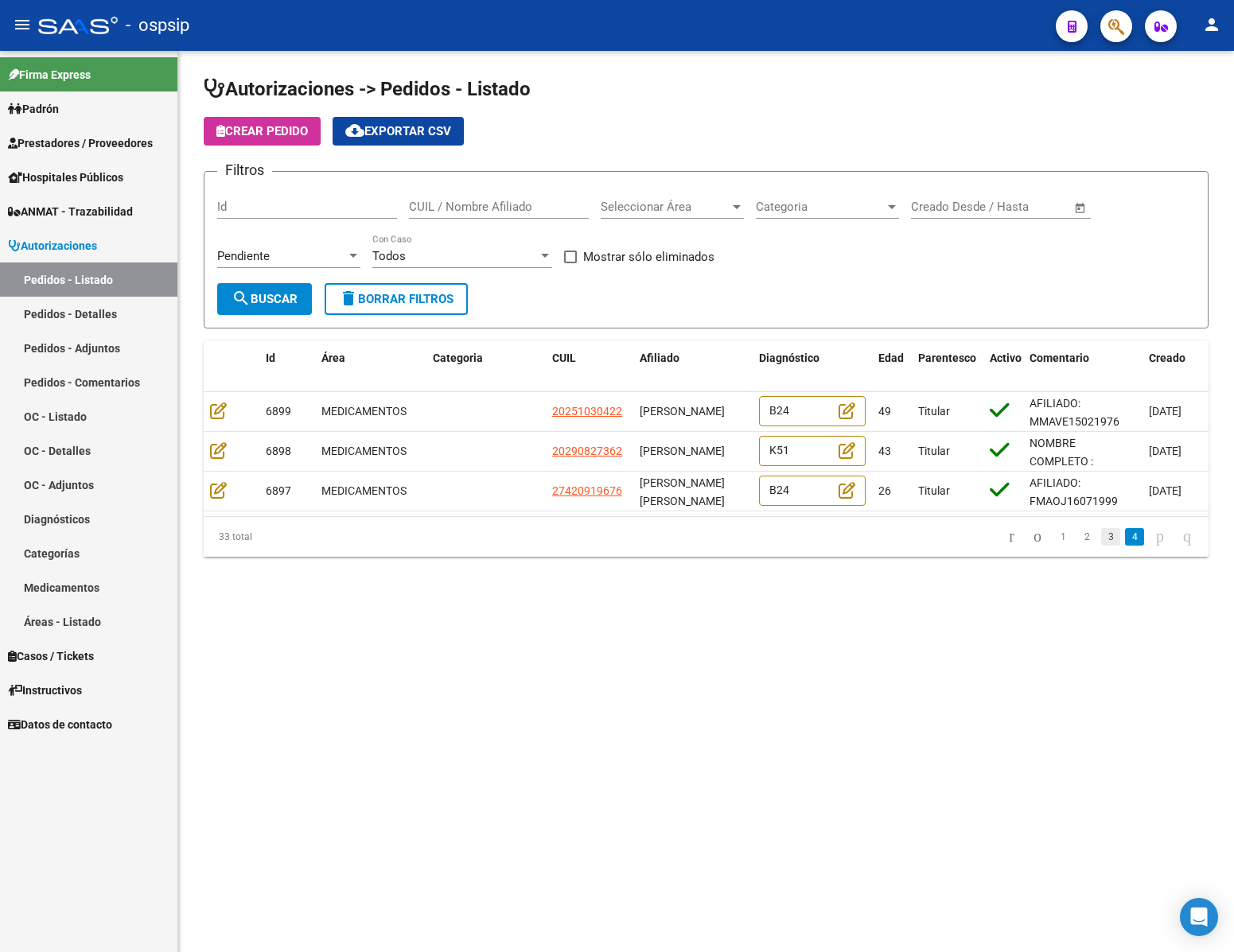
click at [1102, 545] on link "3" at bounding box center [1111, 536] width 19 height 17
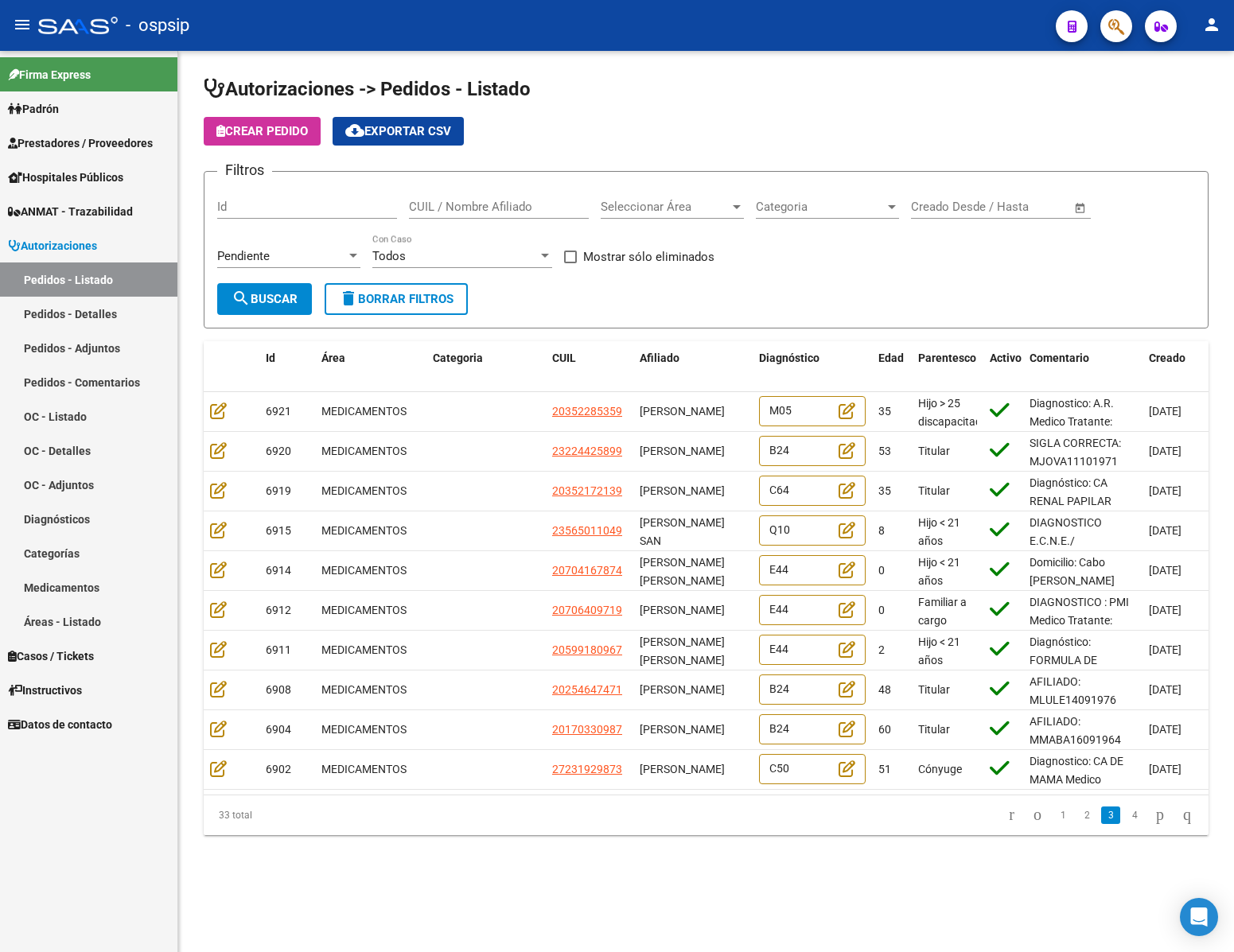
click at [1075, 829] on li "2" at bounding box center [1086, 815] width 24 height 27
click at [1077, 824] on link "2" at bounding box center [1086, 814] width 19 height 17
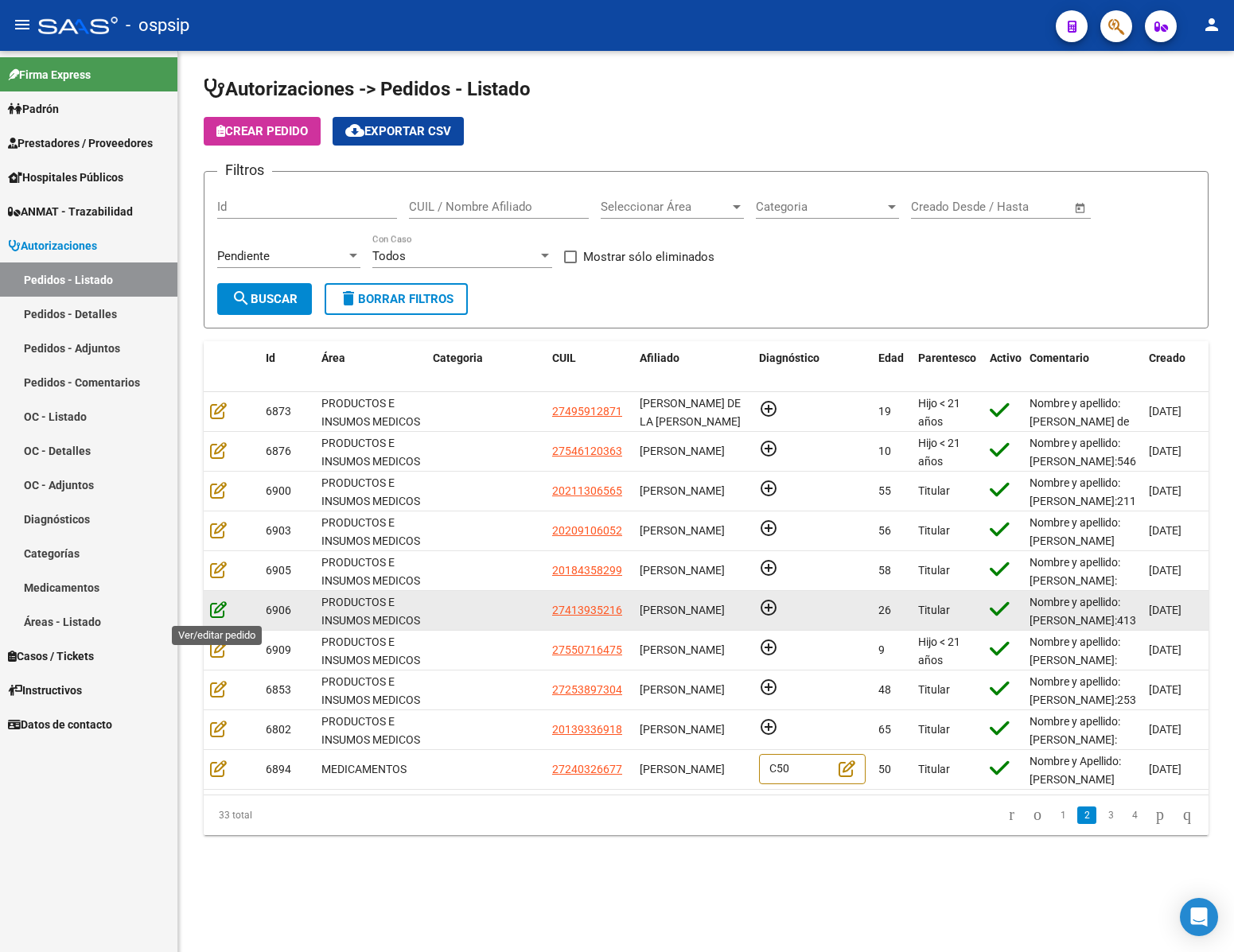
click at [221, 614] on icon at bounding box center [218, 608] width 17 height 17
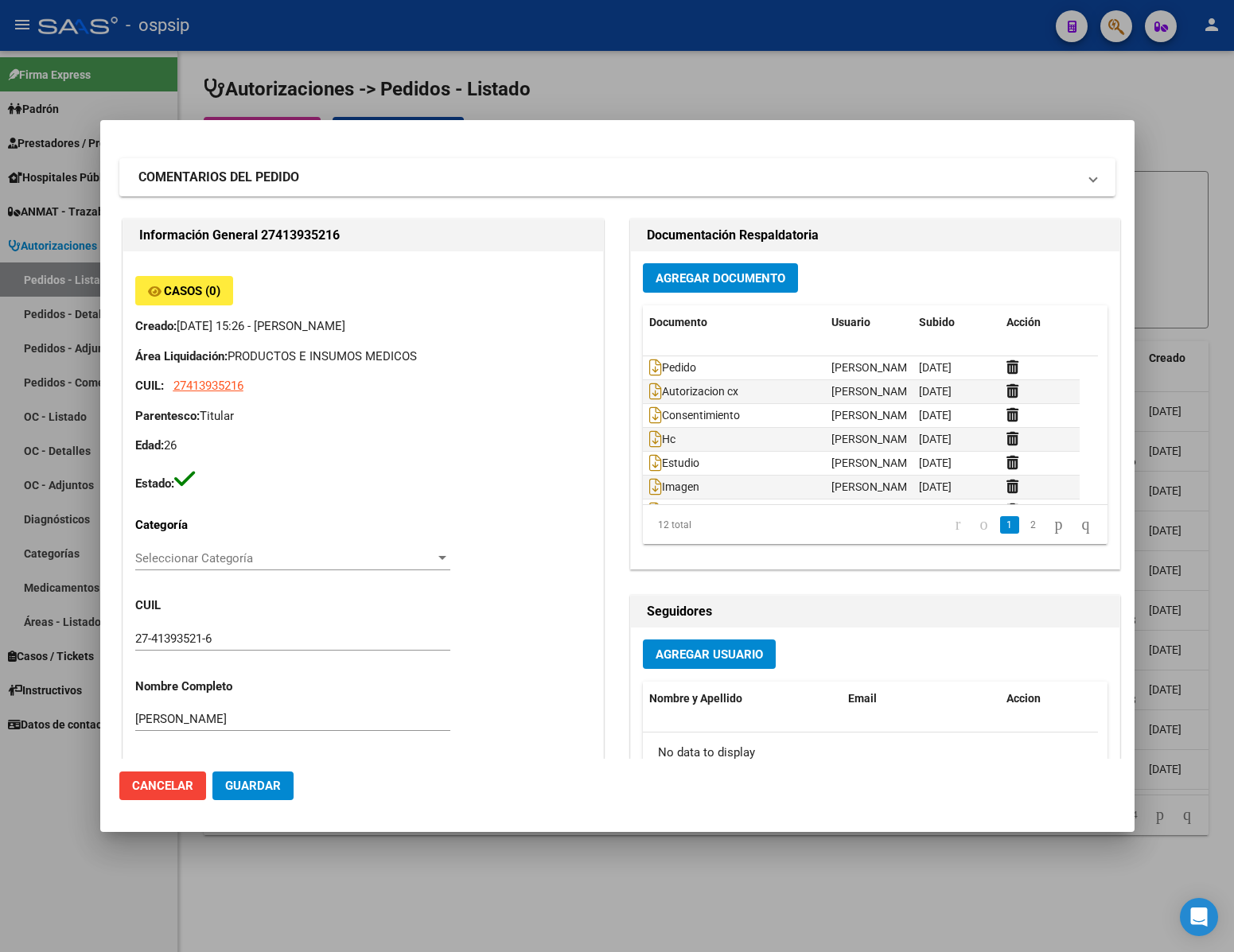
scroll to position [0, 0]
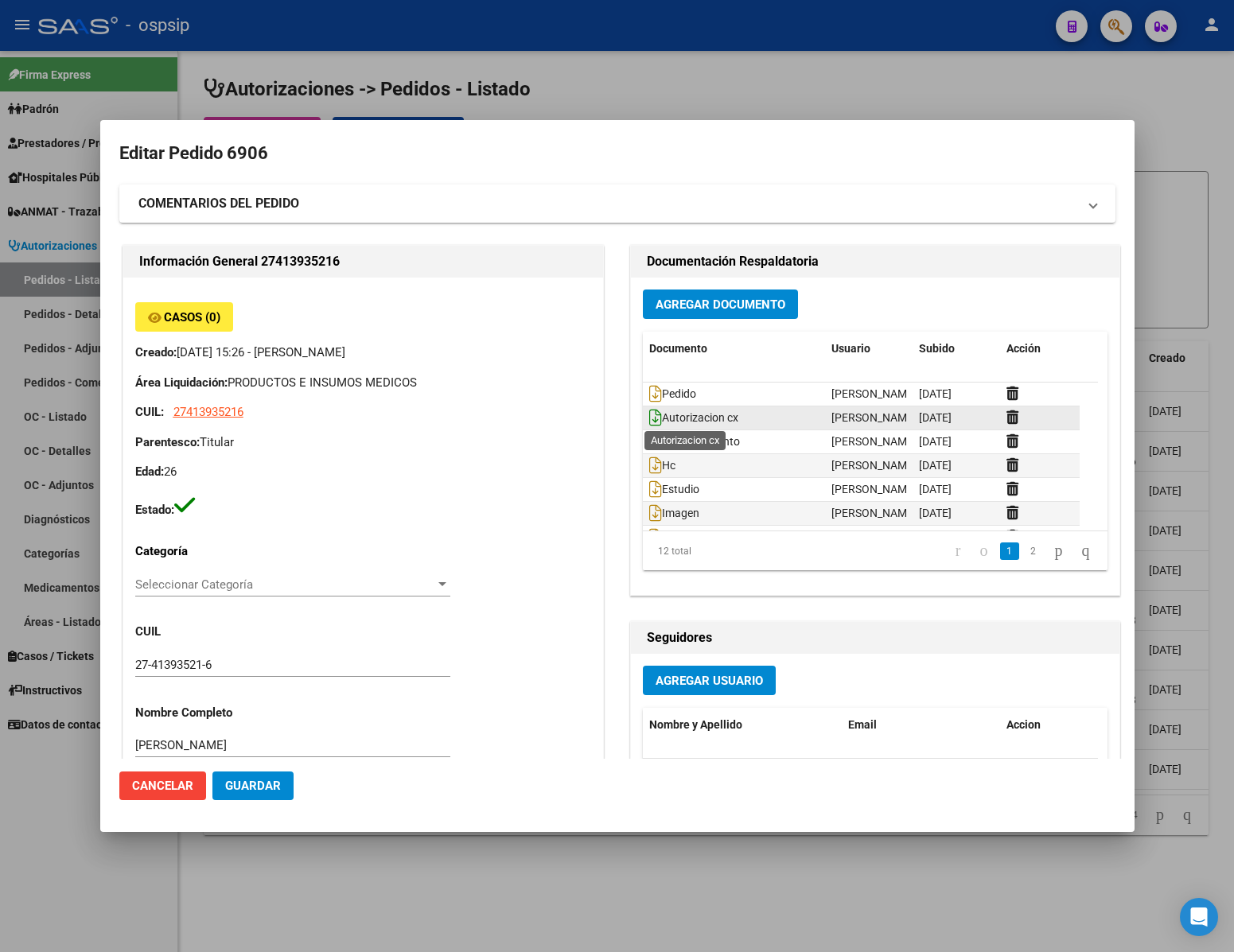
click at [649, 421] on icon at bounding box center [655, 417] width 13 height 17
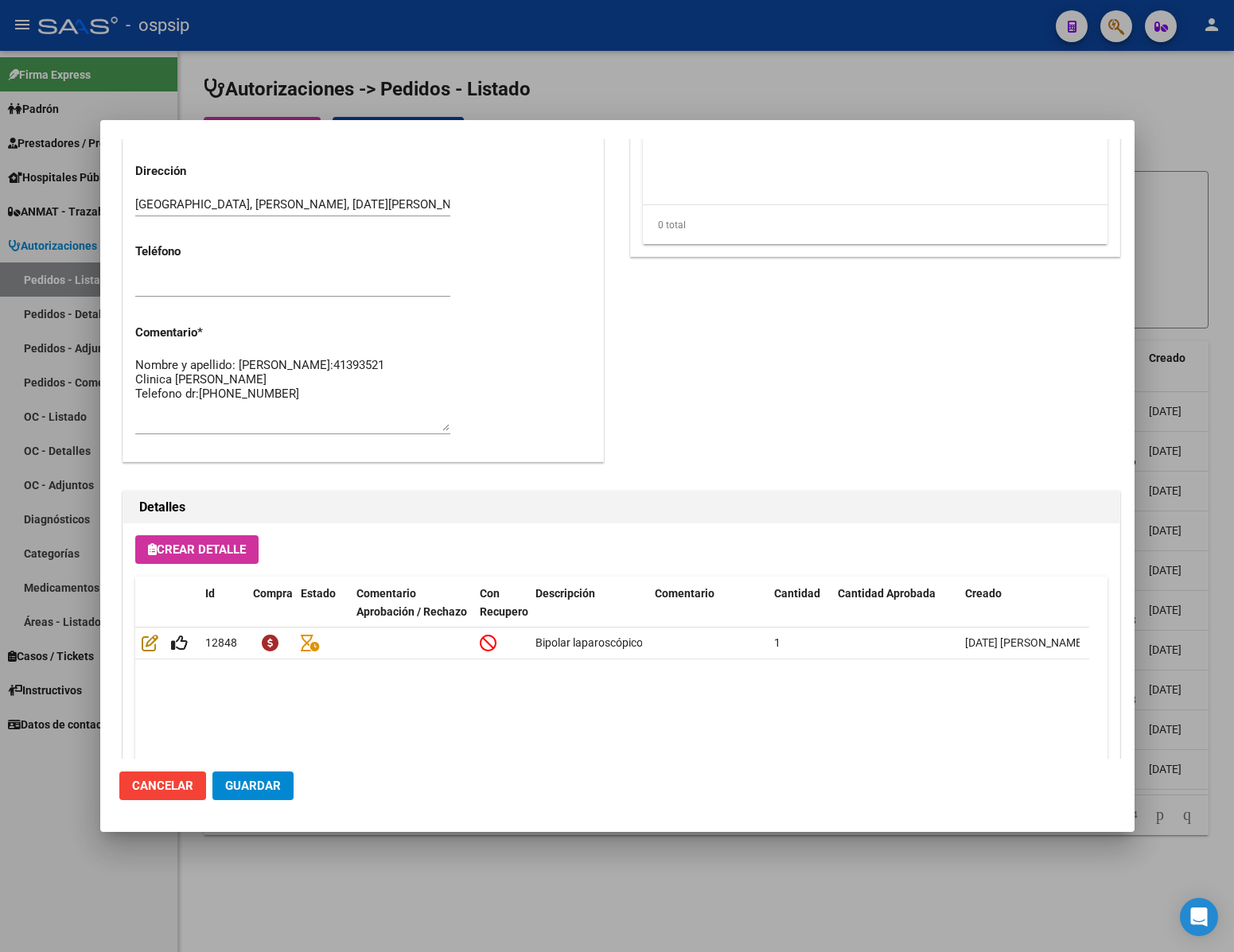
scroll to position [810, 0]
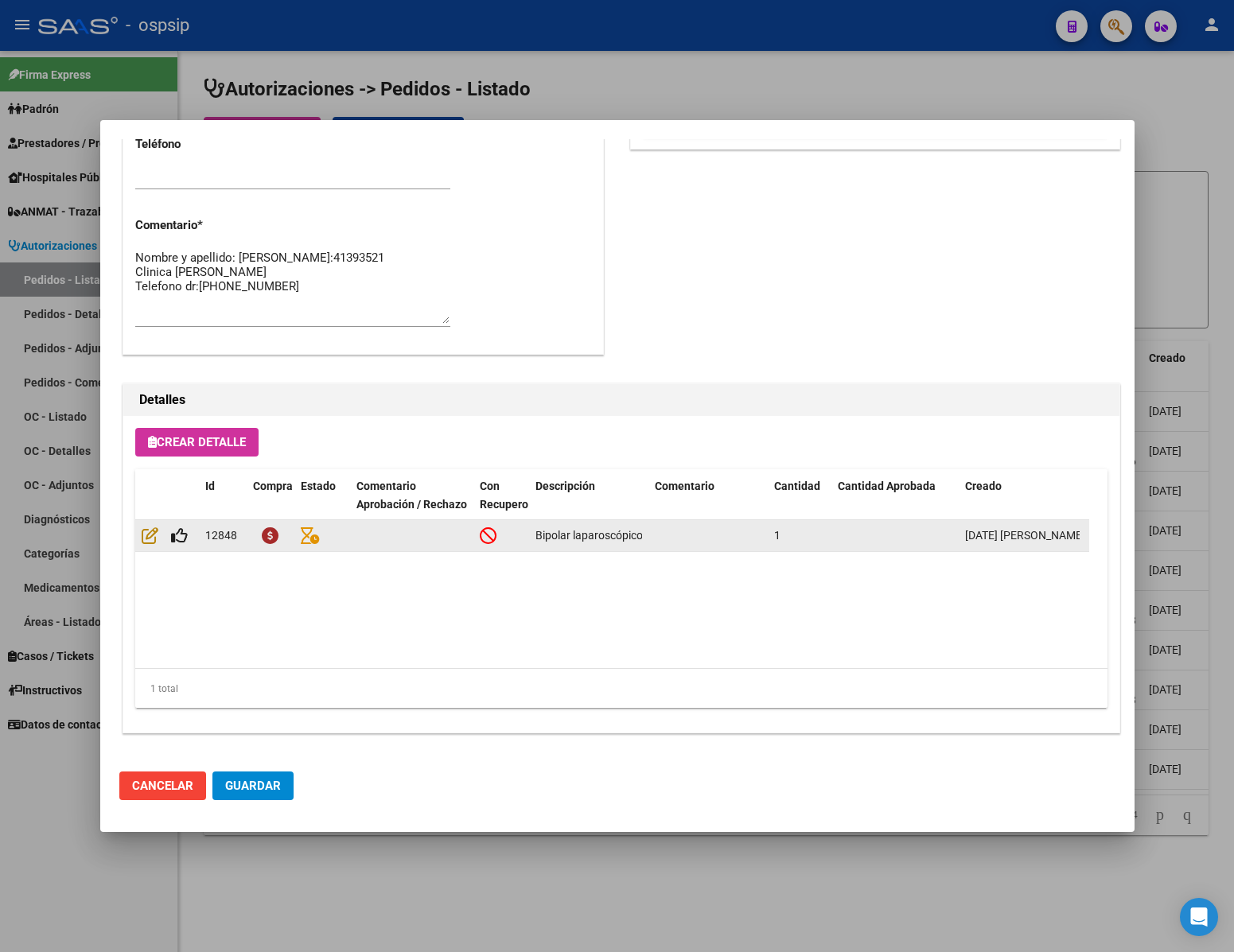
click at [177, 545] on datatable-body-cell at bounding box center [167, 535] width 64 height 31
click at [182, 531] on icon at bounding box center [179, 534] width 17 height 17
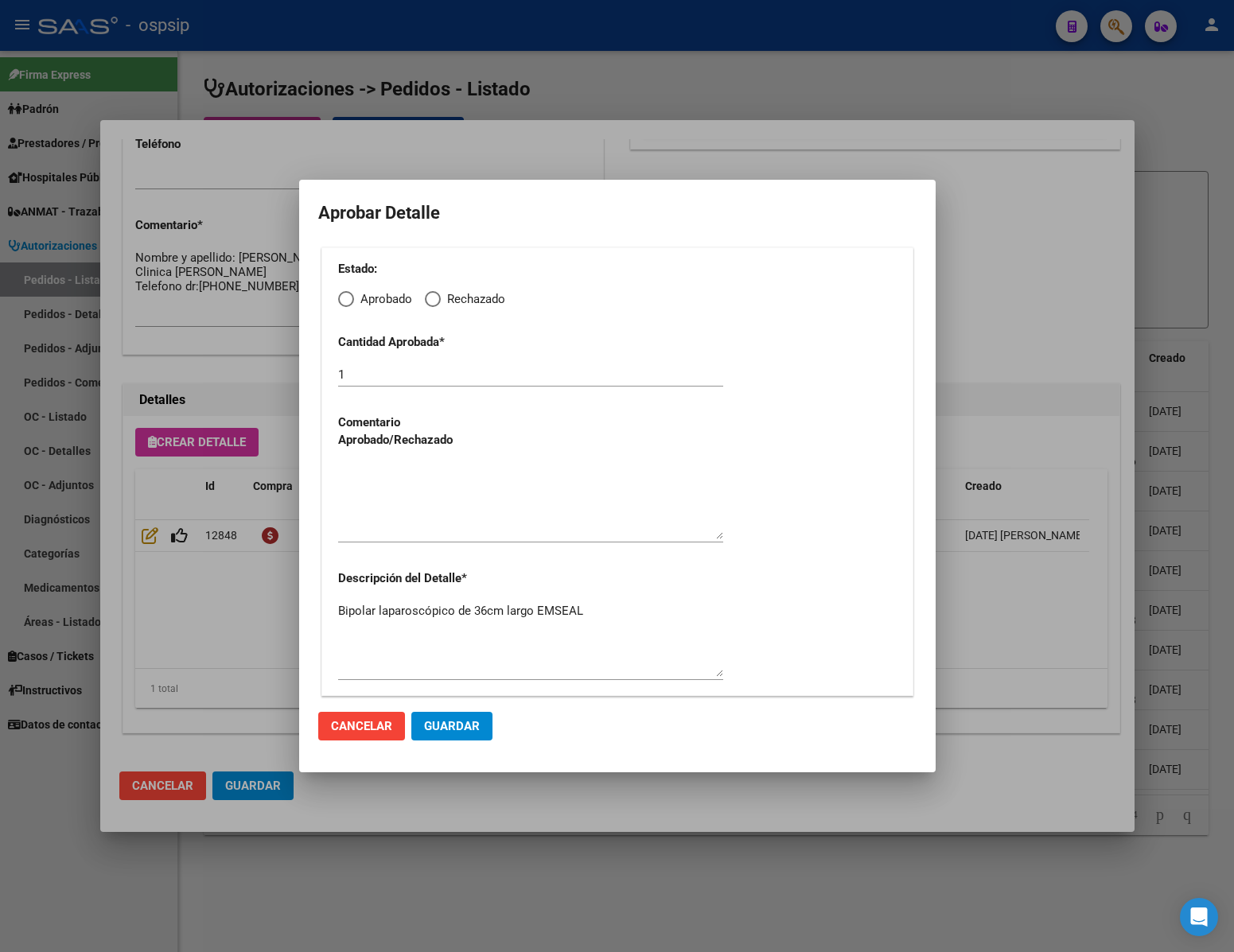
click at [351, 301] on span "Elija una opción" at bounding box center [347, 300] width 16 height 16
click at [351, 301] on input "Aprobado" at bounding box center [347, 300] width 16 height 16
radio input "true"
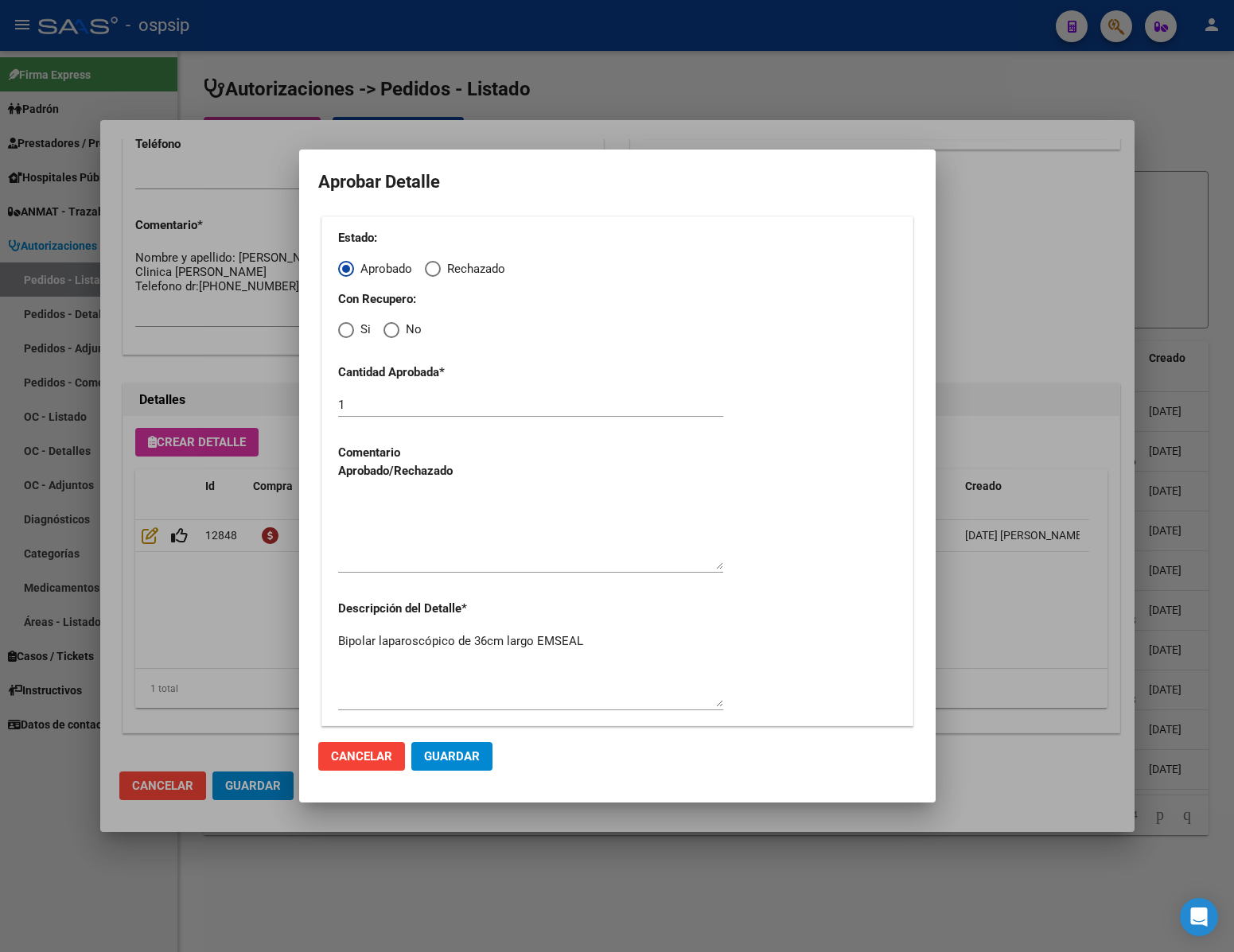
click at [392, 326] on span "Elija una opción" at bounding box center [392, 330] width 16 height 16
click at [392, 326] on input "No" at bounding box center [392, 330] width 16 height 16
radio input "true"
click at [411, 573] on div at bounding box center [531, 539] width 385 height 96
click at [407, 559] on textarea at bounding box center [531, 532] width 385 height 75
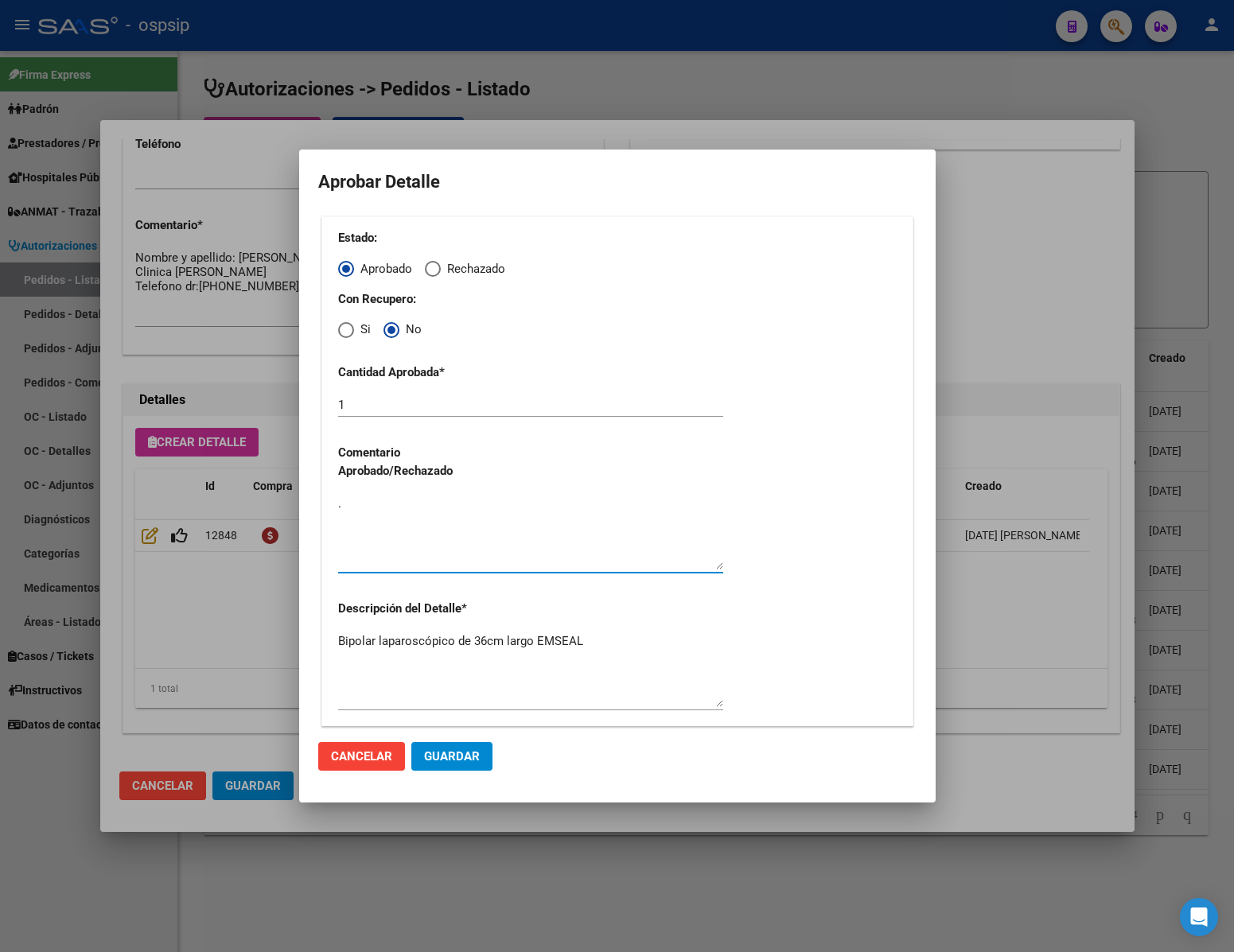
type textarea "."
click at [443, 754] on span "Guardar" at bounding box center [452, 757] width 56 height 14
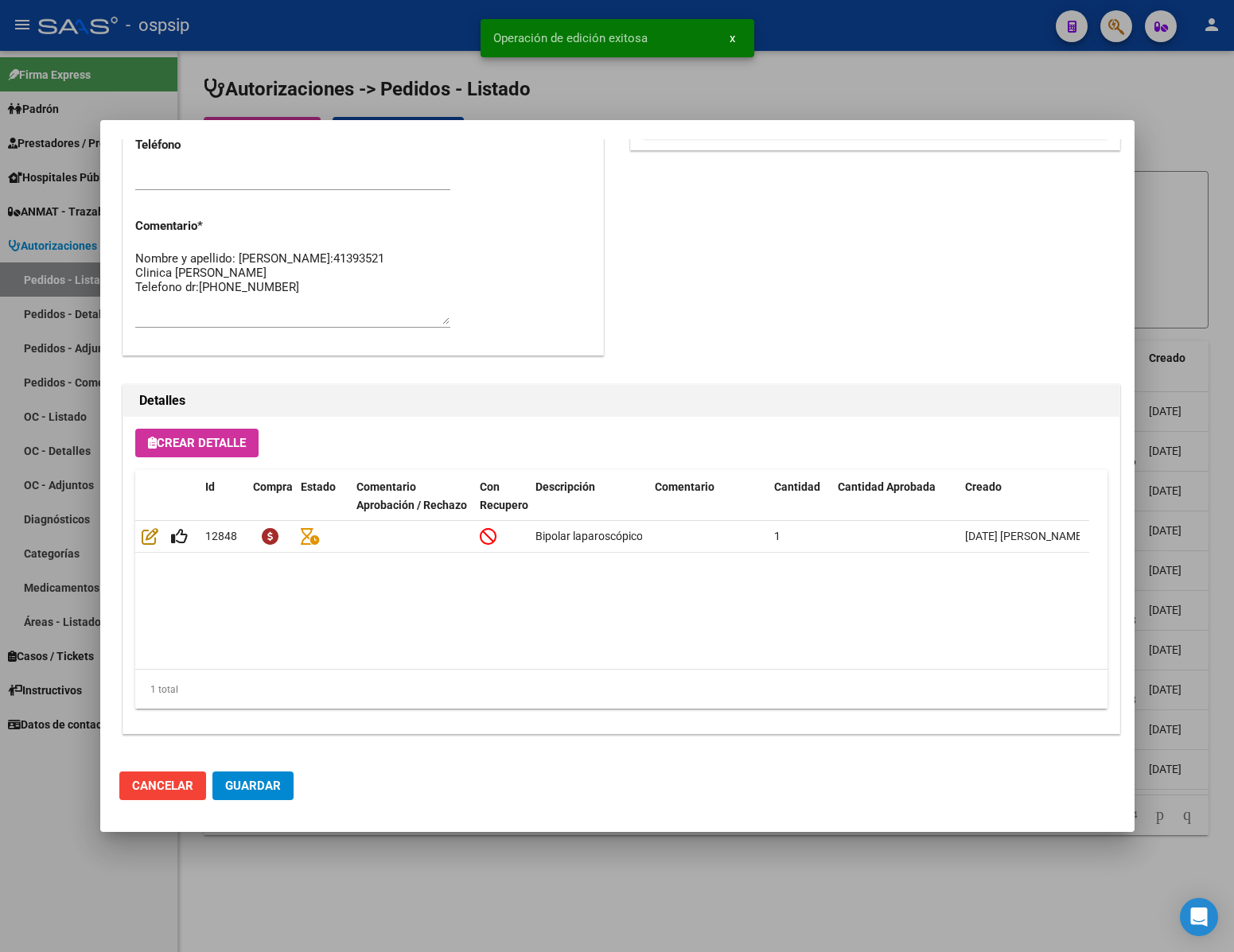
scroll to position [809, 0]
click at [279, 784] on span "Guardar" at bounding box center [253, 786] width 56 height 14
click at [296, 862] on div at bounding box center [617, 476] width 1234 height 952
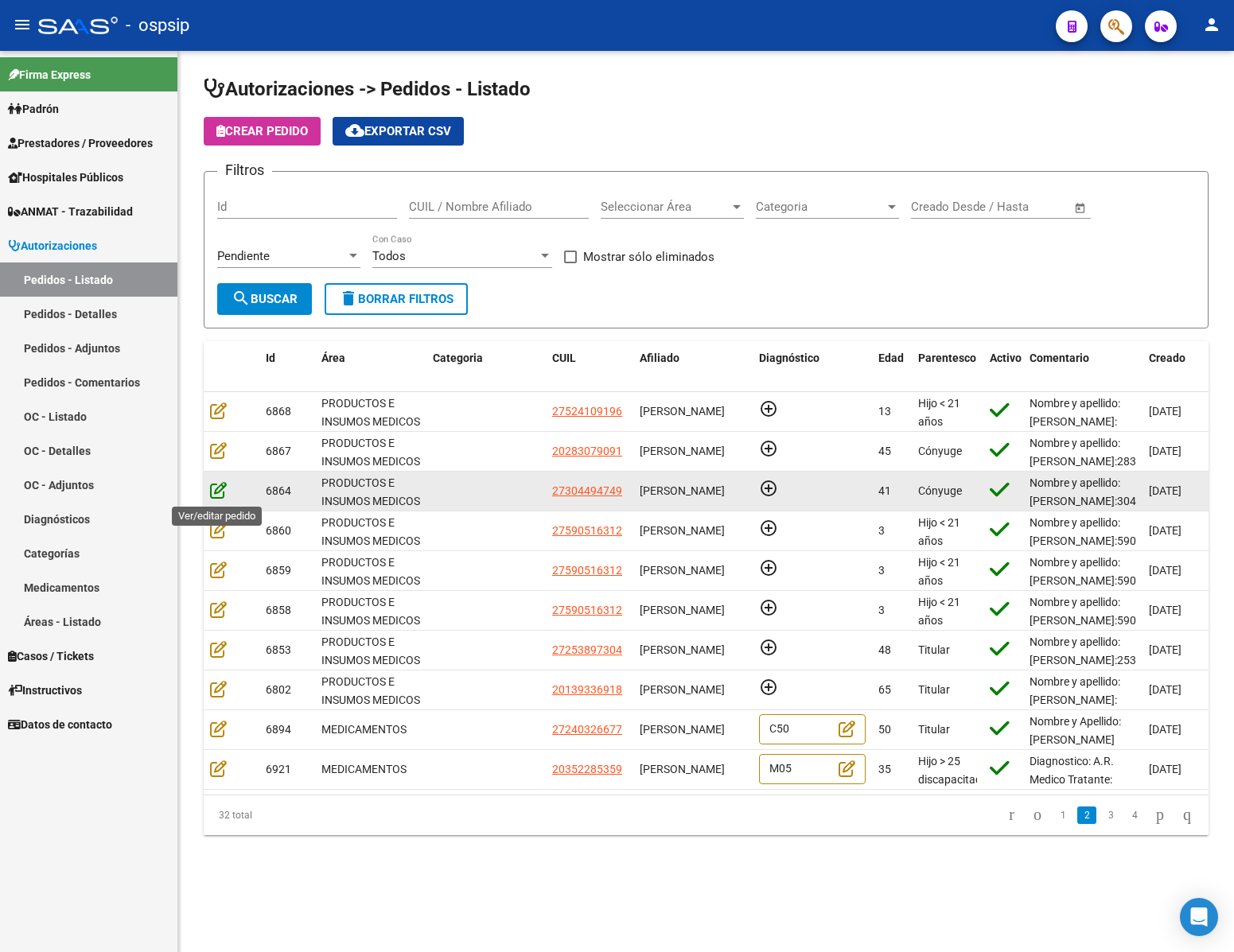
click at [217, 489] on icon at bounding box center [218, 489] width 17 height 17
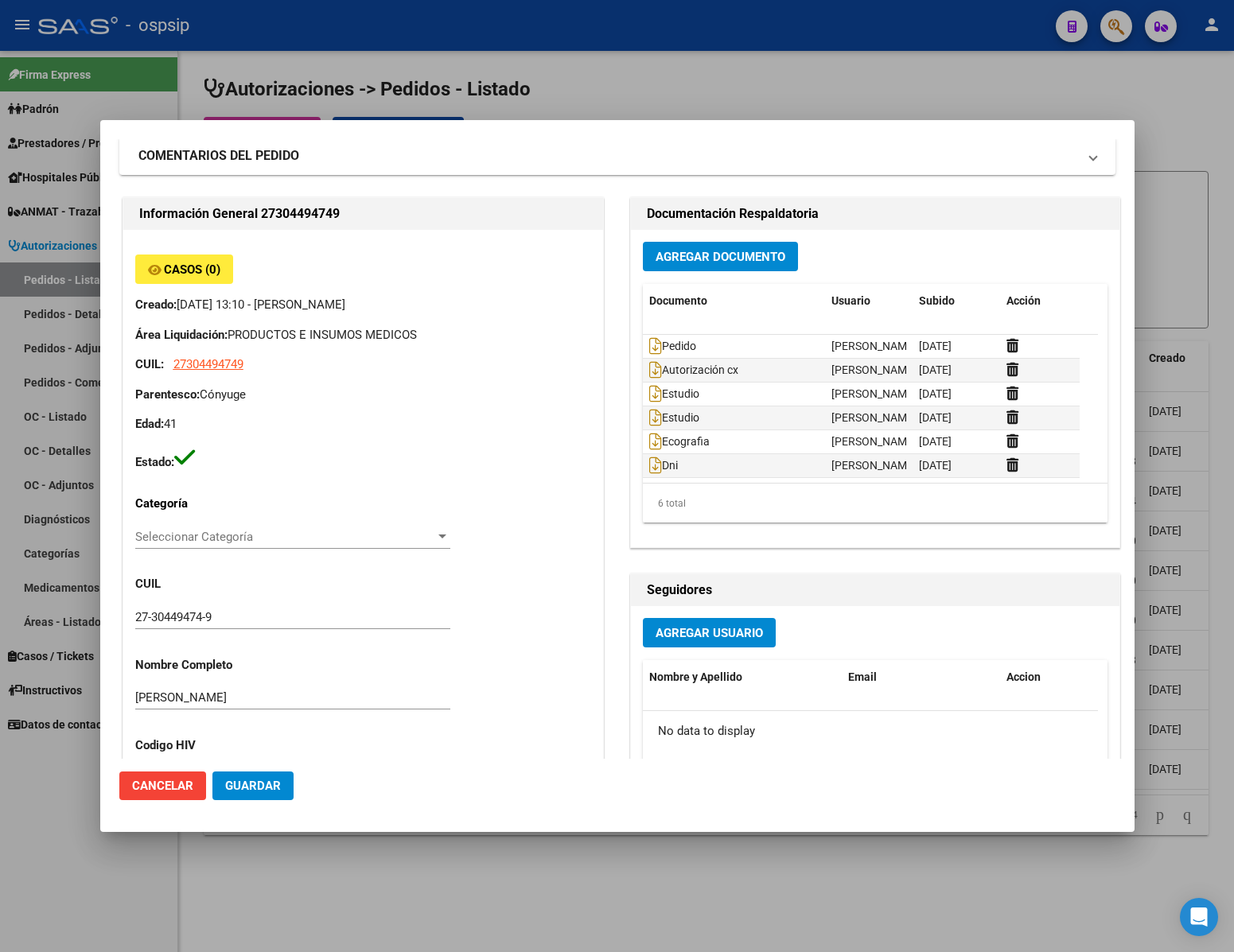
scroll to position [0, 0]
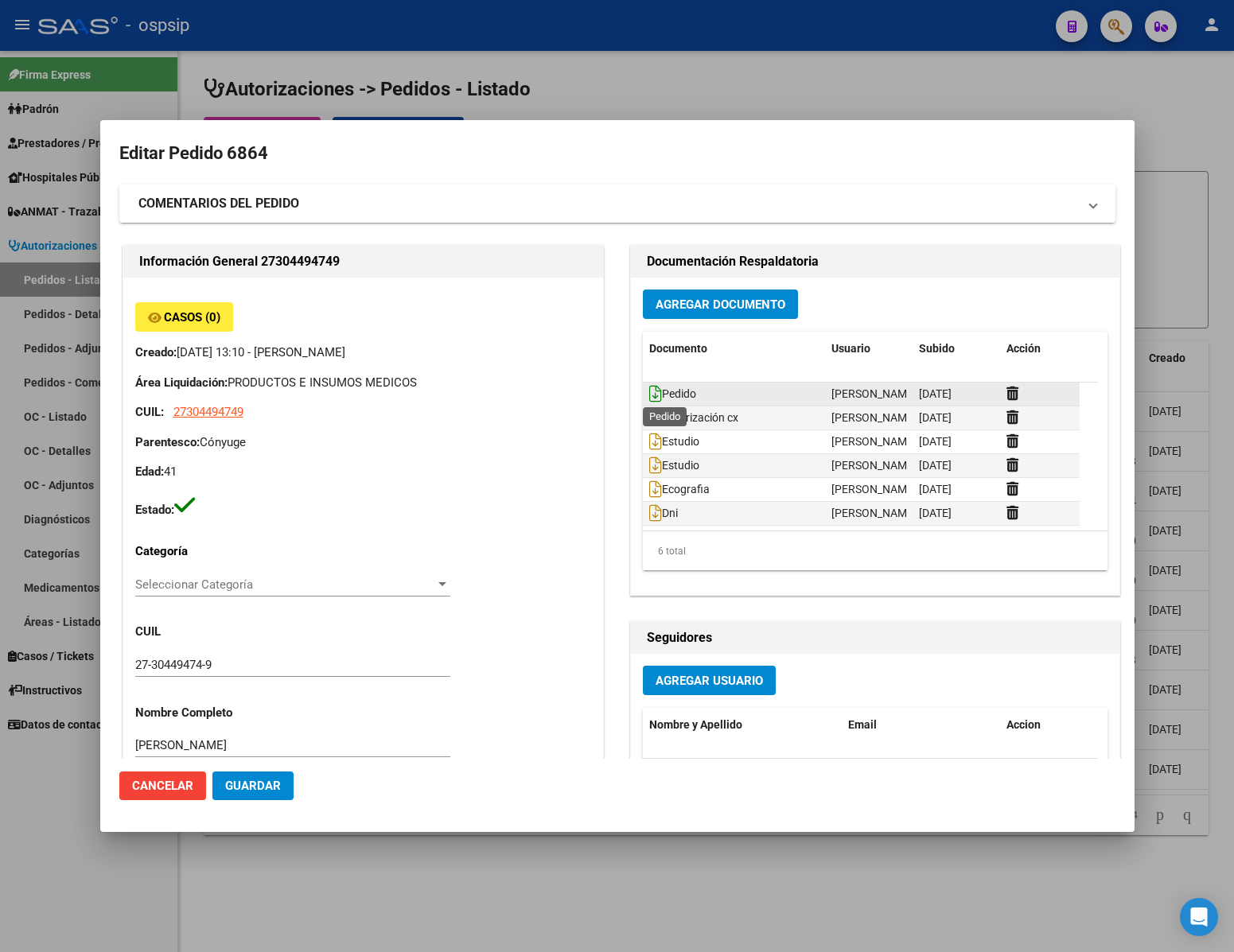
click at [649, 400] on icon at bounding box center [655, 393] width 13 height 17
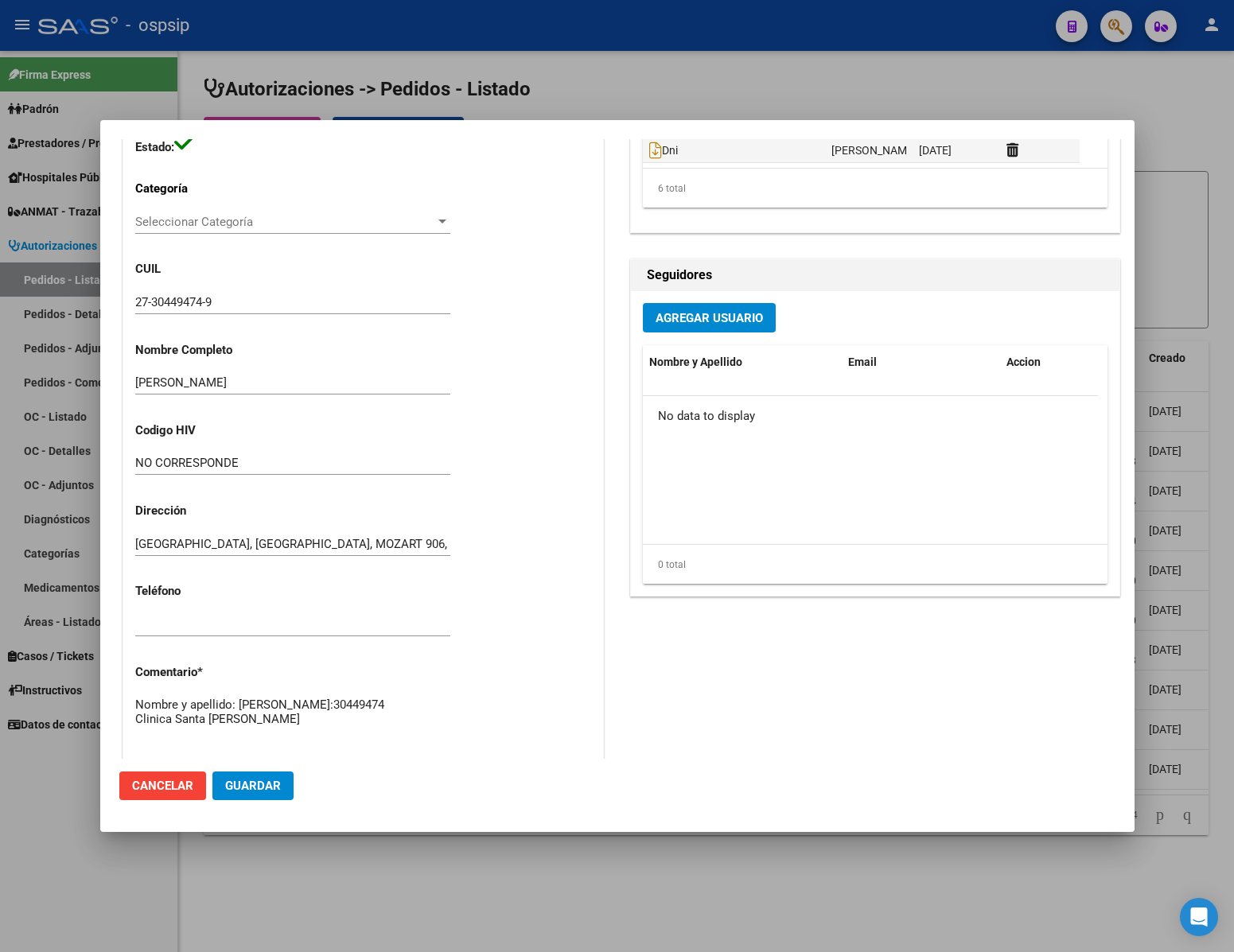
scroll to position [810, 0]
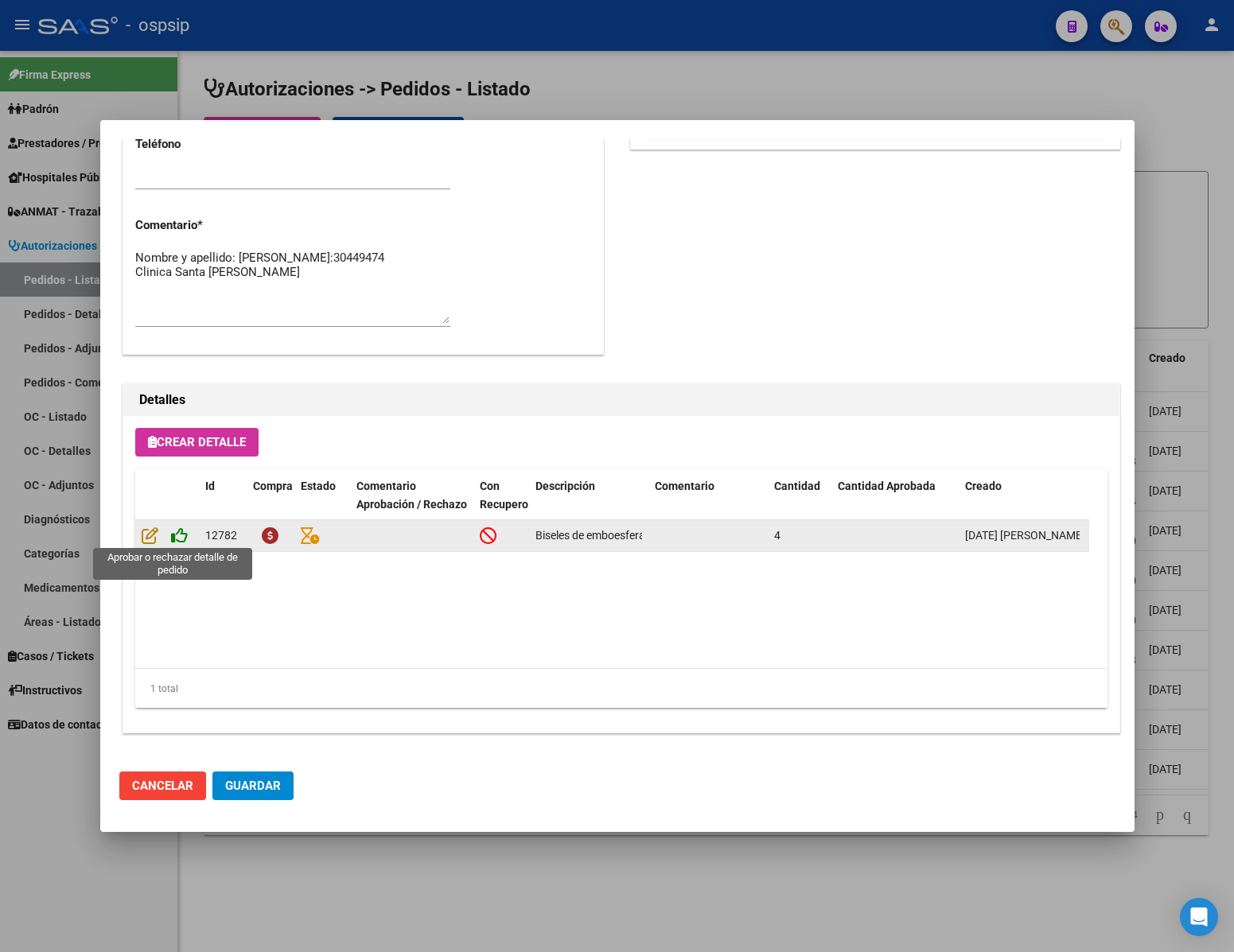
click at [182, 542] on icon at bounding box center [179, 534] width 17 height 17
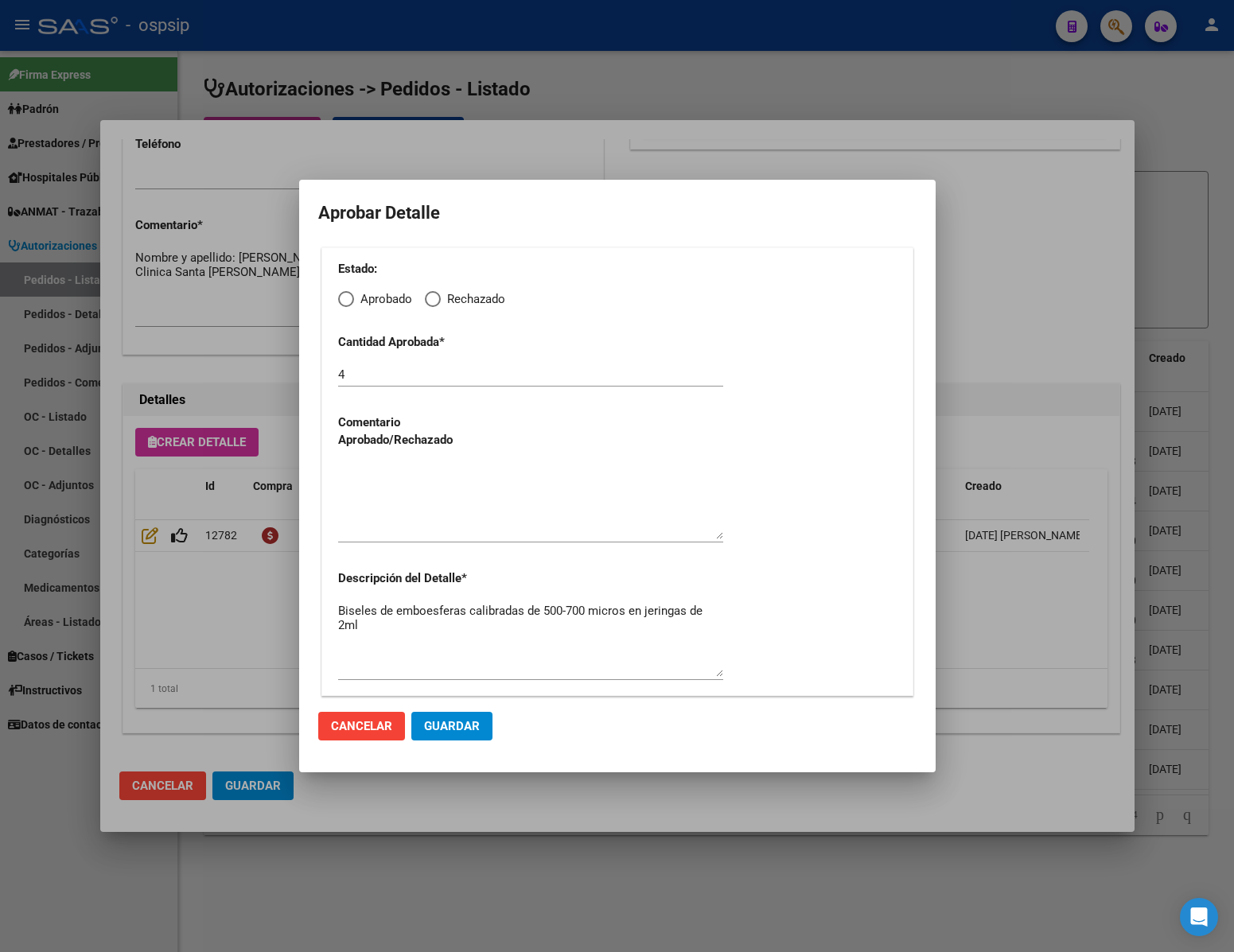
click at [339, 301] on span "Elija una opción" at bounding box center [347, 300] width 16 height 16
click at [339, 301] on input "Aprobado" at bounding box center [347, 300] width 16 height 16
radio input "true"
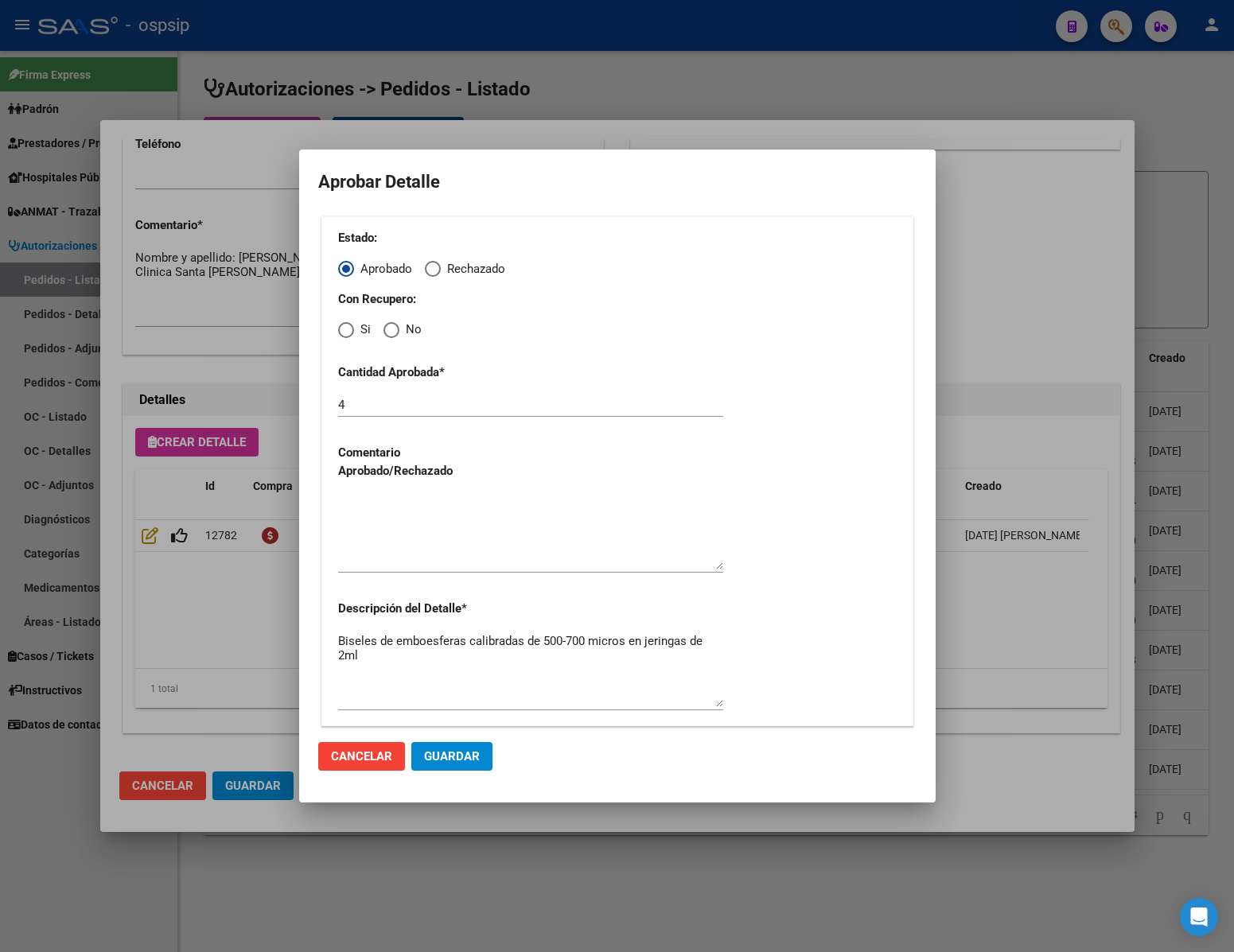
click at [394, 318] on div "Con Recupero: Si No" at bounding box center [617, 315] width 559 height 49
click at [394, 334] on span "Elija una opción" at bounding box center [392, 330] width 16 height 16
click at [394, 334] on input "No" at bounding box center [392, 330] width 16 height 16
radio input "true"
click at [404, 534] on textarea at bounding box center [531, 532] width 385 height 75
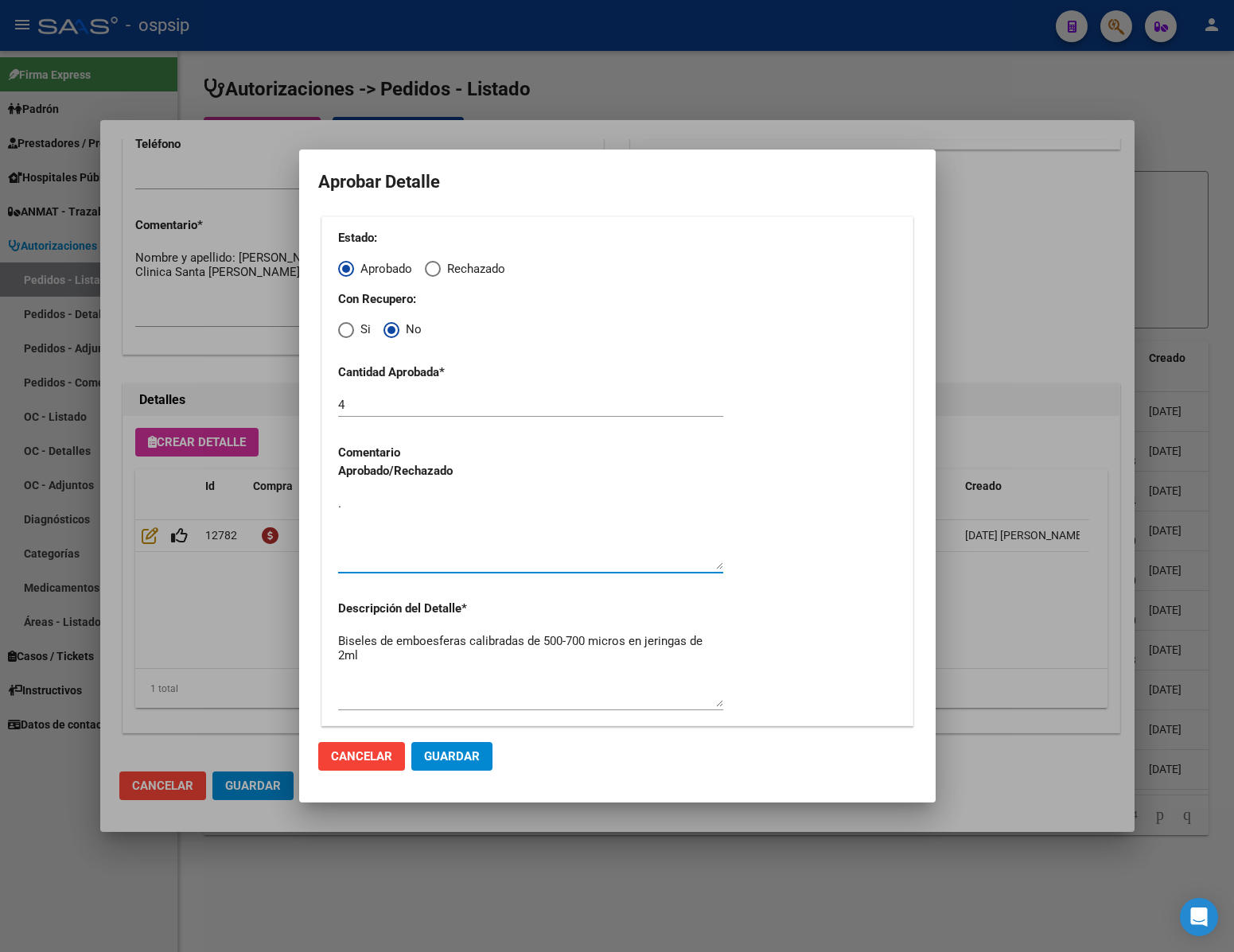
type textarea "."
click at [455, 761] on span "Guardar" at bounding box center [452, 757] width 56 height 14
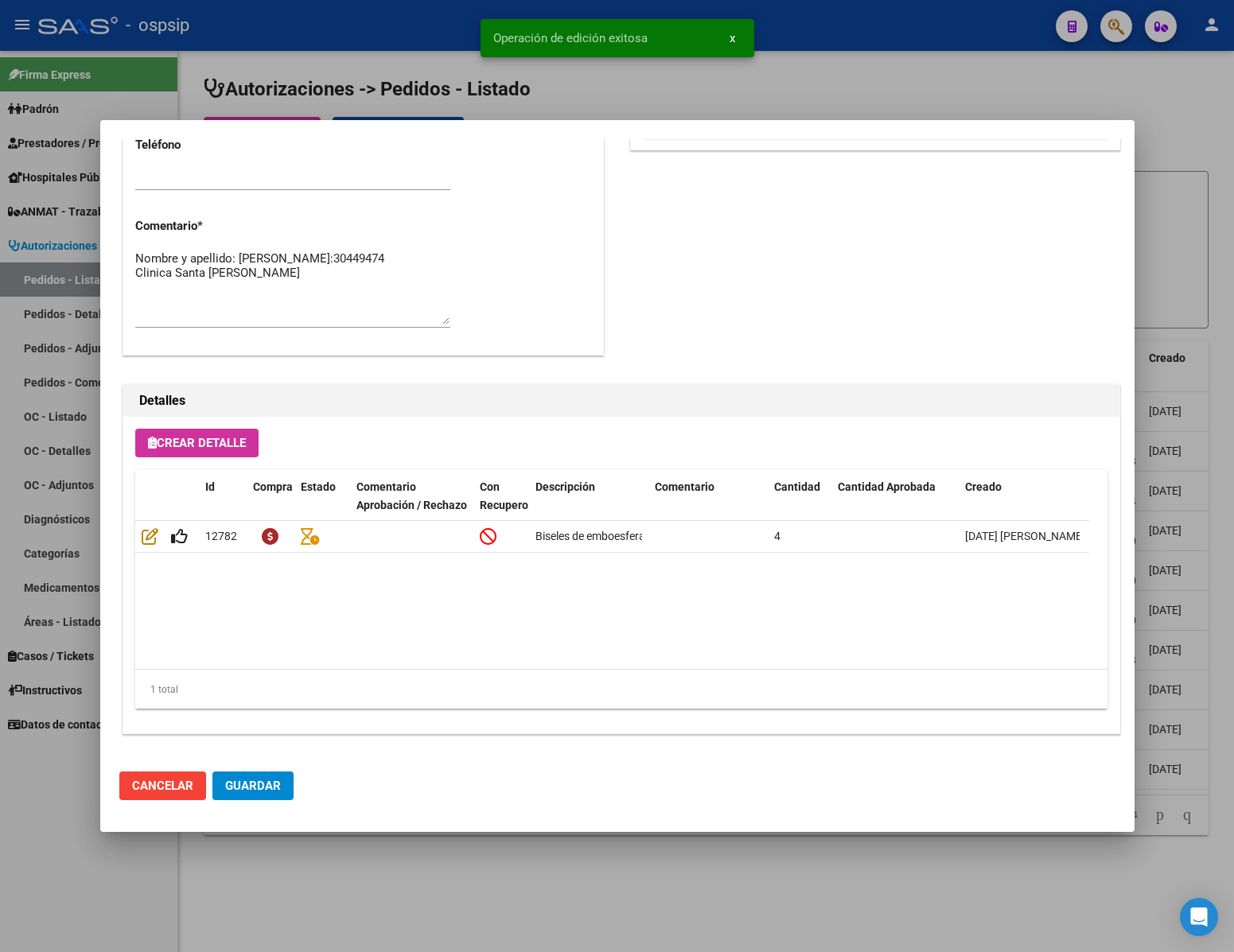
scroll to position [809, 0]
click at [266, 787] on span "Guardar" at bounding box center [253, 786] width 56 height 14
click at [319, 864] on div at bounding box center [617, 476] width 1234 height 952
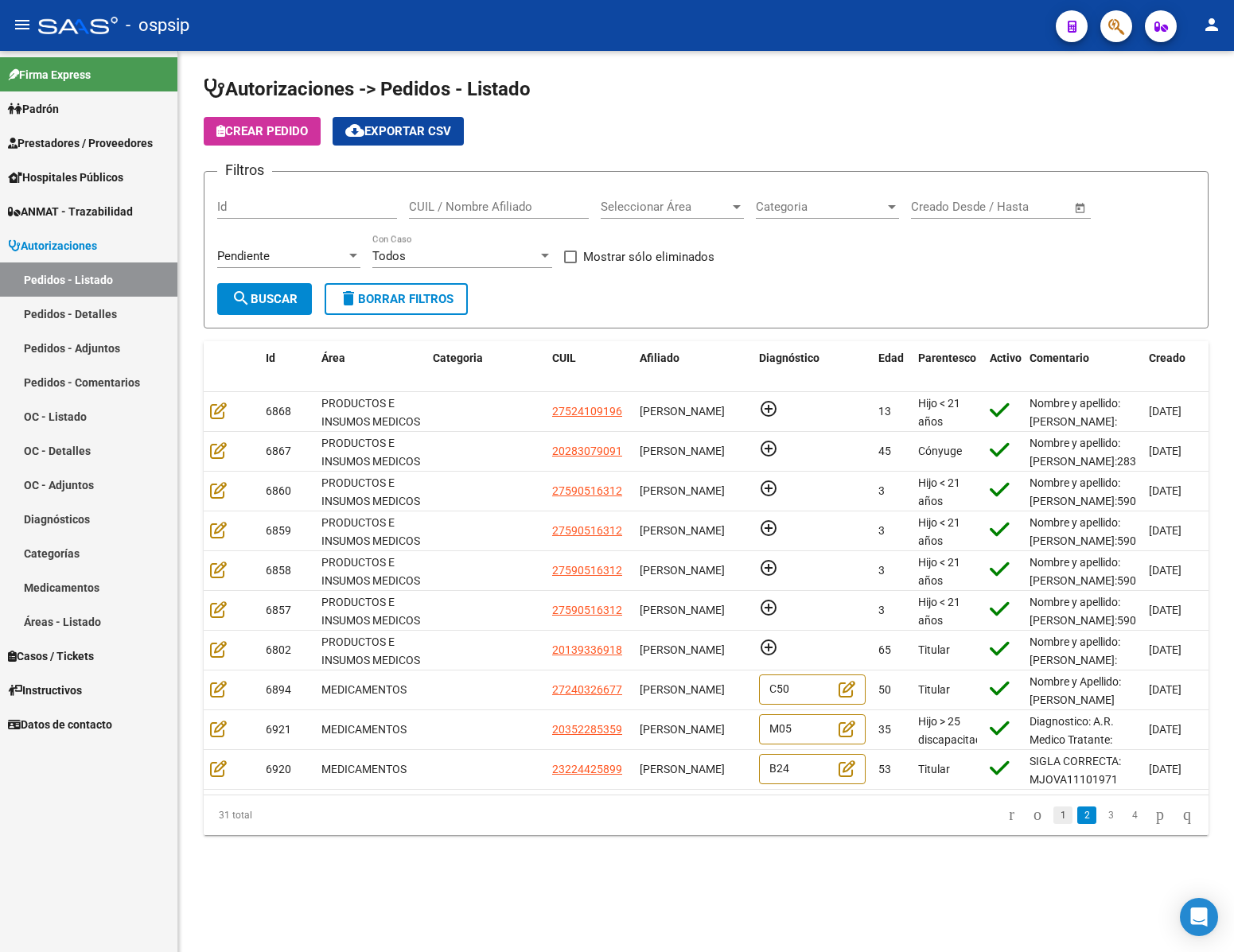
click at [1053, 824] on link "1" at bounding box center [1062, 814] width 19 height 17
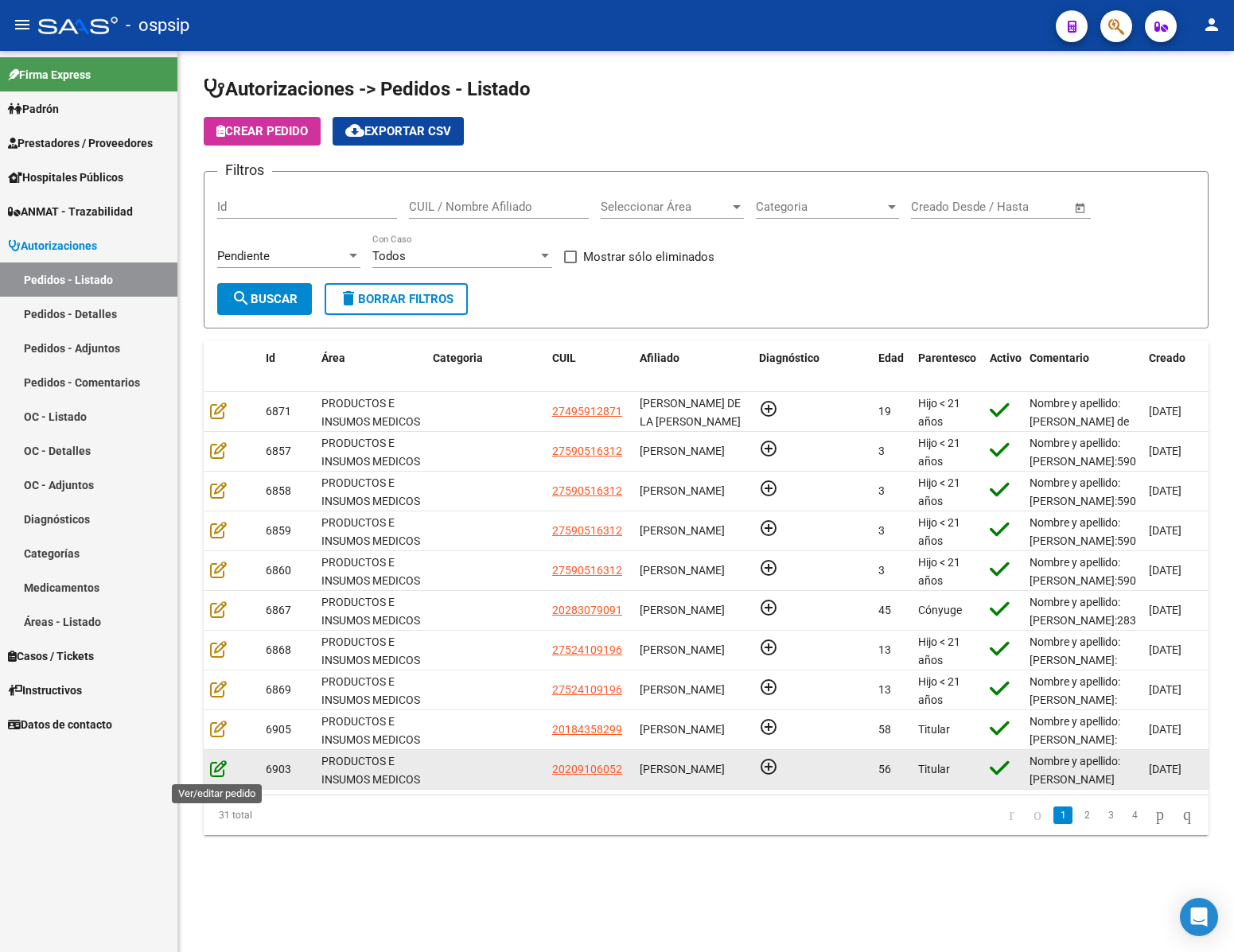
click at [212, 774] on icon at bounding box center [218, 768] width 17 height 17
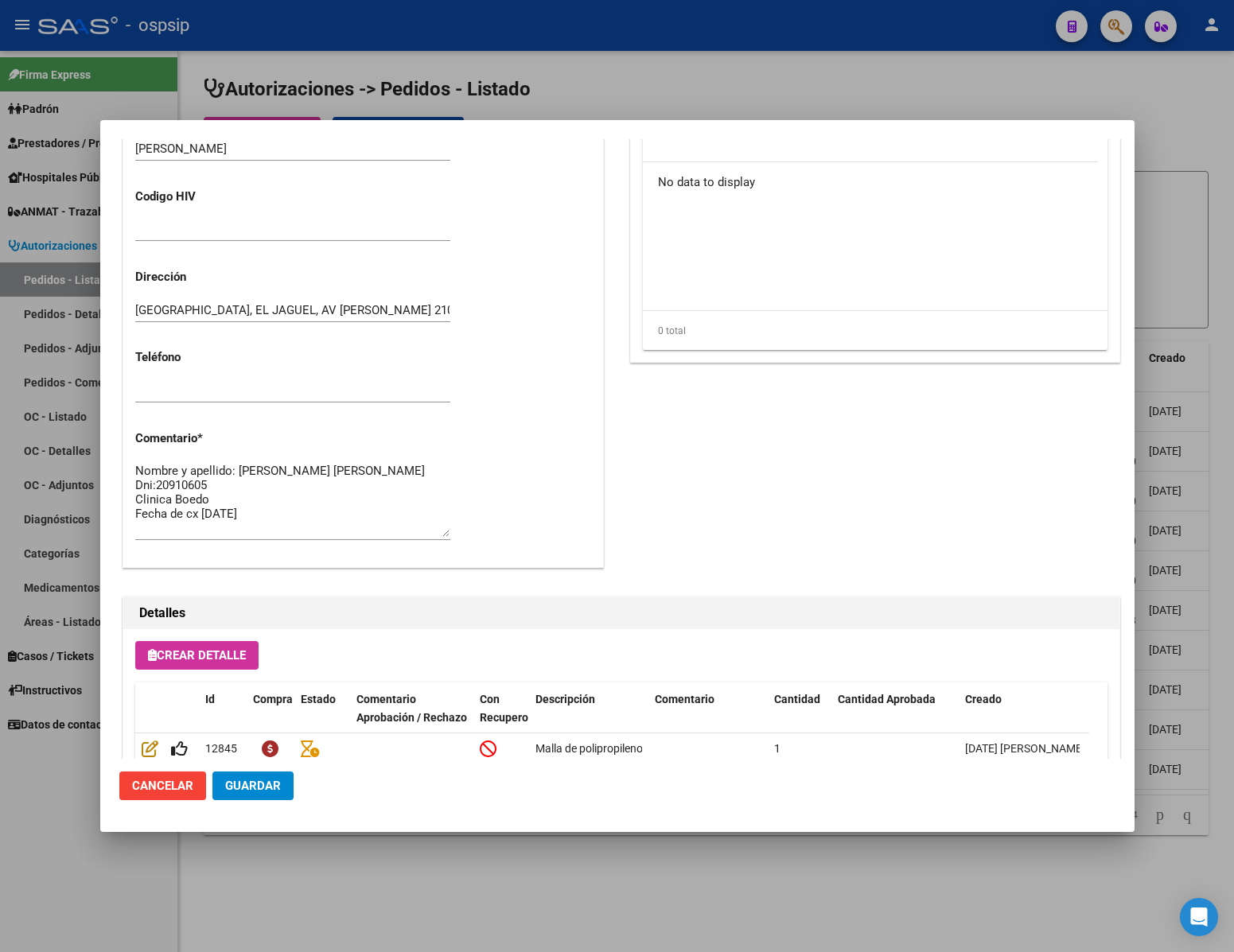
scroll to position [810, 0]
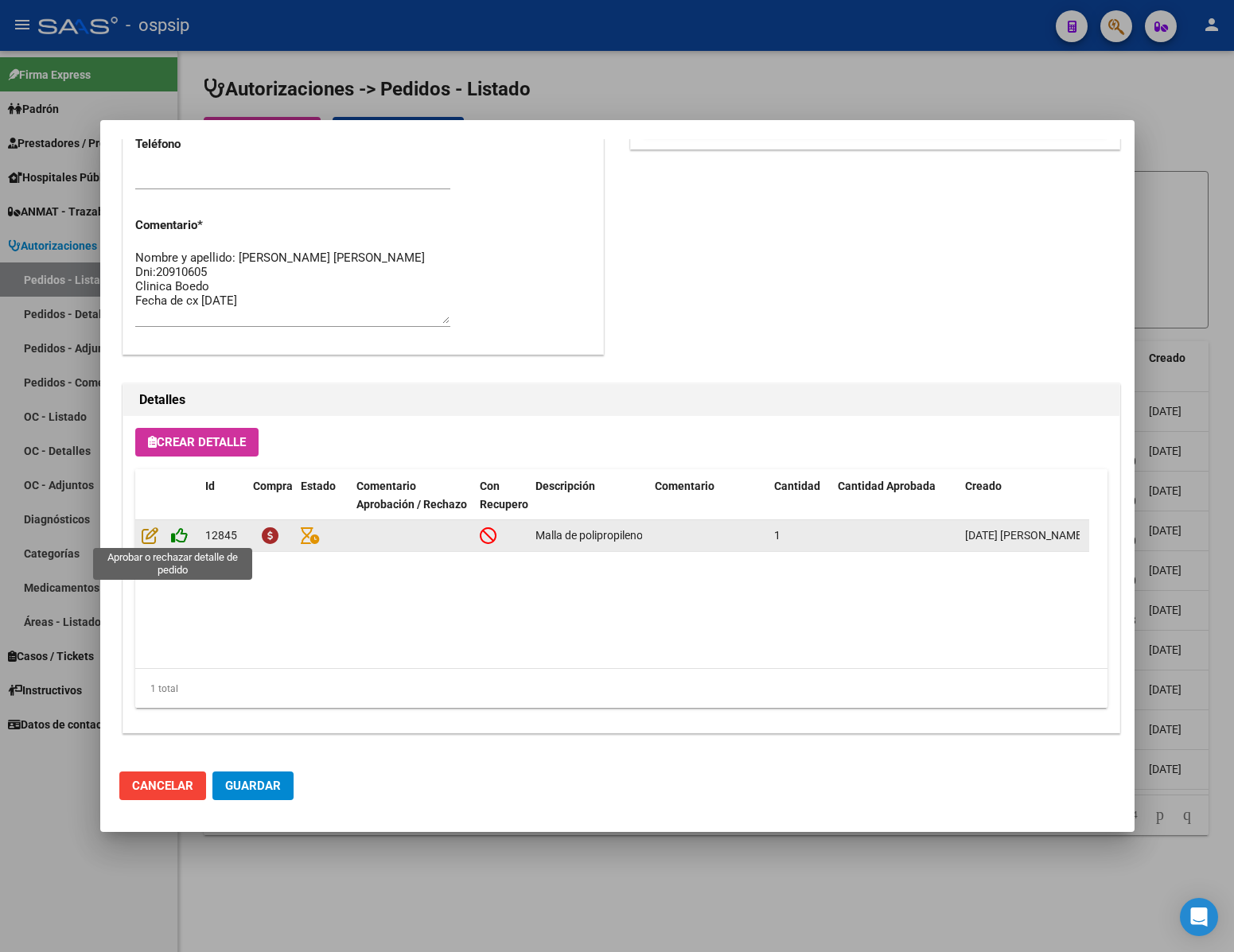
click at [182, 537] on icon at bounding box center [179, 534] width 17 height 17
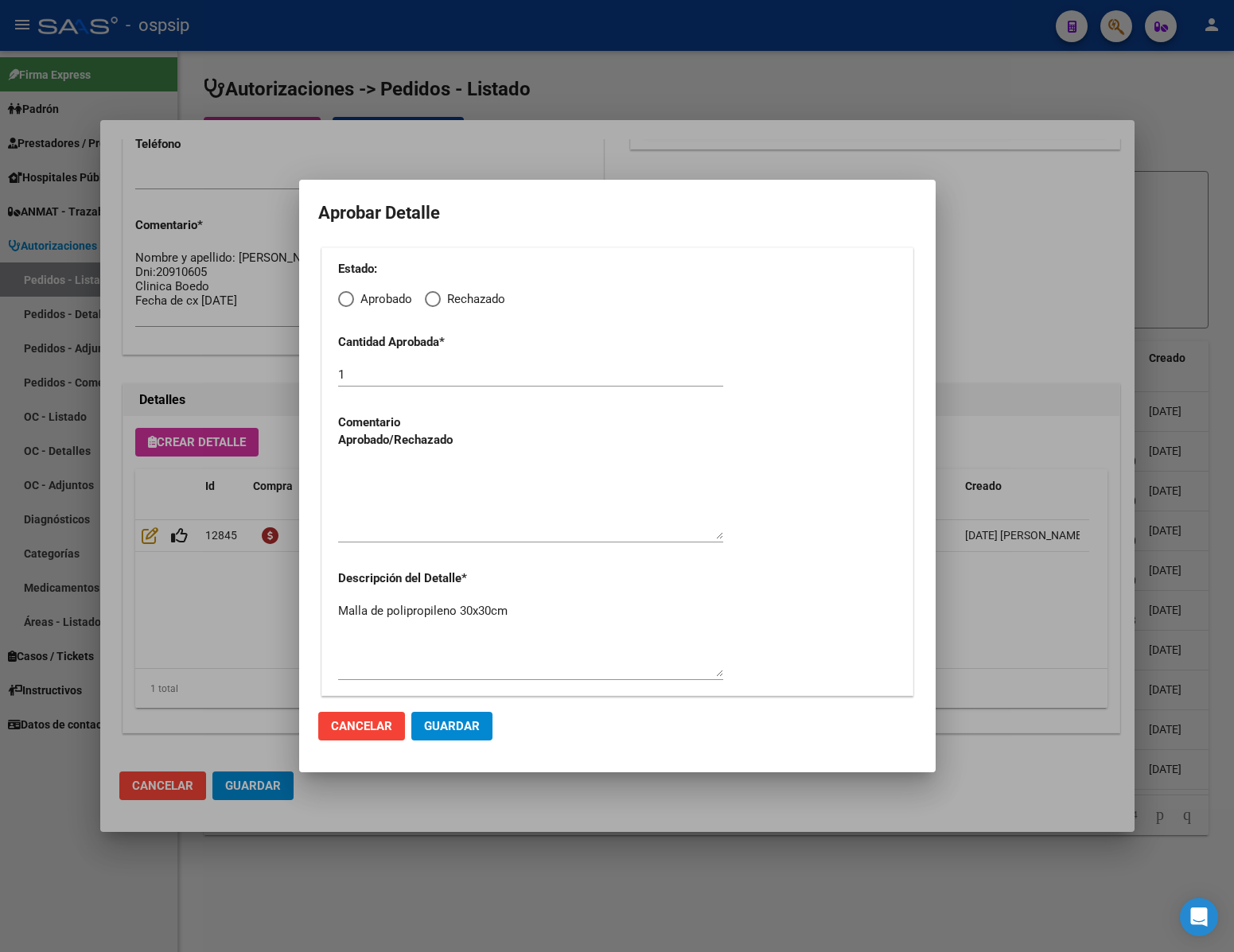
click at [347, 301] on span "Elija una opción" at bounding box center [347, 300] width 16 height 16
click at [347, 301] on input "Aprobado" at bounding box center [347, 300] width 16 height 16
radio input "true"
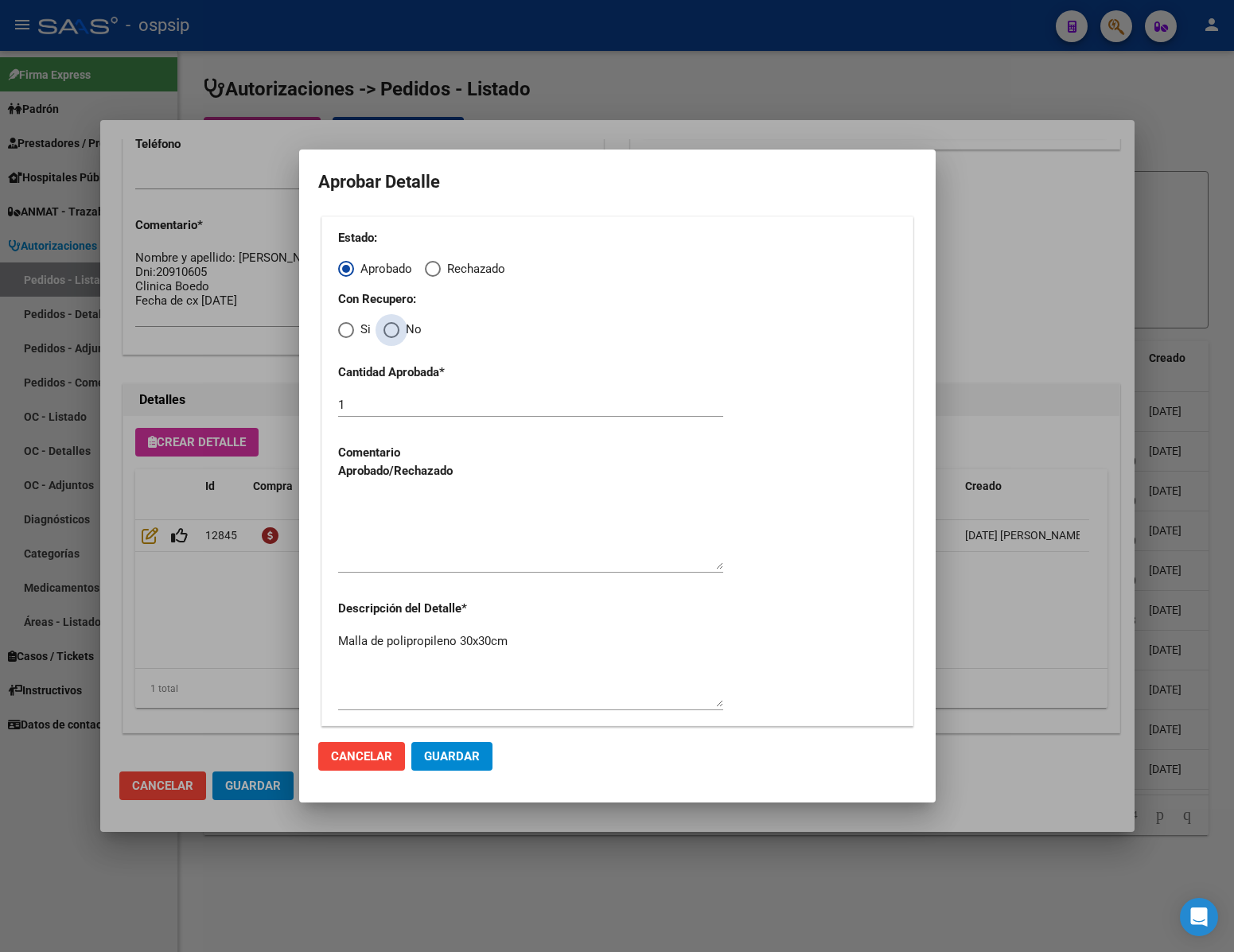
drag, startPoint x: 390, startPoint y: 325, endPoint x: 396, endPoint y: 339, distance: 15.2
click at [392, 325] on span "Elija una opción" at bounding box center [392, 330] width 16 height 16
click at [392, 325] on input "No" at bounding box center [392, 330] width 16 height 16
radio input "true"
click at [468, 758] on span "Guardar" at bounding box center [452, 757] width 56 height 14
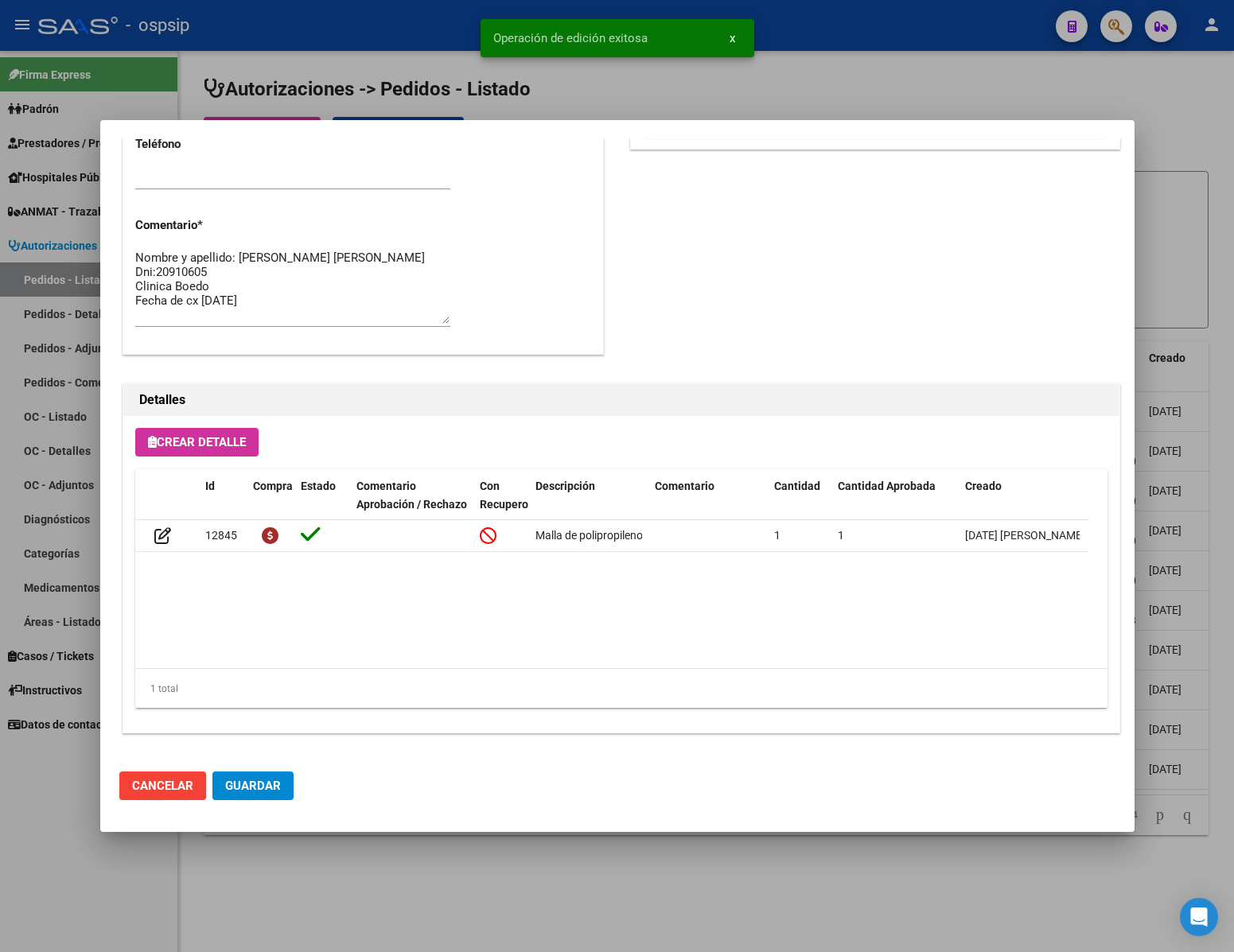
scroll to position [809, 0]
click at [275, 788] on span "Guardar" at bounding box center [253, 786] width 56 height 14
click at [464, 895] on div at bounding box center [617, 476] width 1234 height 952
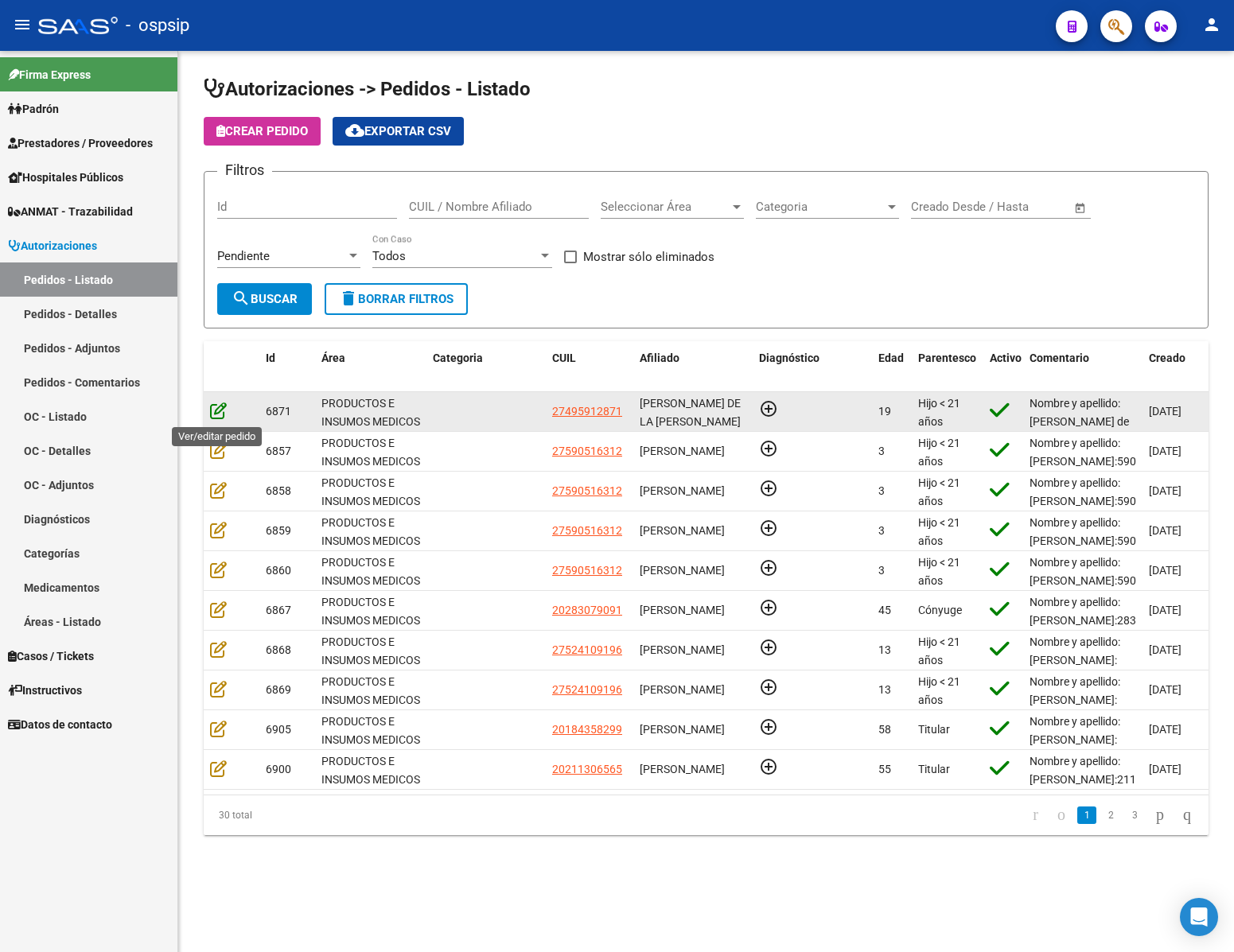
click at [218, 416] on icon at bounding box center [218, 409] width 17 height 17
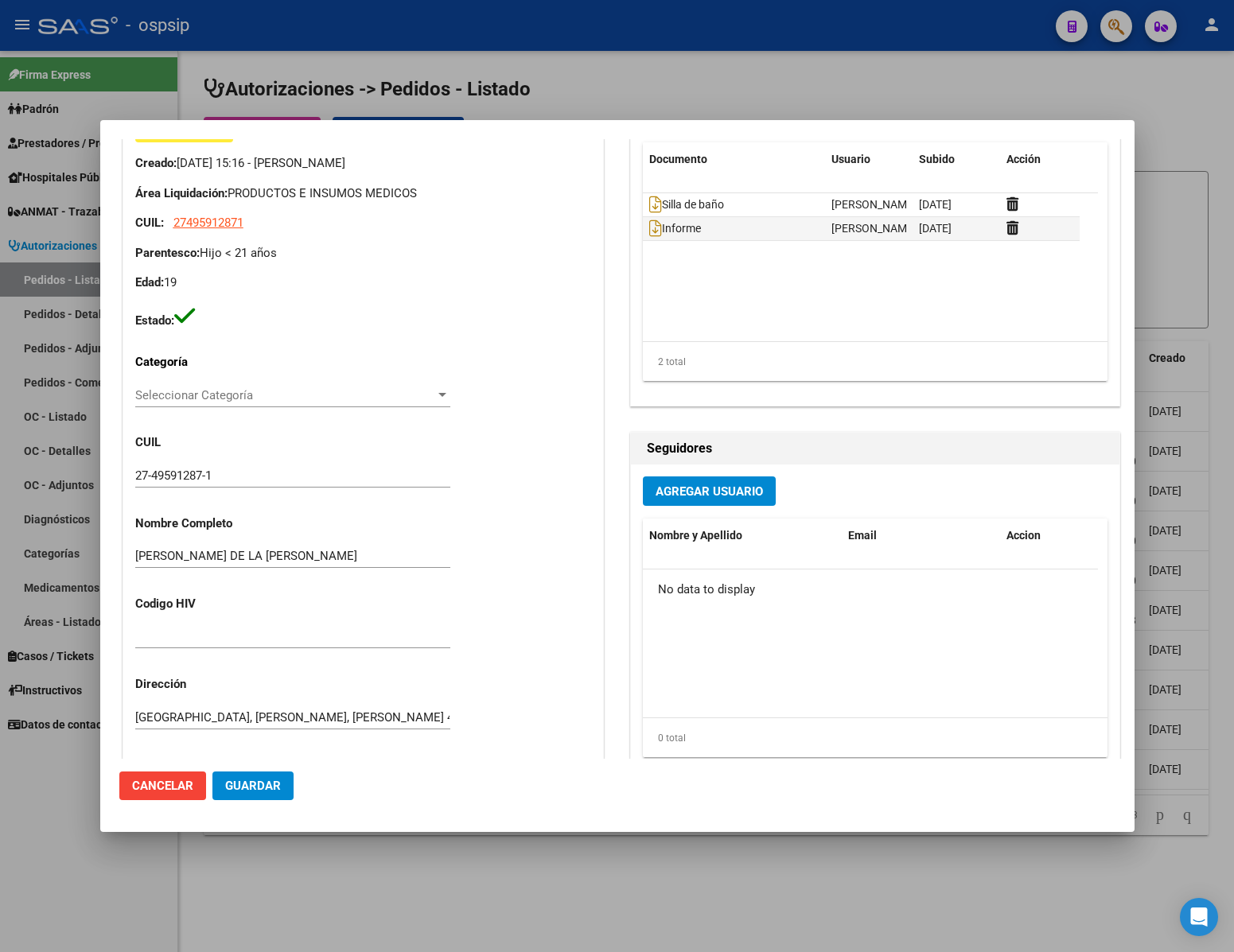
scroll to position [120, 0]
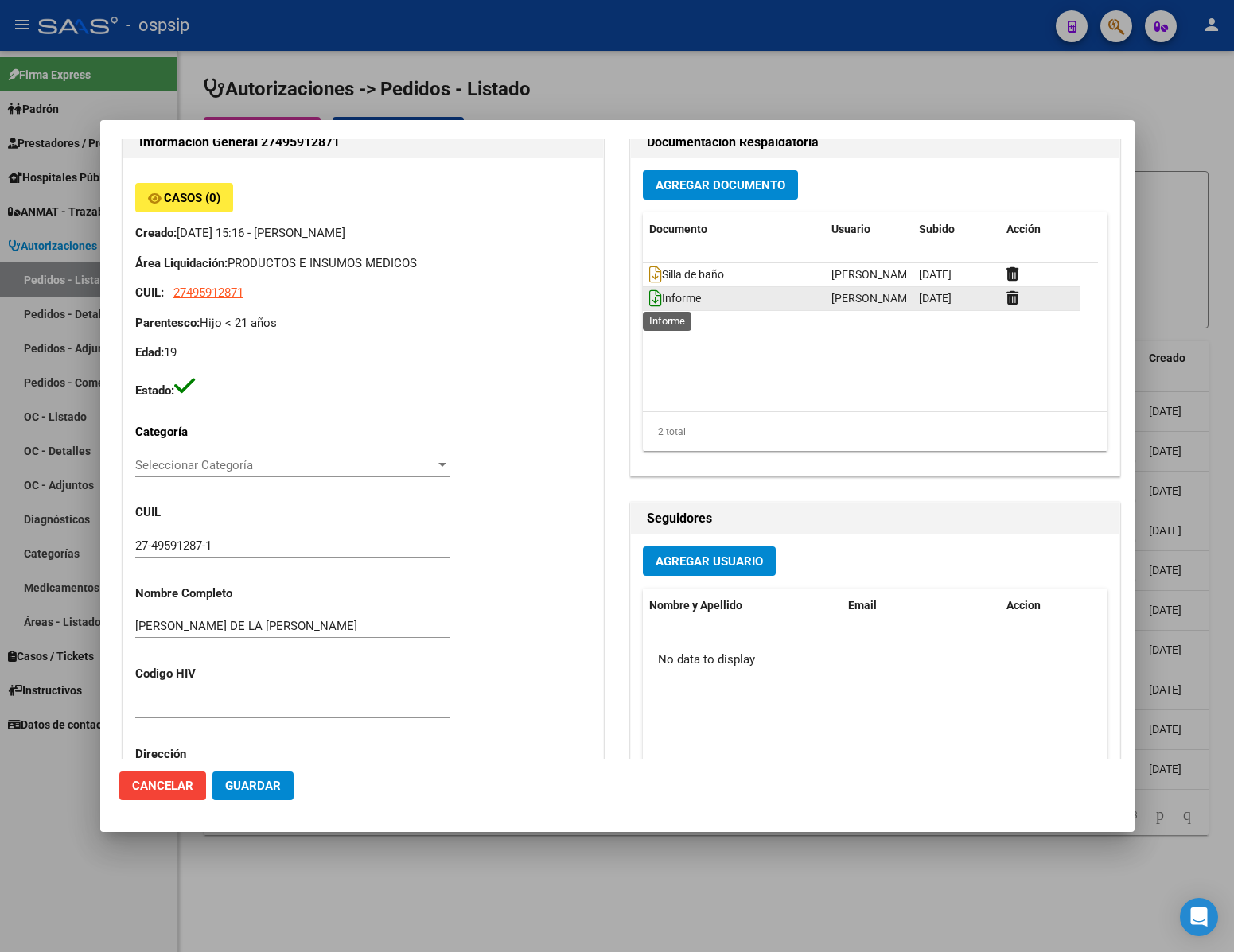
click at [649, 301] on icon at bounding box center [655, 298] width 13 height 17
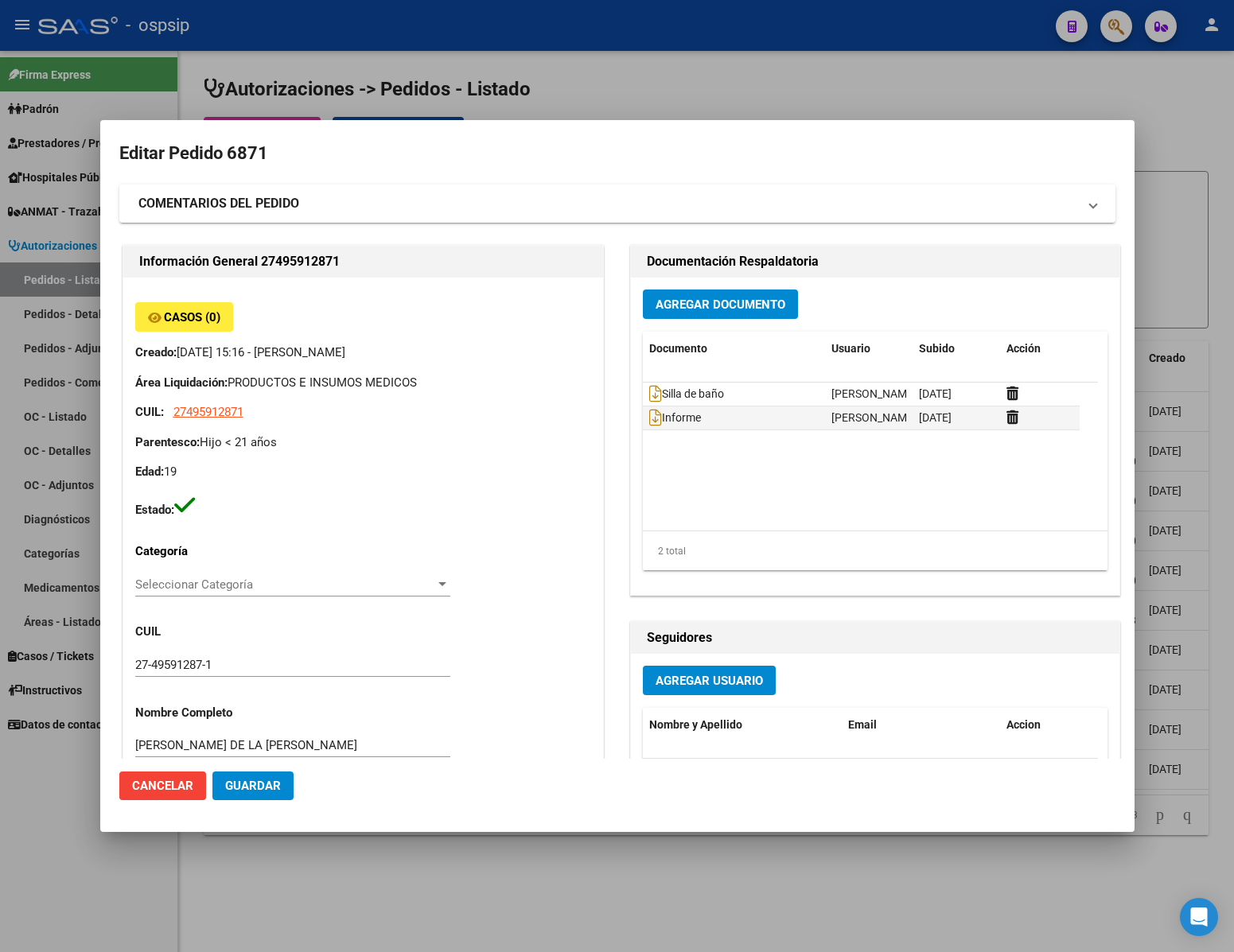
drag, startPoint x: 218, startPoint y: 409, endPoint x: 397, endPoint y: 351, distance: 188.2
click at [397, 351] on p "Creado: [DATE] 15:16 - [PERSON_NAME]" at bounding box center [363, 353] width 456 height 18
click at [237, 409] on span "27495912871" at bounding box center [209, 412] width 70 height 14
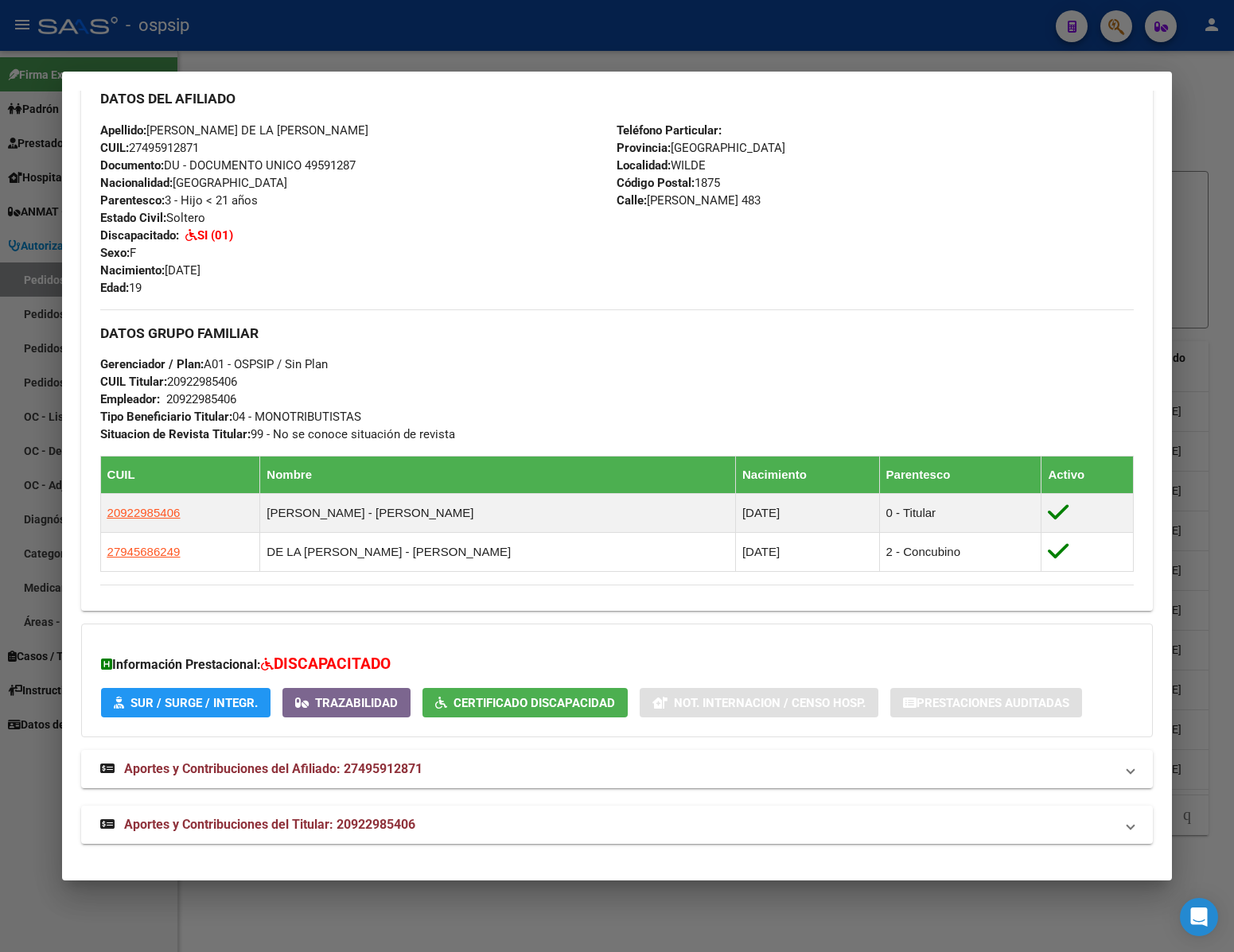
scroll to position [499, 0]
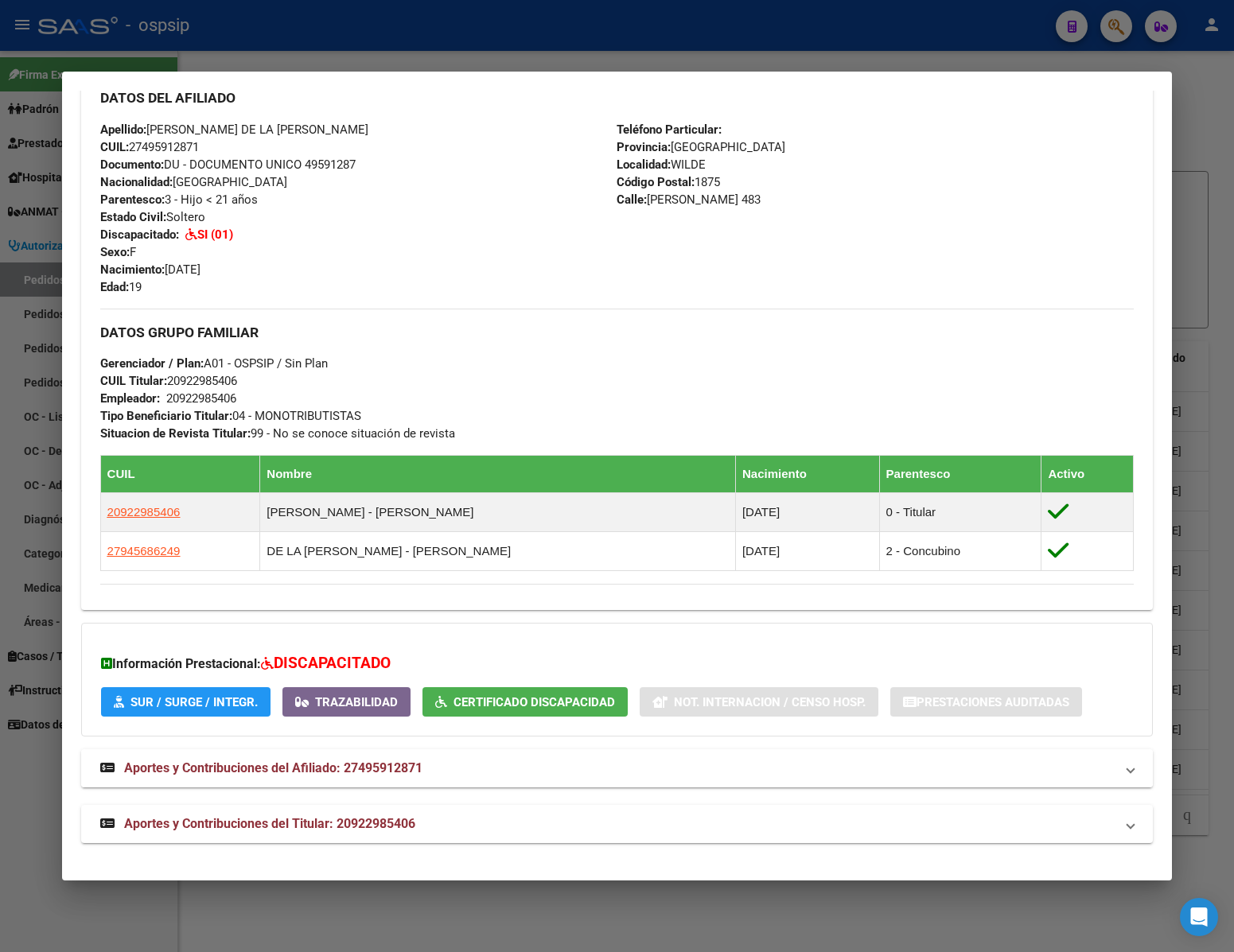
click at [435, 771] on mat-panel-title "Aportes y Contribuciones del Afiliado: 27495912871" at bounding box center [608, 768] width 1015 height 19
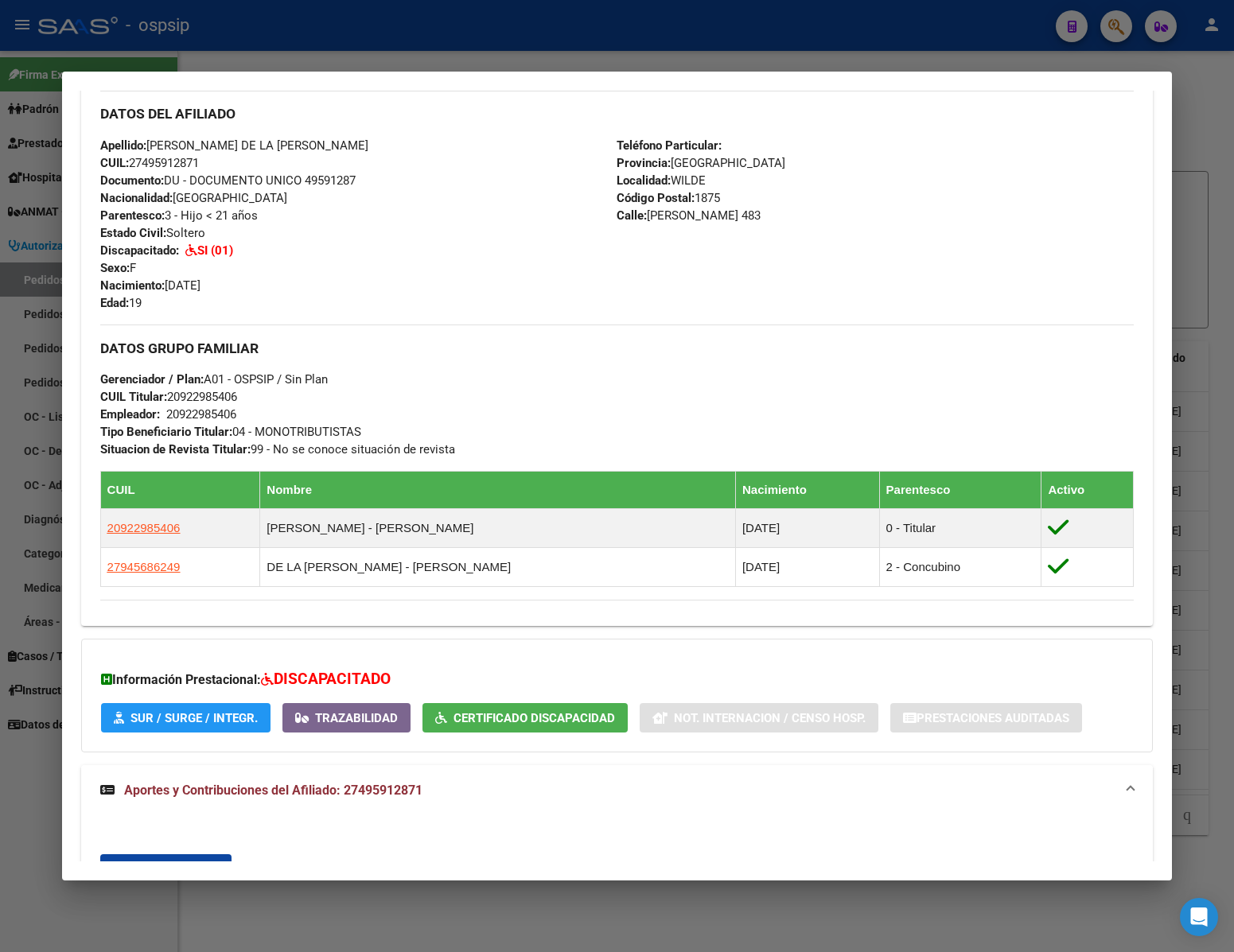
scroll to position [1076, 0]
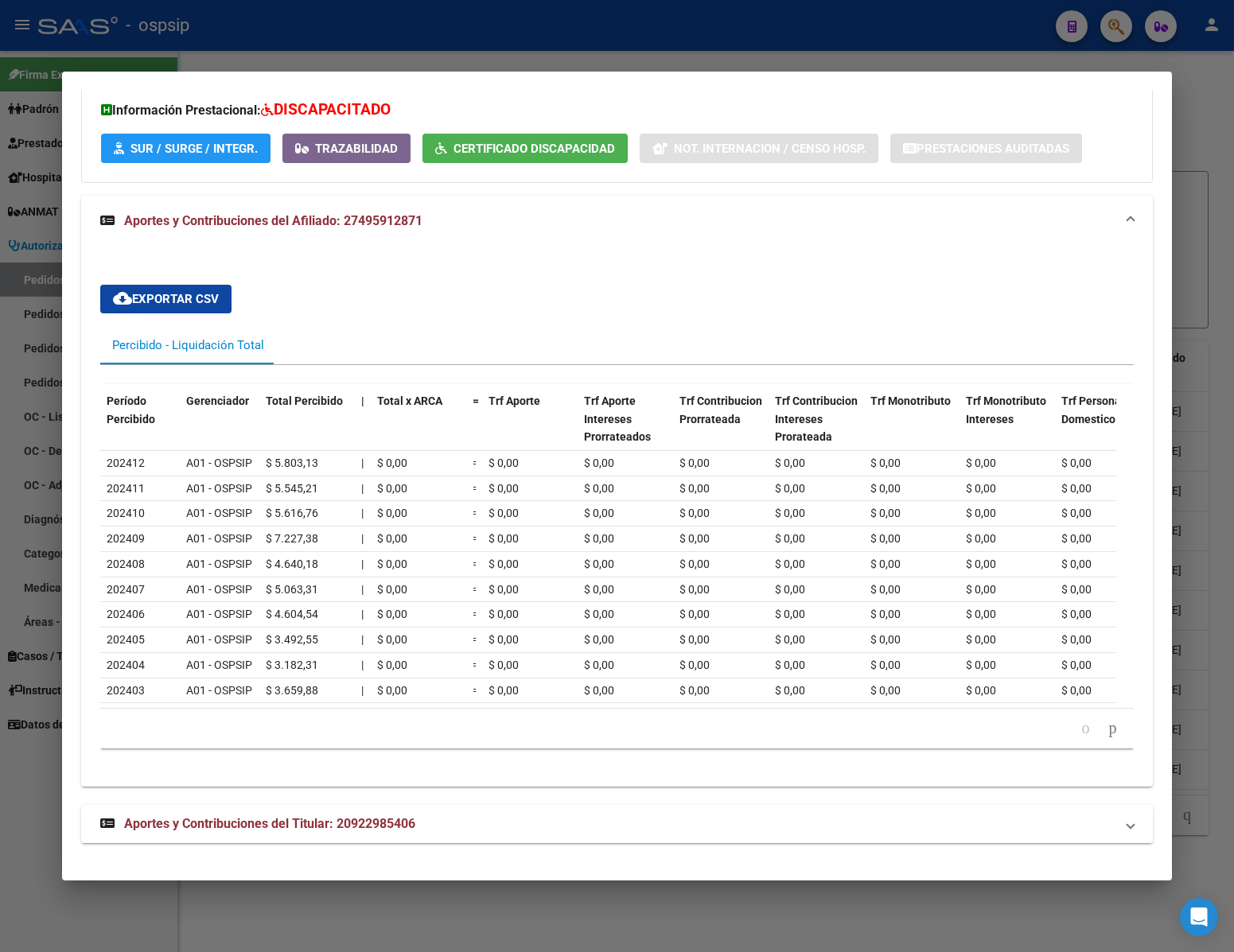
click at [320, 823] on span "Aportes y Contribuciones del Titular: 20922985406" at bounding box center [270, 823] width 292 height 15
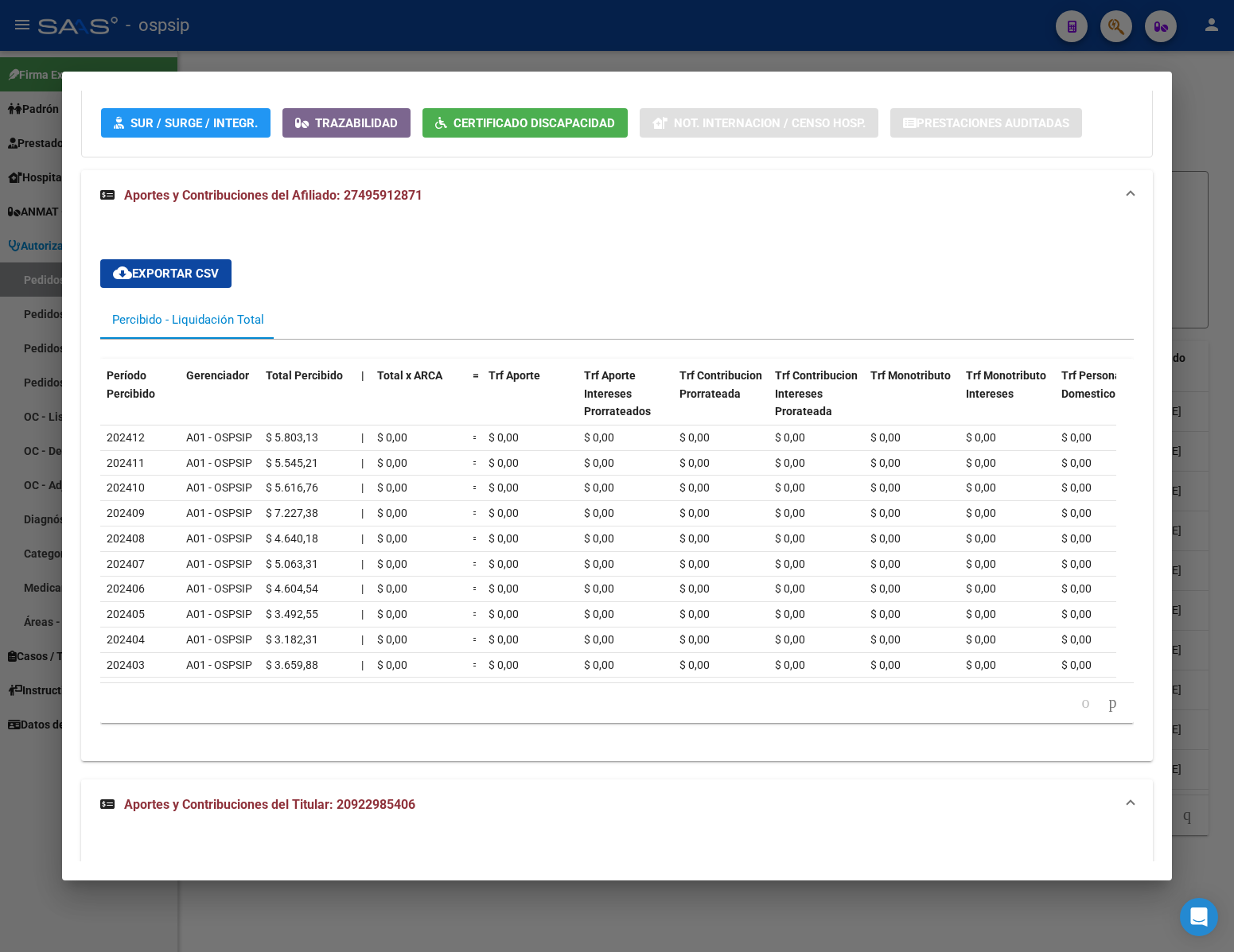
scroll to position [960, 0]
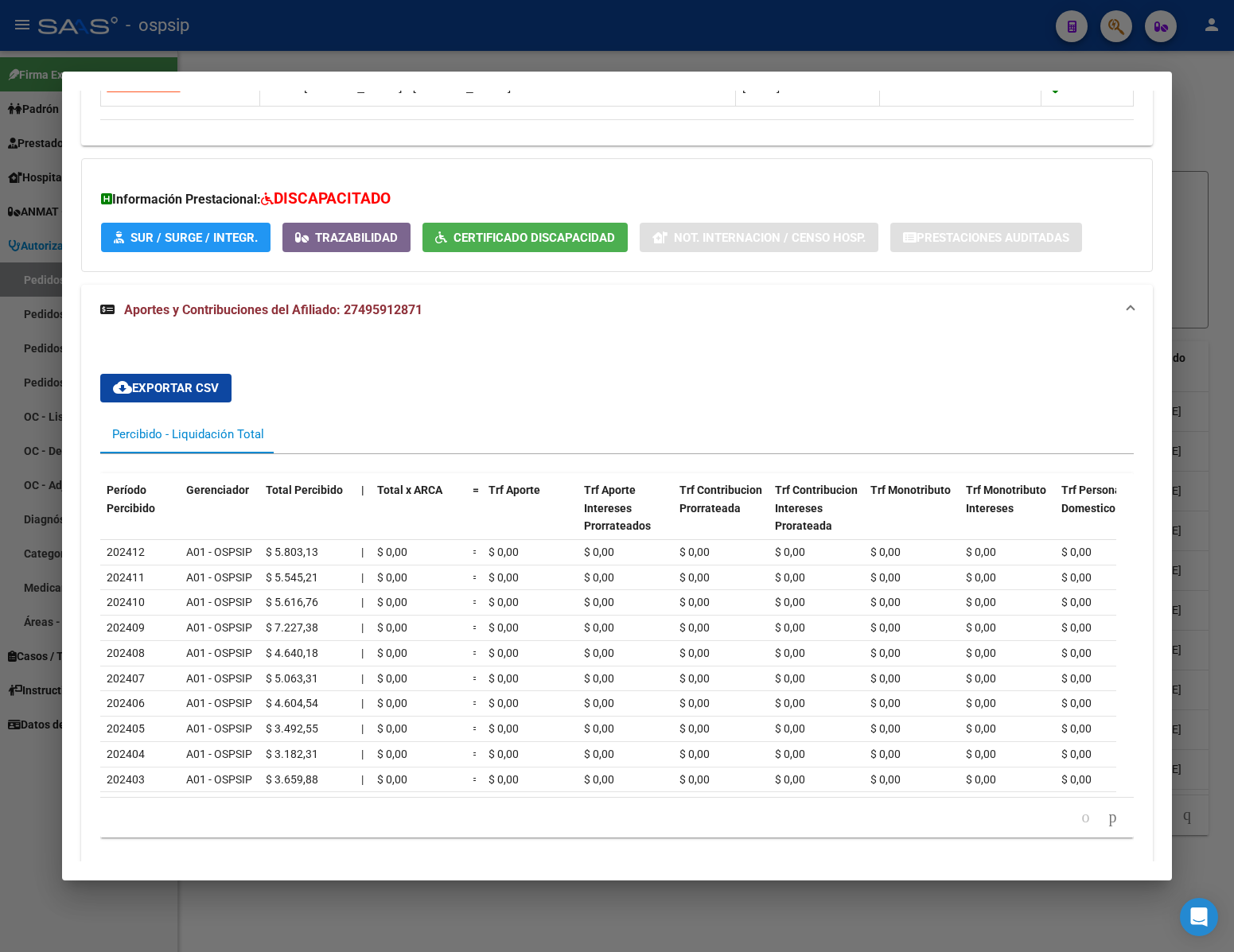
click at [1183, 148] on div at bounding box center [617, 476] width 1234 height 952
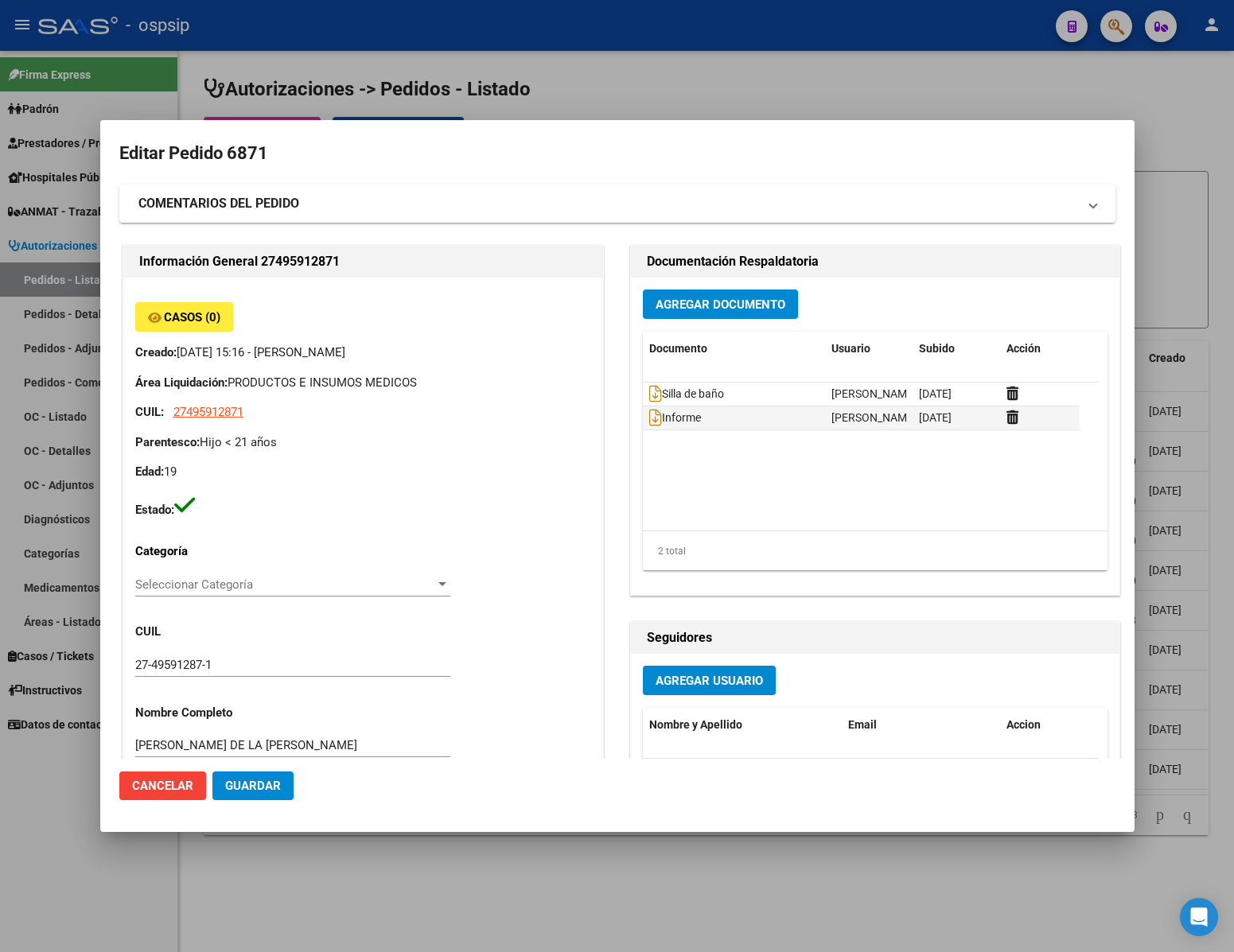
drag, startPoint x: 1176, startPoint y: 132, endPoint x: 1167, endPoint y: 136, distance: 9.8
click at [1177, 131] on div at bounding box center [617, 476] width 1234 height 952
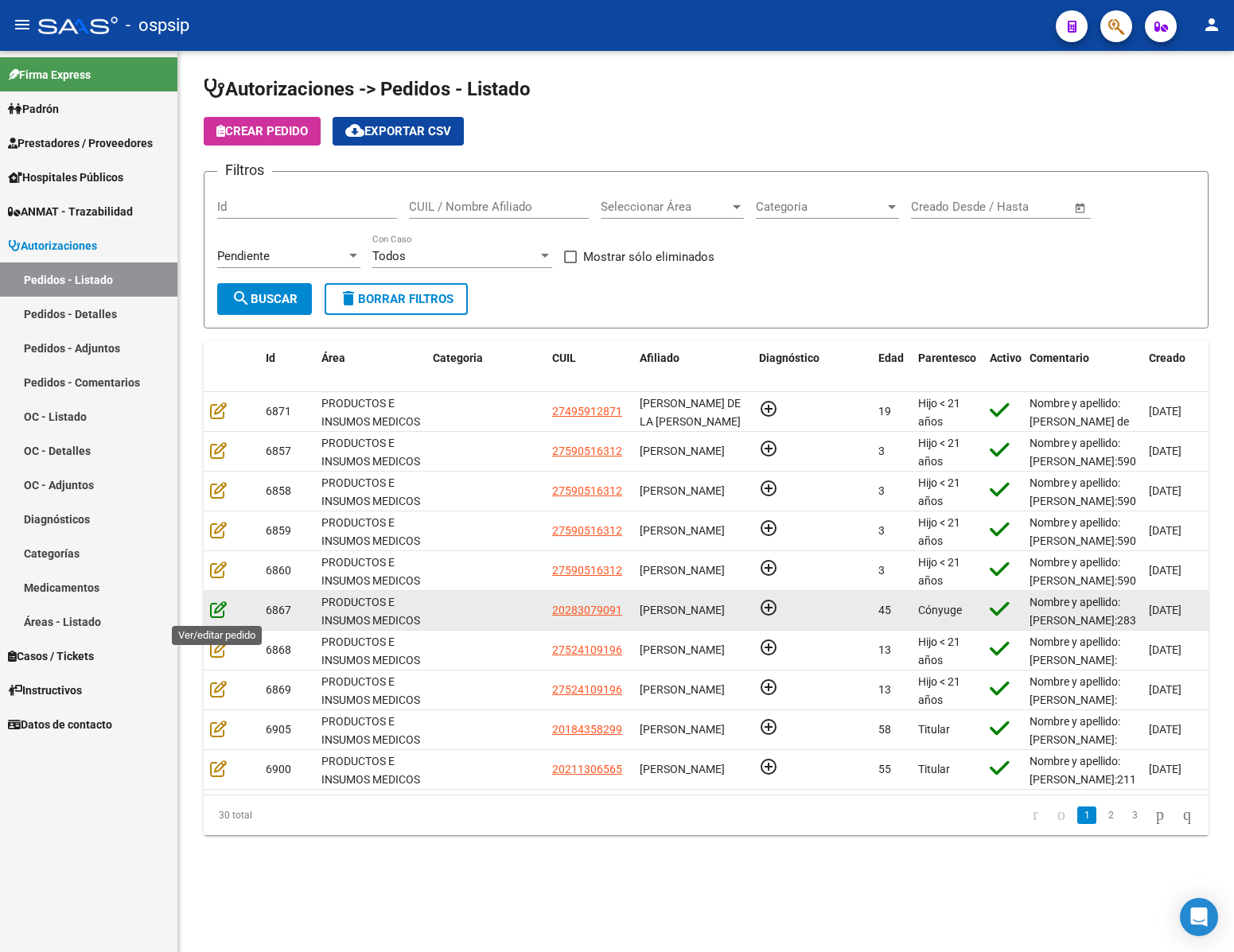
click at [220, 612] on icon at bounding box center [218, 608] width 17 height 17
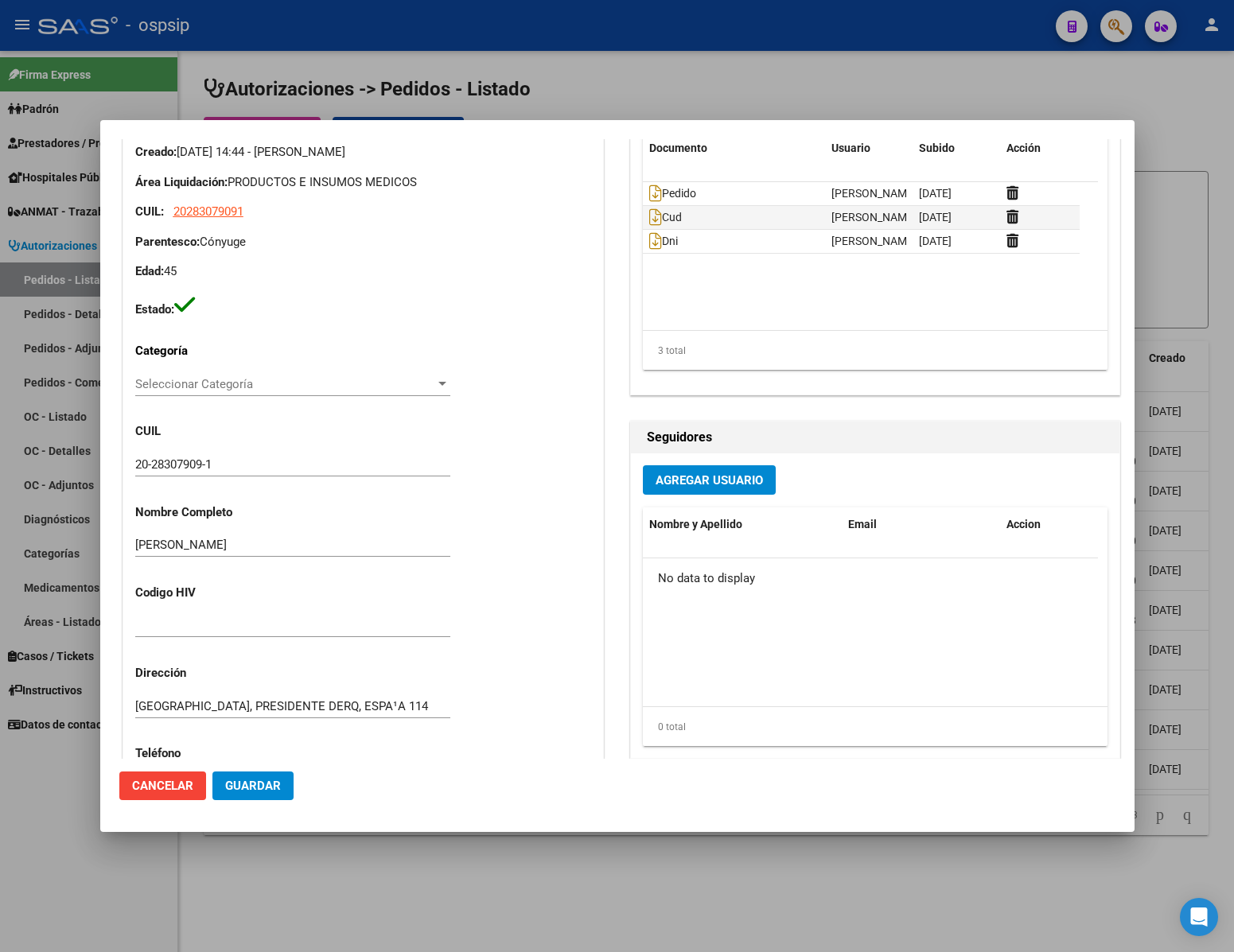
scroll to position [716, 0]
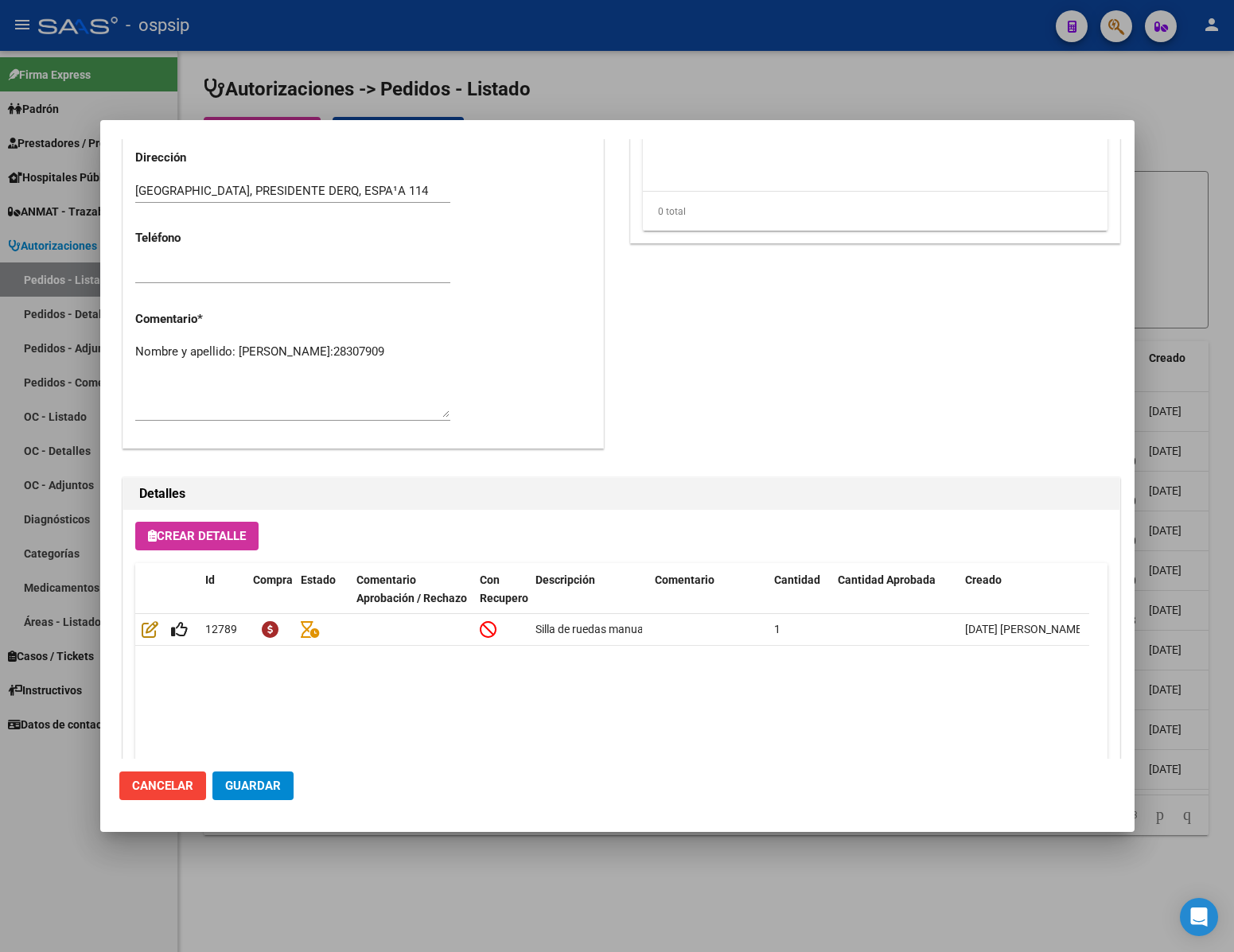
click at [1179, 118] on div at bounding box center [617, 476] width 1234 height 952
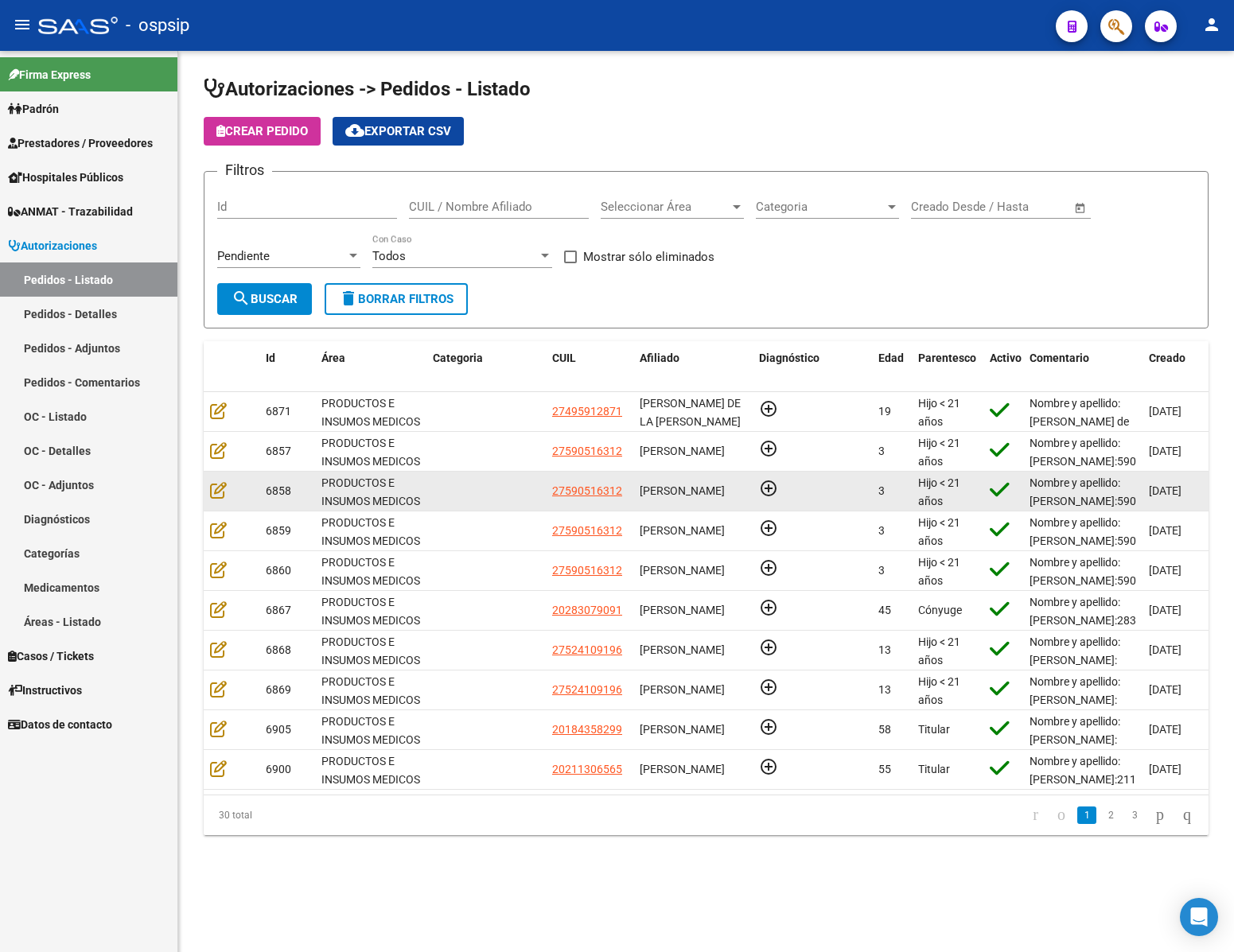
scroll to position [1, 0]
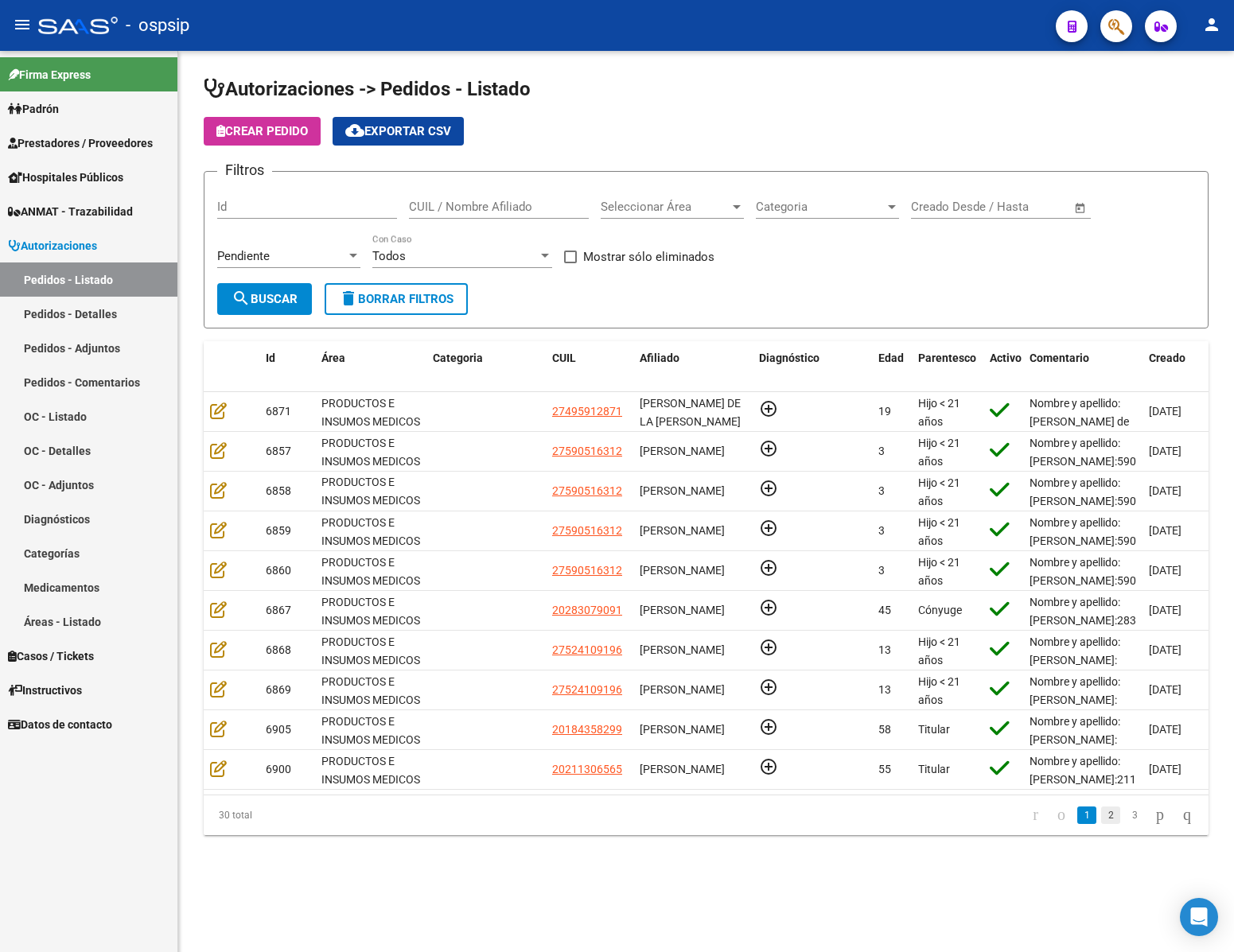
click at [1102, 824] on link "2" at bounding box center [1111, 814] width 19 height 17
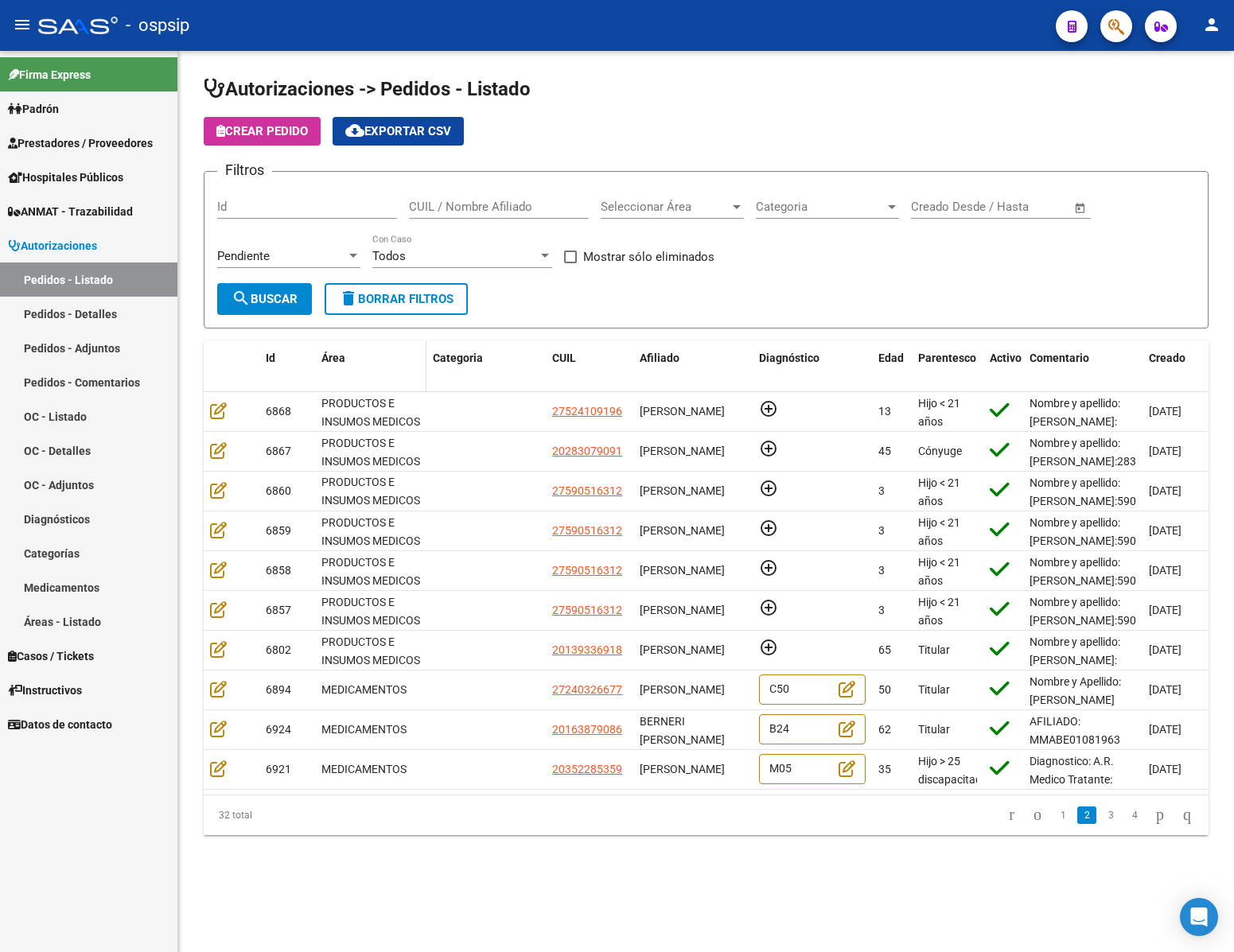
click at [335, 368] on datatable-header-cell "Área" at bounding box center [371, 367] width 112 height 52
click at [333, 356] on span "Área" at bounding box center [333, 358] width 24 height 13
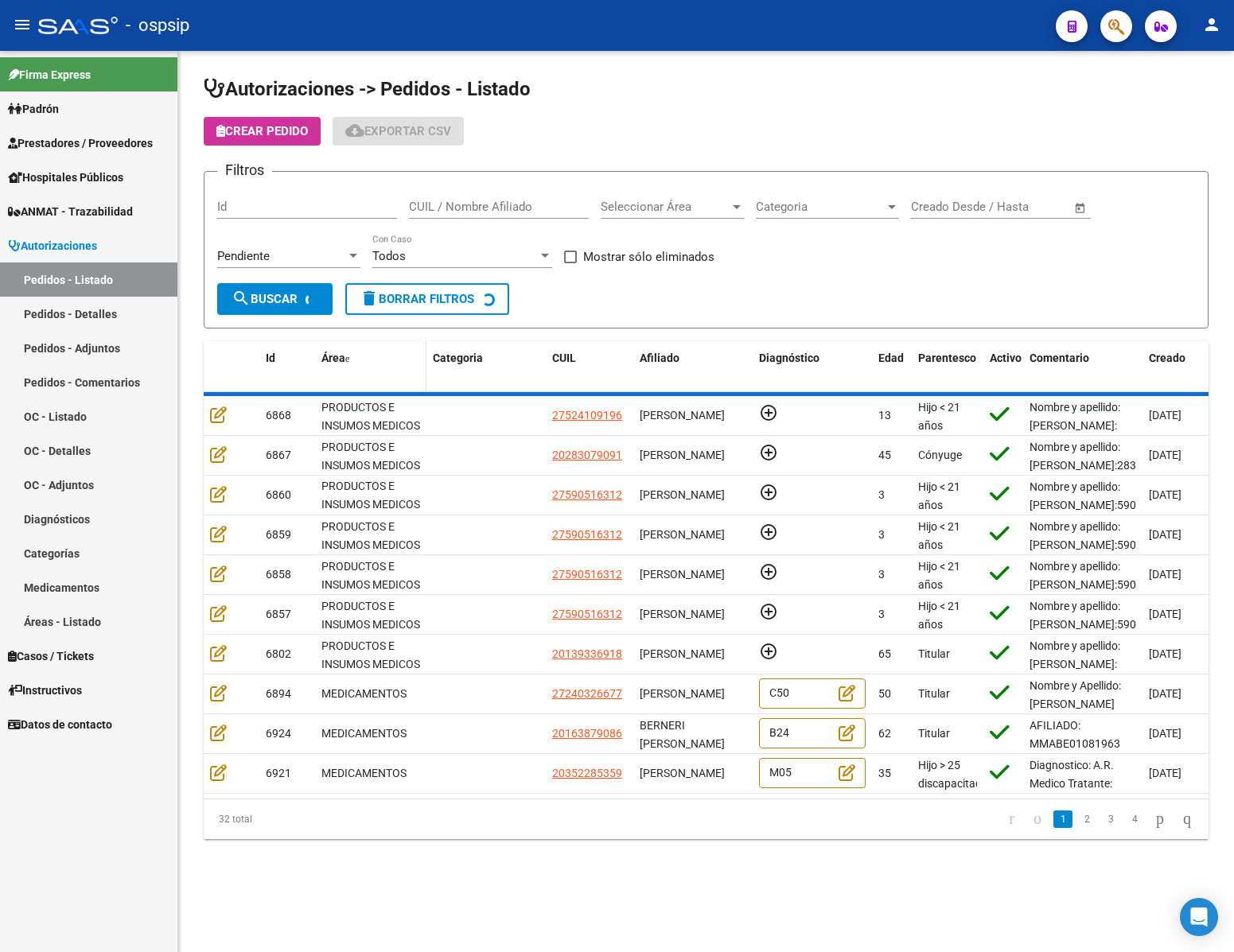
scroll to position [0, 0]
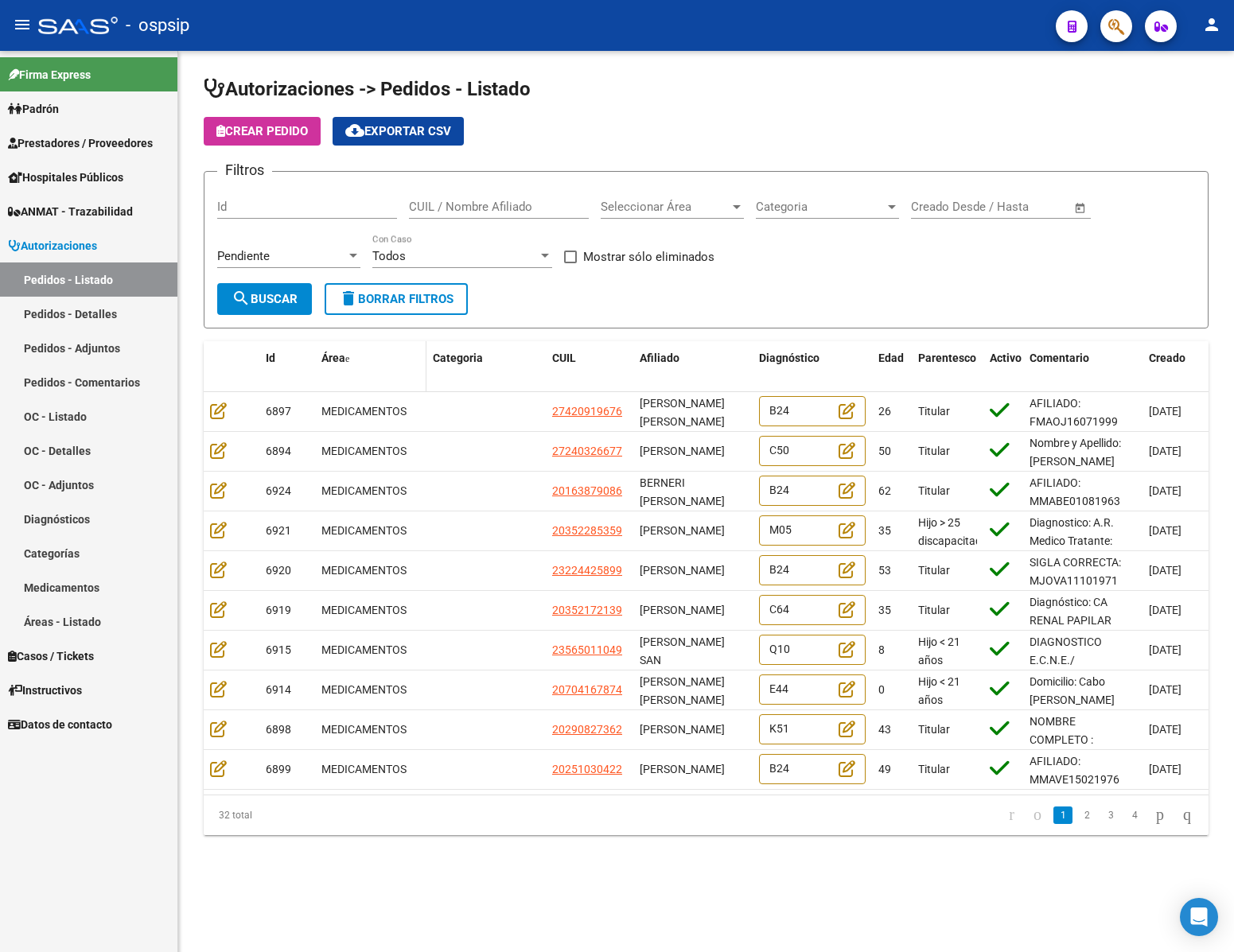
click at [333, 356] on span "Área" at bounding box center [333, 358] width 24 height 13
